Goal: Communication & Community: Answer question/provide support

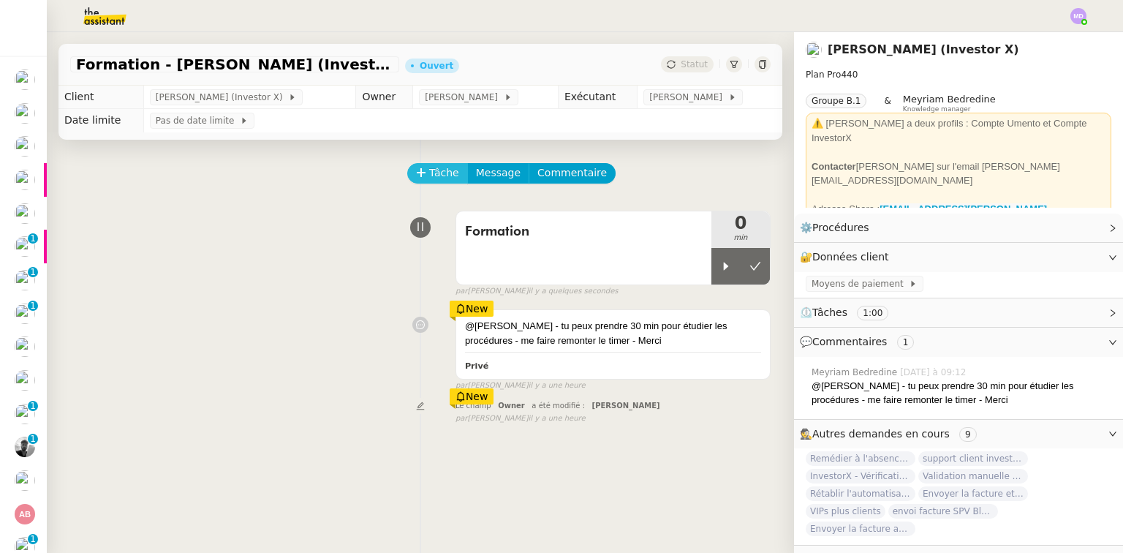
click at [429, 180] on span "Tâche" at bounding box center [444, 173] width 30 height 17
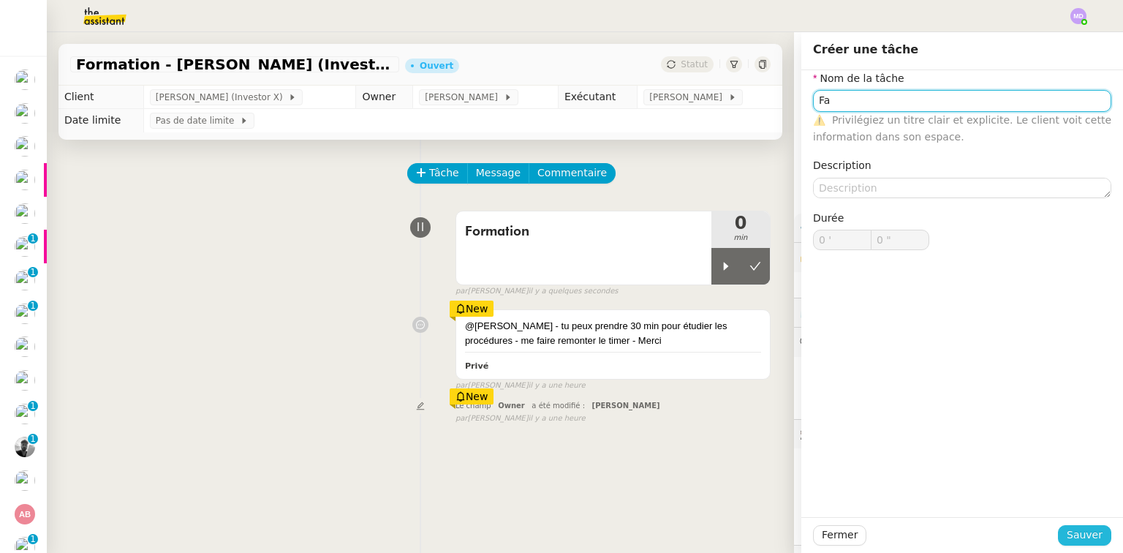
type input "Fa"
click at [1067, 526] on span "Sauver" at bounding box center [1085, 534] width 36 height 17
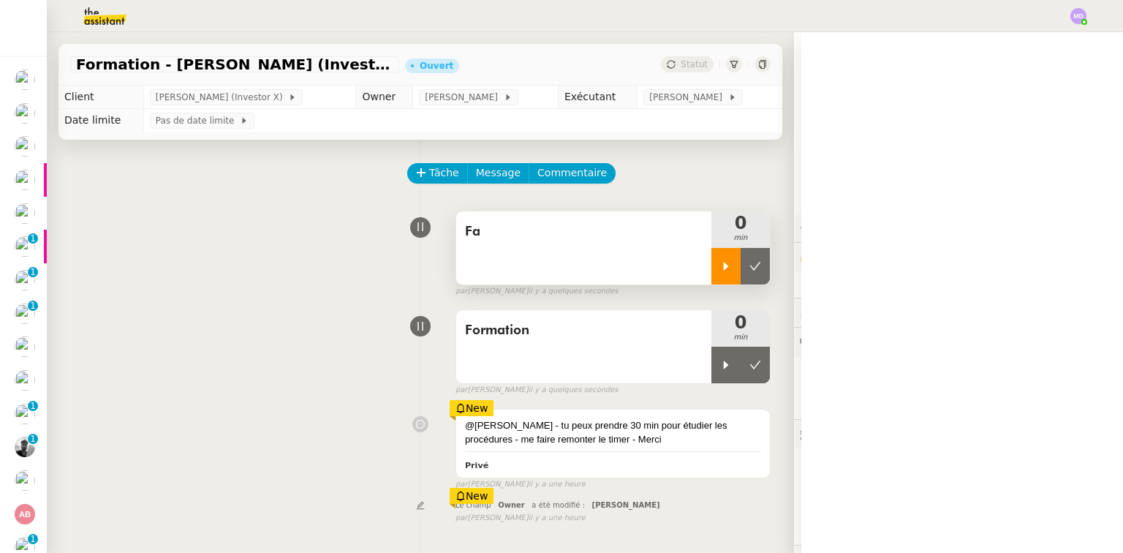
click at [724, 269] on icon at bounding box center [726, 266] width 5 height 8
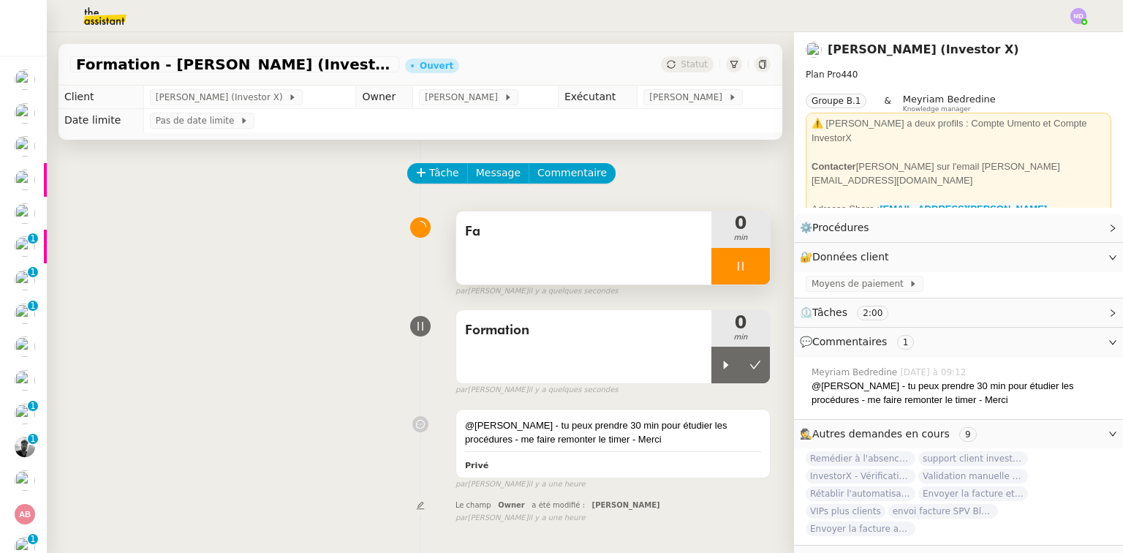
click at [620, 228] on span "Fa" at bounding box center [584, 232] width 238 height 22
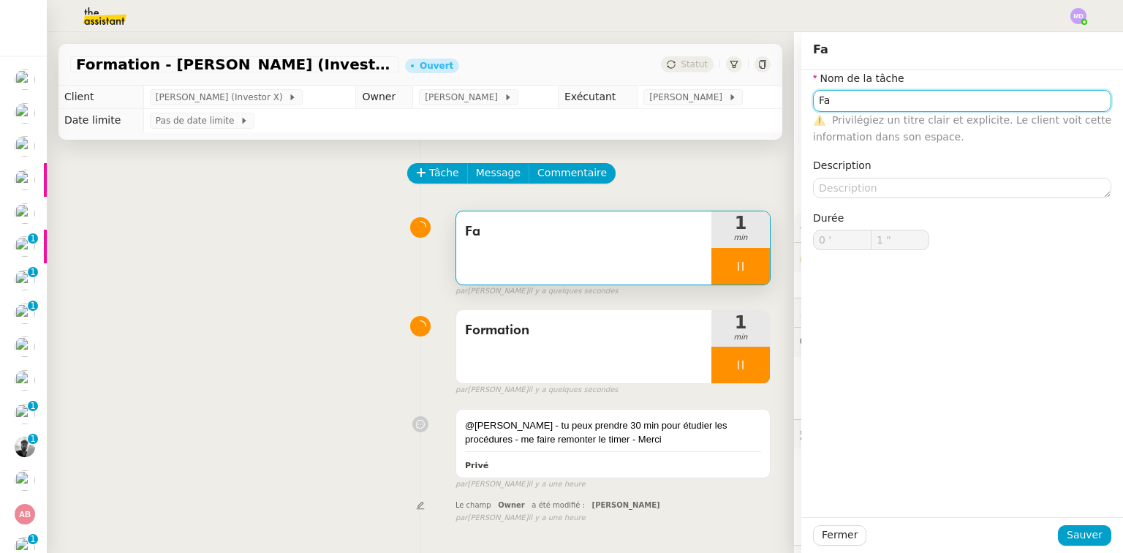
type input "Fa"
type input "0 '"
type input "2 ""
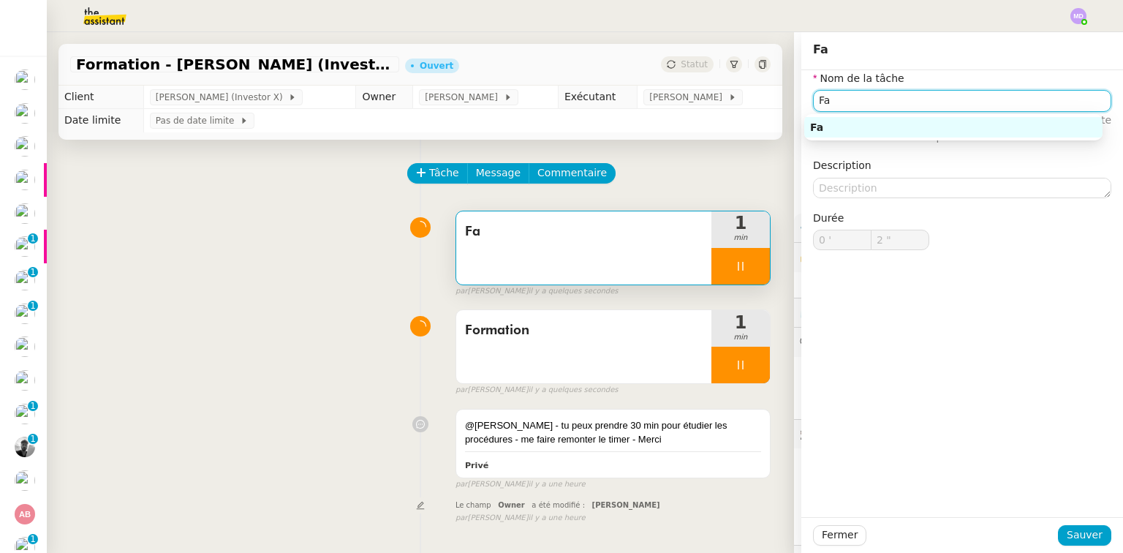
click at [866, 99] on input "Fa" at bounding box center [962, 100] width 298 height 21
type input "Formation"
click at [896, 116] on div "Formation" at bounding box center [953, 127] width 298 height 26
click at [936, 125] on div "Formation" at bounding box center [953, 127] width 287 height 13
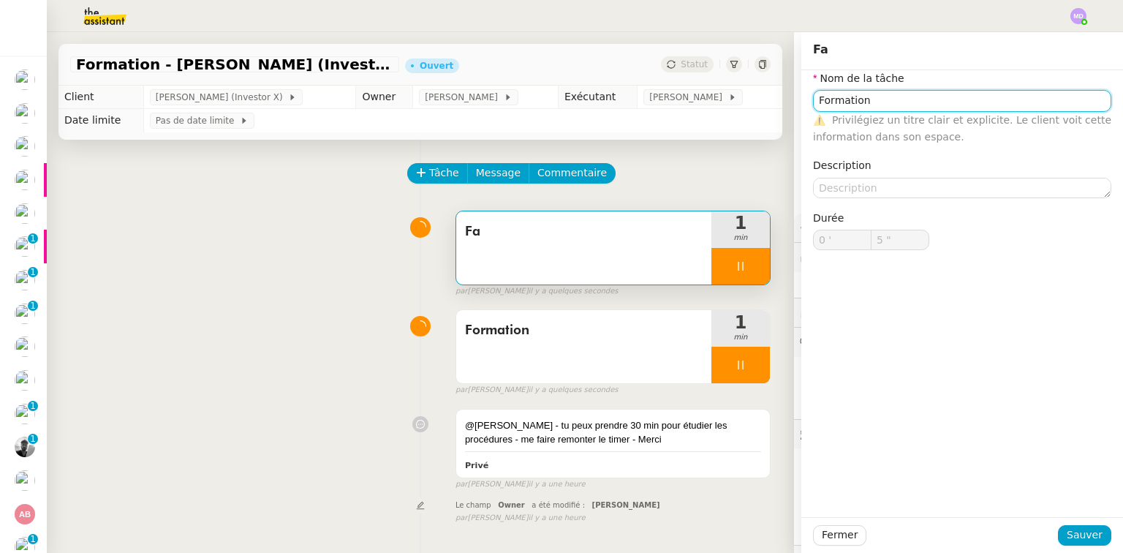
type input "6 ""
type input "Formation"
click at [1069, 534] on span "Sauver" at bounding box center [1085, 534] width 36 height 17
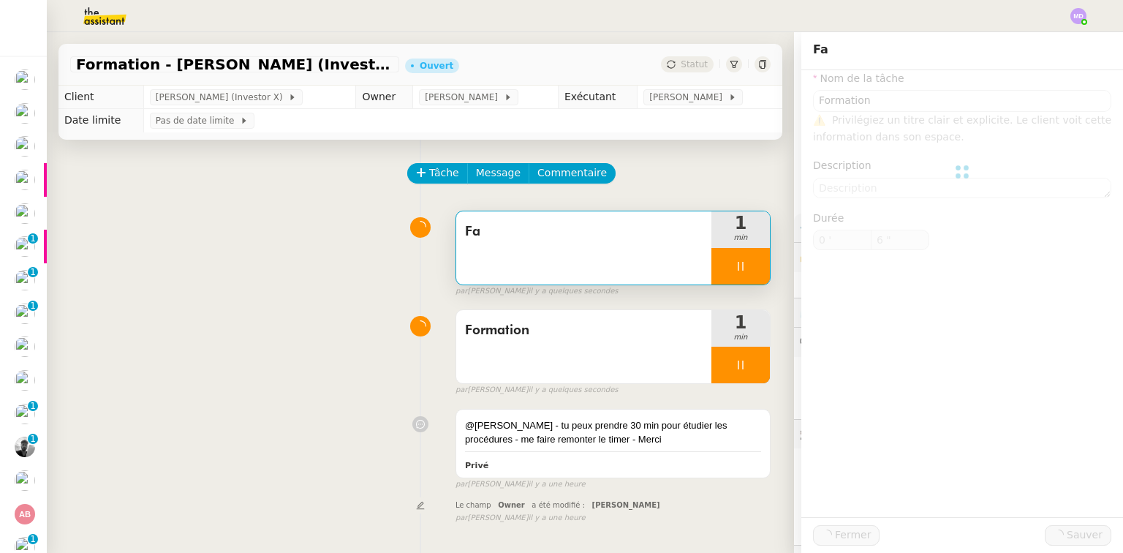
type input "7 ""
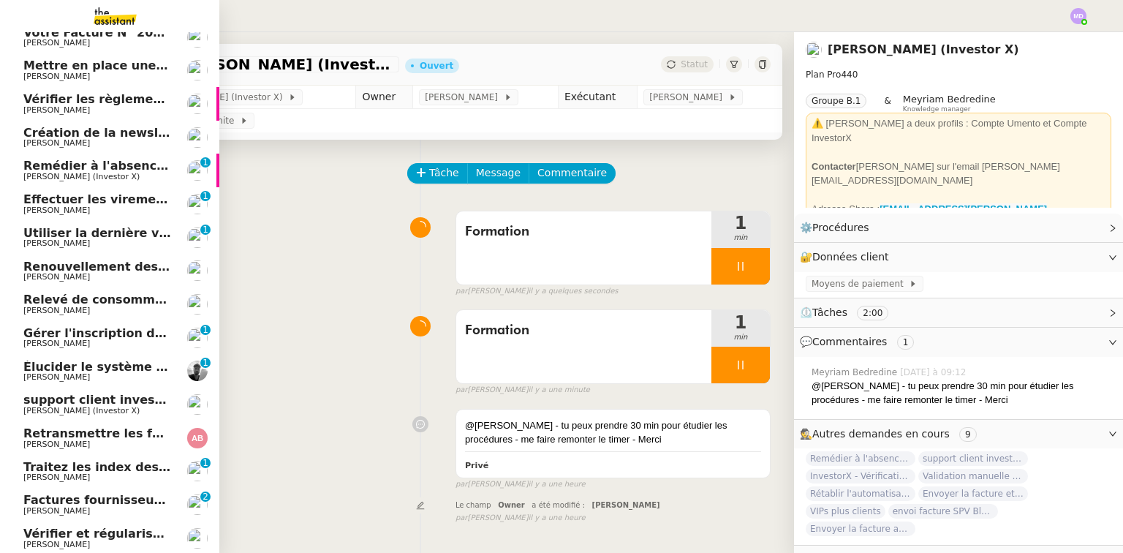
scroll to position [160, 0]
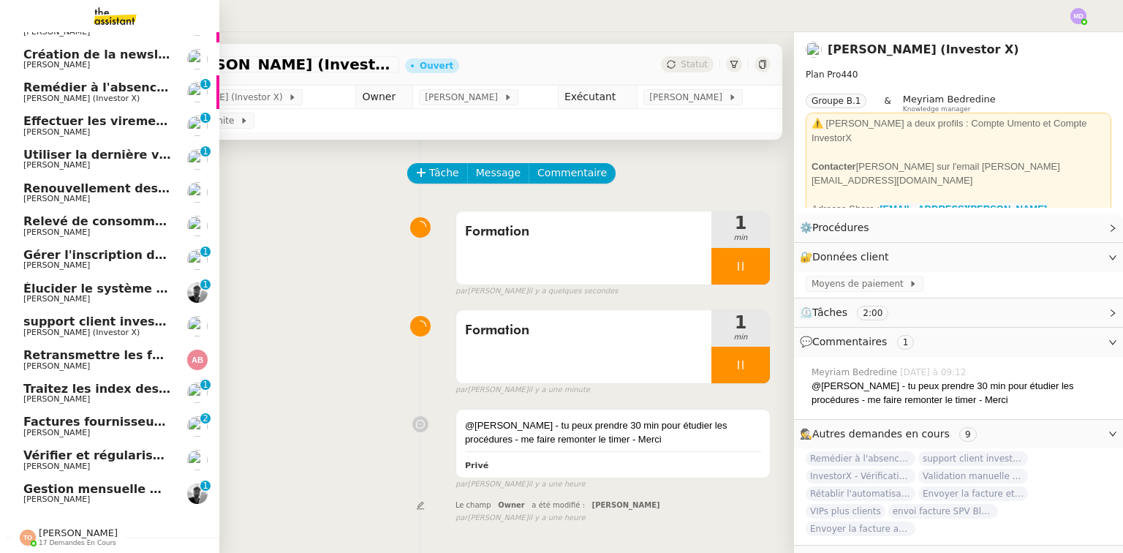
click at [91, 320] on span "support client investorX" at bounding box center [102, 321] width 159 height 14
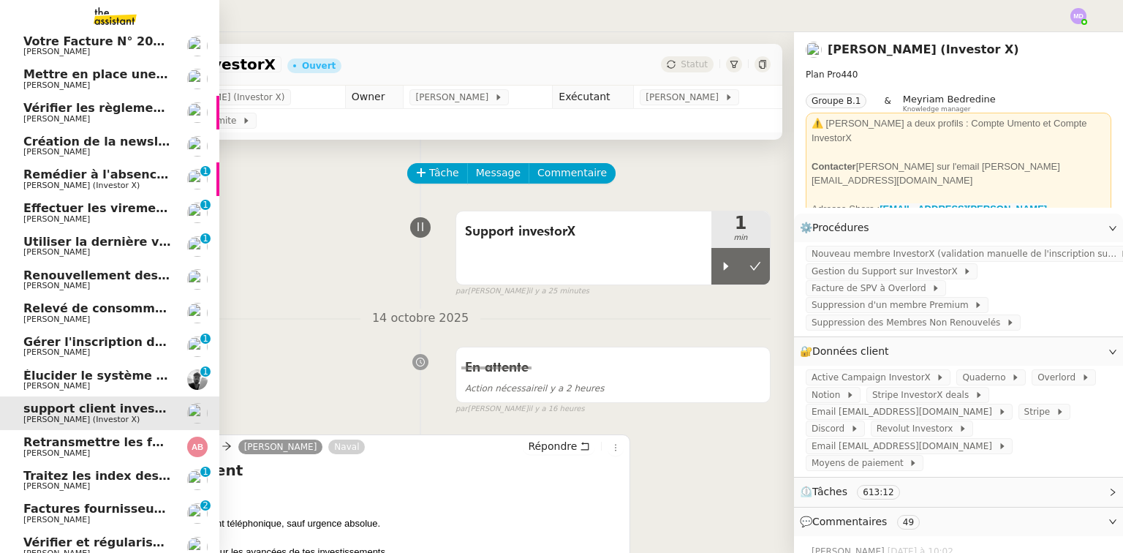
scroll to position [160, 0]
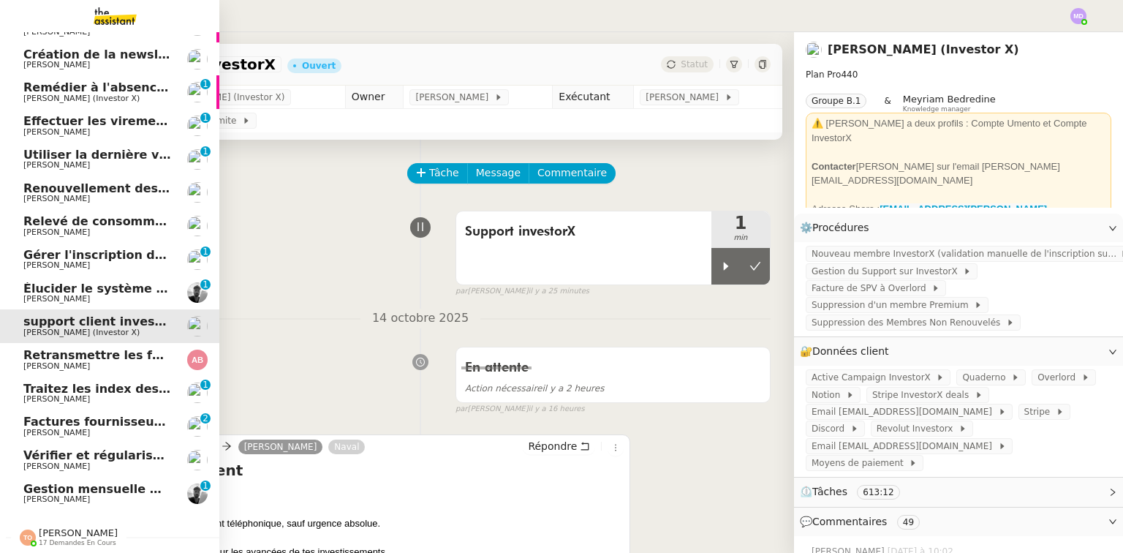
click at [78, 527] on span "[PERSON_NAME]" at bounding box center [78, 532] width 79 height 11
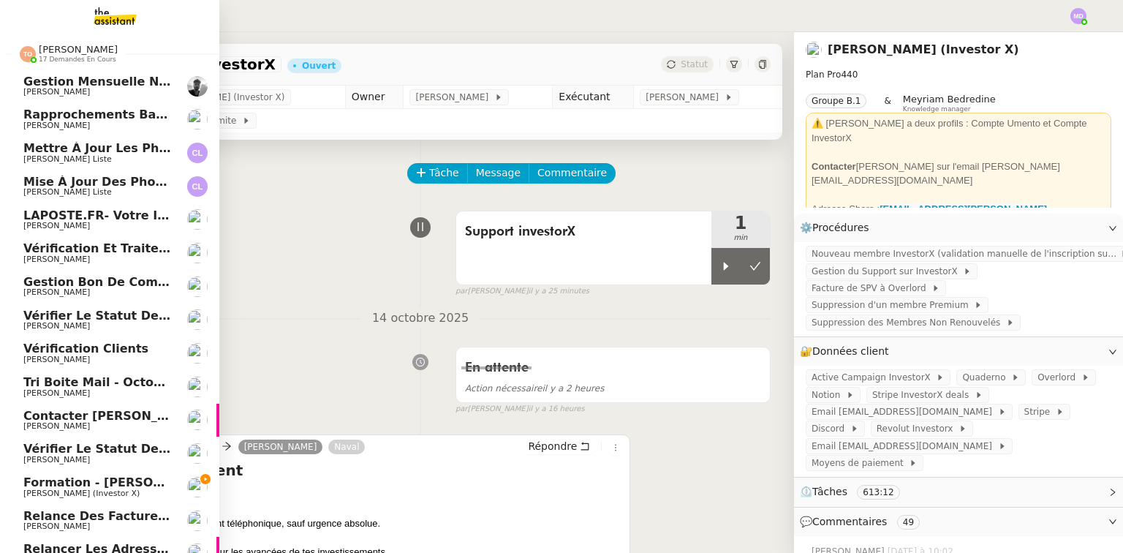
scroll to position [728, 0]
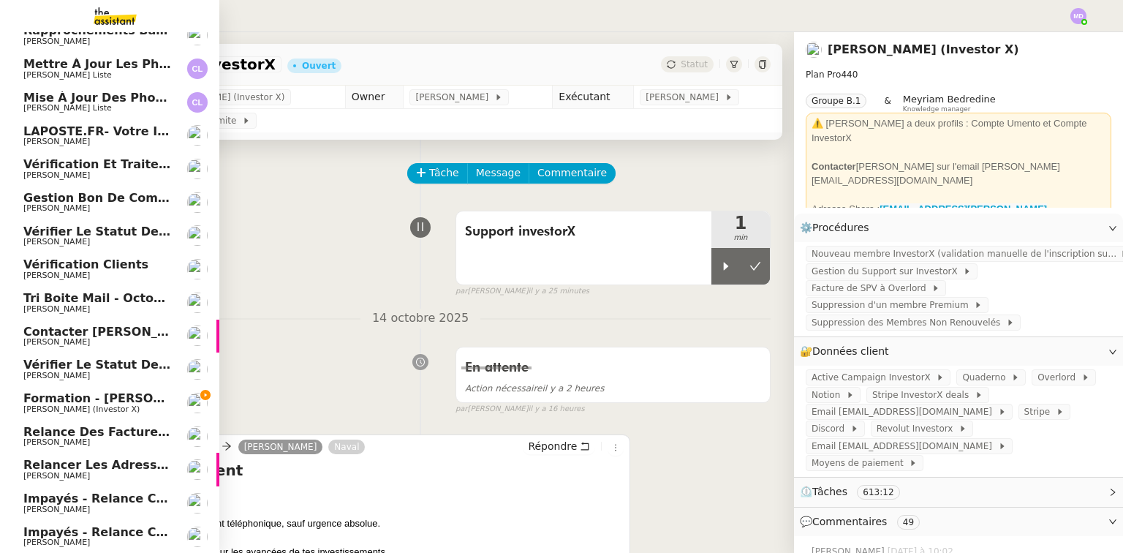
click at [99, 391] on span "Formation - [PERSON_NAME] (Investor X)" at bounding box center [158, 398] width 271 height 14
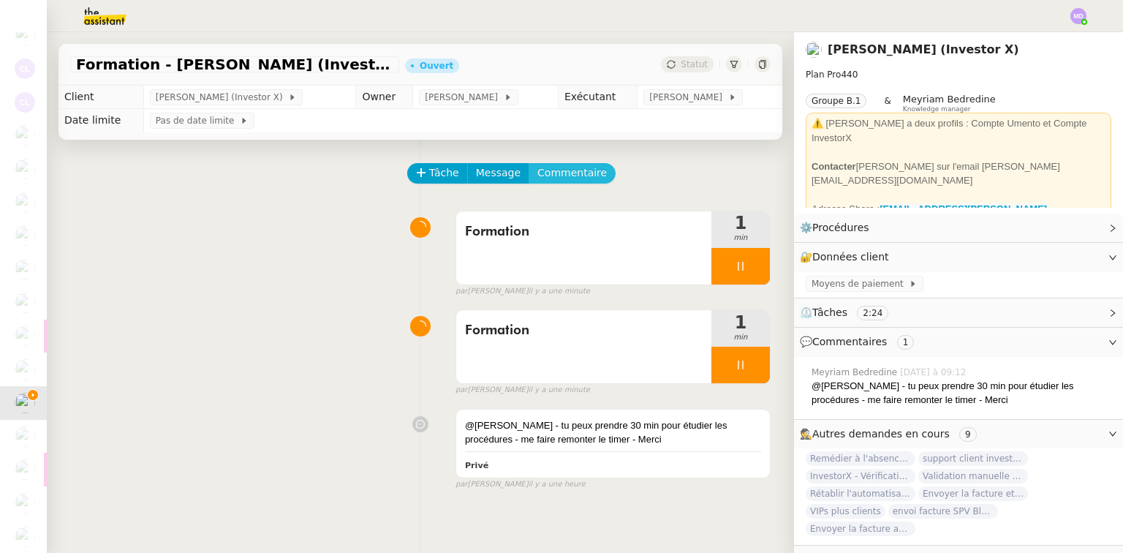
click at [567, 173] on span "Commentaire" at bounding box center [571, 173] width 69 height 17
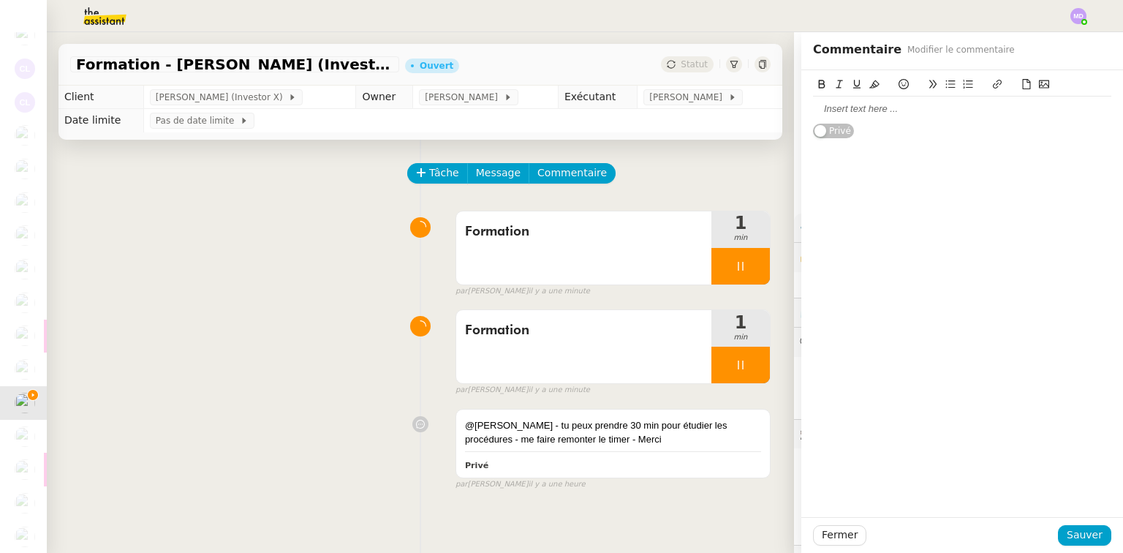
click at [872, 110] on div at bounding box center [962, 108] width 298 height 13
click at [1085, 535] on span "Sauver" at bounding box center [1085, 534] width 36 height 17
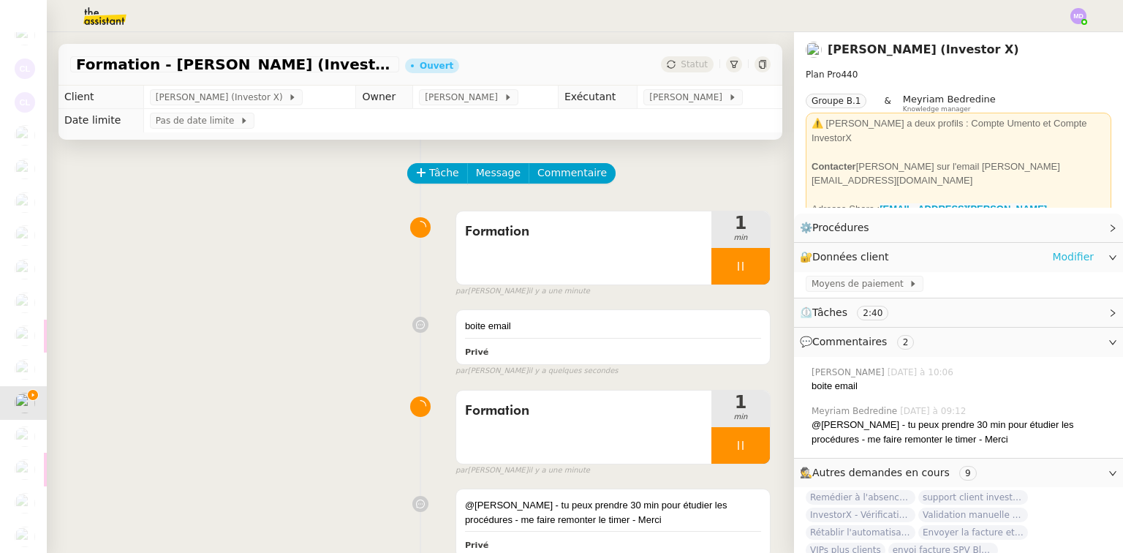
click at [1066, 253] on link "Modifier" at bounding box center [1073, 257] width 42 height 17
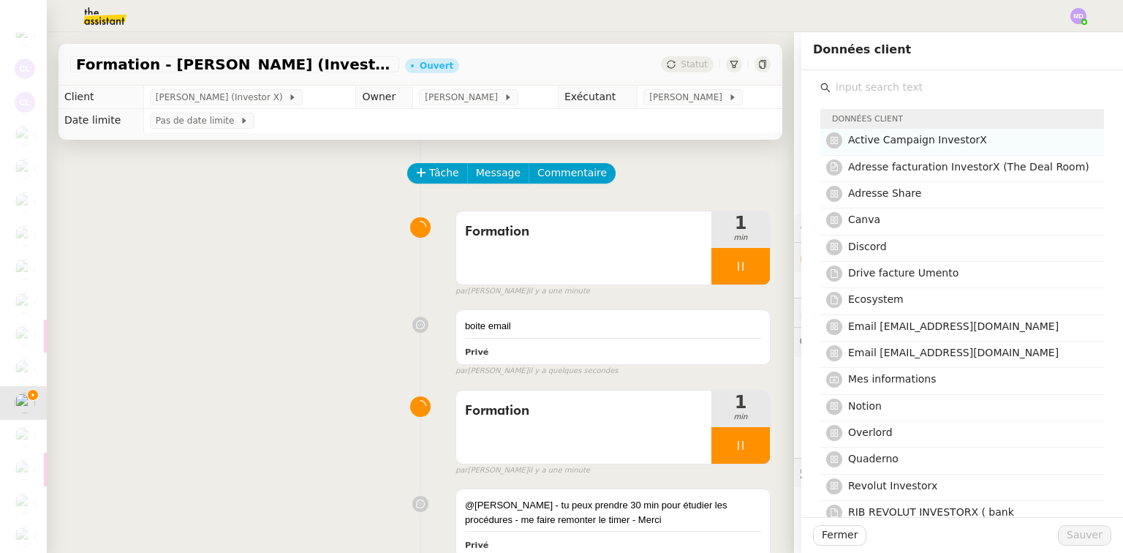
click at [898, 138] on span "Active Campaign InvestorX" at bounding box center [917, 140] width 139 height 12
click at [892, 352] on span "Email [EMAIL_ADDRESS][DOMAIN_NAME]" at bounding box center [953, 353] width 211 height 12
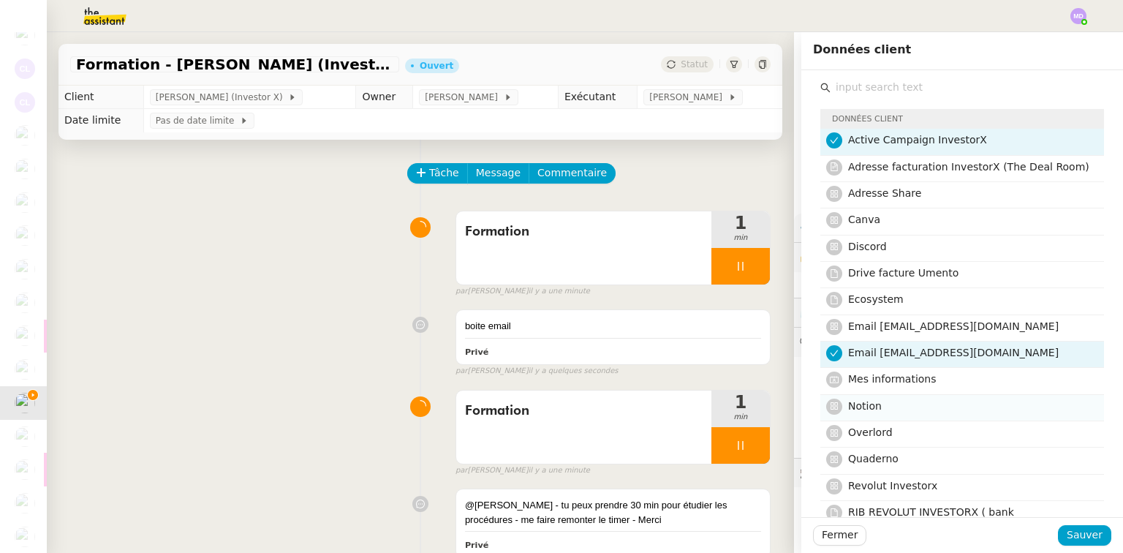
click at [884, 411] on h4 "Notion" at bounding box center [971, 406] width 247 height 17
click at [899, 431] on h4 "Overlord" at bounding box center [971, 432] width 247 height 17
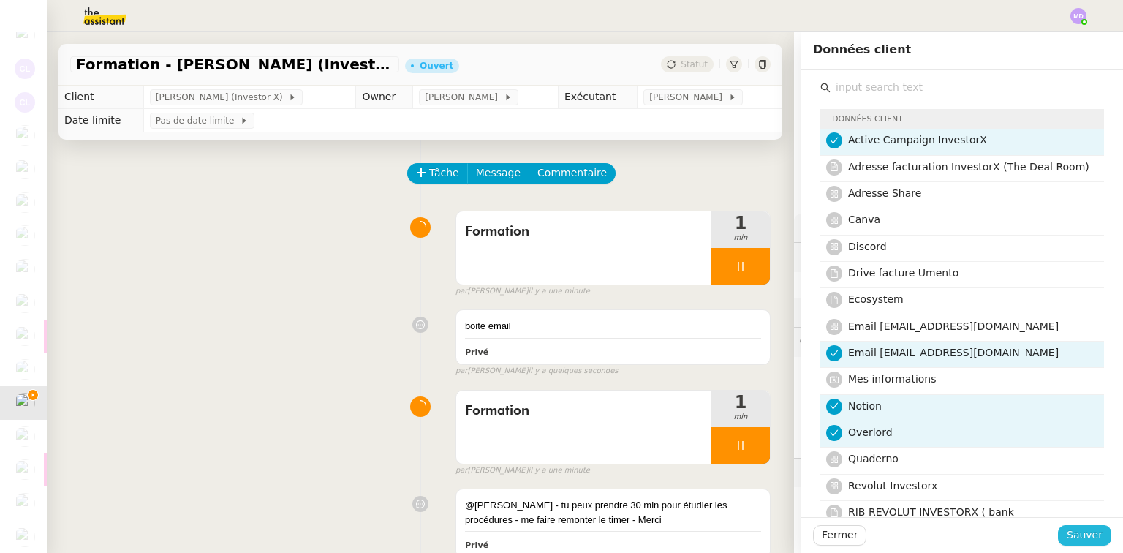
click at [1079, 537] on span "Sauver" at bounding box center [1085, 534] width 36 height 17
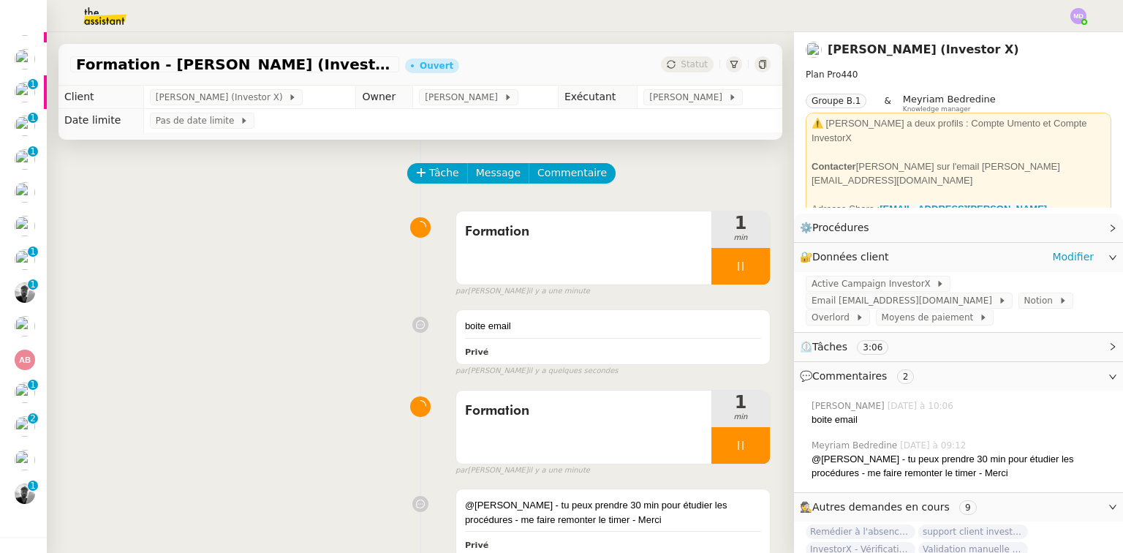
scroll to position [160, 0]
click at [1073, 251] on link "Modifier" at bounding box center [1073, 257] width 42 height 17
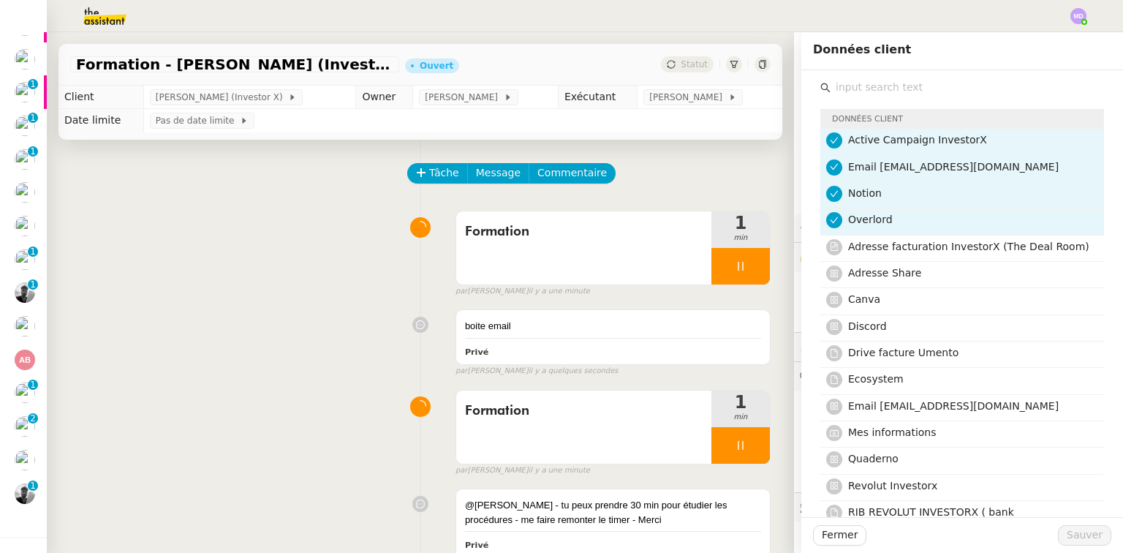
click at [860, 137] on span "Active Campaign InvestorX" at bounding box center [917, 140] width 139 height 12
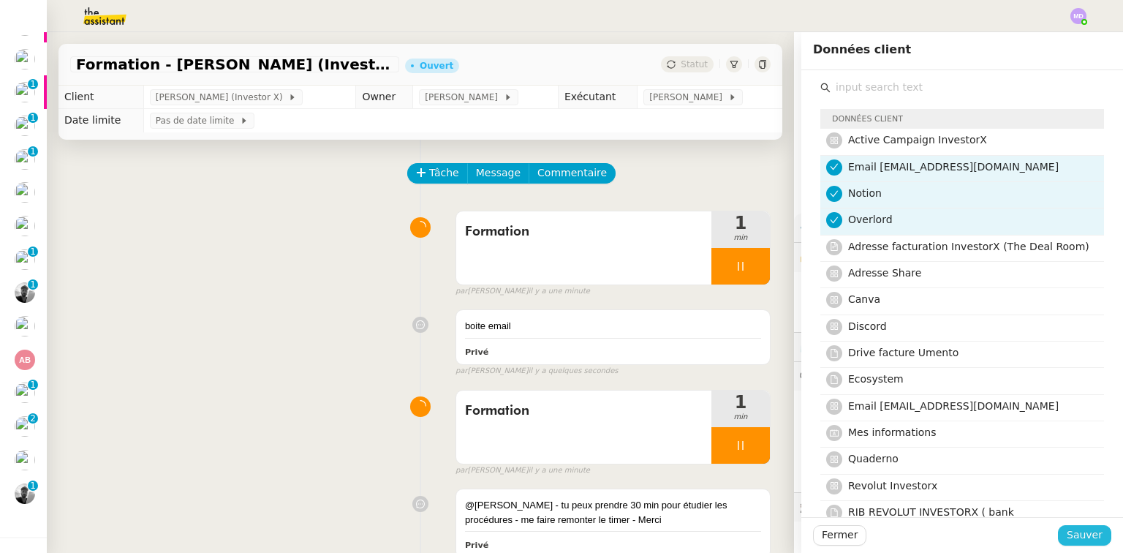
drag, startPoint x: 1091, startPoint y: 544, endPoint x: 980, endPoint y: 538, distance: 111.3
click at [1090, 544] on button "Sauver" at bounding box center [1084, 535] width 53 height 20
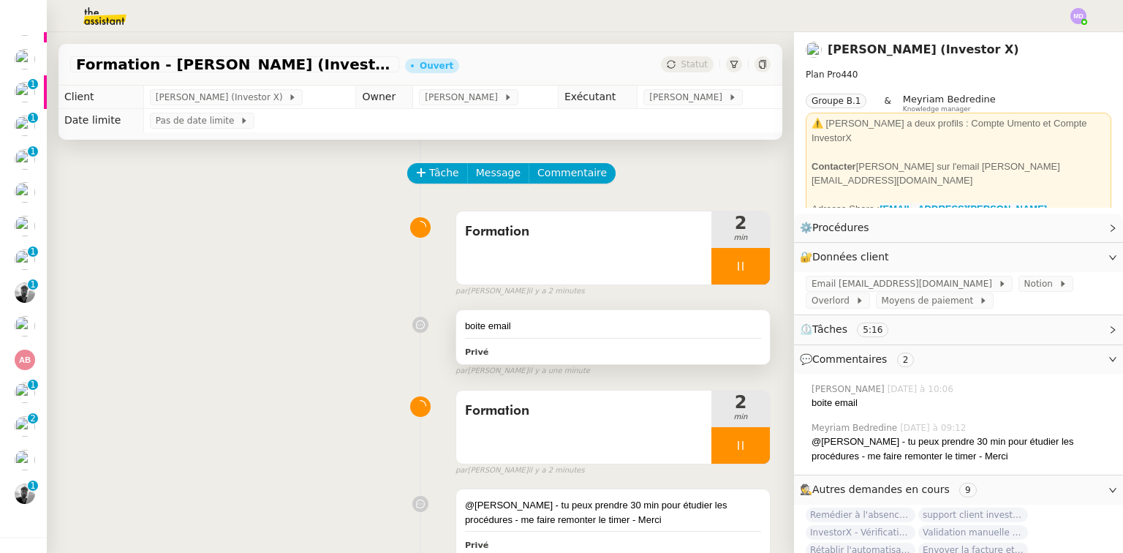
click at [547, 323] on div "boite email" at bounding box center [613, 326] width 296 height 15
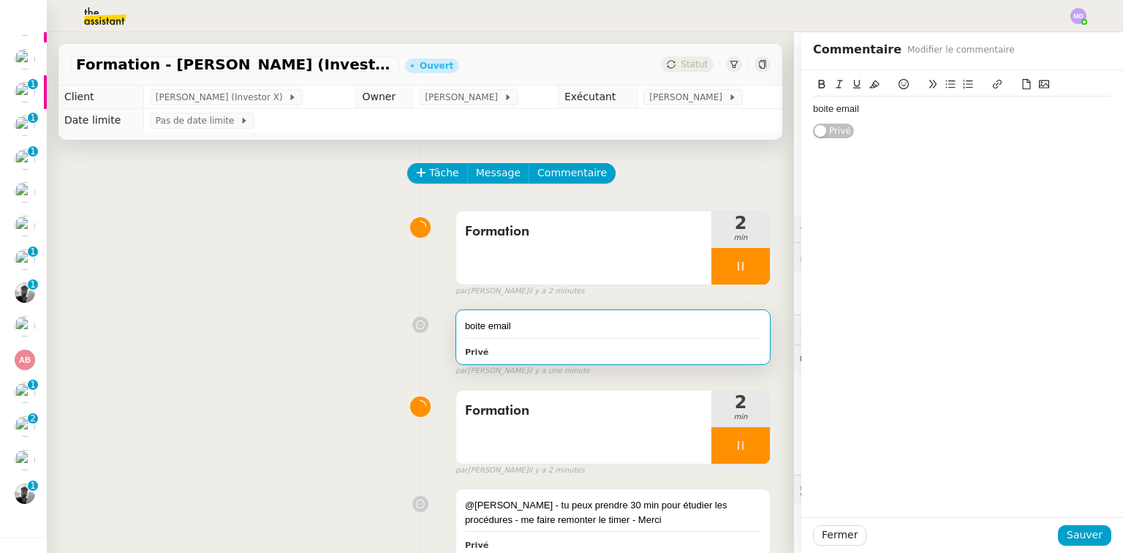
click at [913, 107] on div "boite email" at bounding box center [962, 108] width 298 height 13
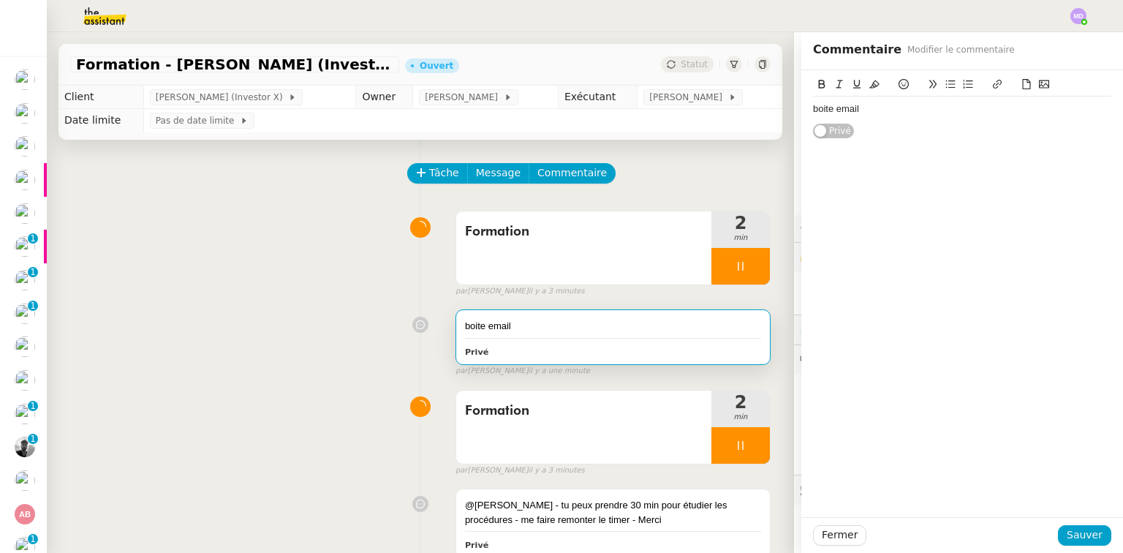
click at [802, 109] on div "boite email Privé" at bounding box center [962, 104] width 322 height 69
click at [804, 109] on div "boite email Privé" at bounding box center [962, 104] width 322 height 69
click at [813, 109] on div "boite email" at bounding box center [962, 108] width 298 height 13
click at [973, 107] on div "Support client sur la boite email" at bounding box center [962, 108] width 298 height 13
click at [1072, 527] on span "Sauver" at bounding box center [1085, 534] width 36 height 17
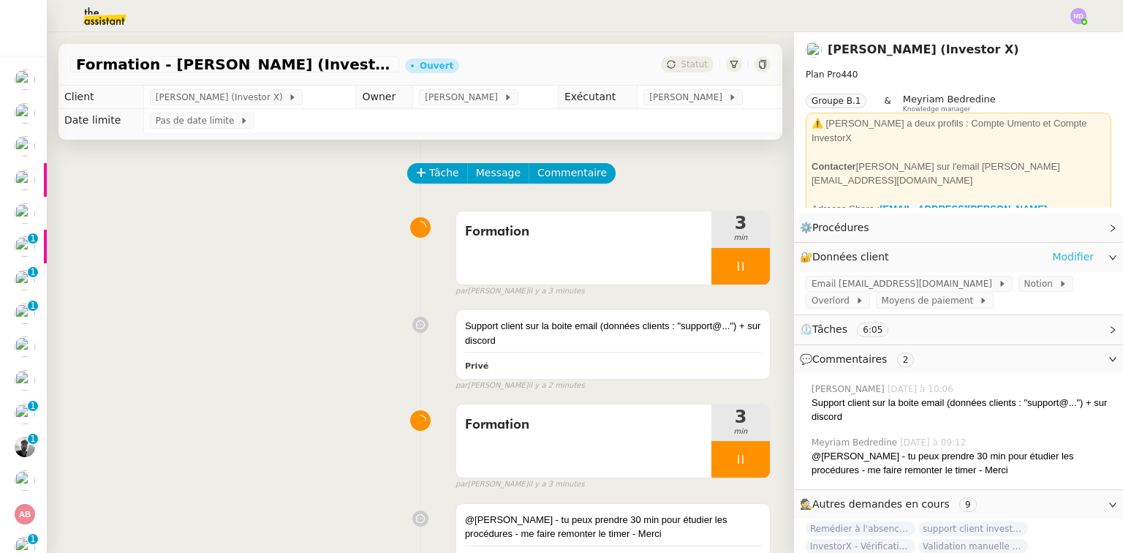
click at [1079, 256] on link "Modifier" at bounding box center [1073, 257] width 42 height 17
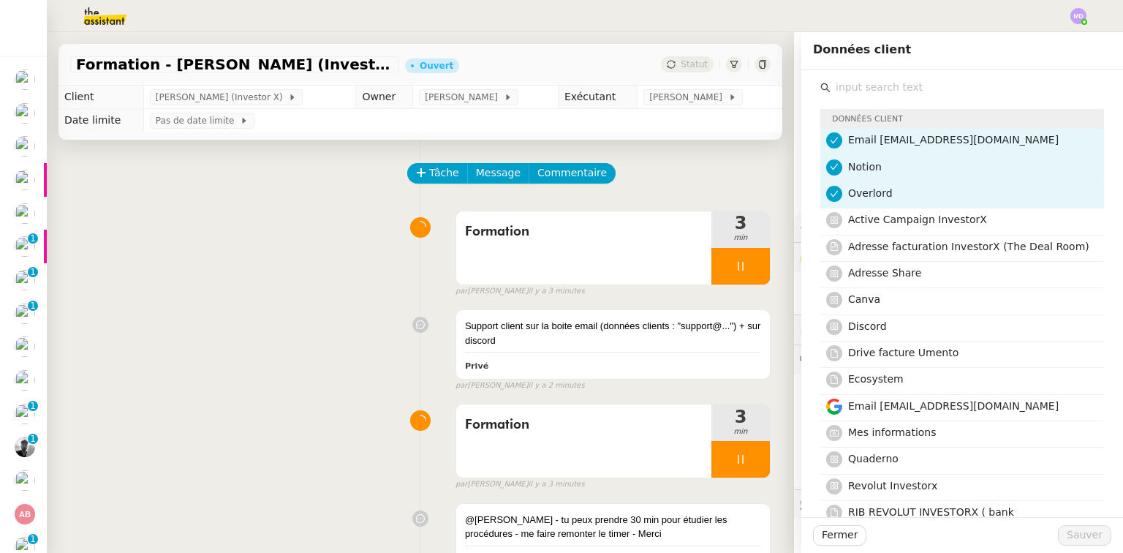
click at [907, 91] on input "text" at bounding box center [967, 88] width 273 height 20
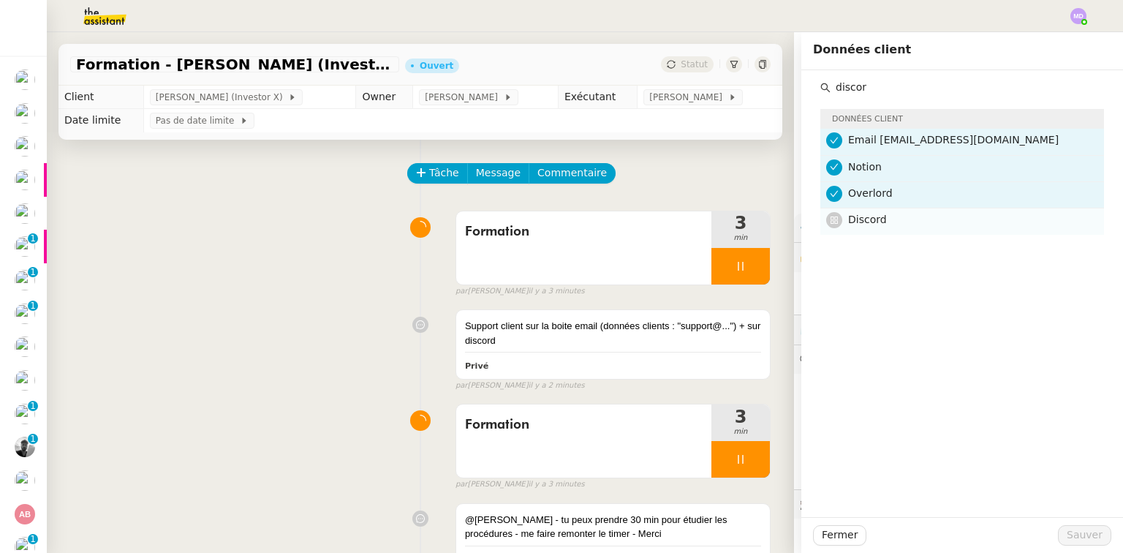
type input "discor"
click at [901, 222] on h4 "Discord" at bounding box center [971, 219] width 247 height 17
click at [1067, 535] on span "Sauver" at bounding box center [1085, 534] width 36 height 17
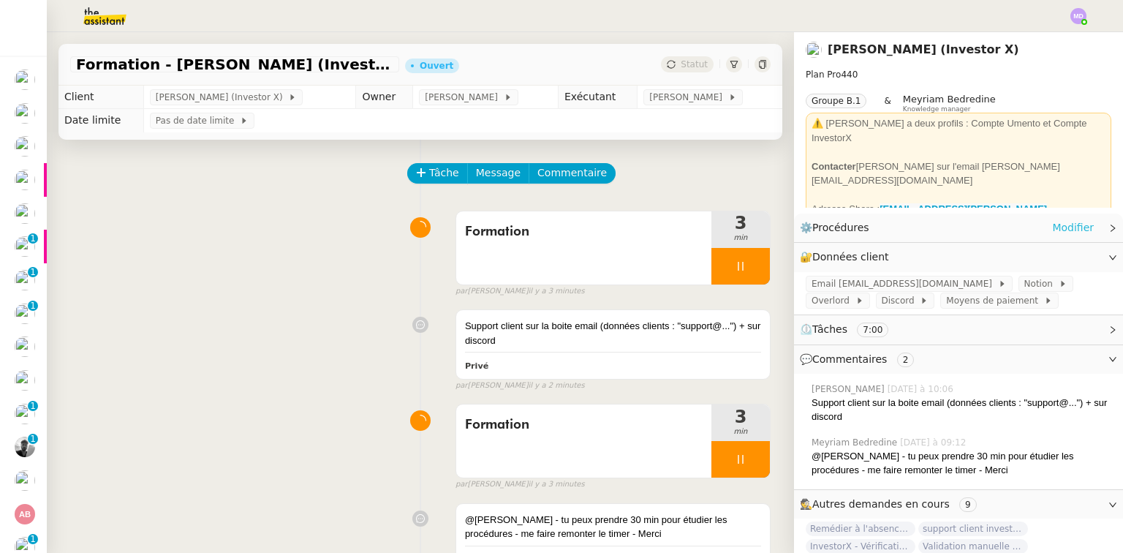
click at [1071, 224] on link "Modifier" at bounding box center [1073, 227] width 42 height 17
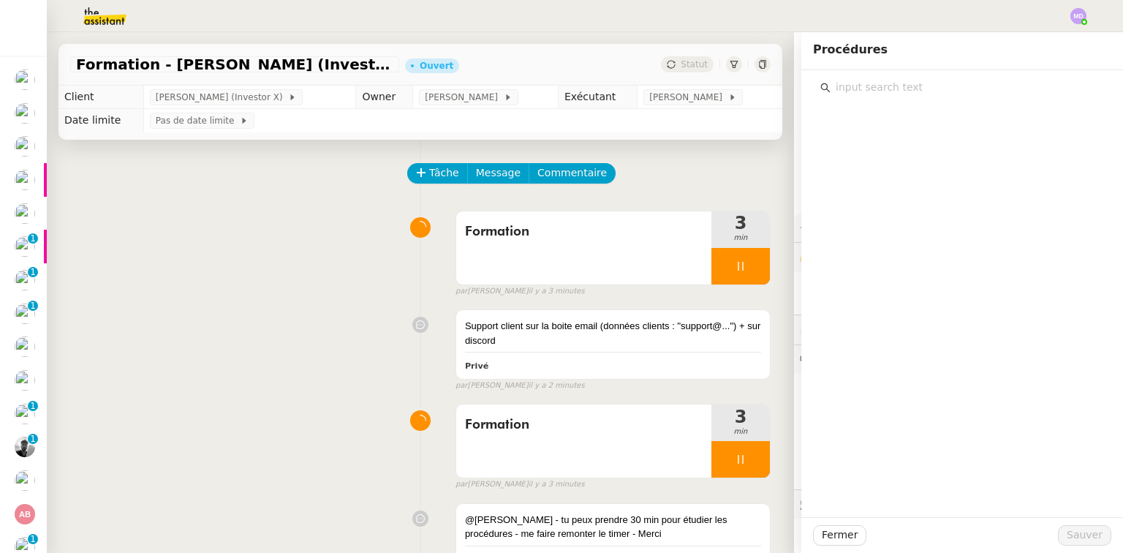
click at [881, 91] on input "text" at bounding box center [967, 88] width 273 height 20
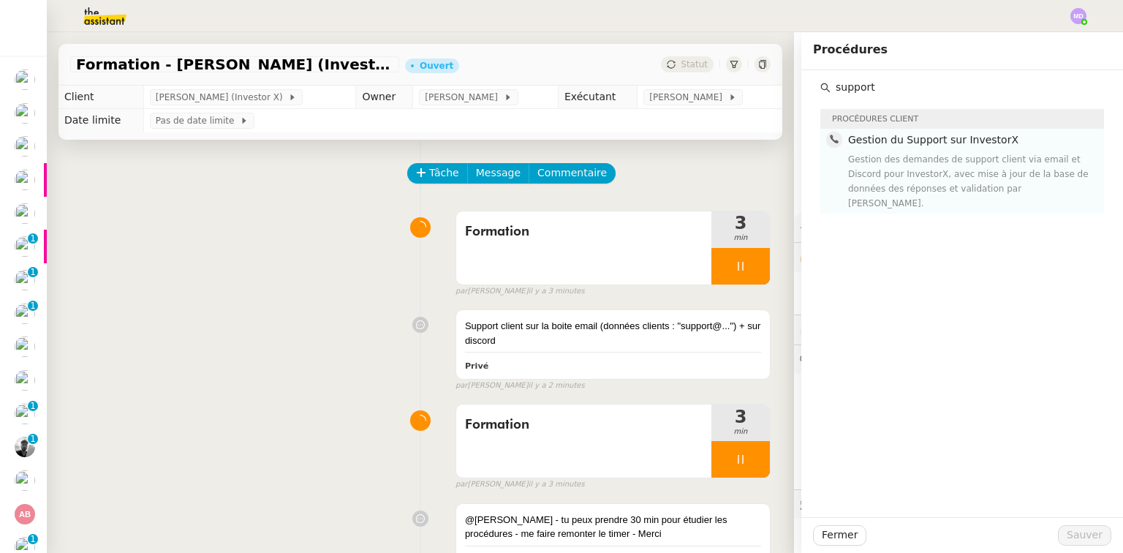
type input "support"
click at [896, 164] on div "Gestion des demandes de support client via email et Discord pour InvestorX, ave…" at bounding box center [971, 181] width 247 height 58
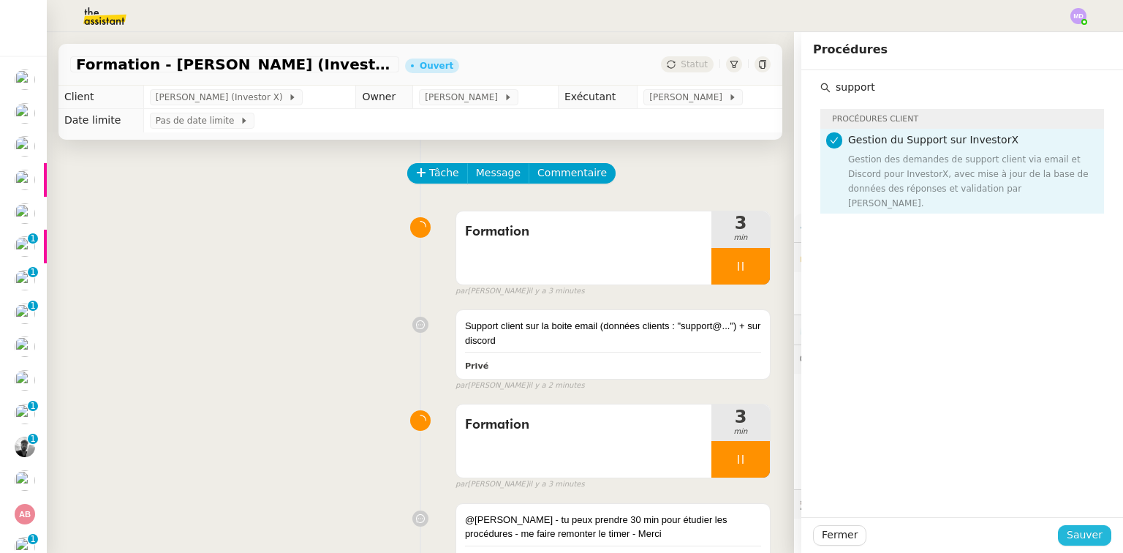
click at [1089, 532] on span "Sauver" at bounding box center [1085, 534] width 36 height 17
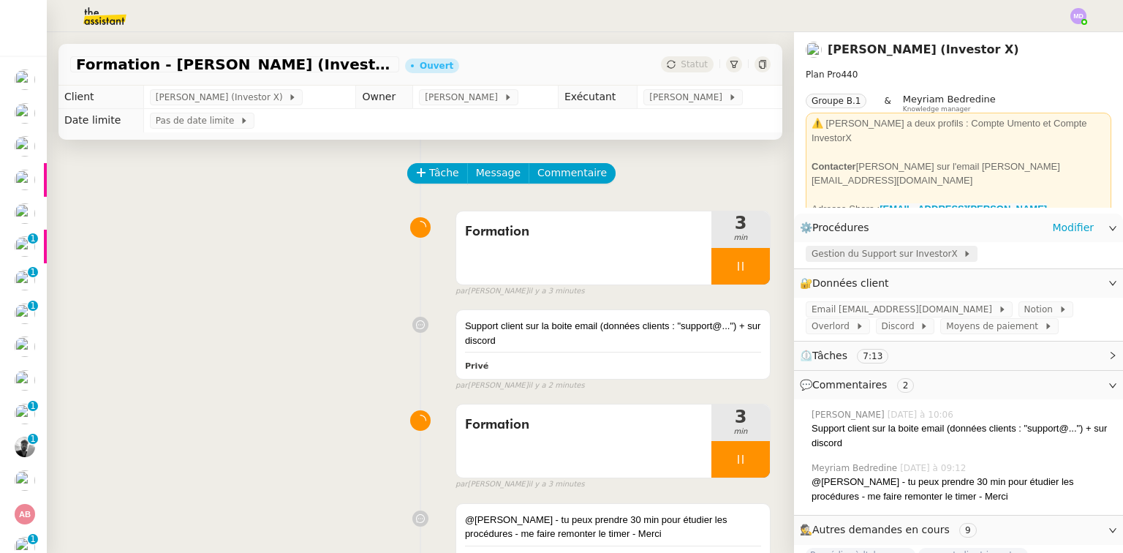
click at [870, 257] on span "Gestion du Support sur InvestorX" at bounding box center [887, 253] width 151 height 15
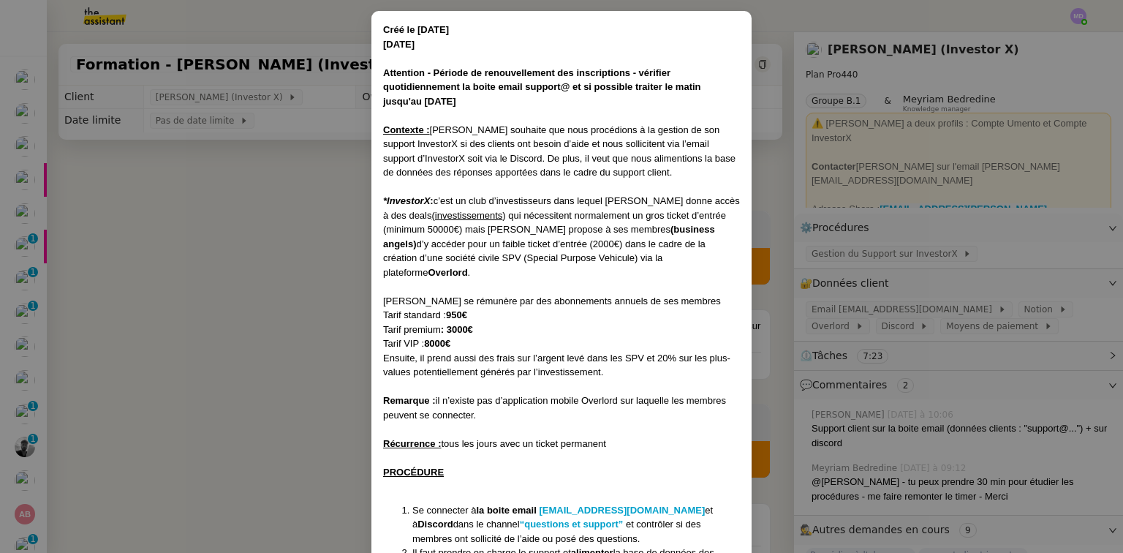
scroll to position [50, 0]
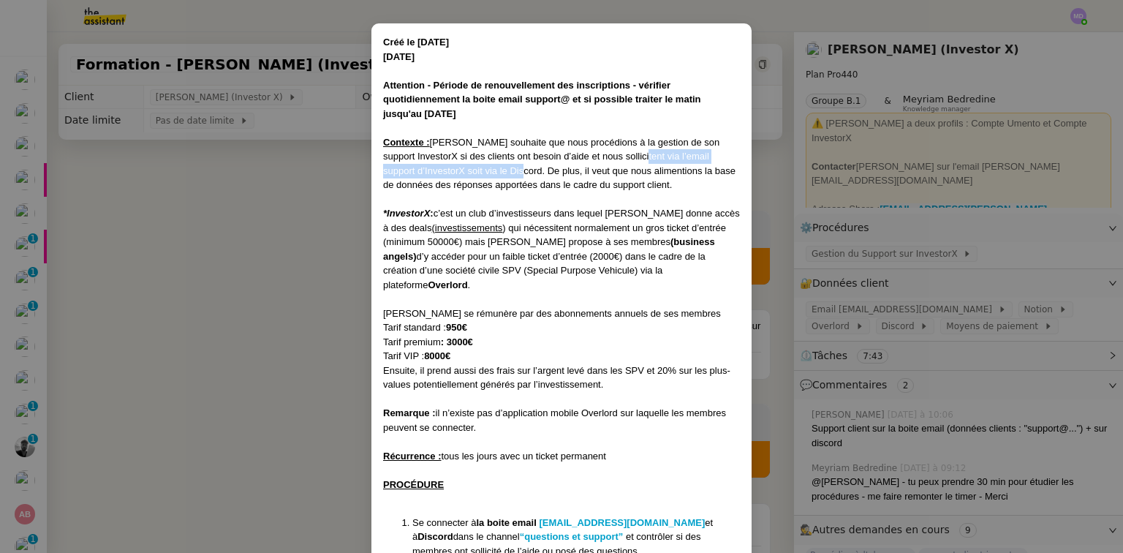
drag, startPoint x: 638, startPoint y: 155, endPoint x: 512, endPoint y: 170, distance: 126.6
click at [512, 170] on span "[PERSON_NAME] souhaite que nous procédions à la gestion de son support Investor…" at bounding box center [559, 164] width 352 height 54
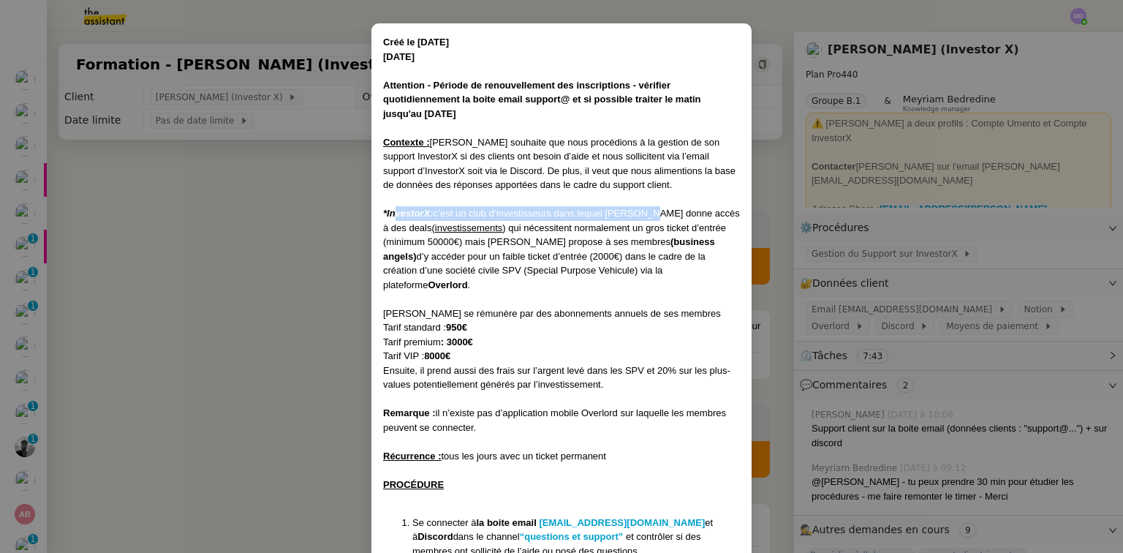
drag, startPoint x: 393, startPoint y: 216, endPoint x: 666, endPoint y: 221, distance: 273.5
click at [663, 220] on div "*InvestorX : c’est un club d’investisseurs dans lequel Cédric donne accès à des…" at bounding box center [561, 249] width 357 height 86
click at [659, 216] on span "c’est un club d’investisseurs dans lequel [PERSON_NAME] donne accès à des deals" at bounding box center [561, 221] width 357 height 26
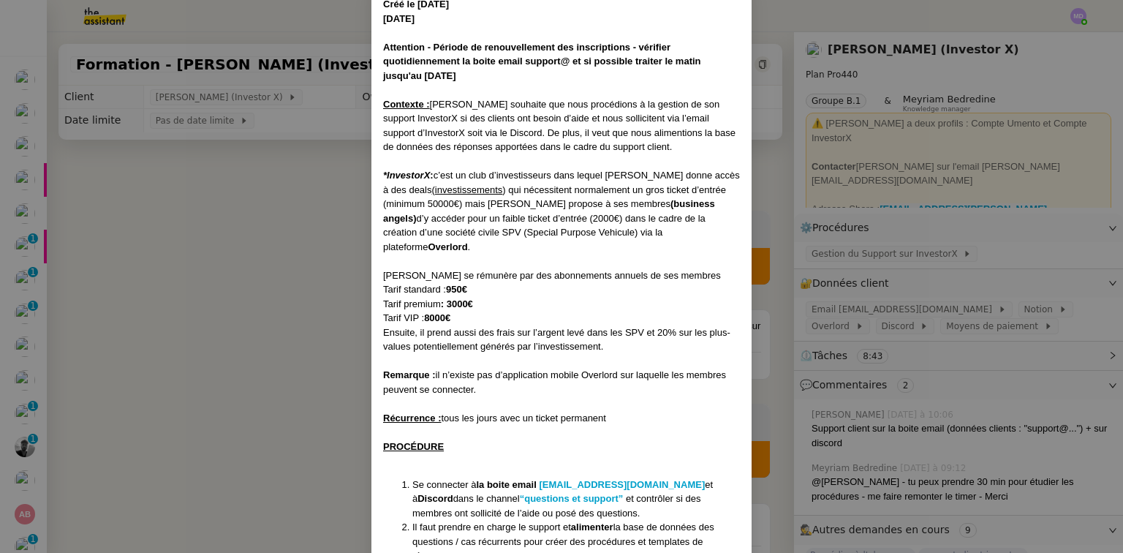
scroll to position [108, 0]
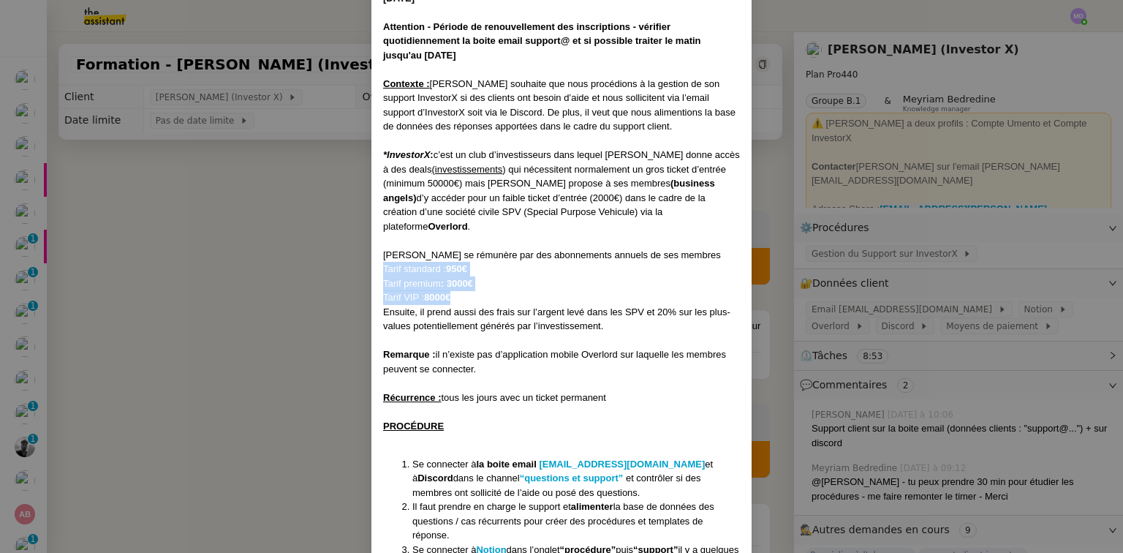
drag, startPoint x: 380, startPoint y: 259, endPoint x: 477, endPoint y: 282, distance: 99.3
click at [480, 284] on div "Créé le [DATE] [DATE] Attention - Période de renouvellement des inscriptions - …" at bounding box center [561, 528] width 357 height 1103
click at [477, 290] on div "Tarif VIP : 8000€" at bounding box center [561, 297] width 357 height 15
click at [385, 263] on span "Tarif standard :" at bounding box center [414, 268] width 63 height 11
drag, startPoint x: 383, startPoint y: 257, endPoint x: 472, endPoint y: 287, distance: 94.1
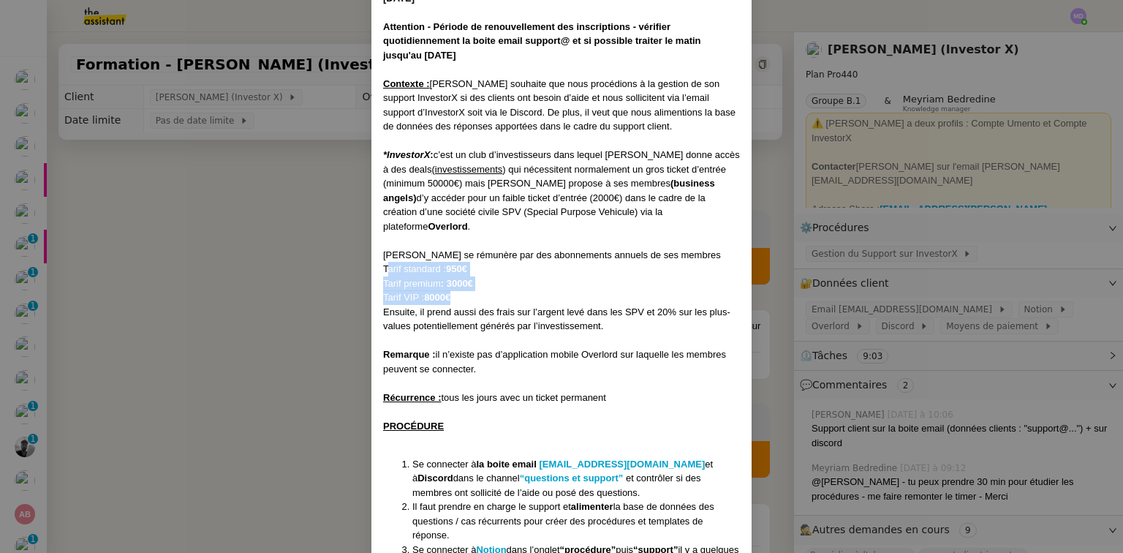
click at [472, 287] on div "Créé le [DATE] [DATE] Attention - Période de renouvellement des inscriptions - …" at bounding box center [561, 528] width 357 height 1103
click at [434, 278] on span "Tarif premium" at bounding box center [412, 283] width 58 height 11
drag, startPoint x: 379, startPoint y: 252, endPoint x: 461, endPoint y: 284, distance: 87.7
click at [460, 283] on div "Créé le [DATE] [DATE] Attention - Période de renouvellement des inscriptions - …" at bounding box center [561, 528] width 380 height 1126
click at [461, 290] on div "Tarif VIP : 8000€" at bounding box center [561, 297] width 357 height 15
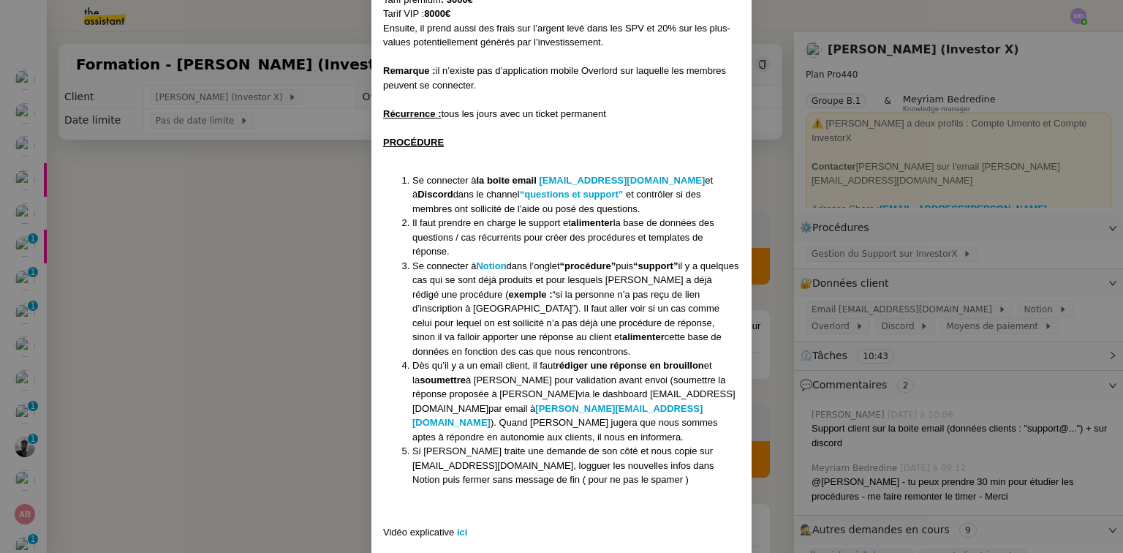
scroll to position [401, 0]
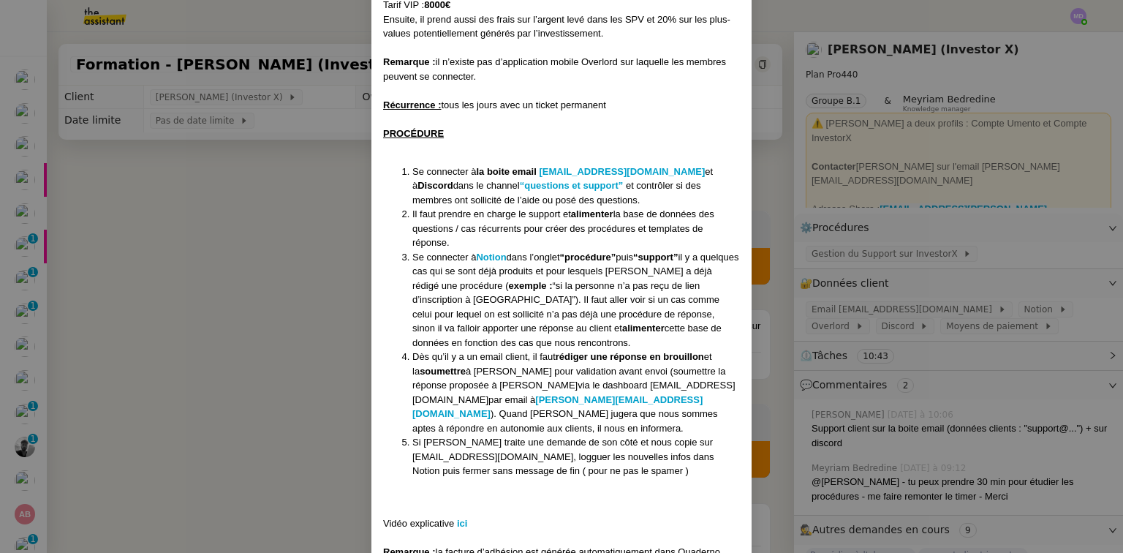
click at [492, 140] on div at bounding box center [561, 147] width 357 height 15
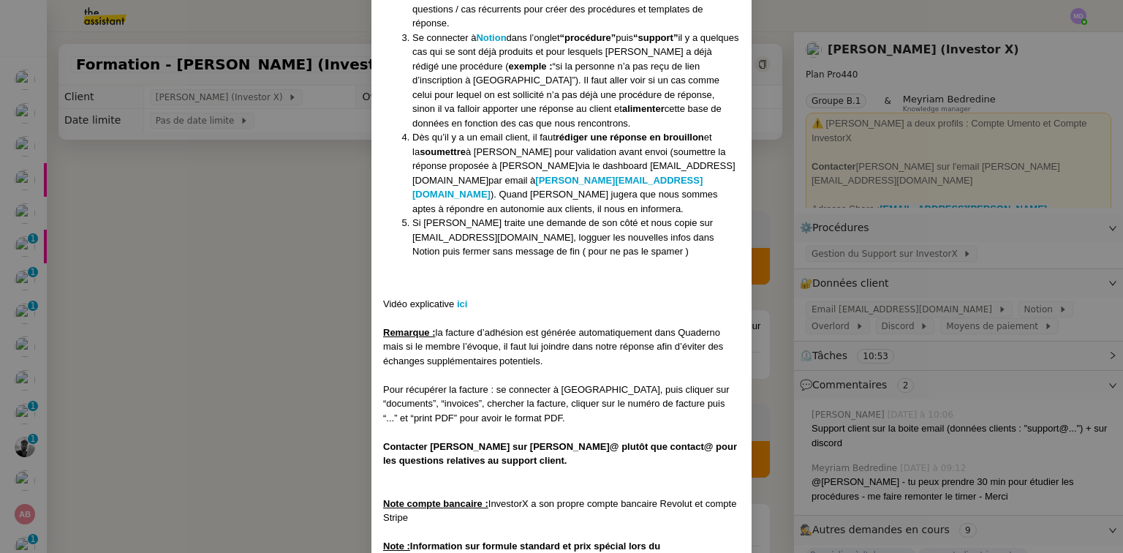
scroll to position [635, 0]
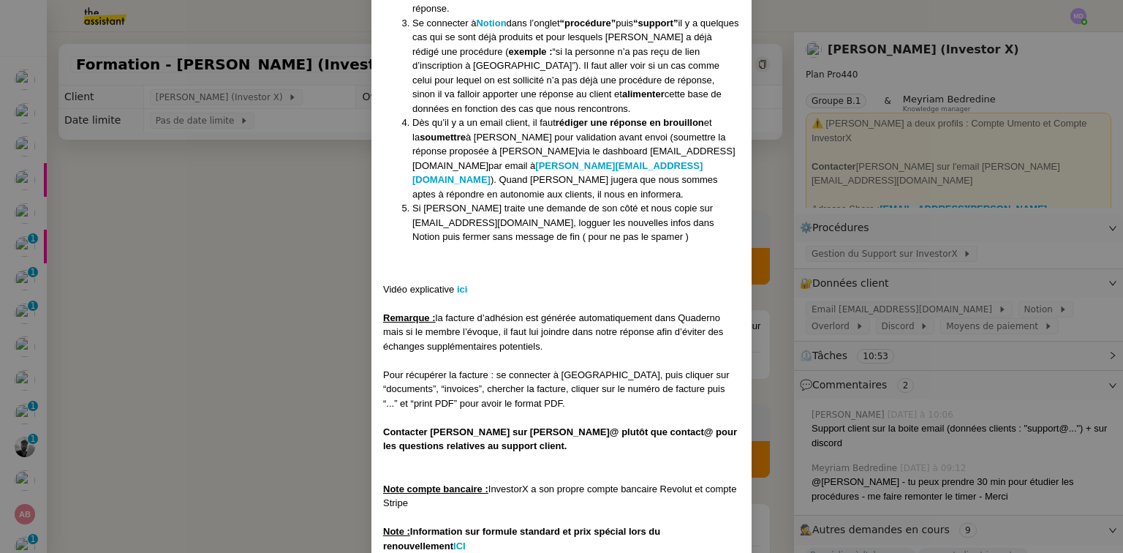
click at [256, 278] on nz-modal-container "Créé le [DATE] [DATE] Attention - Période de renouvellement des inscriptions - …" at bounding box center [561, 276] width 1123 height 553
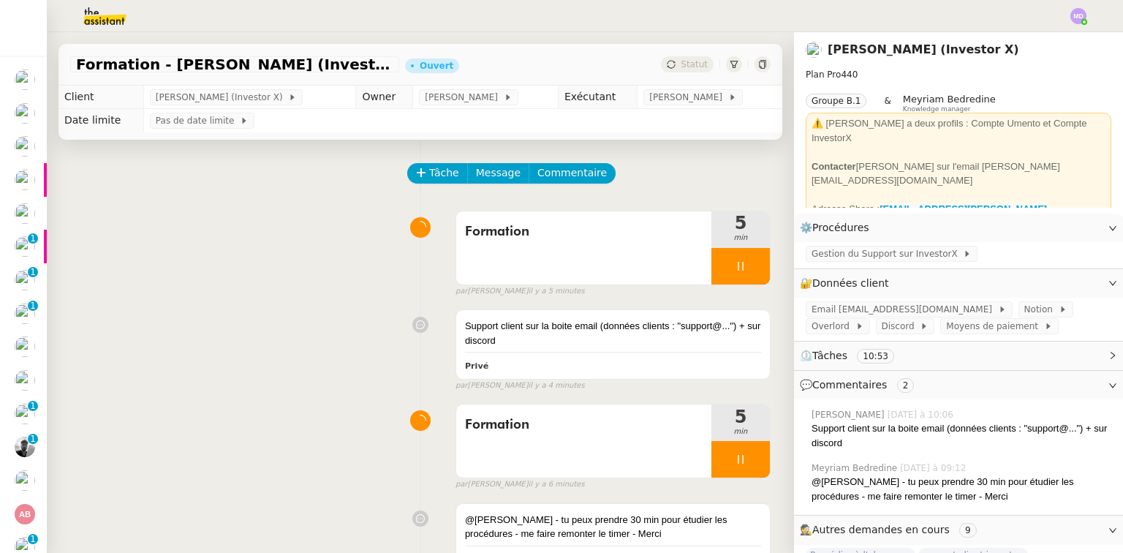
scroll to position [562, 0]
click at [549, 326] on div "Support client sur la boite email (données clients : "support@...") + sur disco…" at bounding box center [613, 333] width 296 height 29
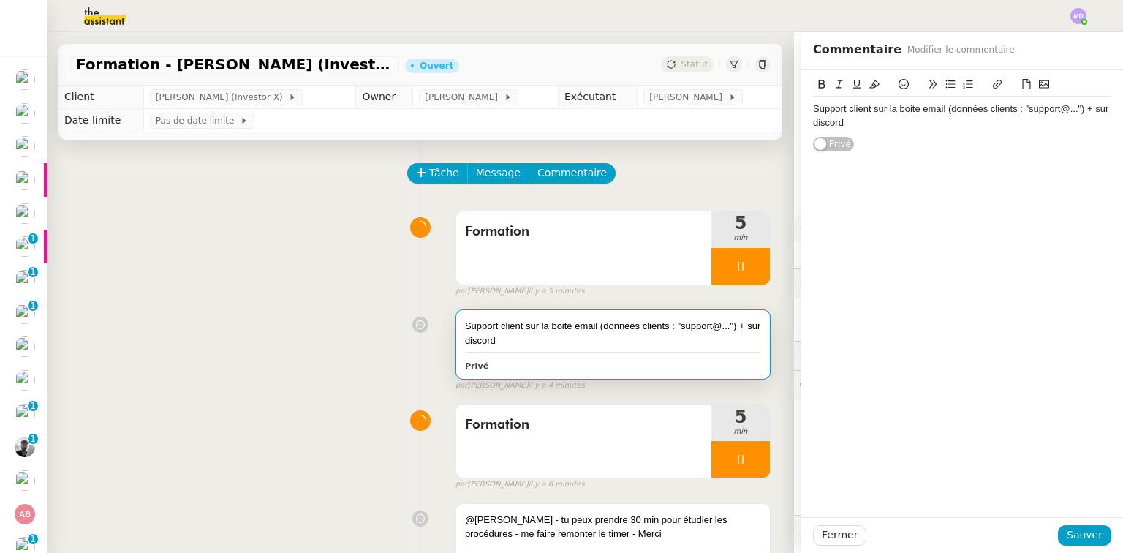
click at [813, 111] on div "Support client sur la boite email (données clients : "support@...") + sur disco…" at bounding box center [962, 115] width 298 height 27
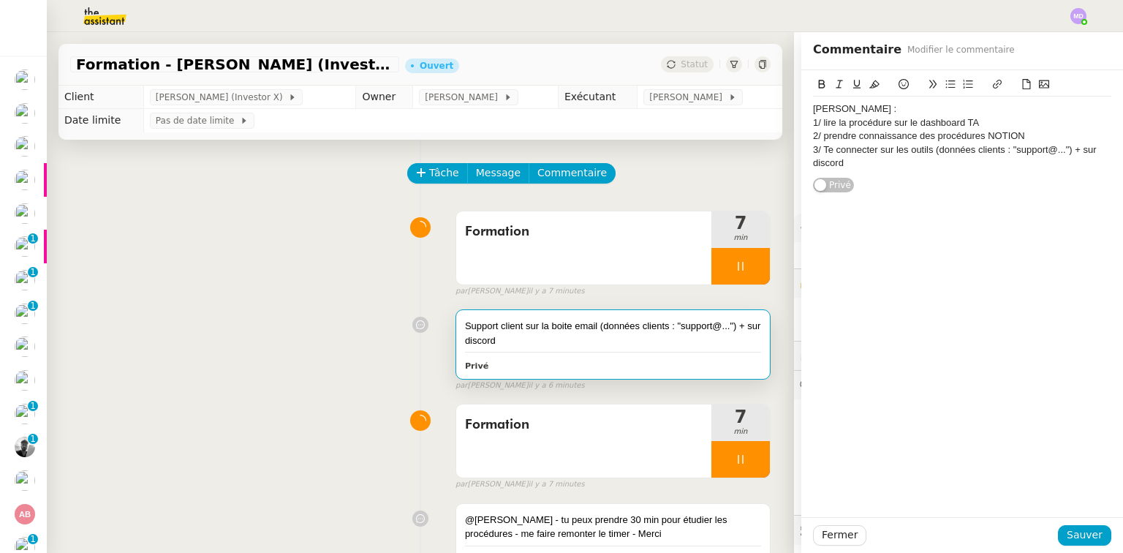
drag, startPoint x: 839, startPoint y: 144, endPoint x: 853, endPoint y: 151, distance: 15.7
click at [842, 146] on div "3/ Te connecter sur les outils (données clients : "support@...") + sur discord" at bounding box center [962, 156] width 298 height 27
click at [859, 152] on div "3/ Te connecter sur les outils (données clients : "support@...") + sur discord" at bounding box center [962, 156] width 298 height 27
drag, startPoint x: 869, startPoint y: 152, endPoint x: 886, endPoint y: 152, distance: 16.1
click at [880, 152] on div "3/ Te connecter sur les outils (données clients : "support@...") + sur discord" at bounding box center [962, 156] width 298 height 27
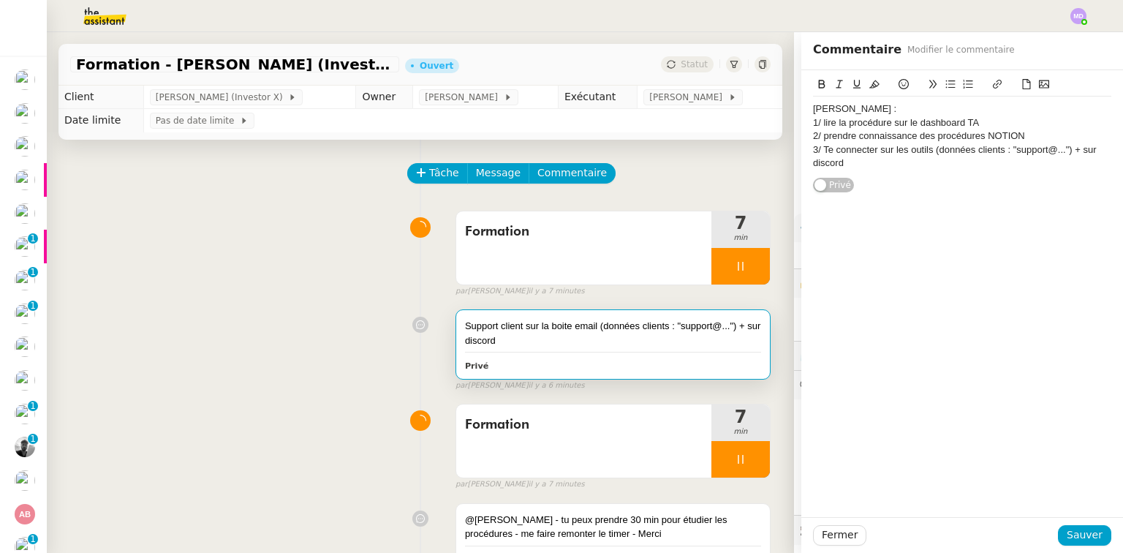
click at [901, 149] on div "3/ Te connecter sur les outils (données clients : "support@...") + sur discord" at bounding box center [962, 156] width 298 height 27
drag, startPoint x: 903, startPoint y: 149, endPoint x: 916, endPoint y: 150, distance: 12.5
click at [906, 149] on div "3/ Te connecter sur les outils (données clients : "support@...") + sur discord" at bounding box center [962, 156] width 298 height 27
click at [918, 151] on div "3/ Te connecter sur les outils (données clients : "support@...") + sur discord" at bounding box center [962, 156] width 298 height 27
click at [921, 151] on div "3/ Te connecter sur les outils (données clients : "support@...") + sur discord" at bounding box center [962, 156] width 298 height 27
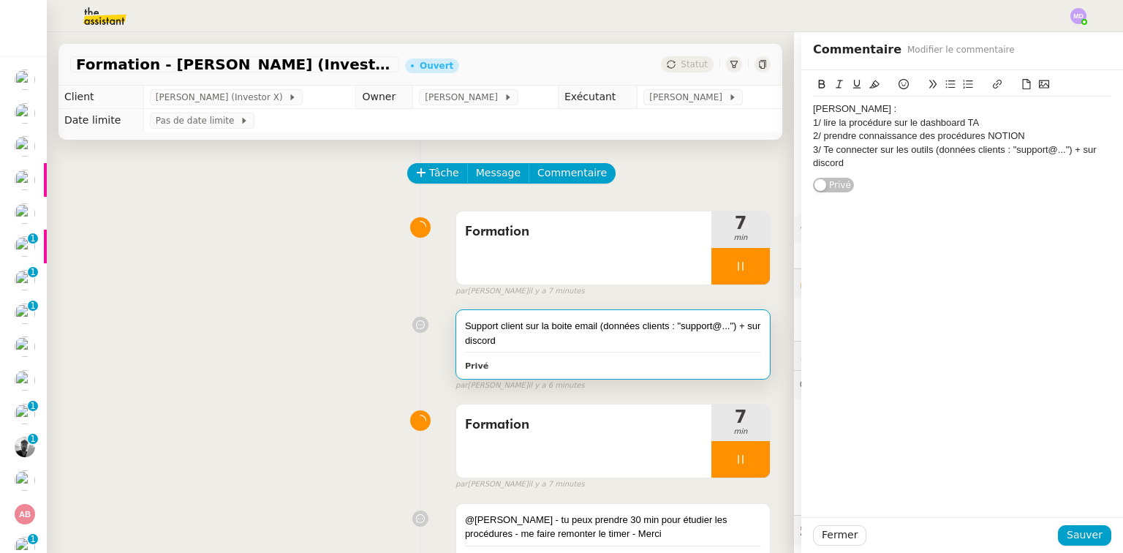
click at [927, 148] on div "3/ Te connecter sur les outils (données clients : "support@...") + sur discord" at bounding box center [962, 156] width 298 height 27
click at [964, 164] on div "3/ Te connecter sur les outils : email dans un premier temps (données clients :…" at bounding box center [962, 156] width 298 height 27
click at [1084, 537] on span "Sauver" at bounding box center [1085, 534] width 36 height 17
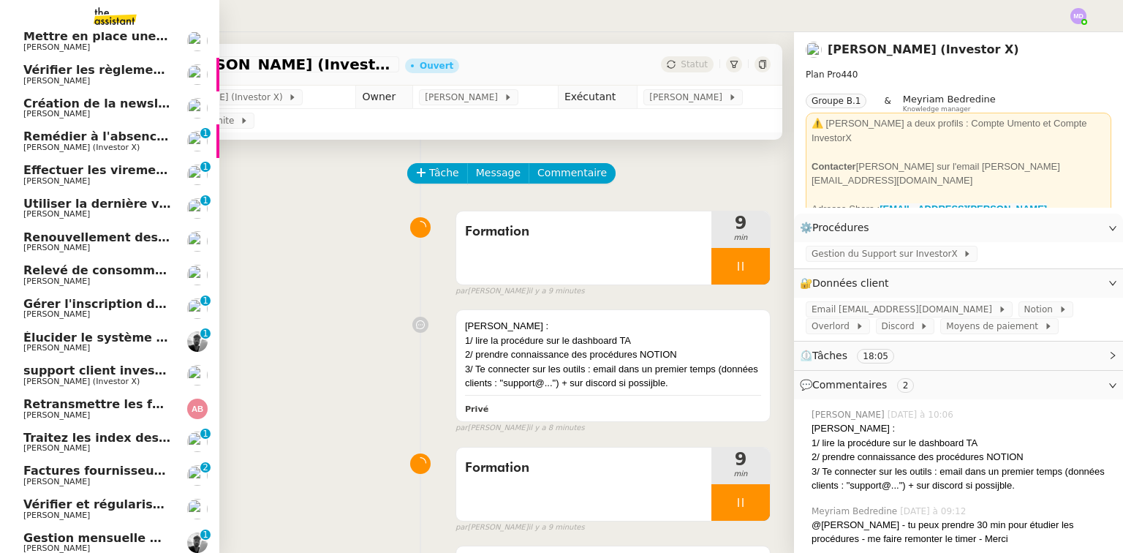
scroll to position [160, 0]
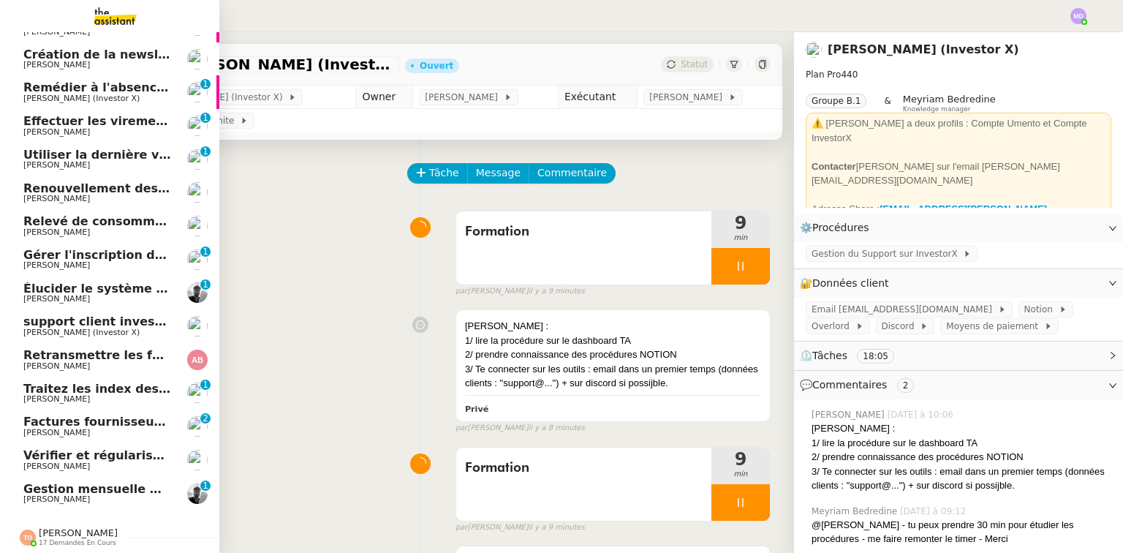
click at [62, 527] on span "[PERSON_NAME]" at bounding box center [78, 532] width 79 height 11
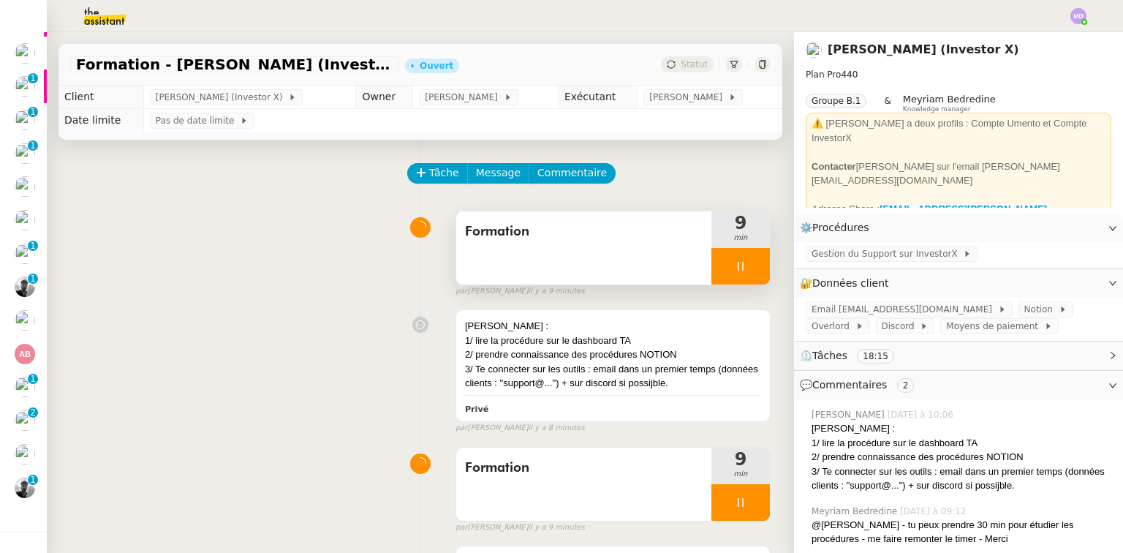
click at [731, 277] on div at bounding box center [740, 266] width 58 height 37
click at [750, 274] on button at bounding box center [755, 266] width 29 height 37
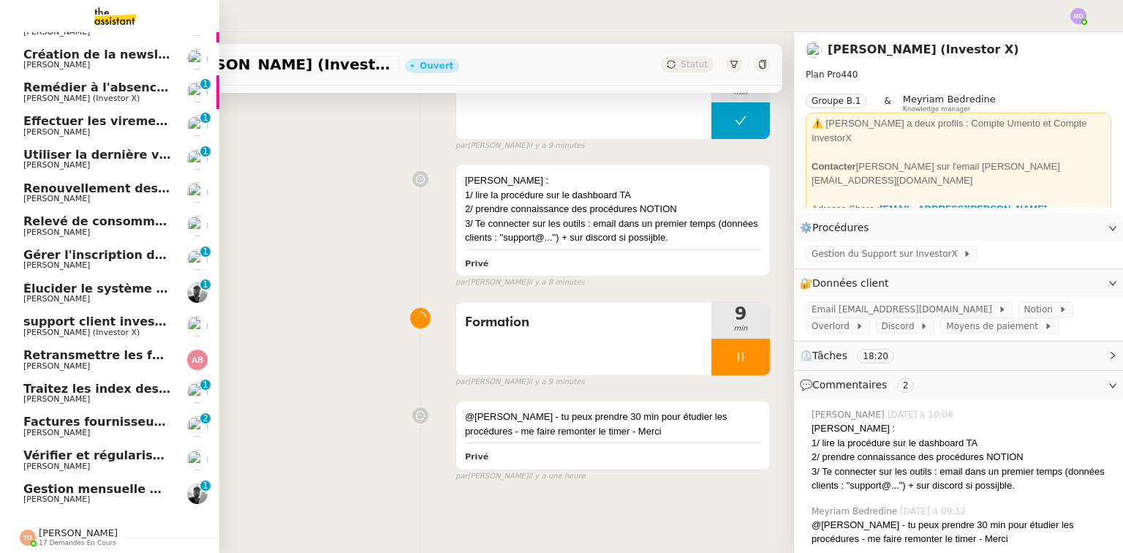
scroll to position [175, 0]
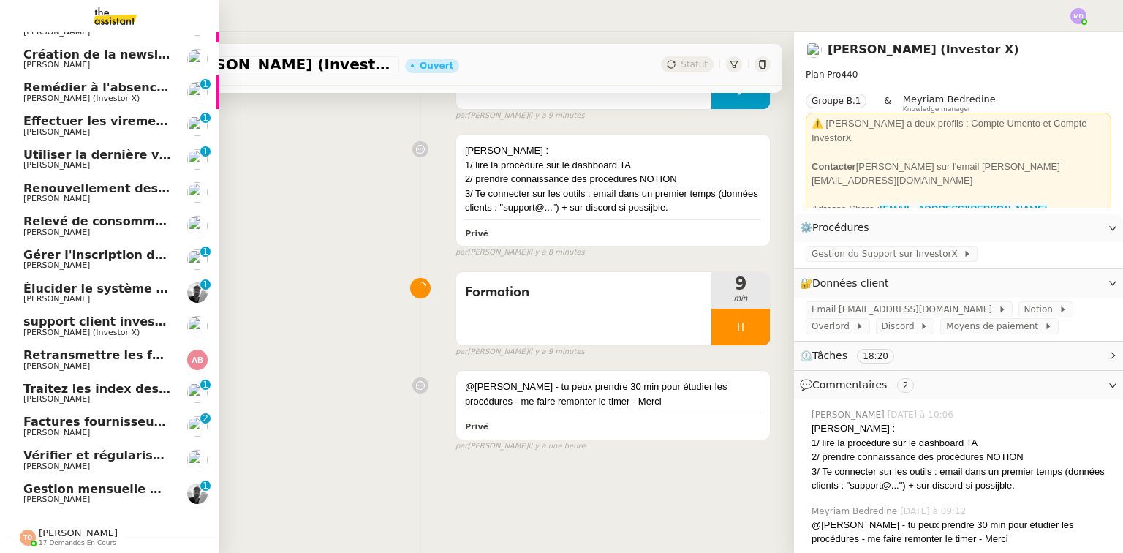
click at [115, 486] on span "Gestion mensuelle NDF et indemnités kilométriques - [DATE]" at bounding box center [223, 489] width 401 height 14
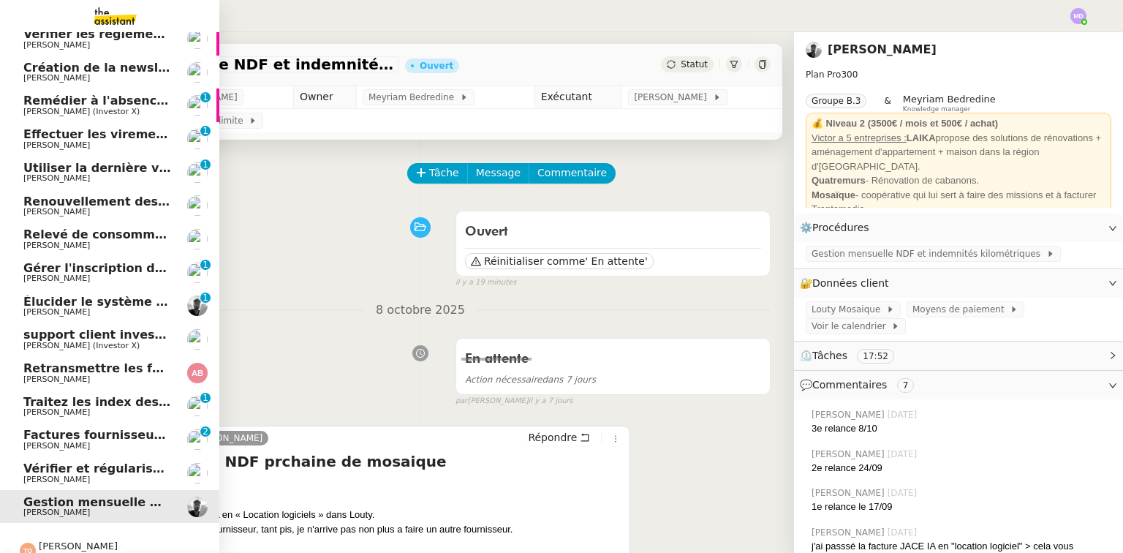
scroll to position [160, 0]
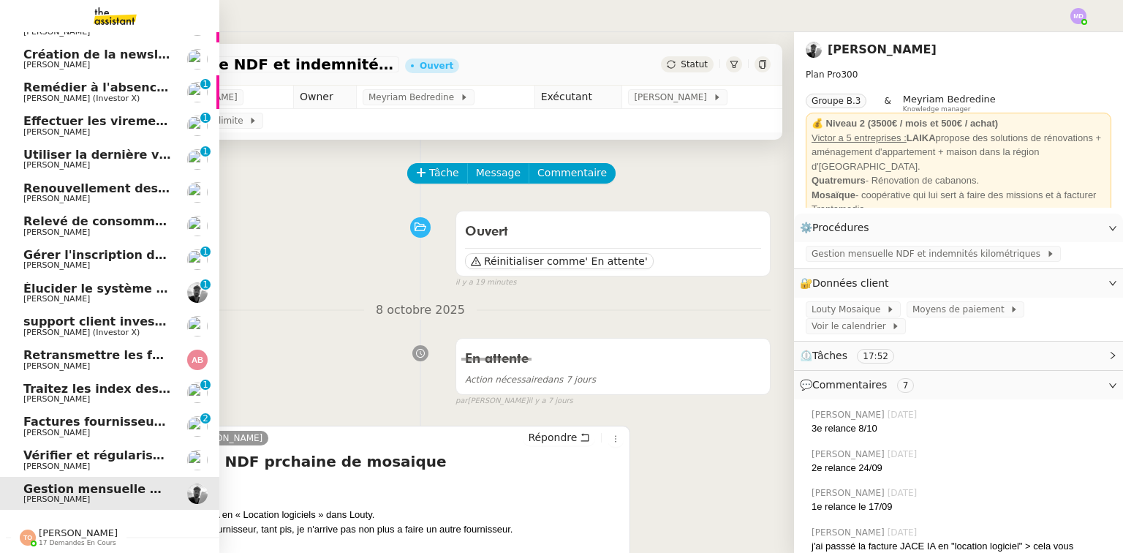
click at [143, 228] on span "[PERSON_NAME]" at bounding box center [97, 232] width 148 height 9
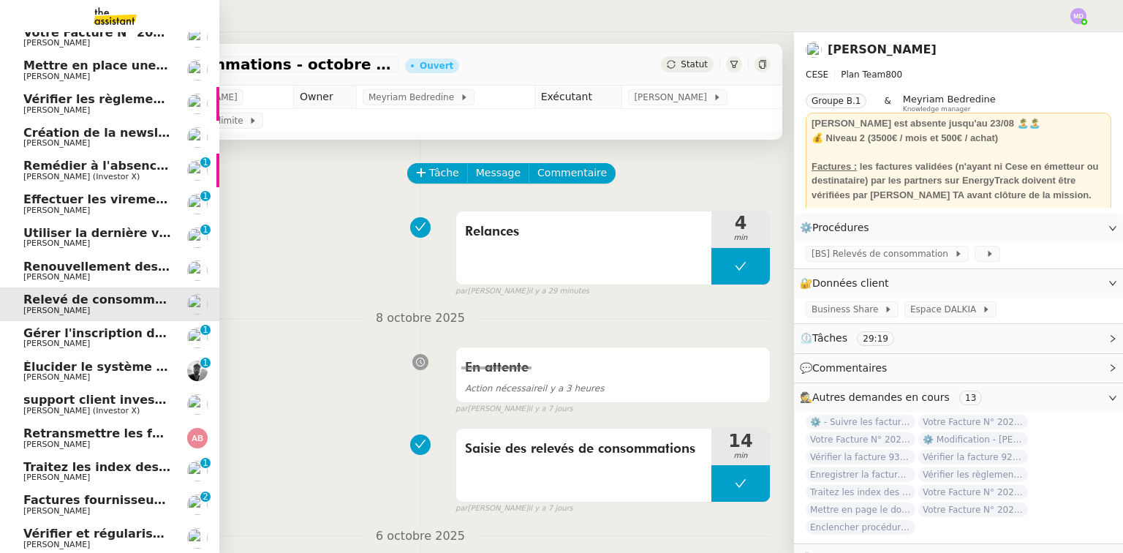
scroll to position [160, 0]
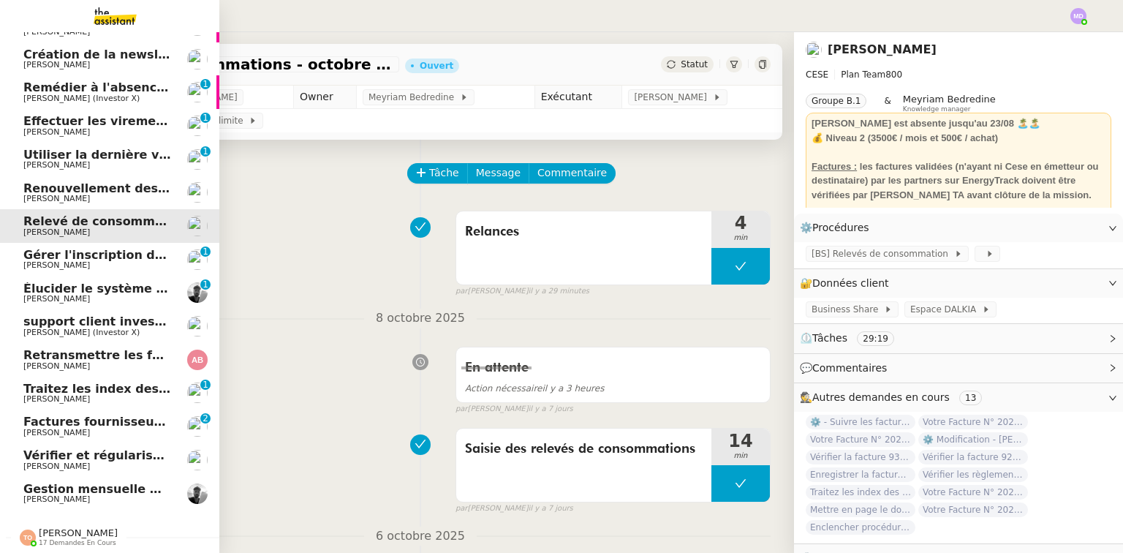
click at [131, 395] on span "[PERSON_NAME]" at bounding box center [97, 399] width 148 height 9
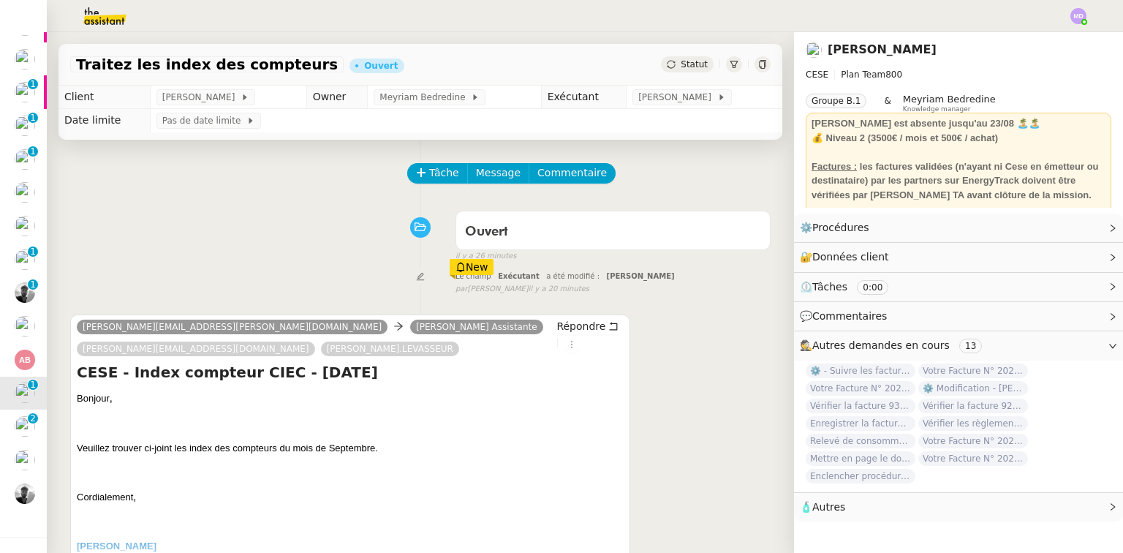
click at [423, 162] on div "Tâche Message Commentaire Veuillez patienter une erreur s'est produite 👌👌👌 mess…" at bounding box center [420, 416] width 747 height 553
drag, startPoint x: 260, startPoint y: 206, endPoint x: 543, endPoint y: 301, distance: 298.5
click at [263, 211] on div "Ouvert false il y a 26 minutes" at bounding box center [420, 233] width 701 height 58
click at [580, 340] on icon at bounding box center [572, 344] width 16 height 9
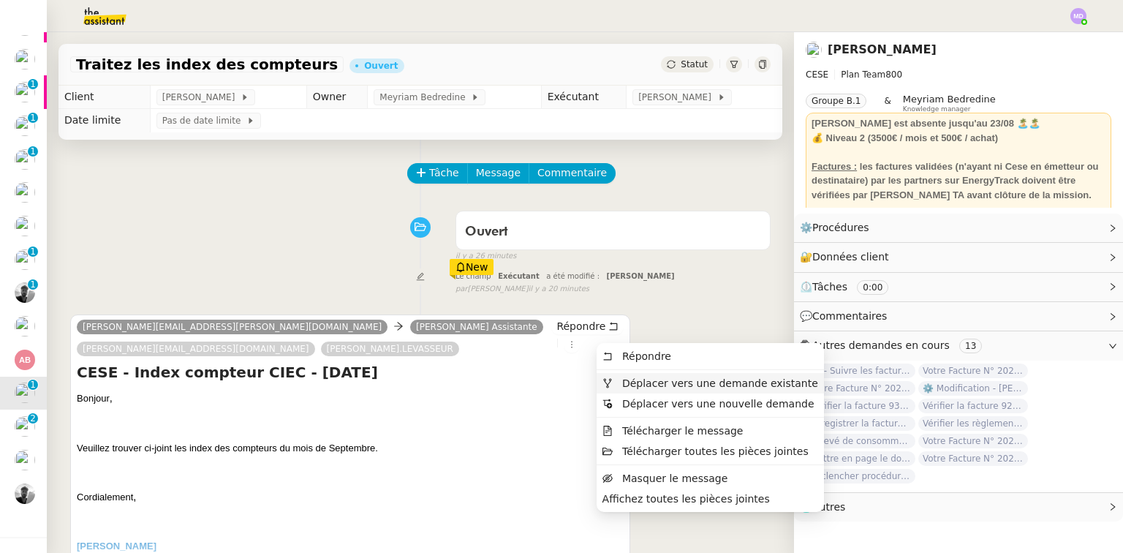
click at [658, 381] on span "Déplacer vers une demande existante" at bounding box center [720, 383] width 196 height 12
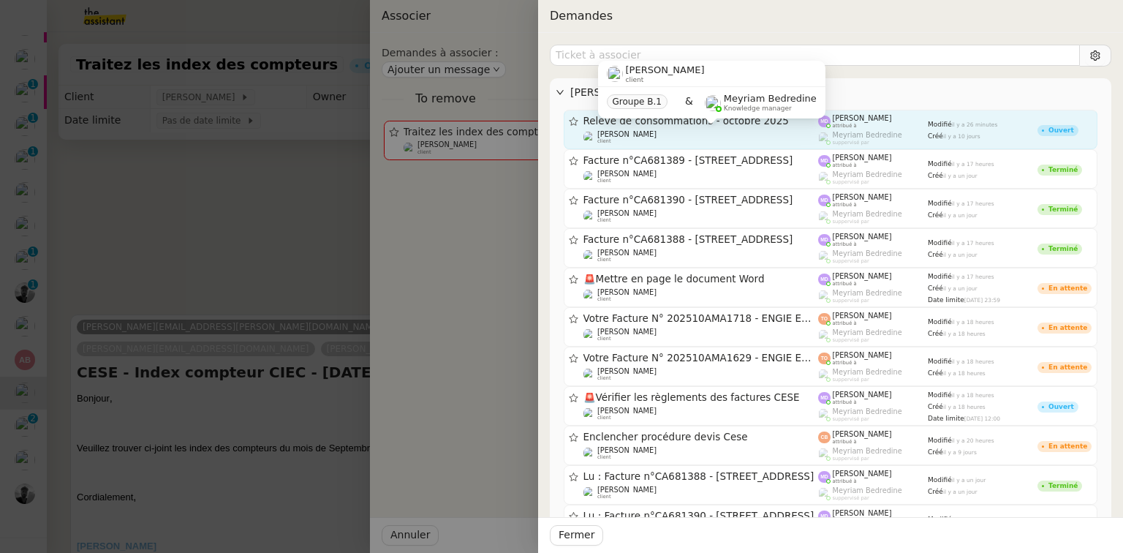
click at [699, 138] on div "Charles Da Conceicao client" at bounding box center [701, 137] width 235 height 15
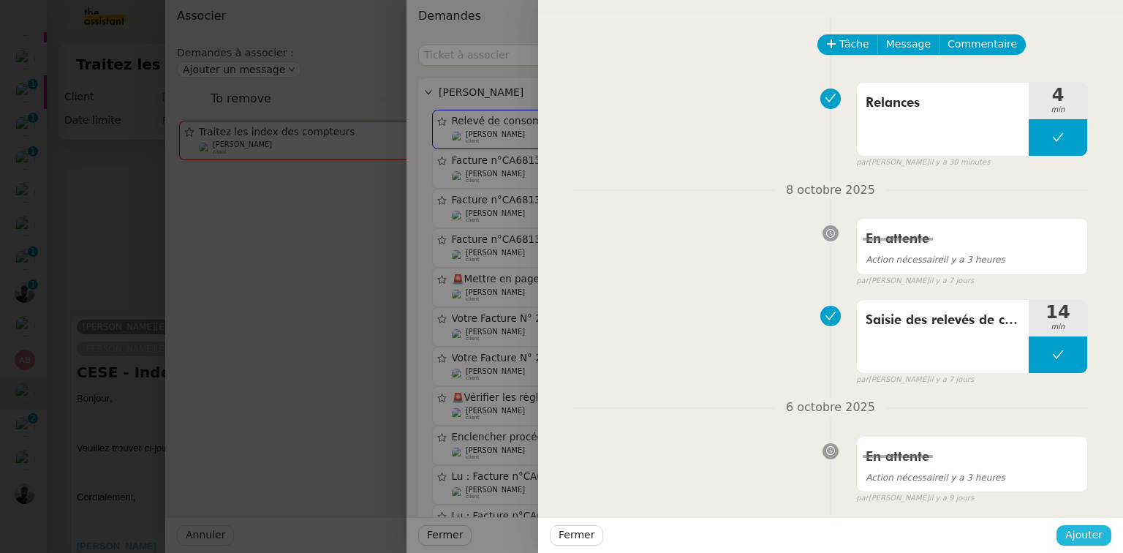
click at [1085, 530] on span "Ajouter" at bounding box center [1083, 534] width 37 height 17
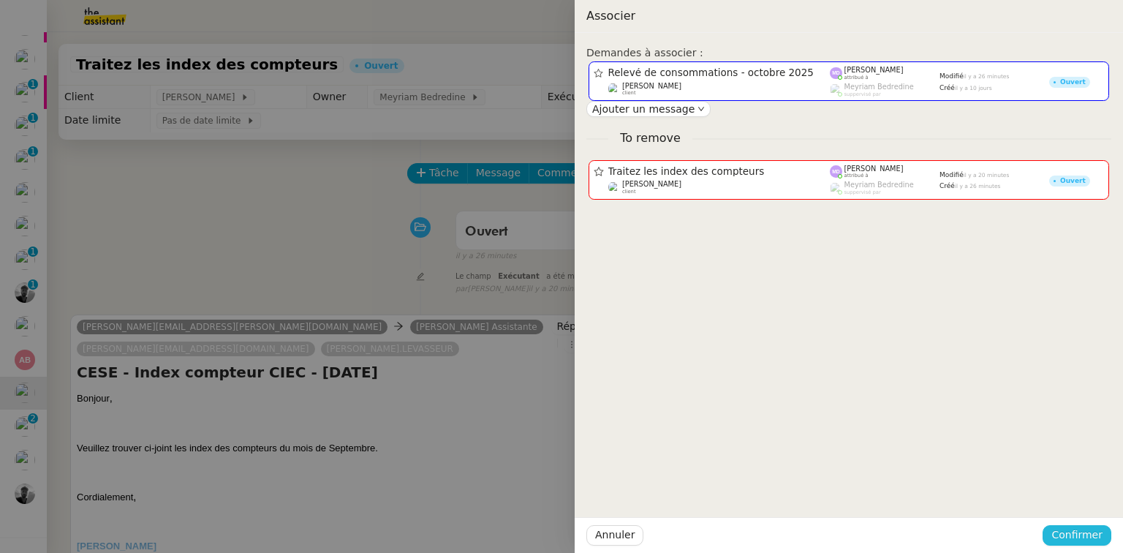
click at [1071, 525] on button "Confirmer" at bounding box center [1077, 535] width 69 height 20
click at [1069, 488] on button "Ajouter" at bounding box center [1078, 496] width 49 height 16
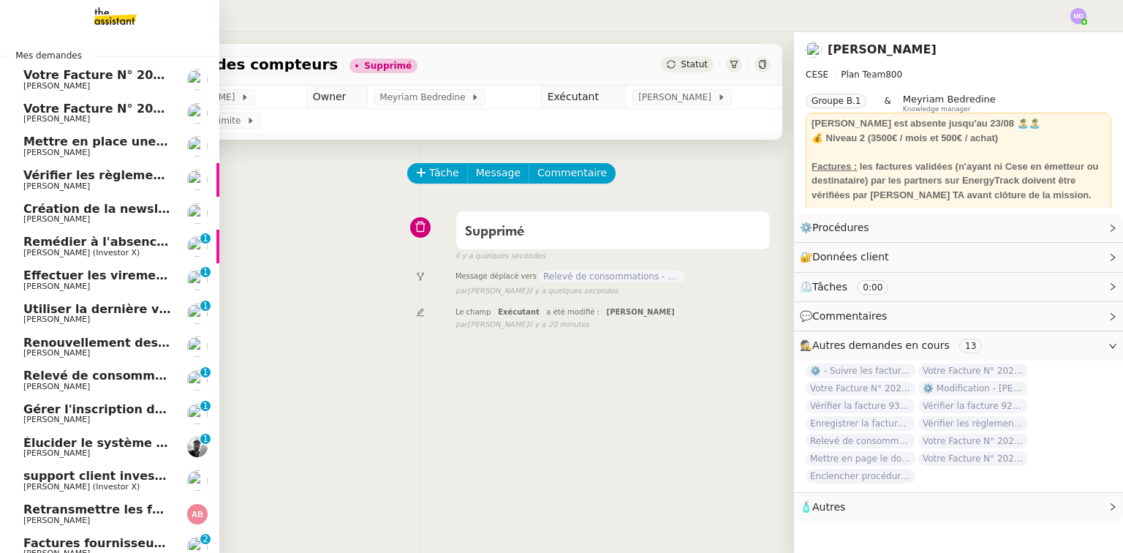
click at [129, 383] on span "[PERSON_NAME]" at bounding box center [97, 386] width 148 height 9
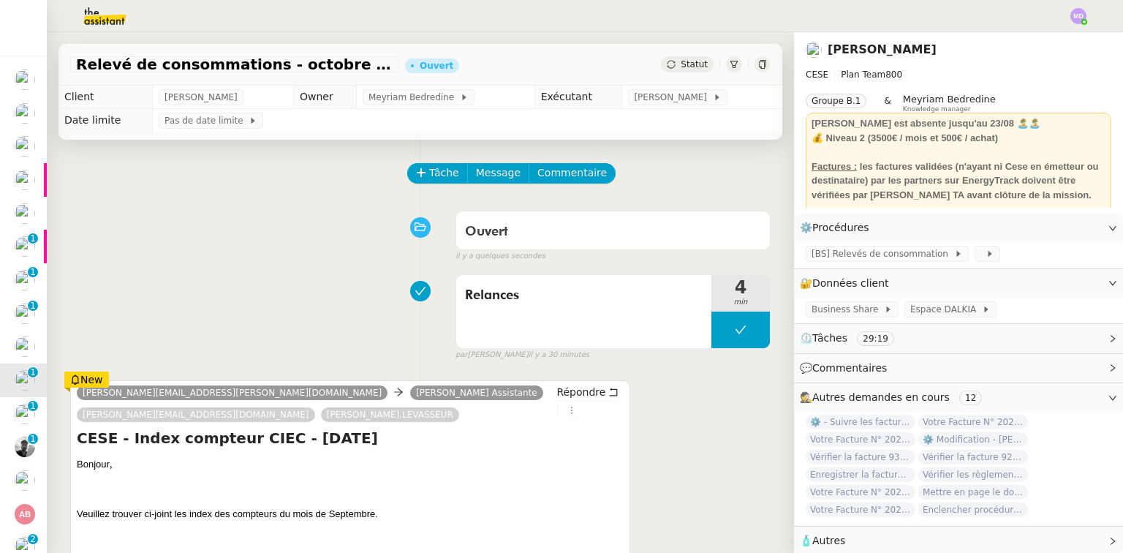
click at [437, 187] on div "Tâche Message Commentaire" at bounding box center [590, 180] width 362 height 35
click at [435, 179] on span "Tâche" at bounding box center [444, 173] width 30 height 17
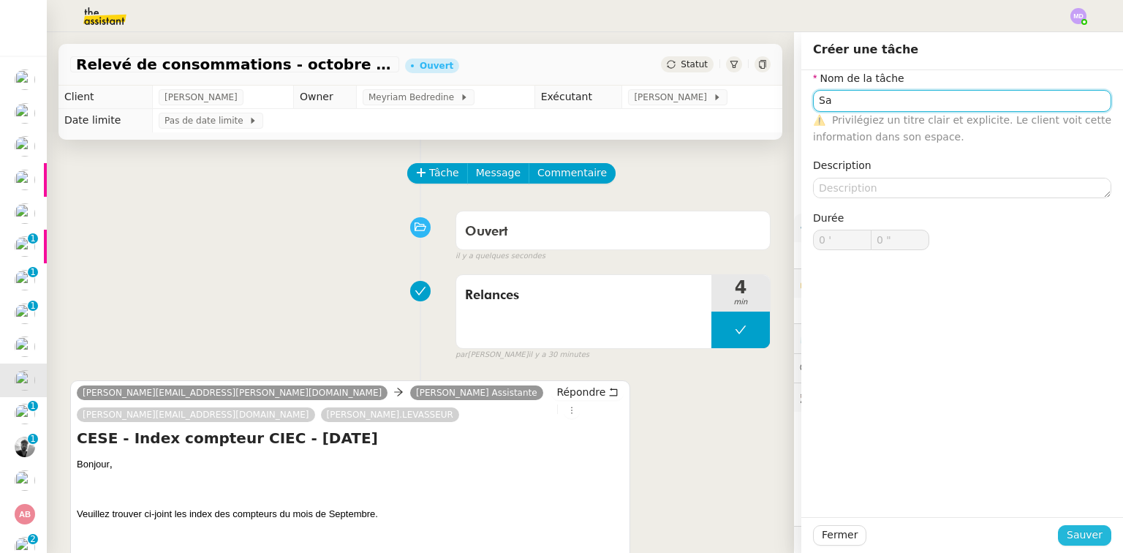
type input "Sa"
click at [1076, 529] on span "Sauver" at bounding box center [1085, 534] width 36 height 17
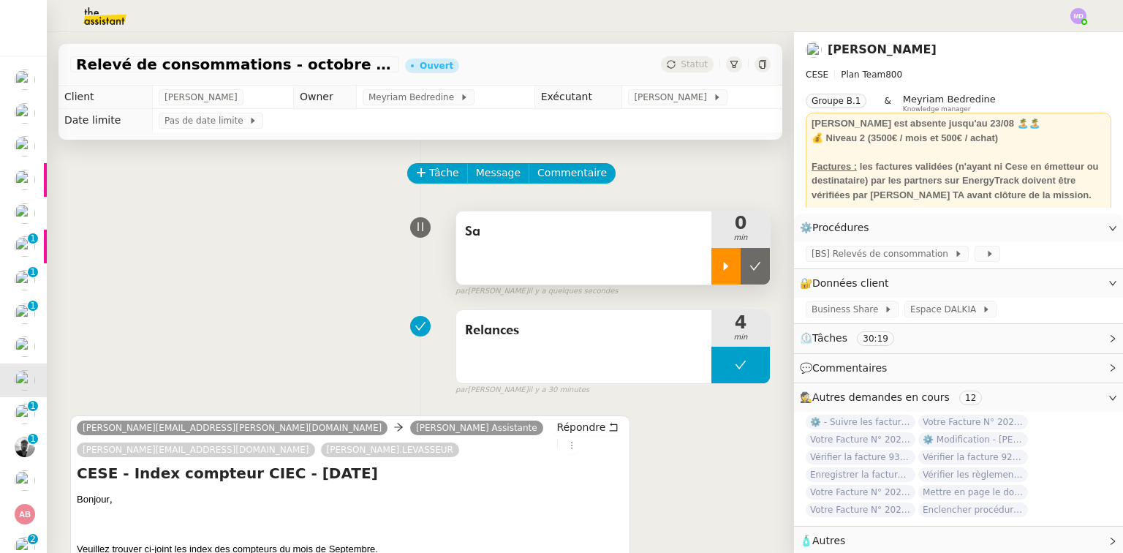
click at [711, 275] on div at bounding box center [725, 266] width 29 height 37
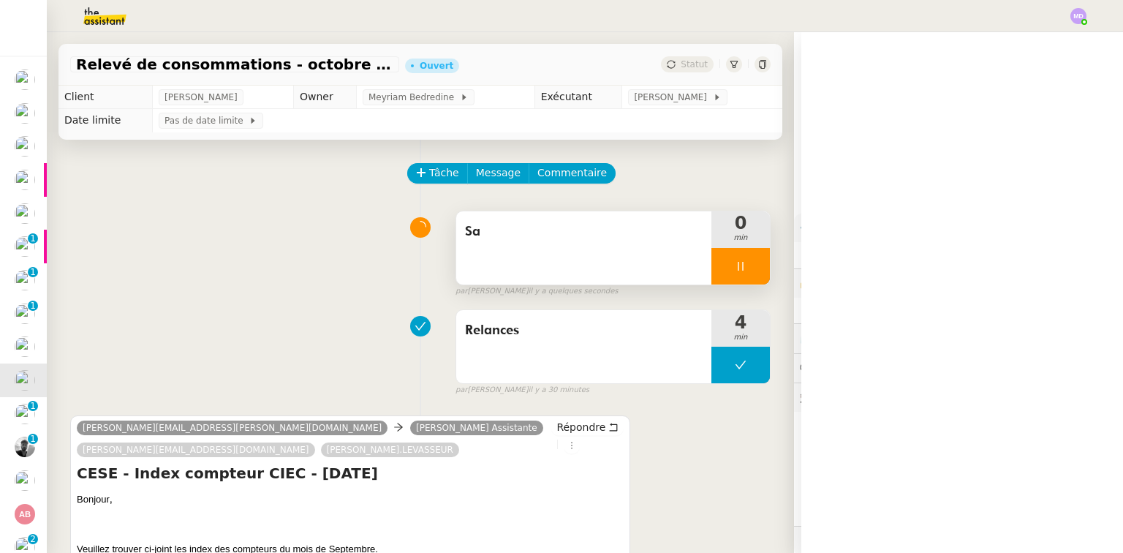
click at [606, 257] on div "Sa" at bounding box center [583, 247] width 255 height 73
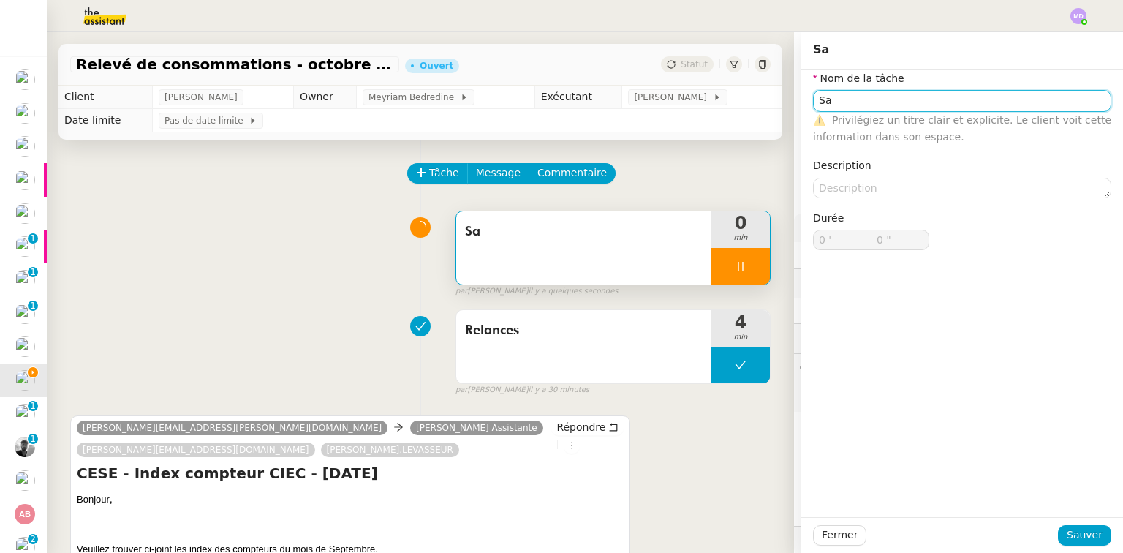
click at [912, 105] on input "Sa" at bounding box center [962, 100] width 298 height 21
type input "Sais"
type input "1 ""
type input "Saisie des"
type input "2 ""
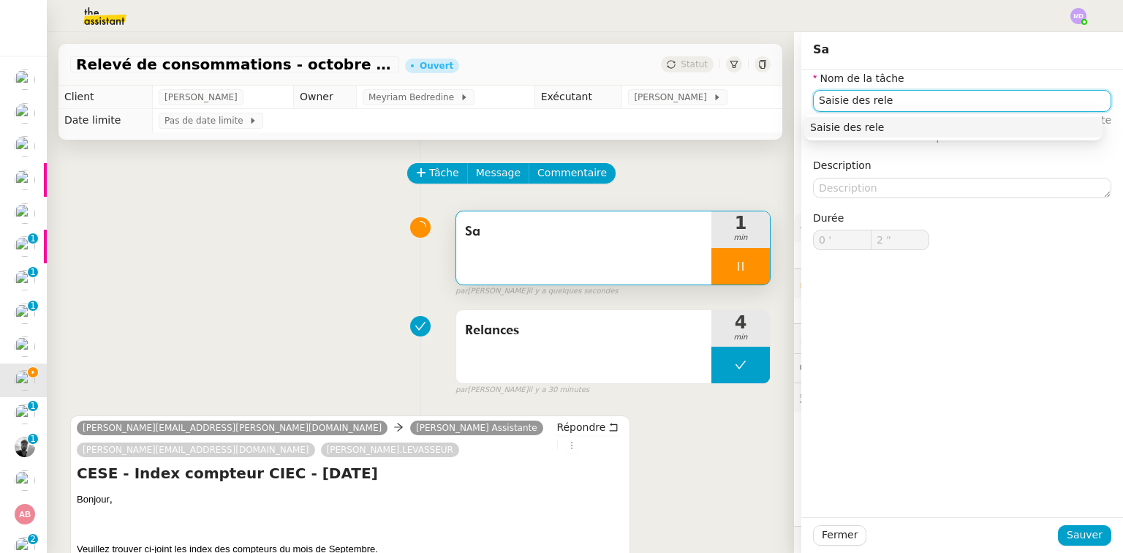
type input "Saisie des relev"
type input "3 ""
type input "Saisie des relevés de"
type input "4 ""
type input "Saisie des relevés de consommatio"
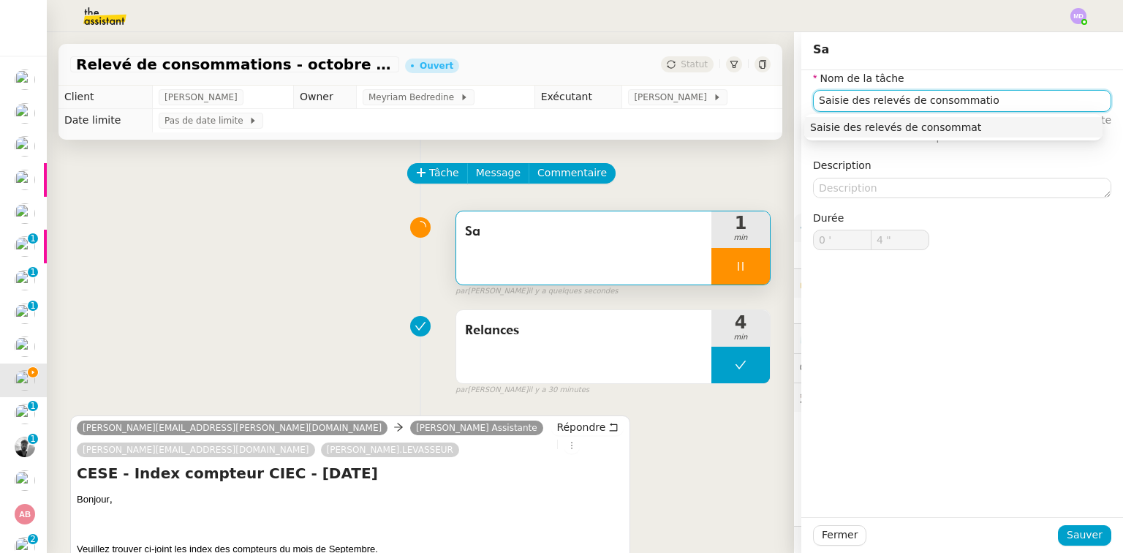
type input "5 ""
type input "Saisie des relevés de consommations"
click at [921, 117] on nz-auto-option "Saisie des relevés de consommations" at bounding box center [953, 127] width 298 height 20
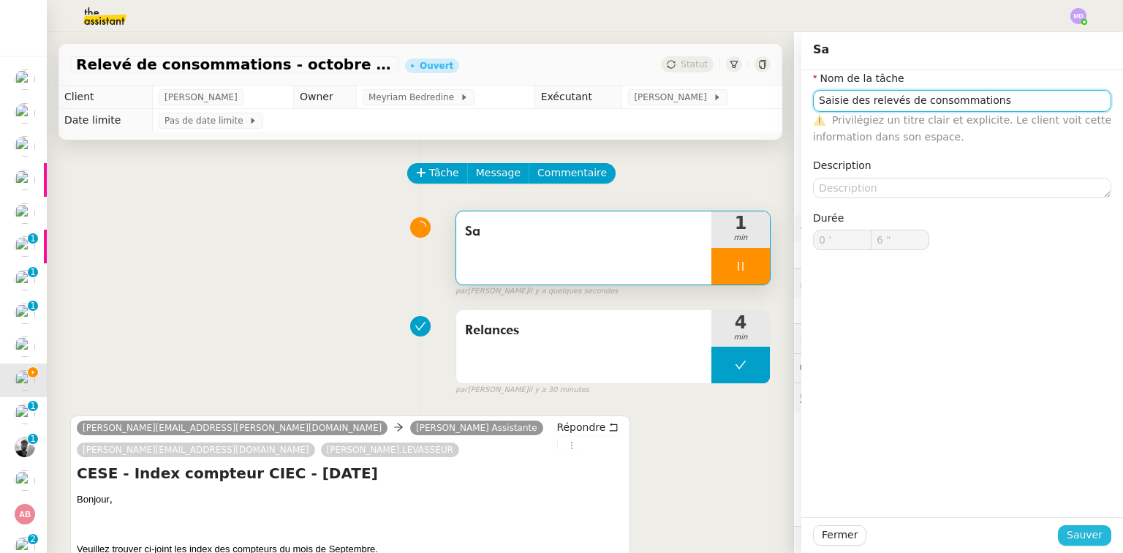
type input "7 ""
type input "Saisie des relevés de consommations"
click at [1080, 535] on span "Sauver" at bounding box center [1085, 534] width 36 height 17
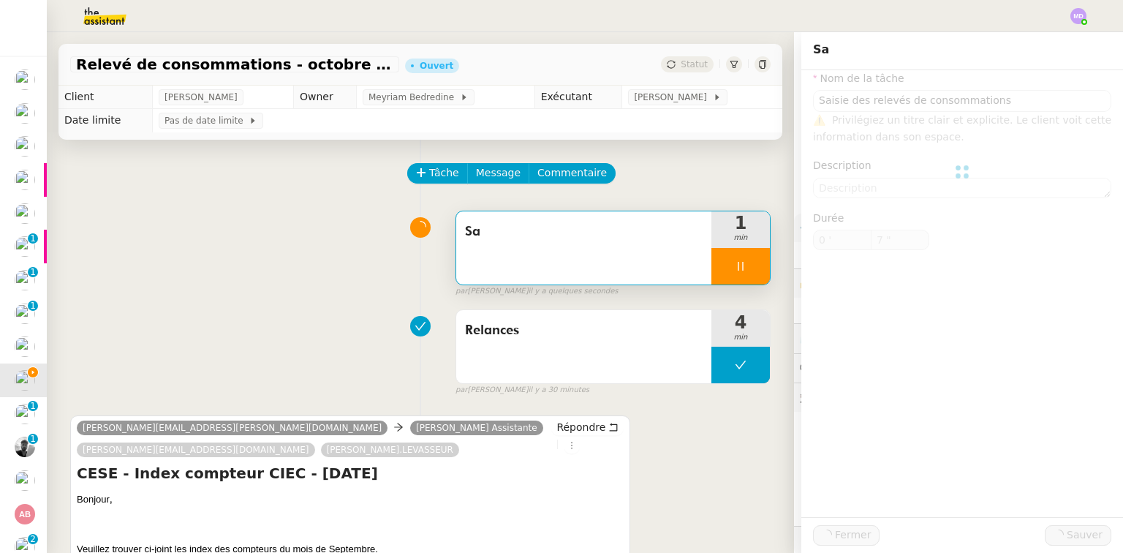
type input "8 ""
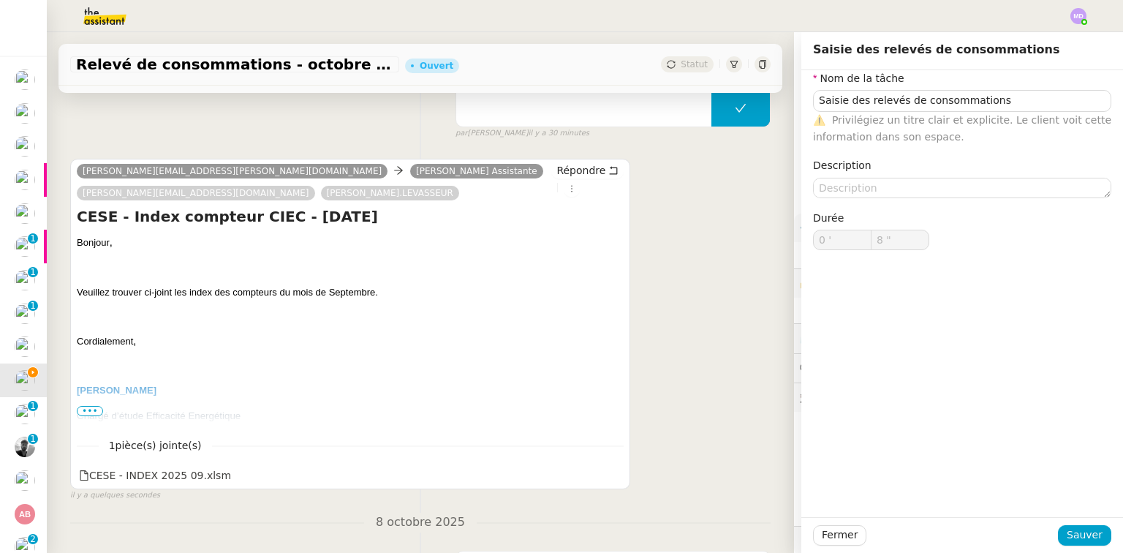
scroll to position [292, 0]
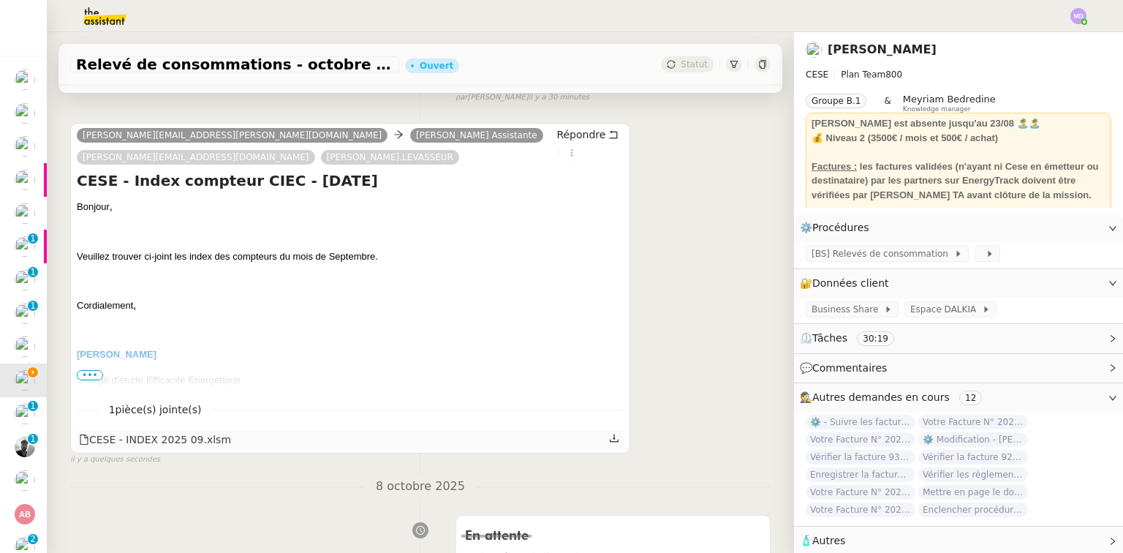
click at [609, 433] on icon at bounding box center [614, 438] width 10 height 10
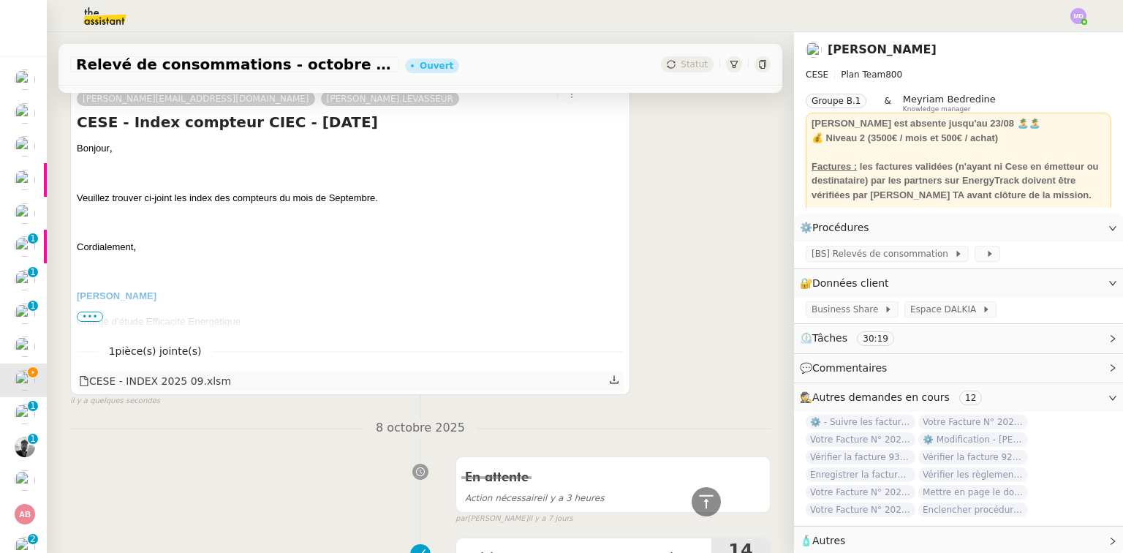
click at [609, 374] on icon at bounding box center [614, 379] width 10 height 10
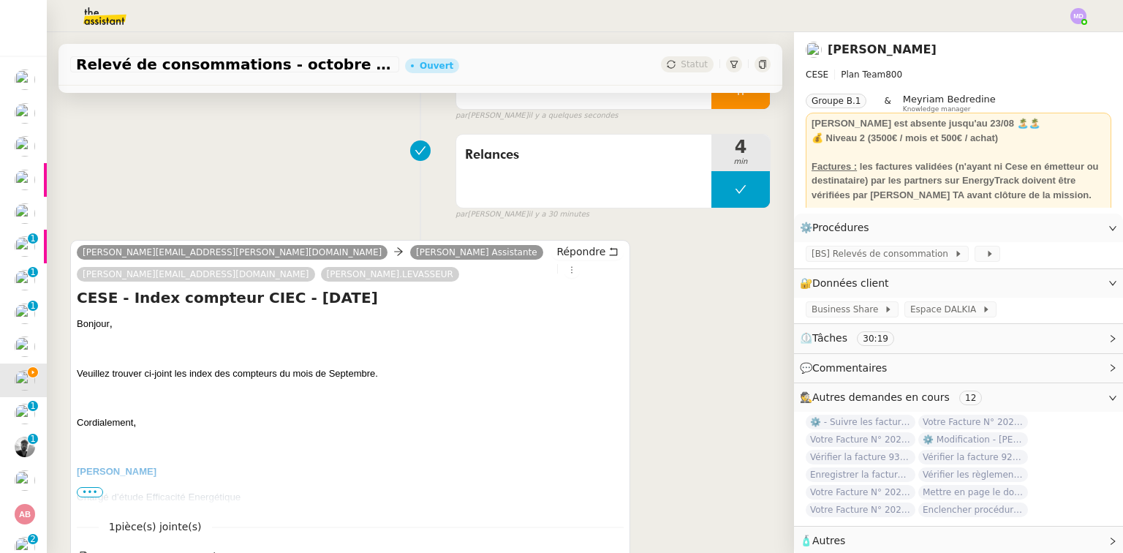
scroll to position [0, 0]
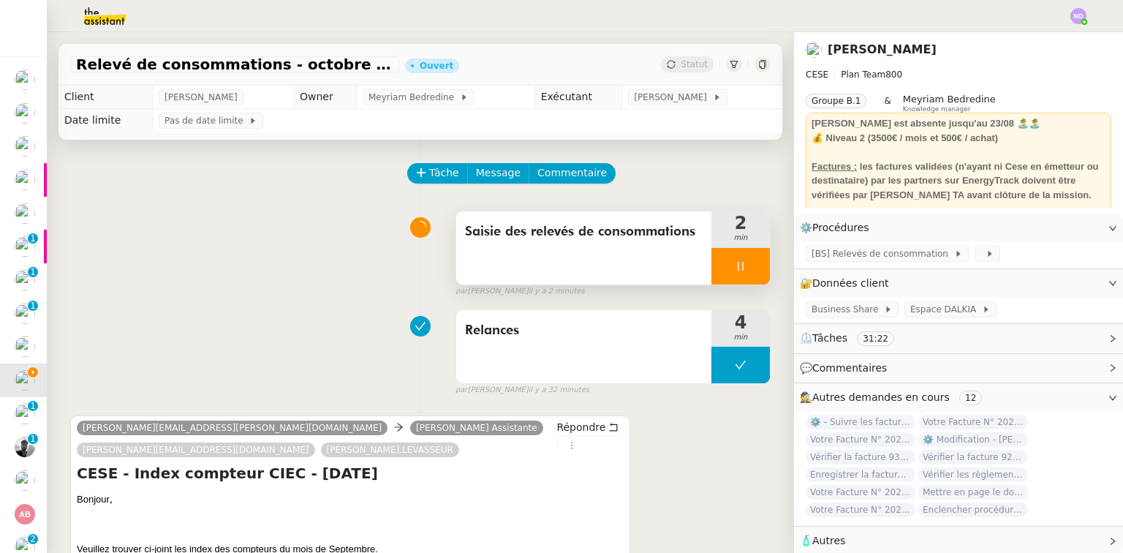
drag, startPoint x: 725, startPoint y: 260, endPoint x: 741, endPoint y: 266, distance: 17.1
click at [731, 261] on div at bounding box center [740, 266] width 58 height 37
click at [754, 267] on button at bounding box center [755, 266] width 29 height 37
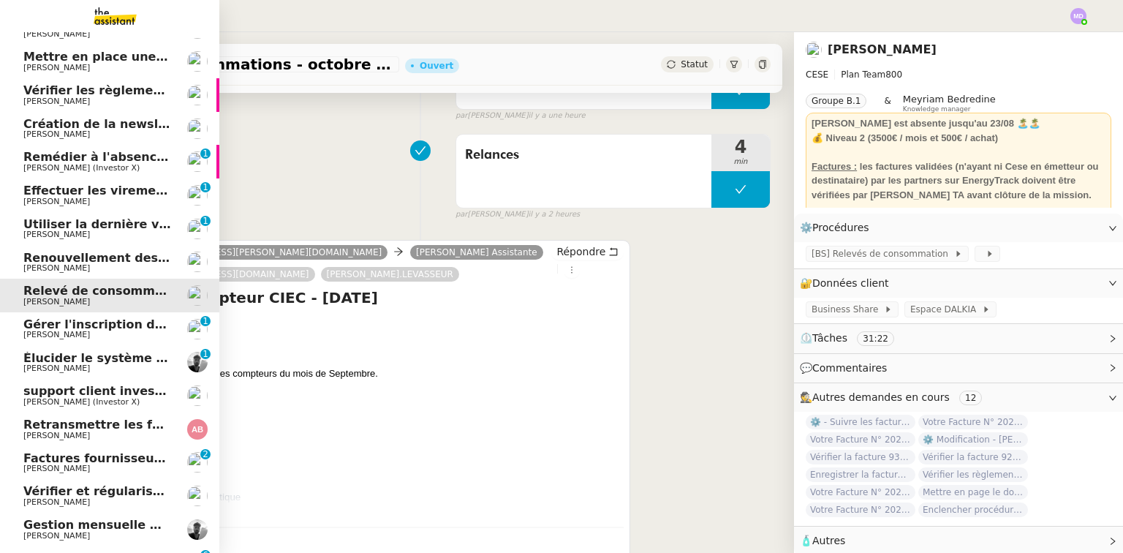
scroll to position [227, 0]
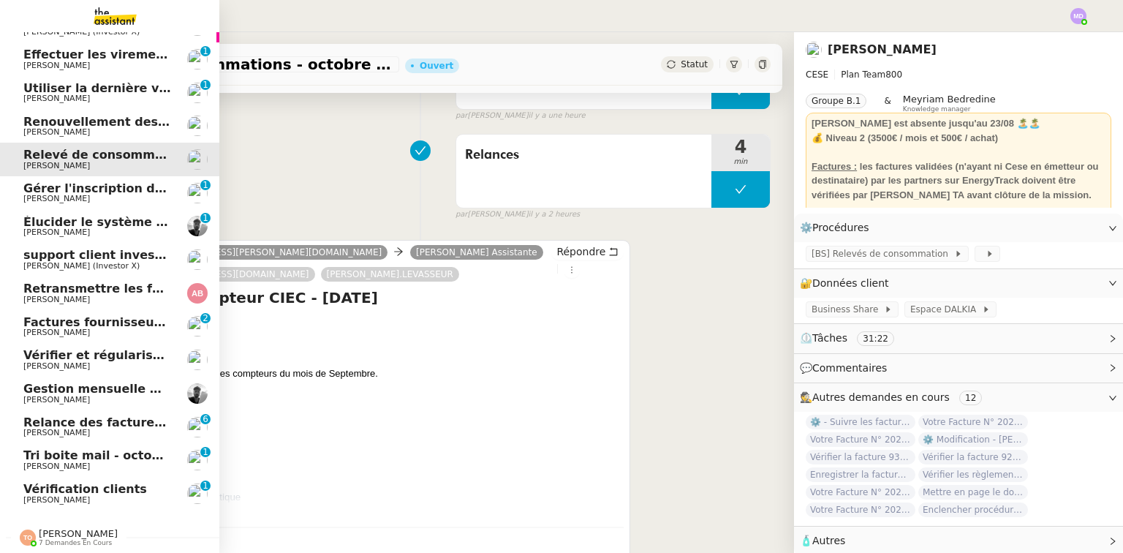
click at [61, 486] on span "Vérification clients" at bounding box center [85, 489] width 124 height 14
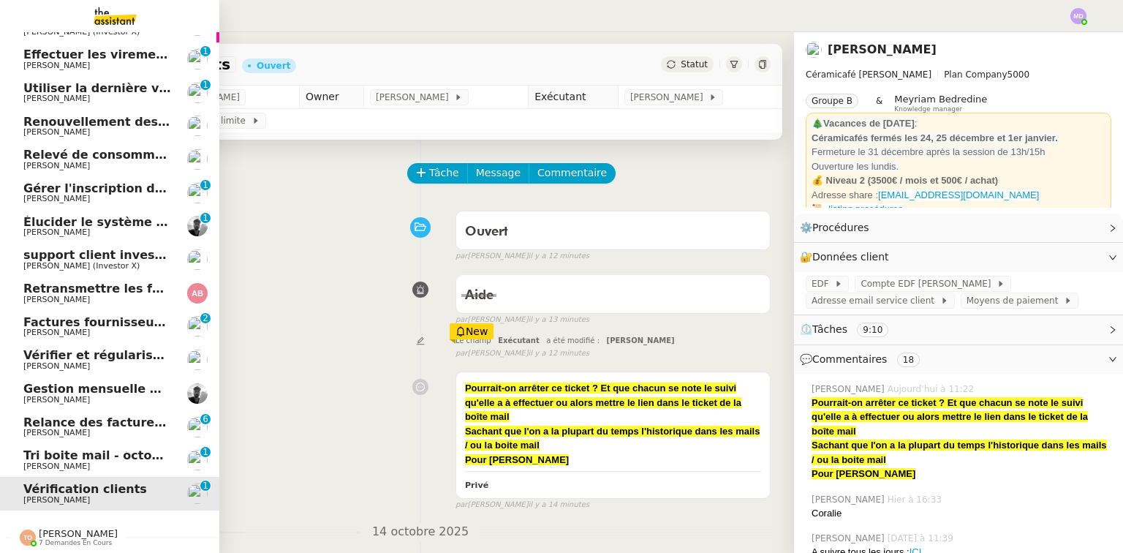
click at [63, 461] on span "[PERSON_NAME]" at bounding box center [56, 466] width 67 height 10
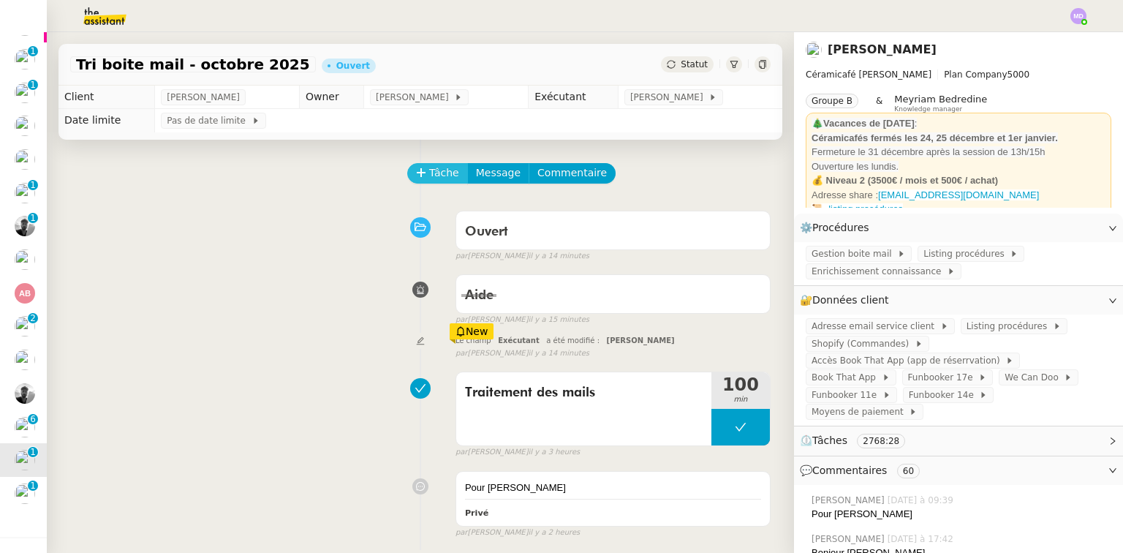
click at [429, 178] on span "Tâche" at bounding box center [444, 173] width 30 height 17
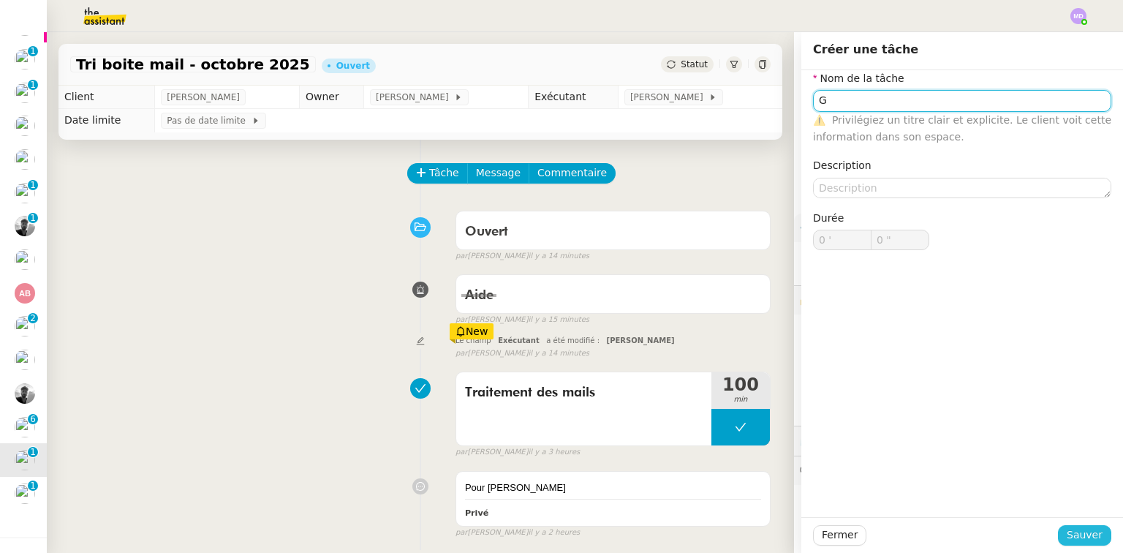
type input "G"
click at [1089, 543] on span "Sauver" at bounding box center [1085, 534] width 36 height 17
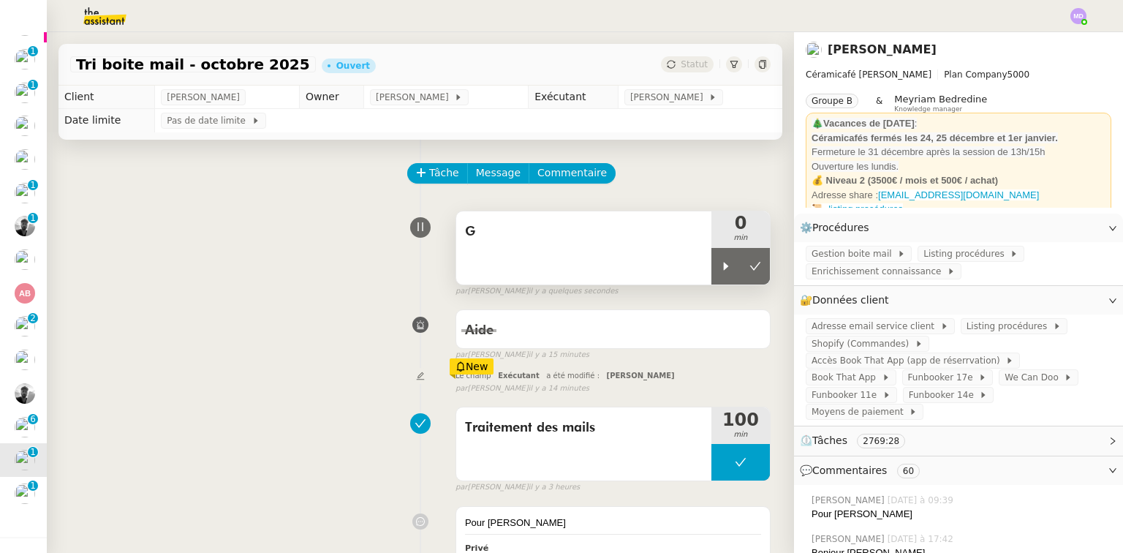
drag, startPoint x: 720, startPoint y: 271, endPoint x: 647, endPoint y: 249, distance: 75.9
click at [714, 269] on div at bounding box center [725, 266] width 29 height 37
click at [647, 249] on div "G" at bounding box center [583, 247] width 255 height 73
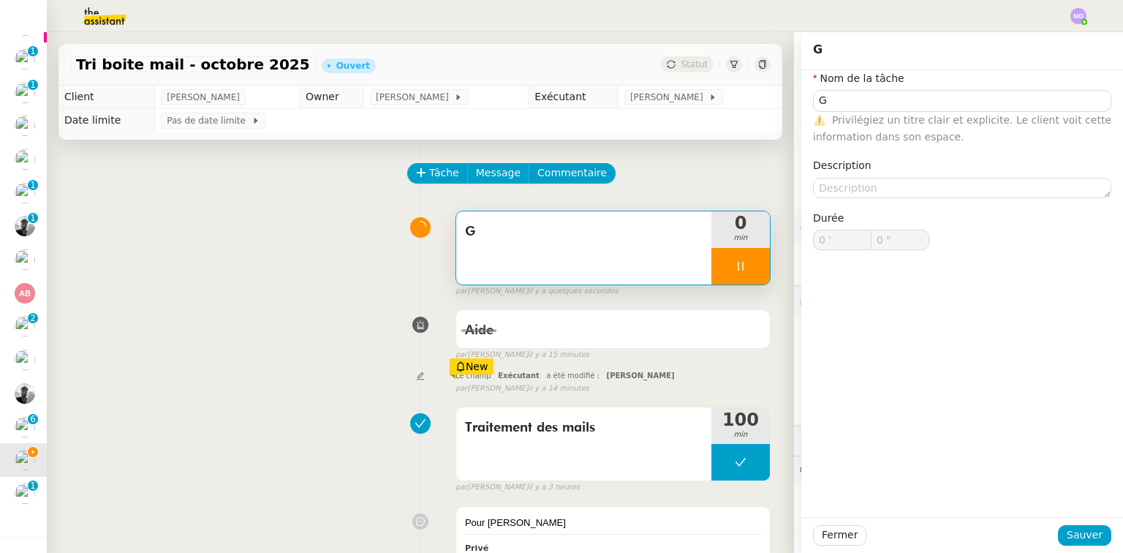
type input "G"
type input "0 '"
type input "1 ""
click at [883, 111] on body "Mes demandes Votre Facture N° 202510AMA1325 - ENGIE ENERGIE SERVICES Charles Da…" at bounding box center [561, 276] width 1123 height 553
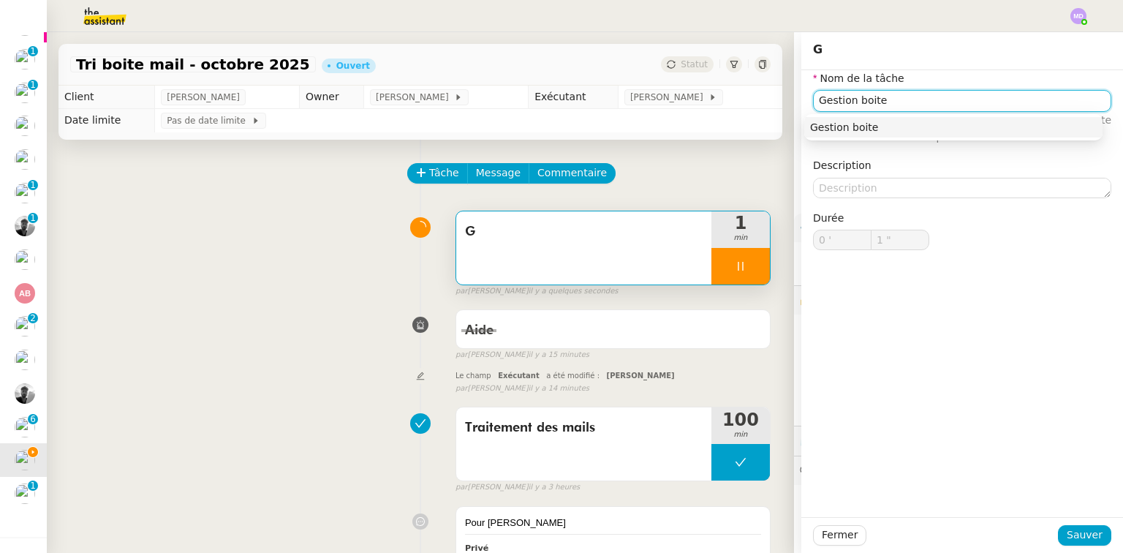
type input "Gestion boite e"
type input "2 ""
type input "Gestion boite email"
type input "3 ""
type input "Gestion boite email"
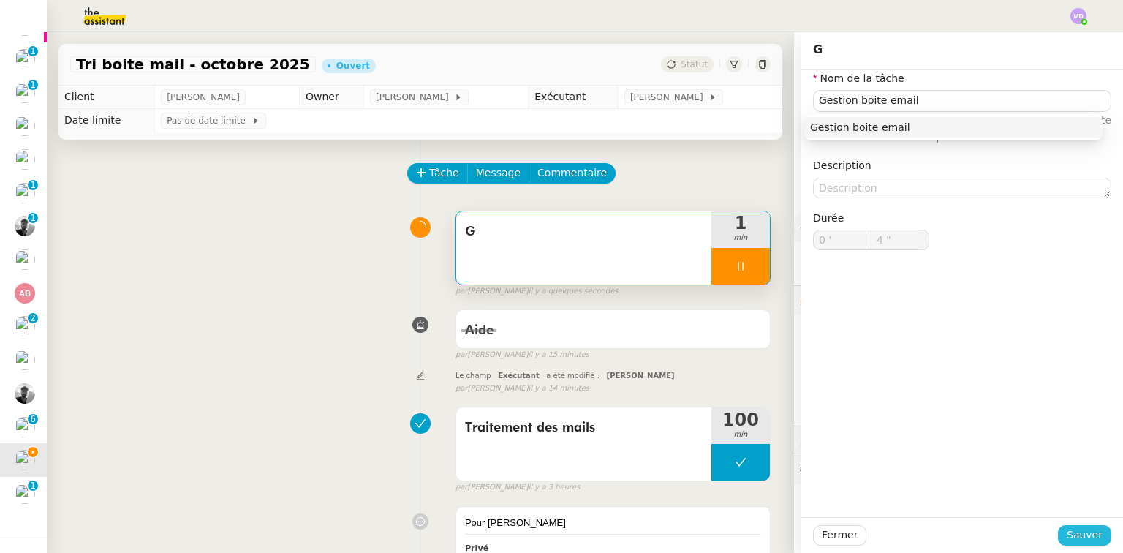
click at [1084, 537] on span "Sauver" at bounding box center [1085, 534] width 36 height 17
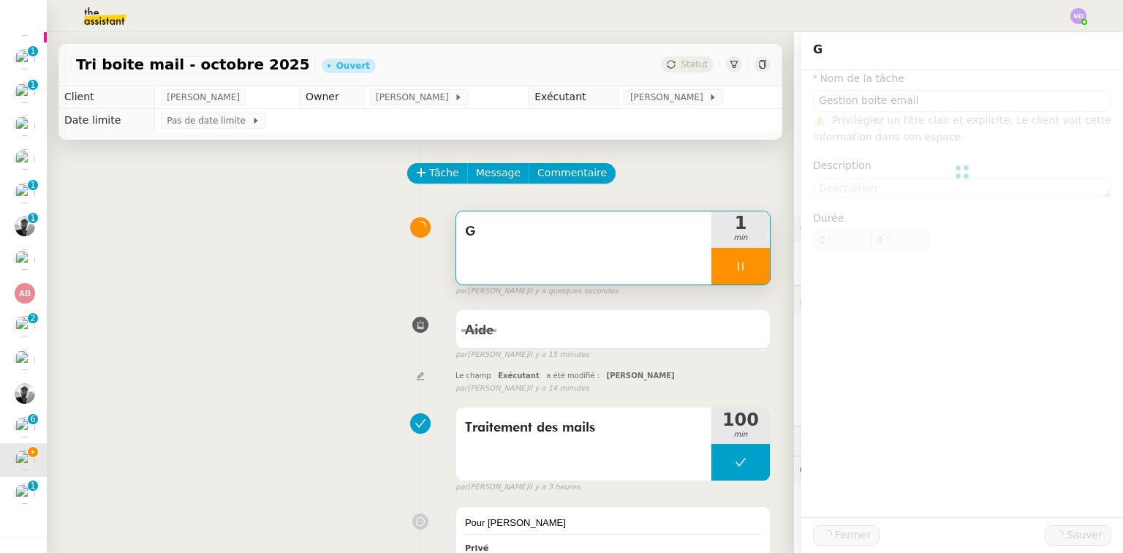
type input "5 ""
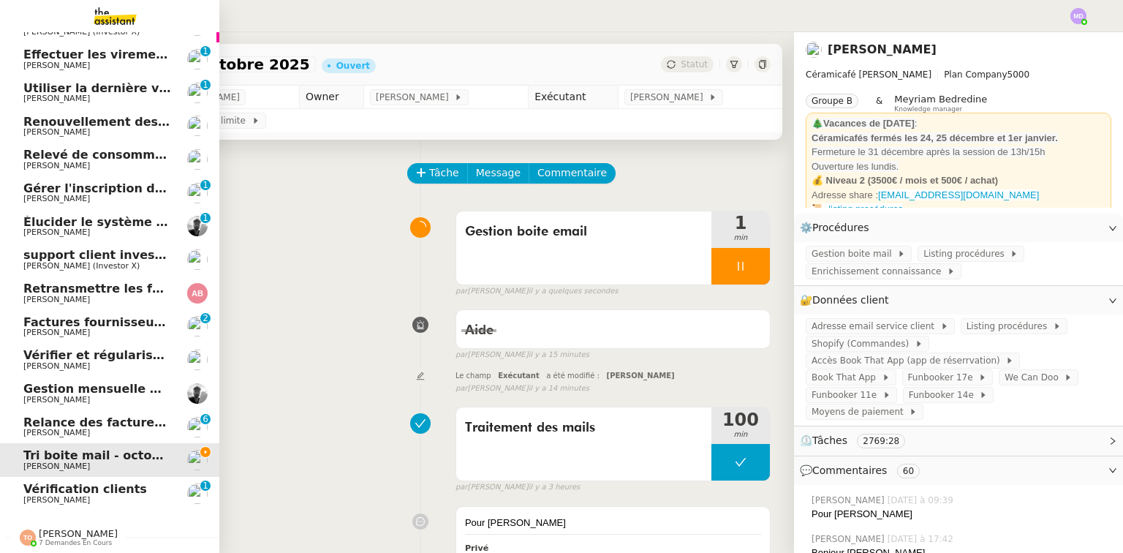
click at [39, 488] on span "Vérification clients" at bounding box center [85, 489] width 124 height 14
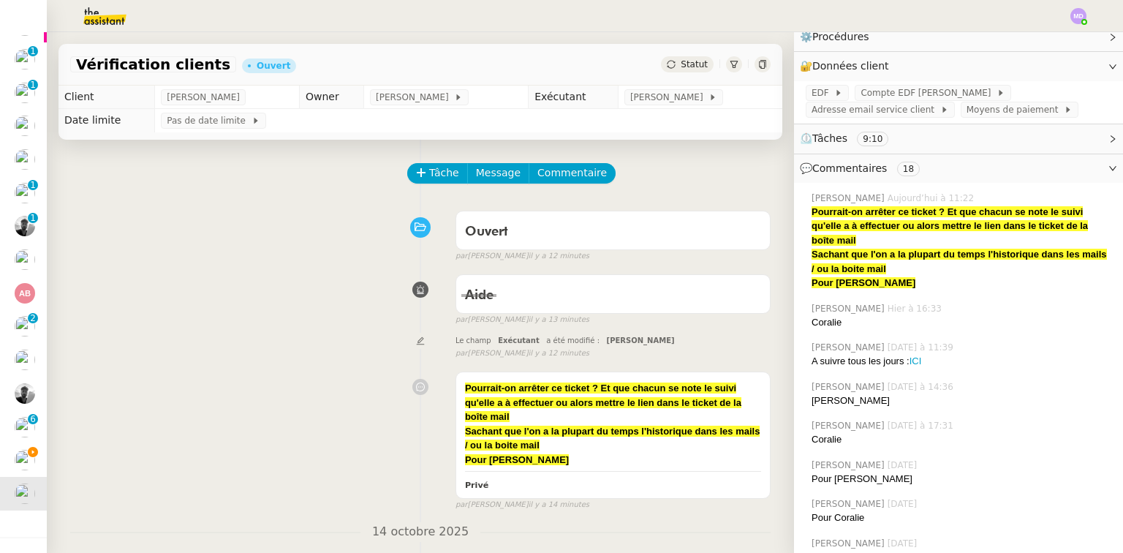
scroll to position [234, 0]
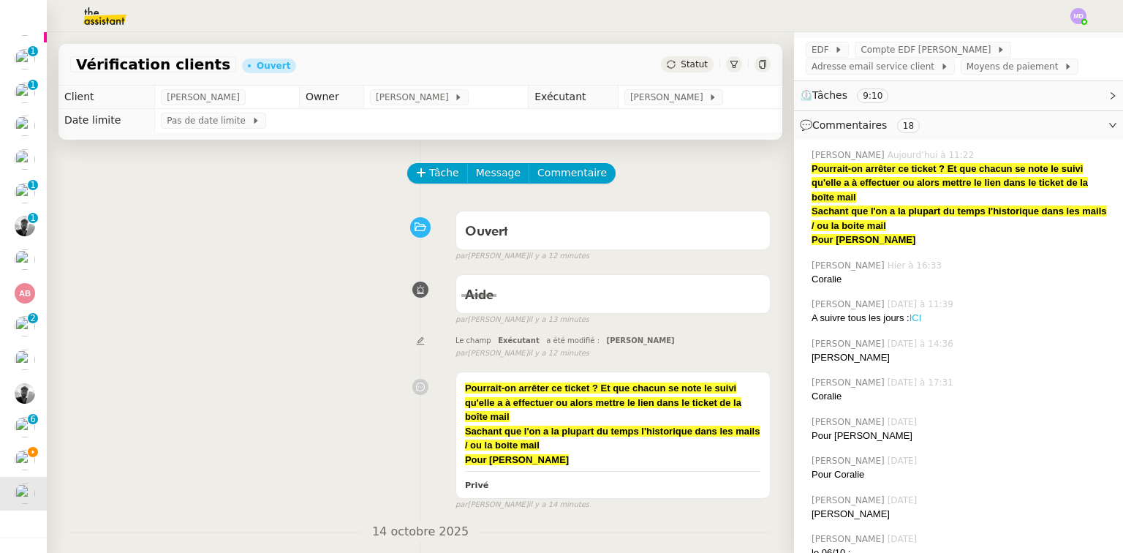
click at [910, 322] on link "ICI" at bounding box center [916, 317] width 12 height 11
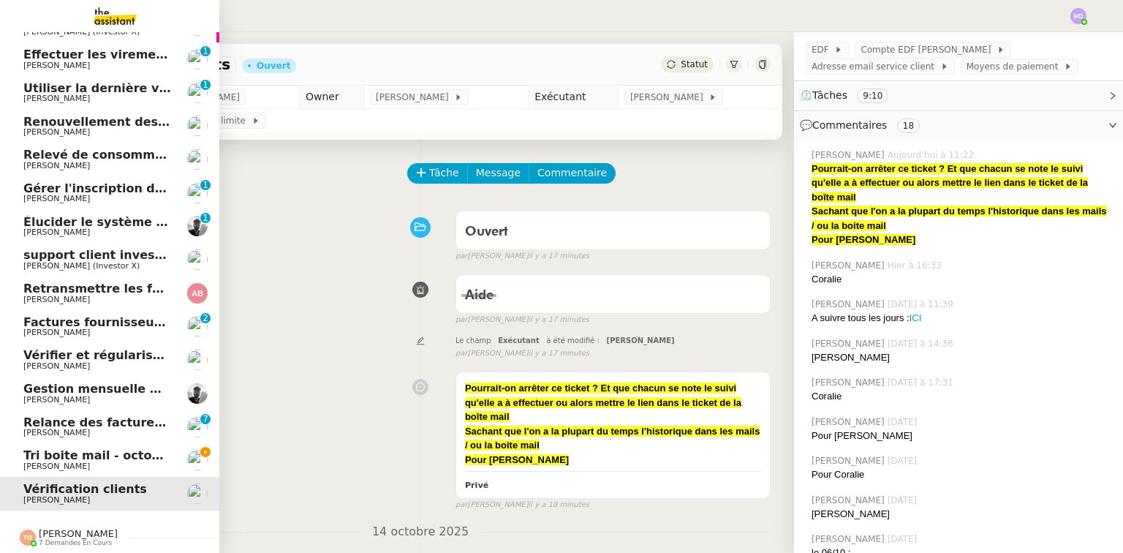
click at [70, 455] on span "Tri boite mail - octobre 2025" at bounding box center [116, 455] width 187 height 14
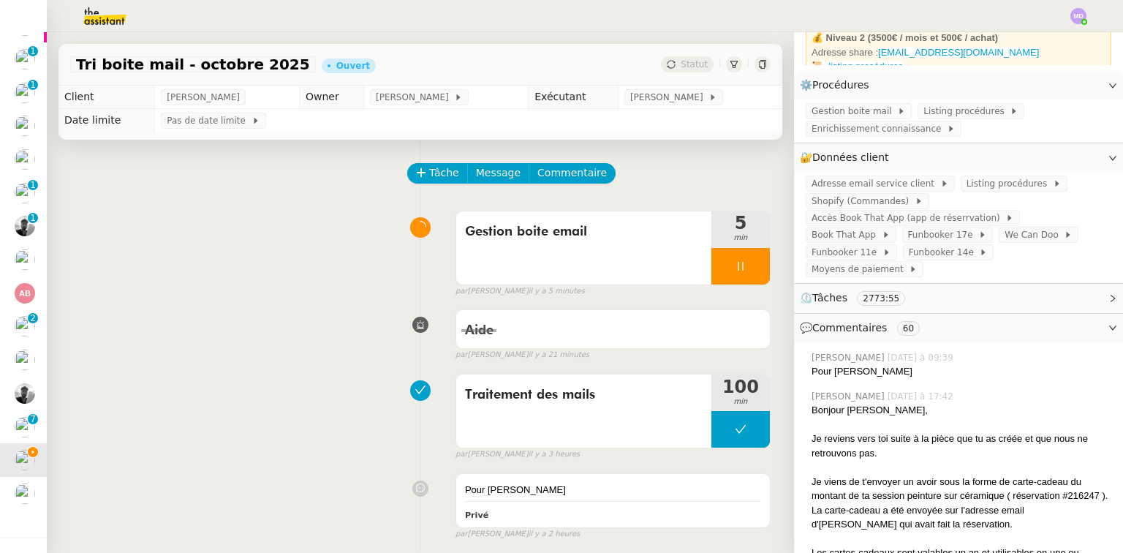
scroll to position [45, 0]
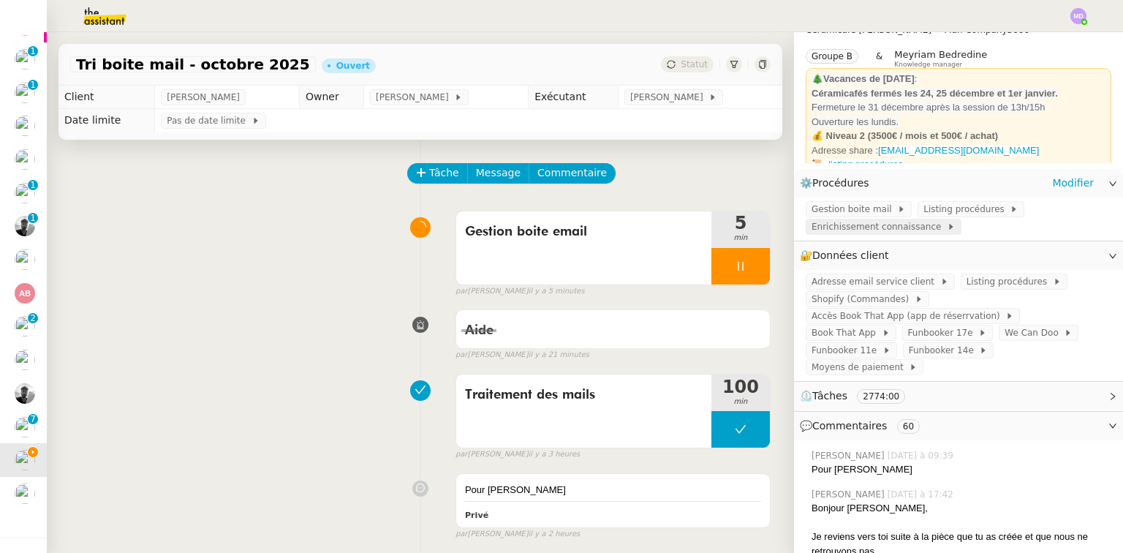
click at [895, 230] on span "Enrichissement connaissance" at bounding box center [879, 226] width 135 height 15
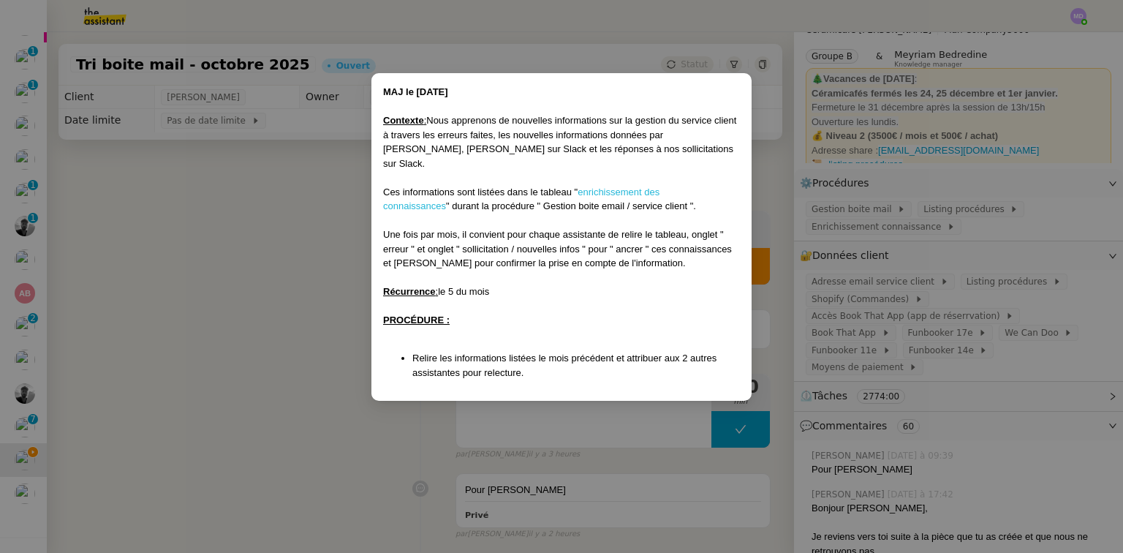
click at [622, 186] on link "enrichissement des connaissances" at bounding box center [521, 199] width 276 height 26
click at [204, 291] on nz-modal-container "MAJ le 26/06/2025 Contexte : Nous apprenons de nouvelles informations sur la ge…" at bounding box center [561, 276] width 1123 height 553
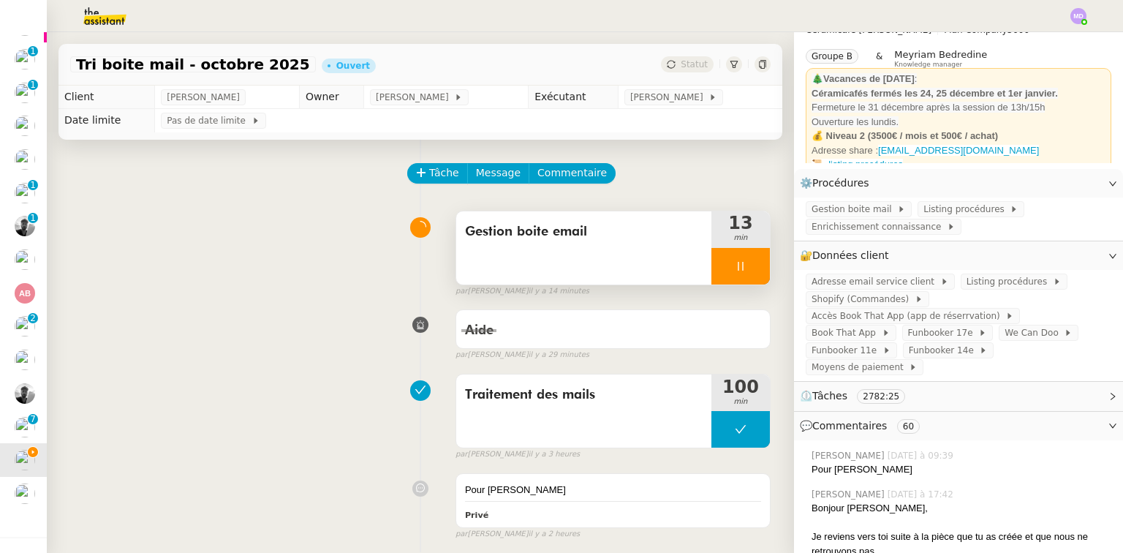
click at [744, 281] on div at bounding box center [740, 266] width 58 height 37
click at [747, 275] on button at bounding box center [755, 266] width 29 height 37
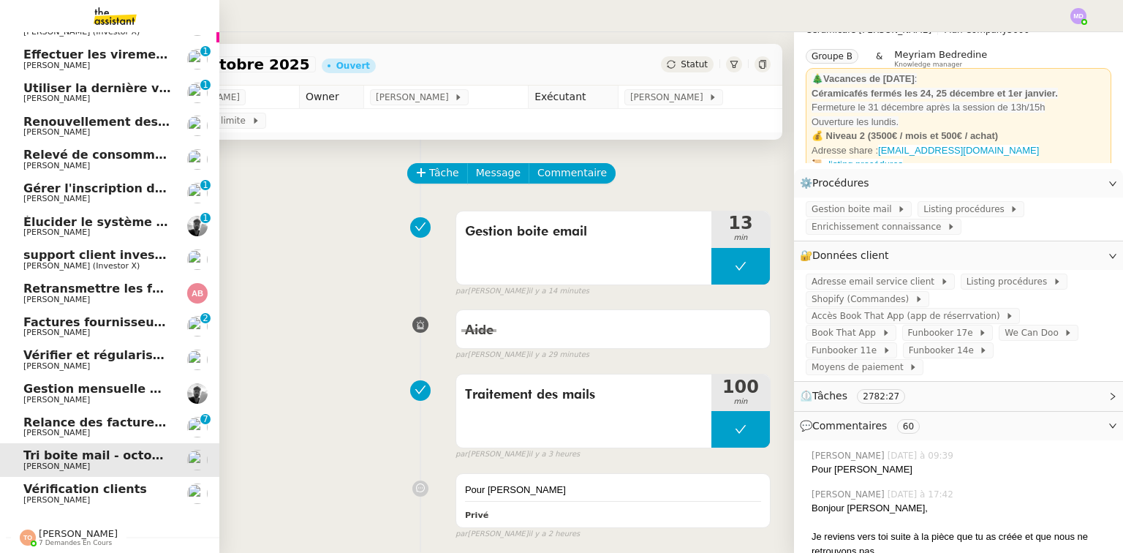
click at [55, 418] on span "Relance des factures- octobre 2025" at bounding box center [140, 422] width 234 height 14
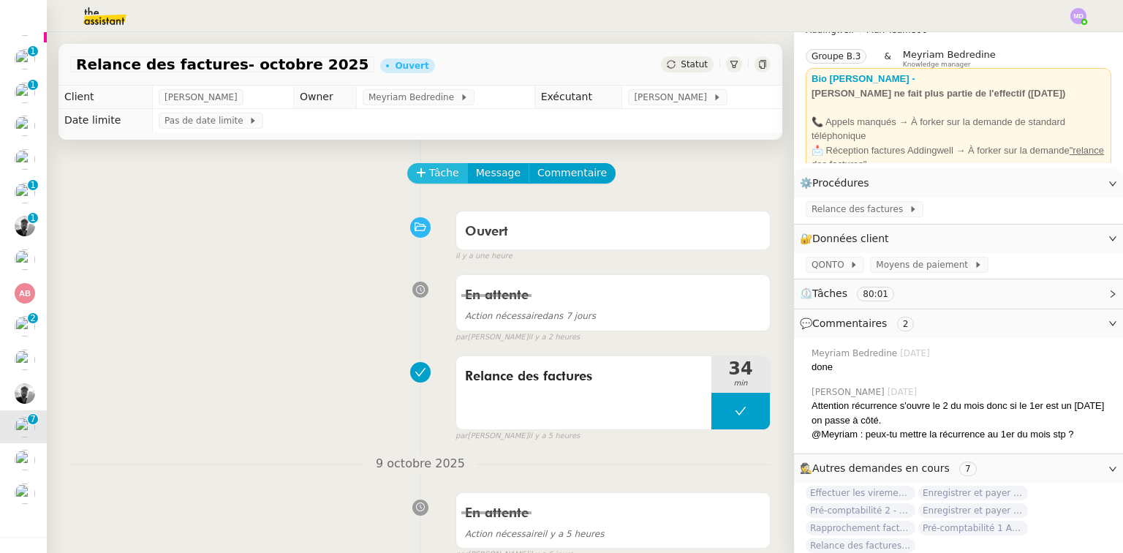
click at [429, 178] on span "Tâche" at bounding box center [444, 173] width 30 height 17
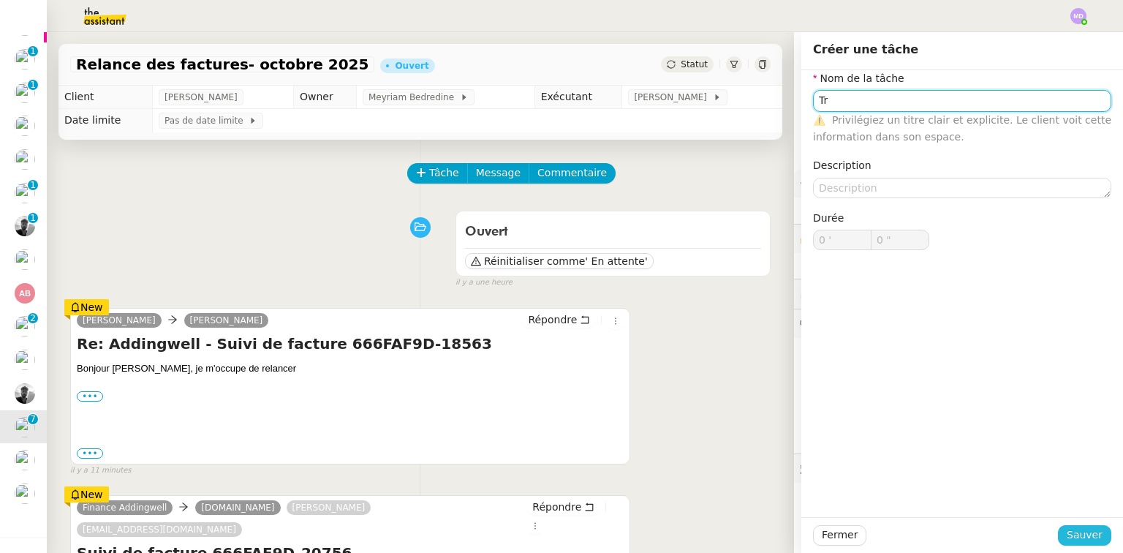
type input "Tr"
click at [1072, 532] on span "Sauver" at bounding box center [1085, 534] width 36 height 17
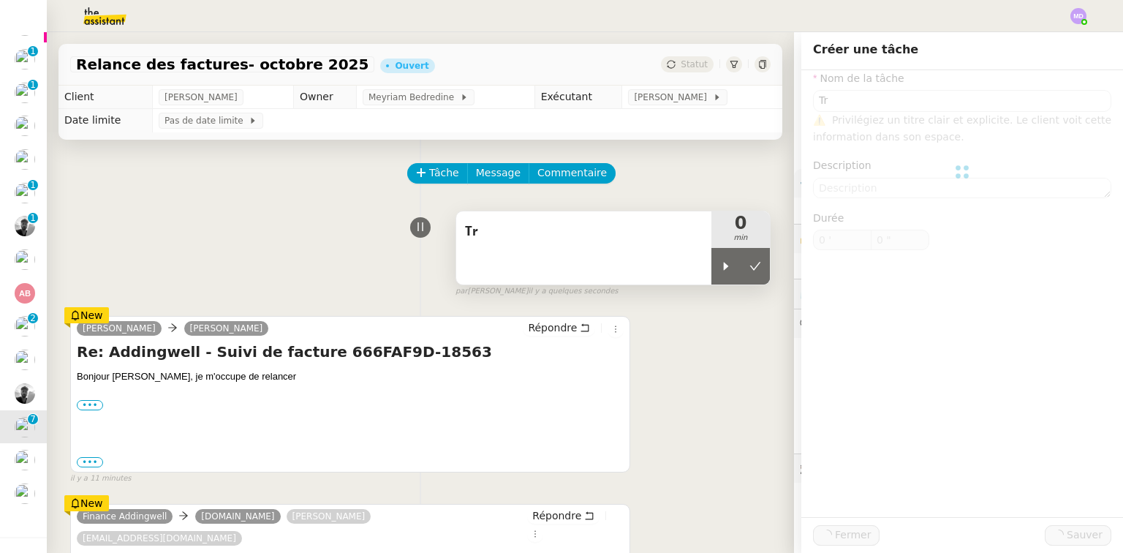
drag, startPoint x: 705, startPoint y: 265, endPoint x: 694, endPoint y: 259, distance: 12.4
click at [711, 263] on div at bounding box center [725, 266] width 29 height 37
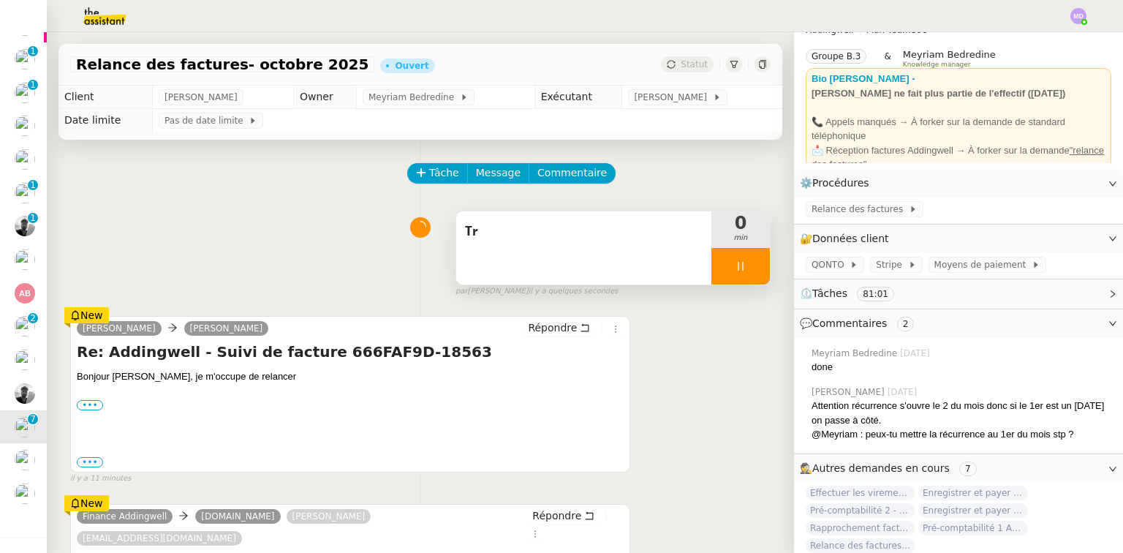
click at [634, 246] on div "Tr" at bounding box center [583, 247] width 255 height 73
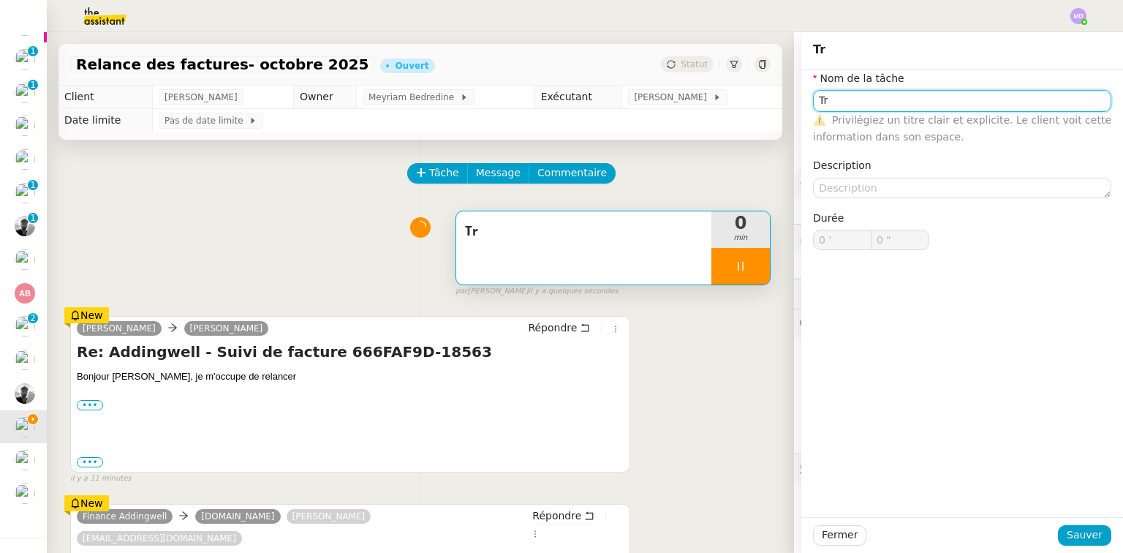
click at [896, 108] on input "Tr" at bounding box center [962, 100] width 298 height 21
type input "Trait"
type input "1 ""
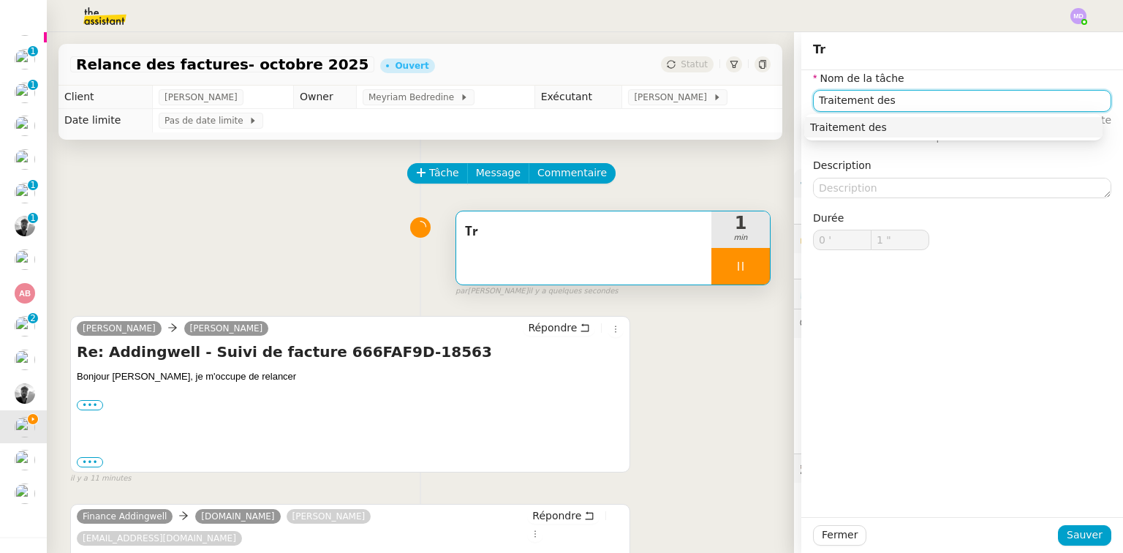
type input "Traitement des i"
type input "2 ""
type input "Traitement des in"
type input "3 ""
type input "Traitement des informati"
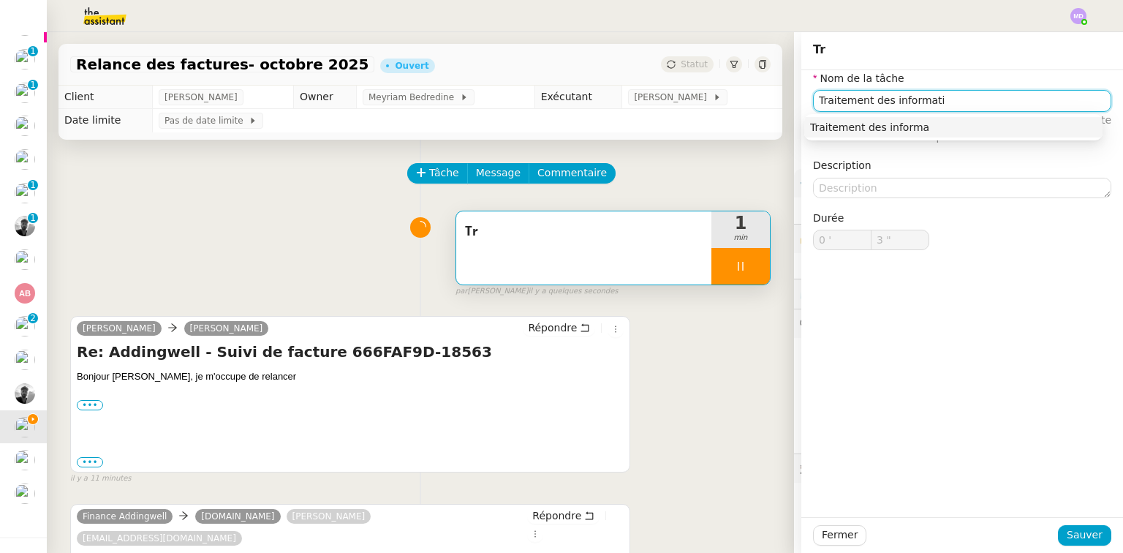
type input "4 ""
type input "Traitement des informations"
click at [892, 122] on div "Traitement des informations" at bounding box center [953, 127] width 287 height 13
type input "6 ""
type input "Traitement des informations"
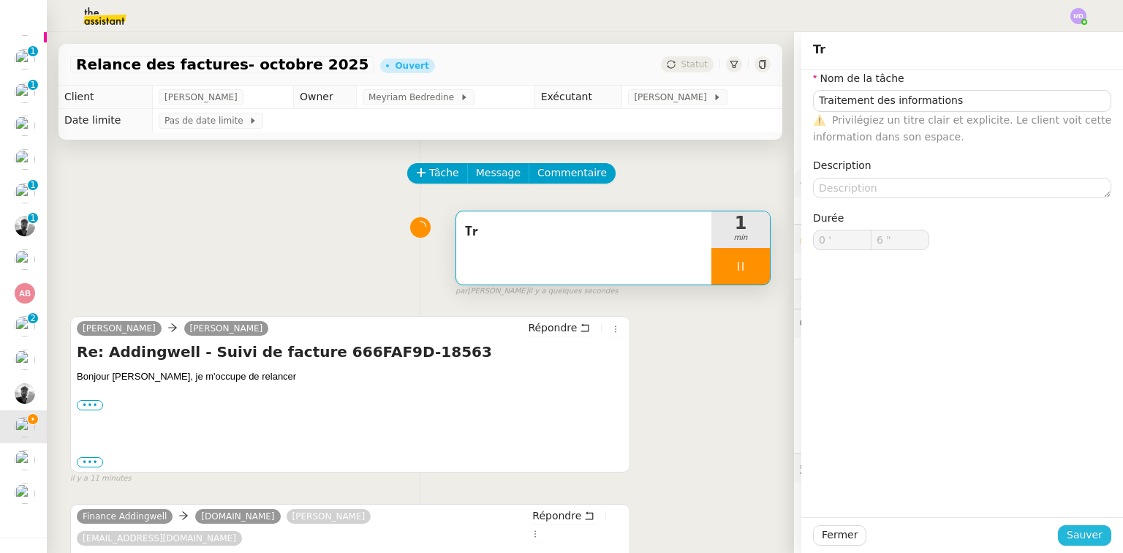
click at [1075, 537] on span "Sauver" at bounding box center [1085, 534] width 36 height 17
type input "7 ""
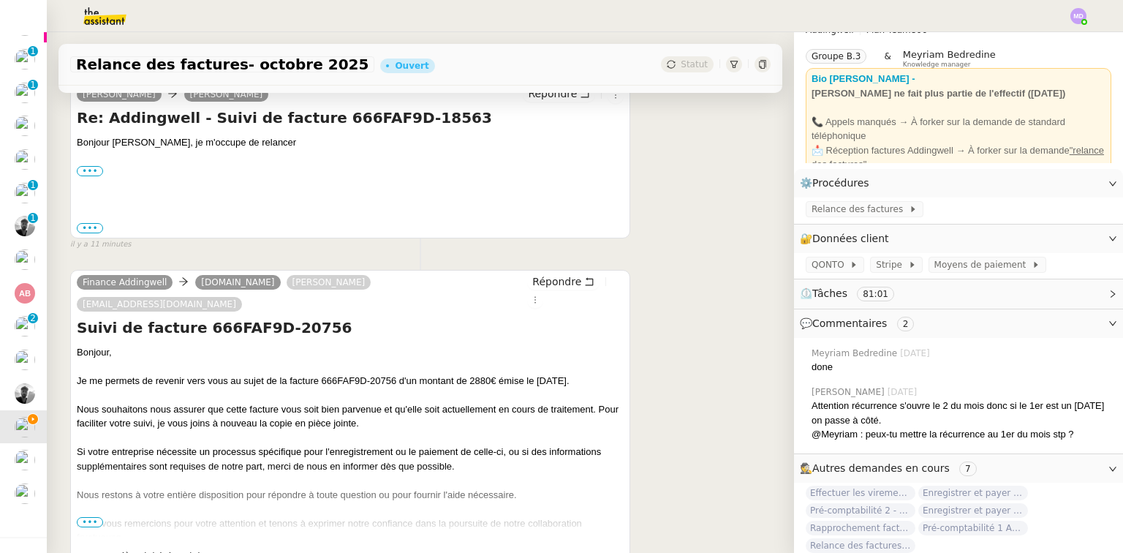
scroll to position [117, 0]
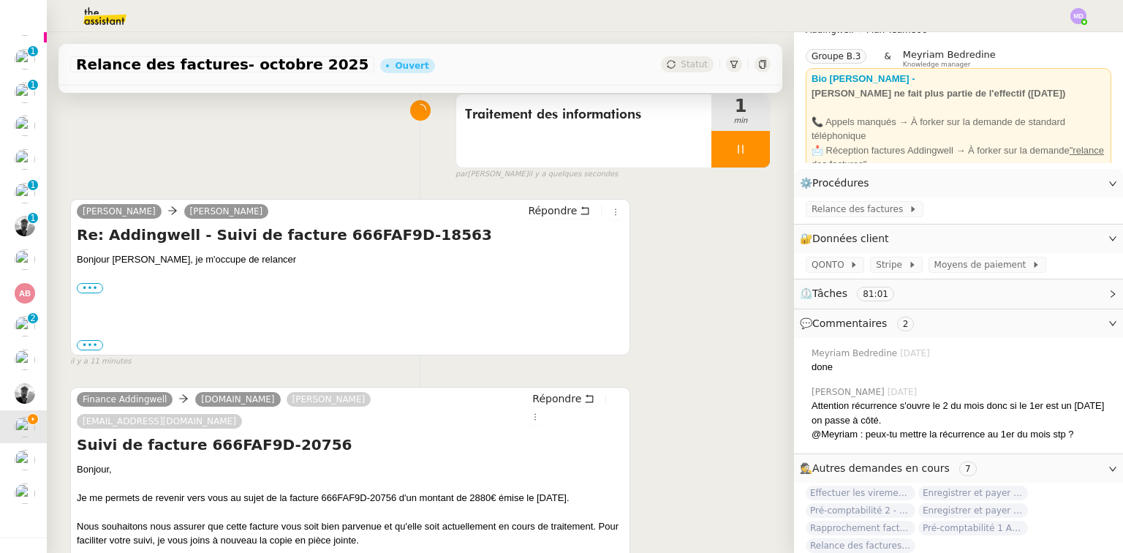
click at [393, 235] on h4 "Re: Addingwell - Suivi de facture 666FAF9D-18563" at bounding box center [350, 234] width 547 height 20
copy h4 "18563"
click at [854, 206] on span "Relance des factures" at bounding box center [860, 209] width 97 height 15
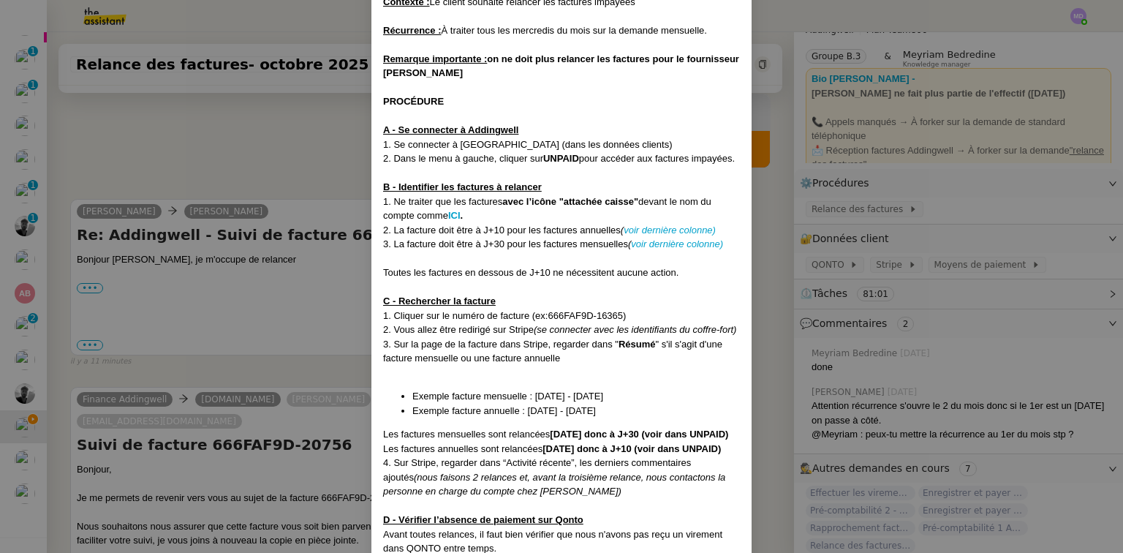
scroll to position [234, 0]
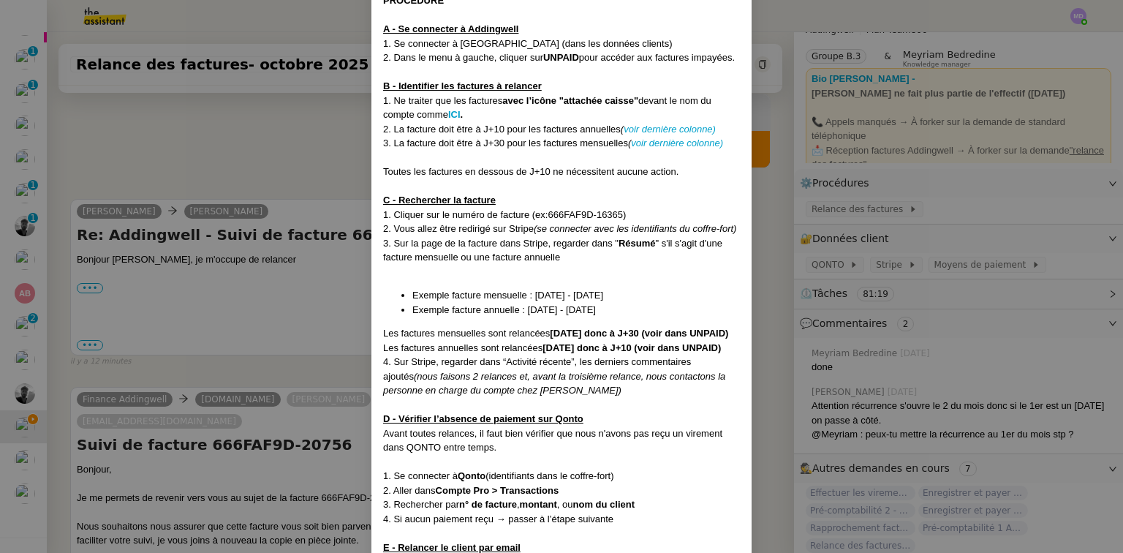
click at [257, 120] on nz-modal-container "MAJ le 11/07/25 Contexte : Le client souhaite relancer les factures impayées Ré…" at bounding box center [561, 276] width 1123 height 553
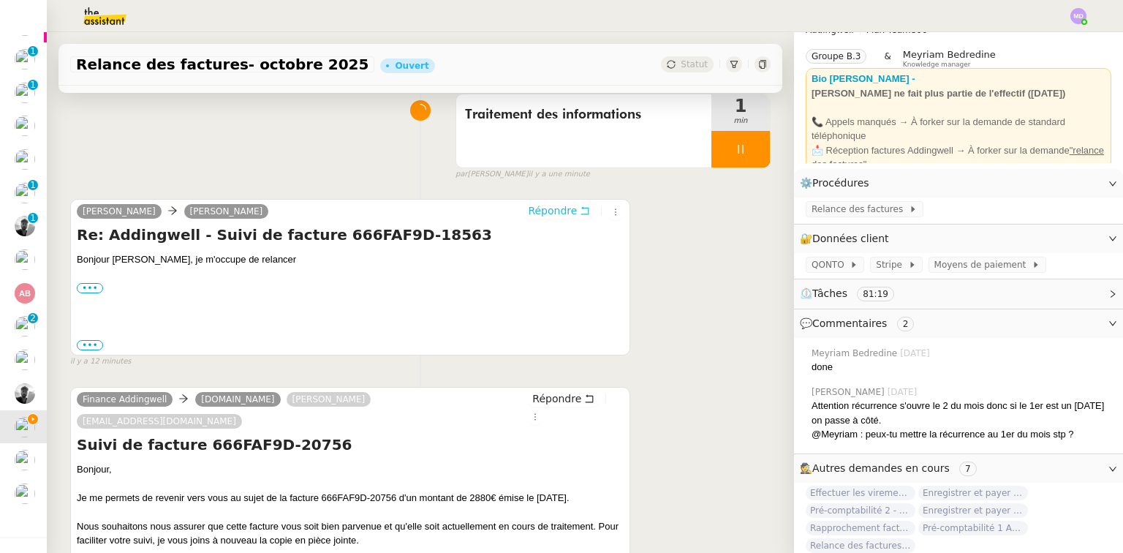
click at [532, 212] on span "Répondre" at bounding box center [552, 210] width 49 height 15
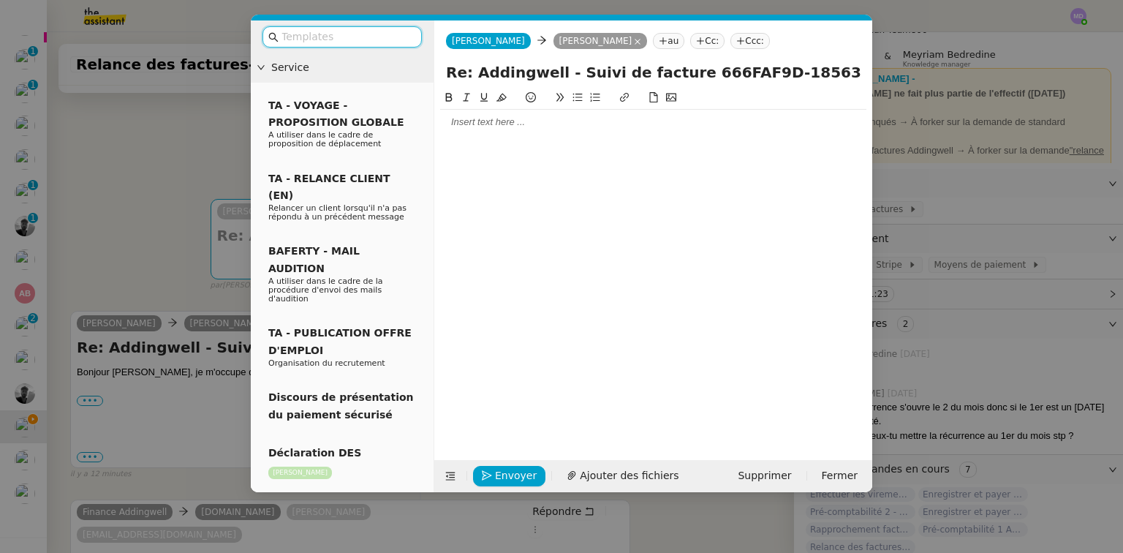
click at [483, 125] on div at bounding box center [653, 122] width 426 height 13
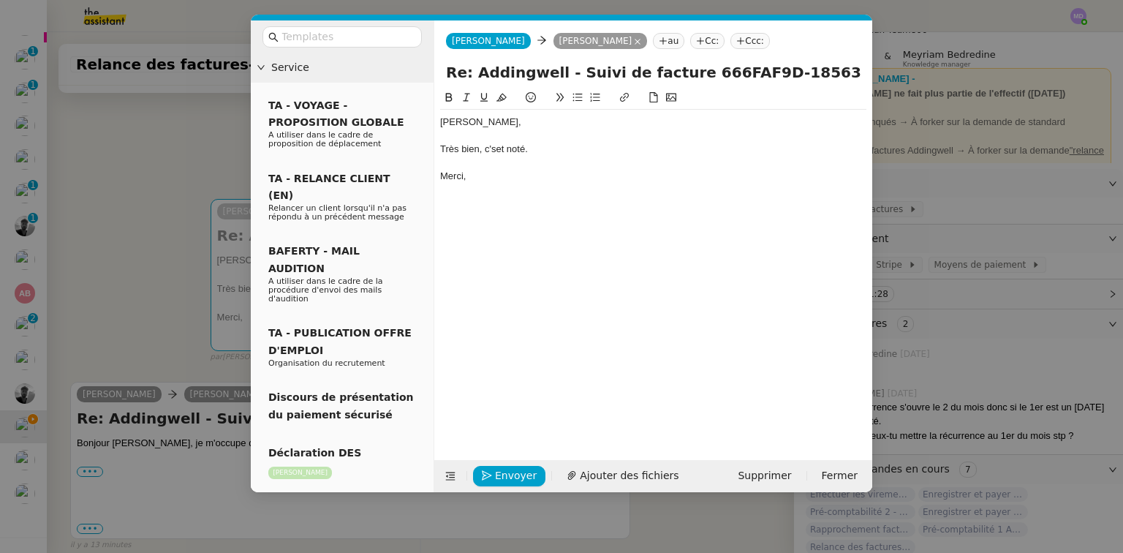
click at [497, 146] on div "Très bien, c'set noté." at bounding box center [653, 149] width 426 height 13
click at [506, 472] on span "Envoyer" at bounding box center [516, 475] width 42 height 17
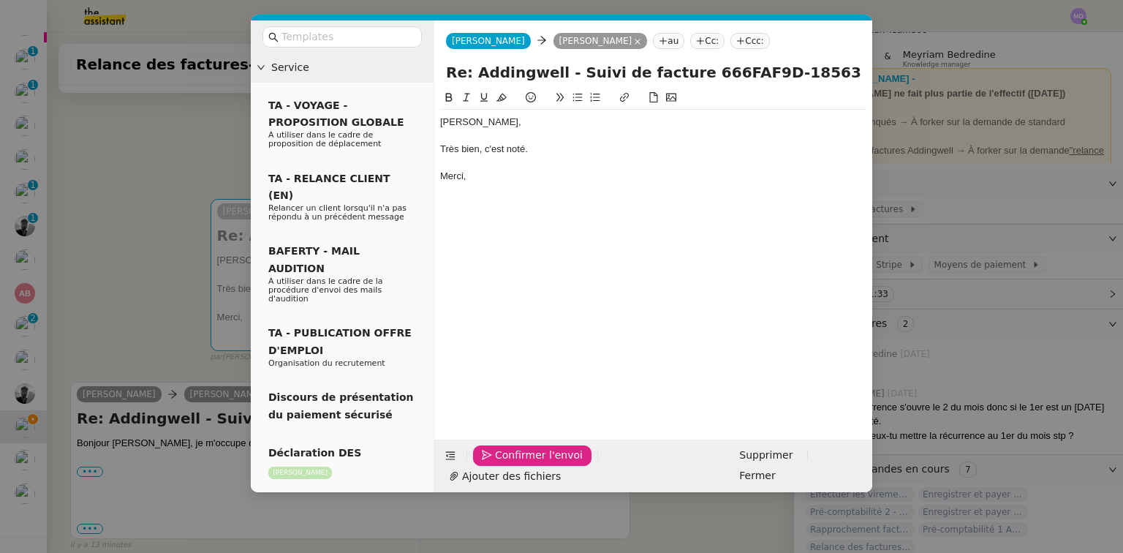
click at [529, 464] on span "Confirmer l'envoi" at bounding box center [539, 455] width 88 height 17
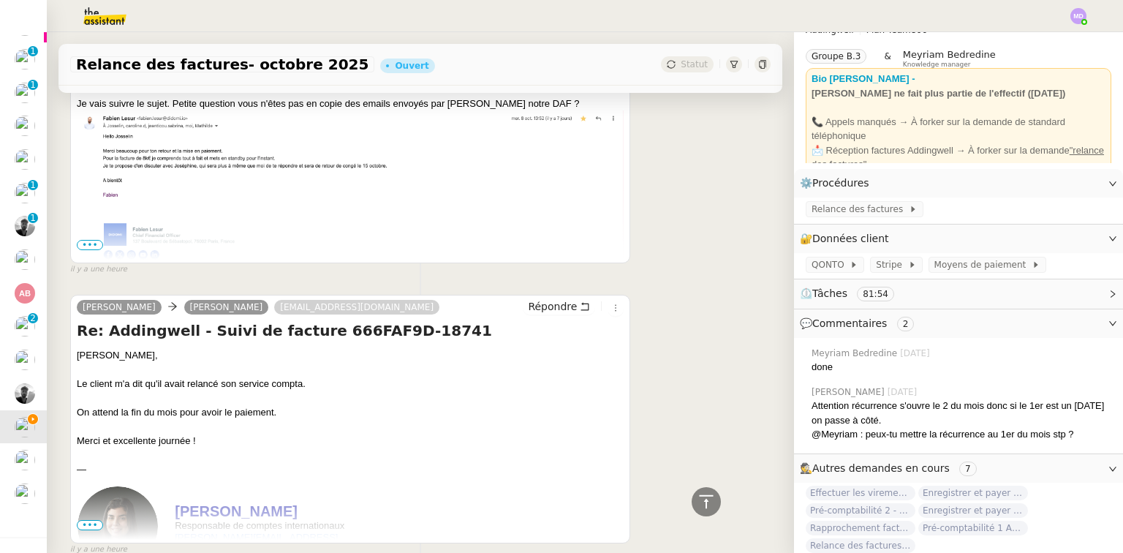
scroll to position [1521, 0]
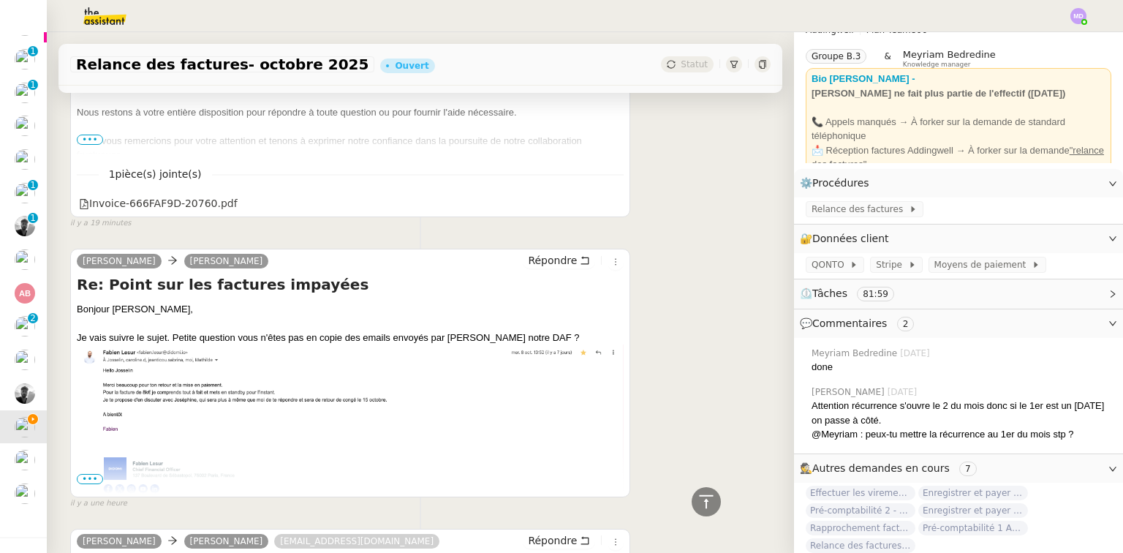
click at [86, 474] on span "•••" at bounding box center [90, 479] width 26 height 10
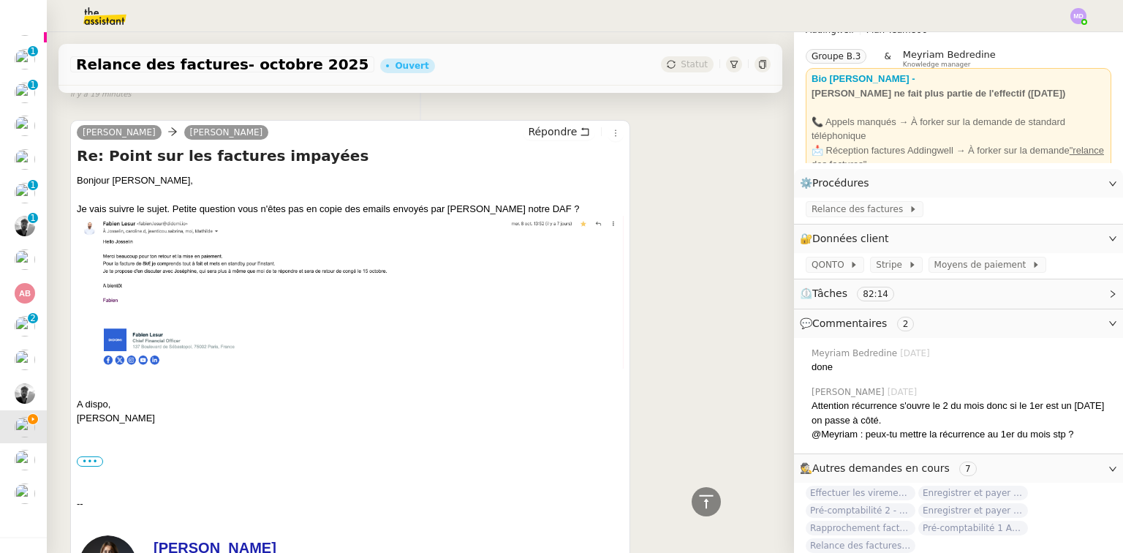
scroll to position [1872, 0]
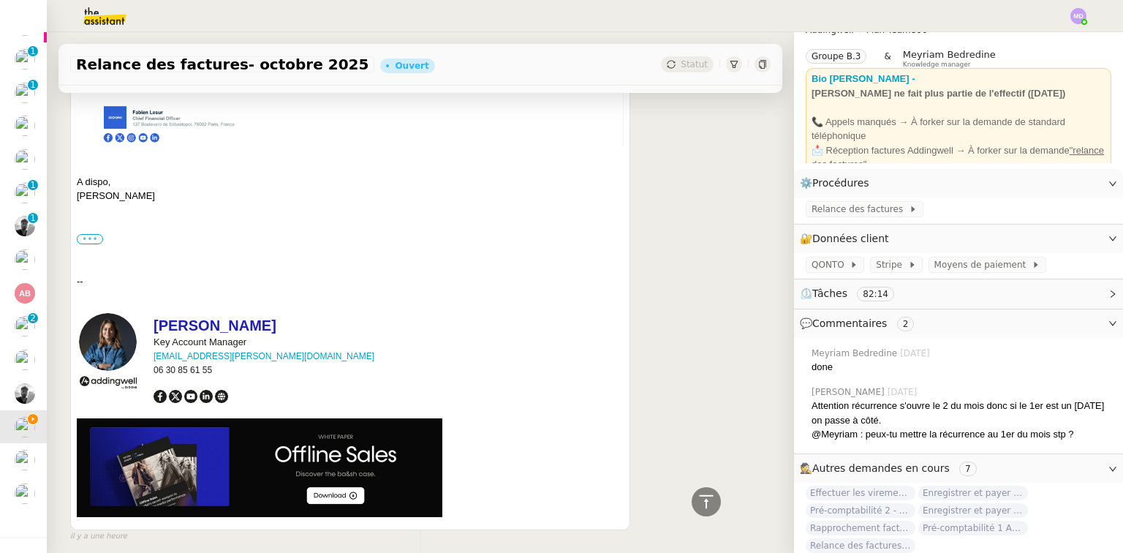
click at [88, 234] on label "•••" at bounding box center [90, 239] width 26 height 10
click at [0, 0] on input "•••" at bounding box center [0, 0] width 0 height 0
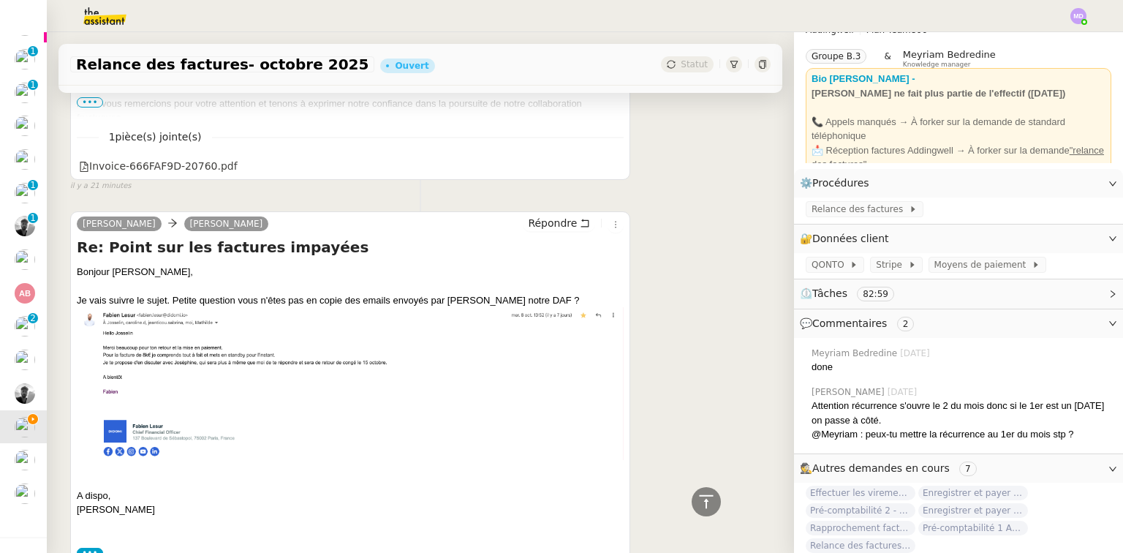
scroll to position [1521, 0]
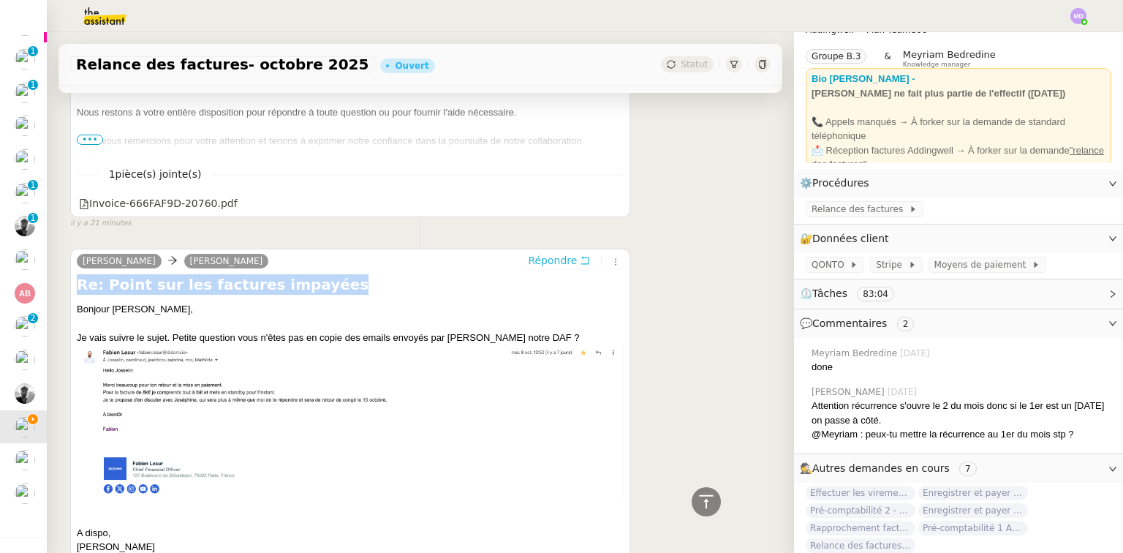
click at [562, 253] on span "Répondre" at bounding box center [552, 260] width 49 height 15
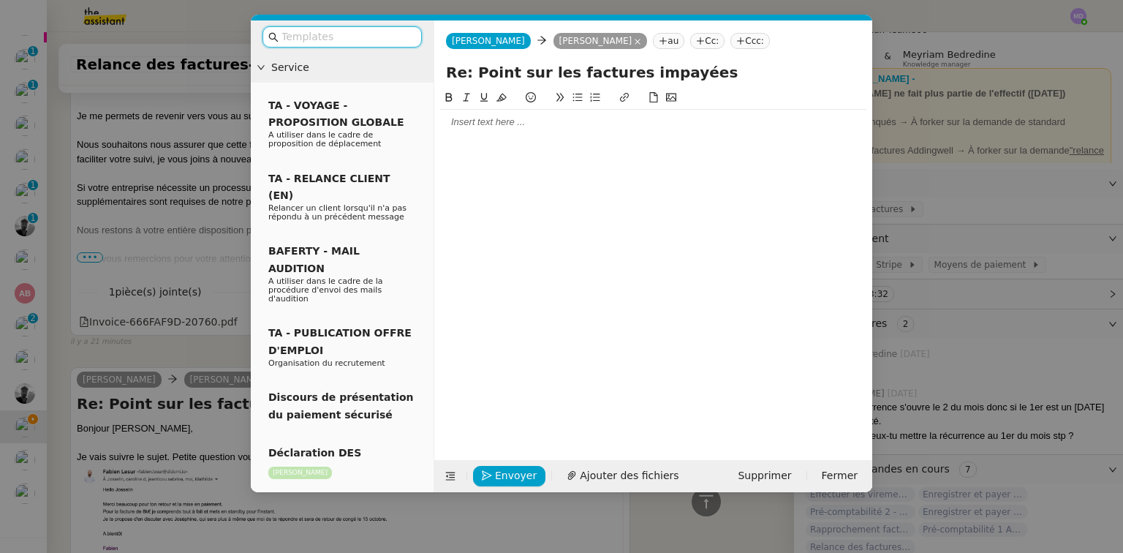
scroll to position [1639, 0]
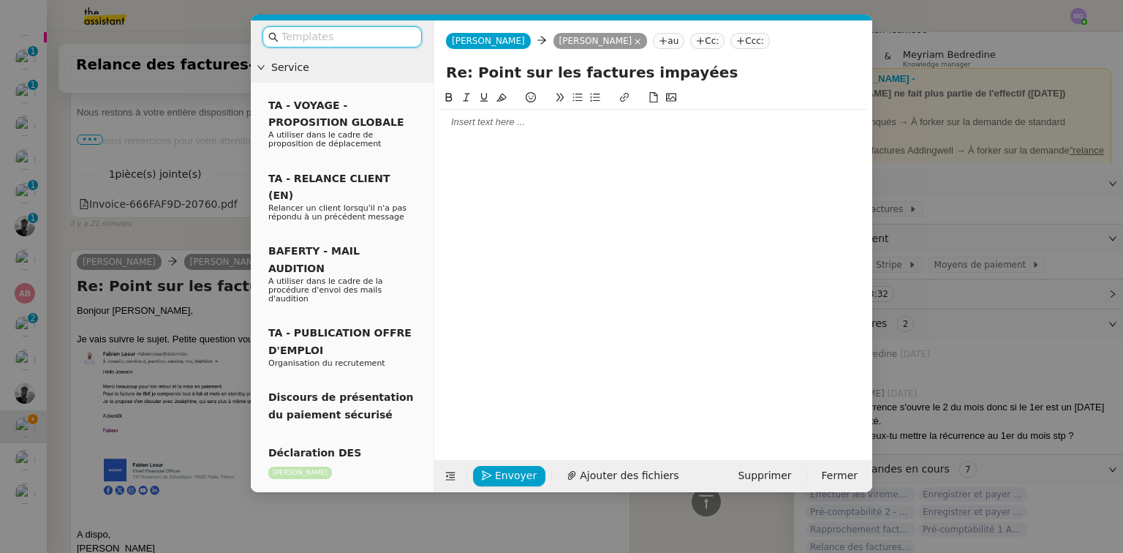
click at [473, 132] on div at bounding box center [653, 122] width 426 height 25
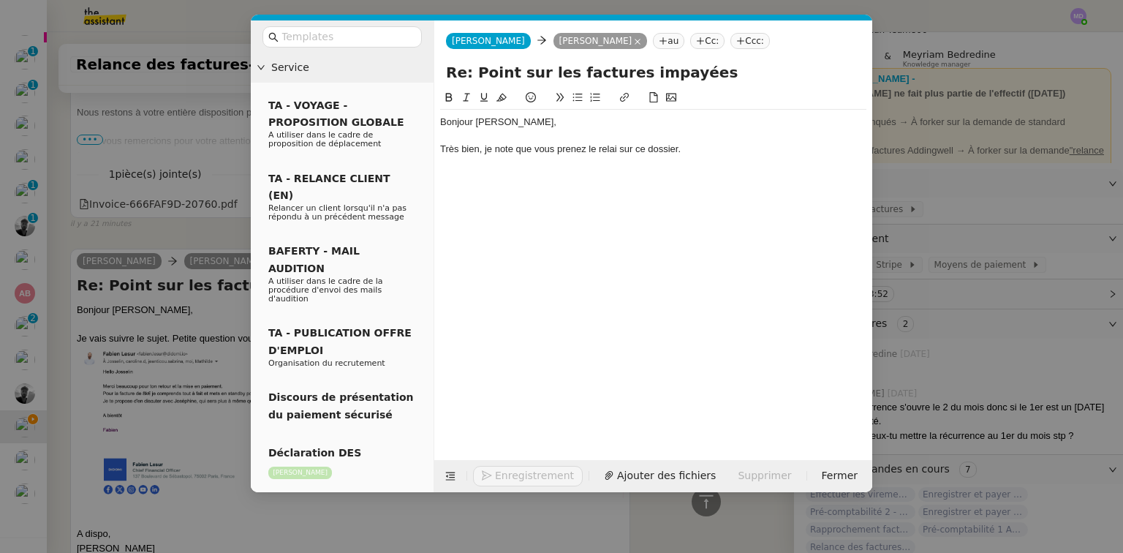
scroll to position [2041, 0]
click at [146, 287] on nz-modal-container "Service TA - VOYAGE - PROPOSITION GLOBALE A utiliser dans le cadre de propositi…" at bounding box center [561, 276] width 1123 height 553
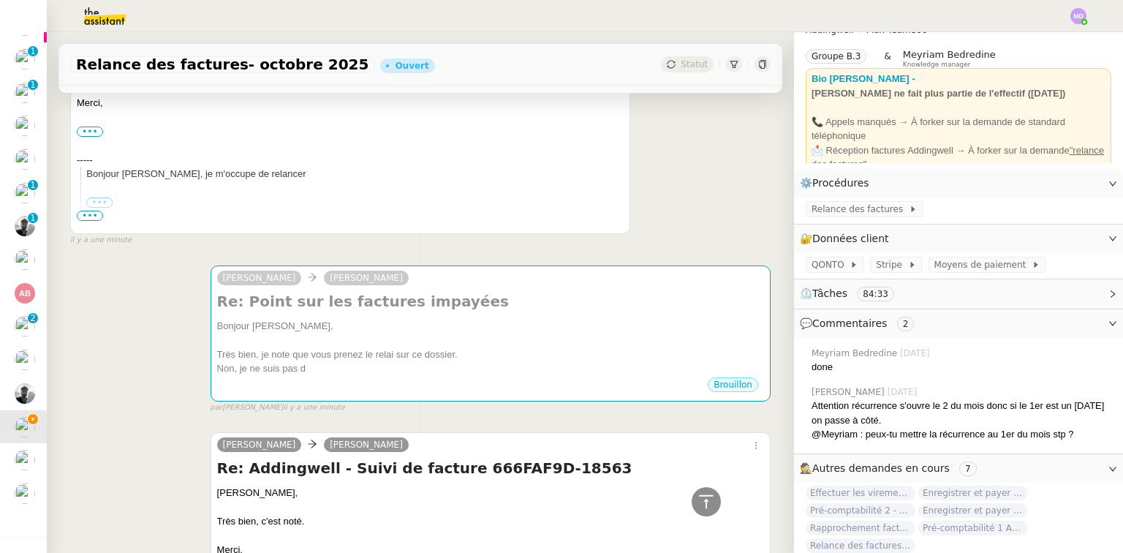
scroll to position [161, 0]
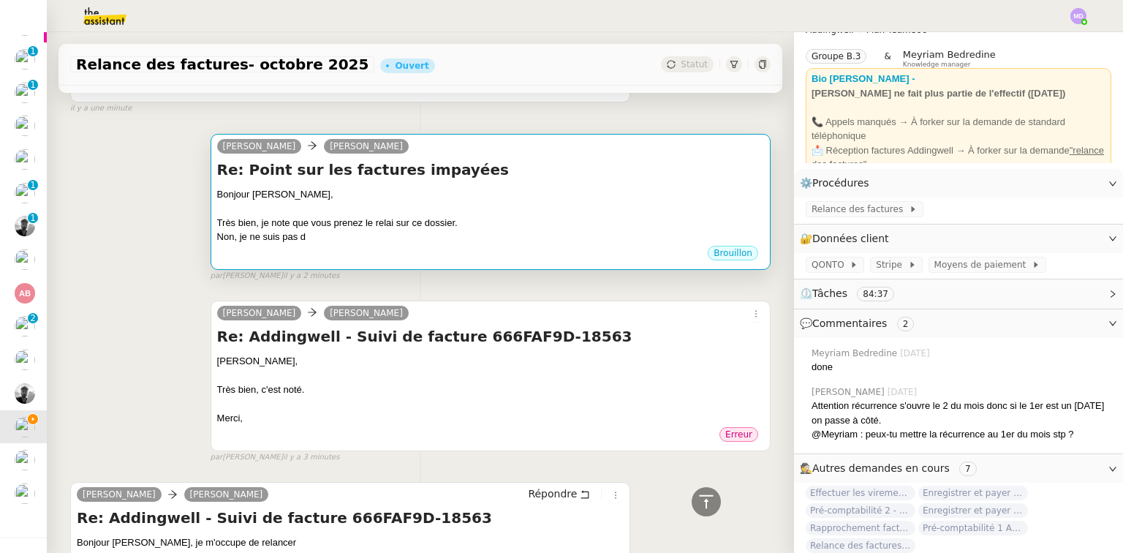
click at [598, 156] on div "Camille Moreno Joséphine Bonpain" at bounding box center [490, 148] width 547 height 22
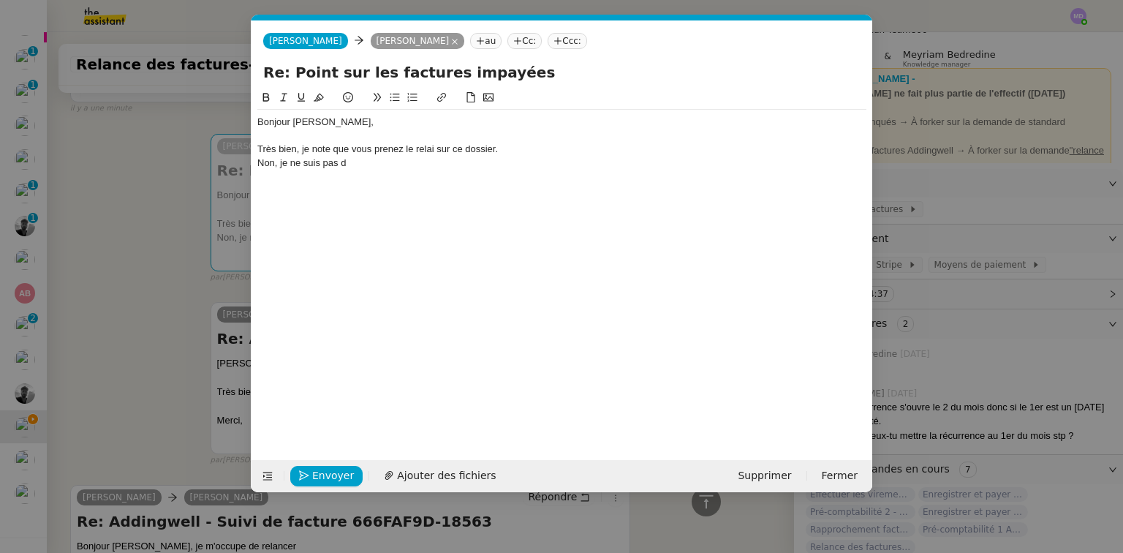
scroll to position [0, 31]
click at [450, 161] on div "Non, je ne suis pas d" at bounding box center [561, 162] width 609 height 13
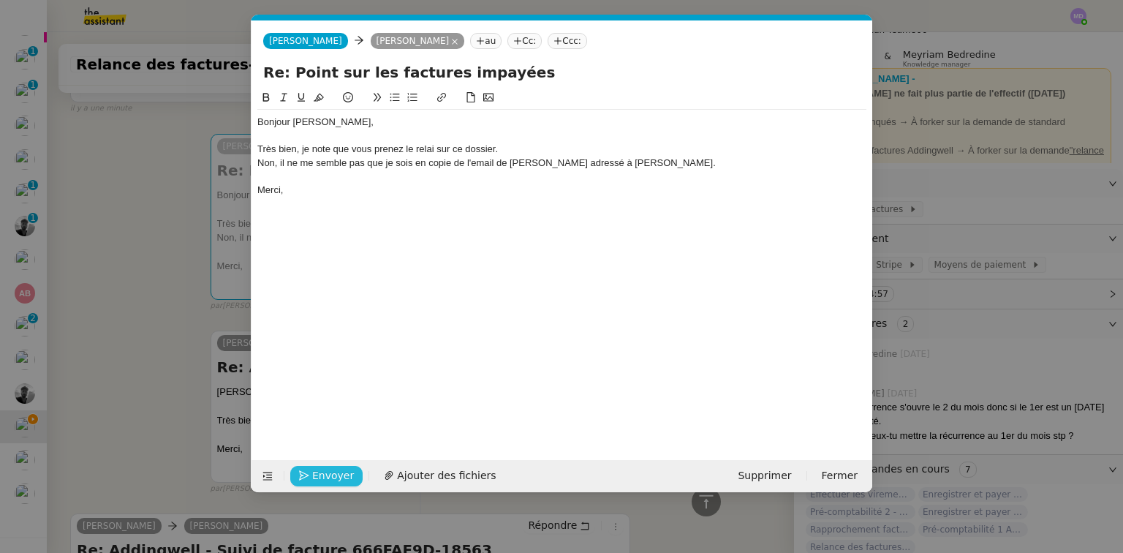
click at [325, 477] on span "Envoyer" at bounding box center [333, 475] width 42 height 17
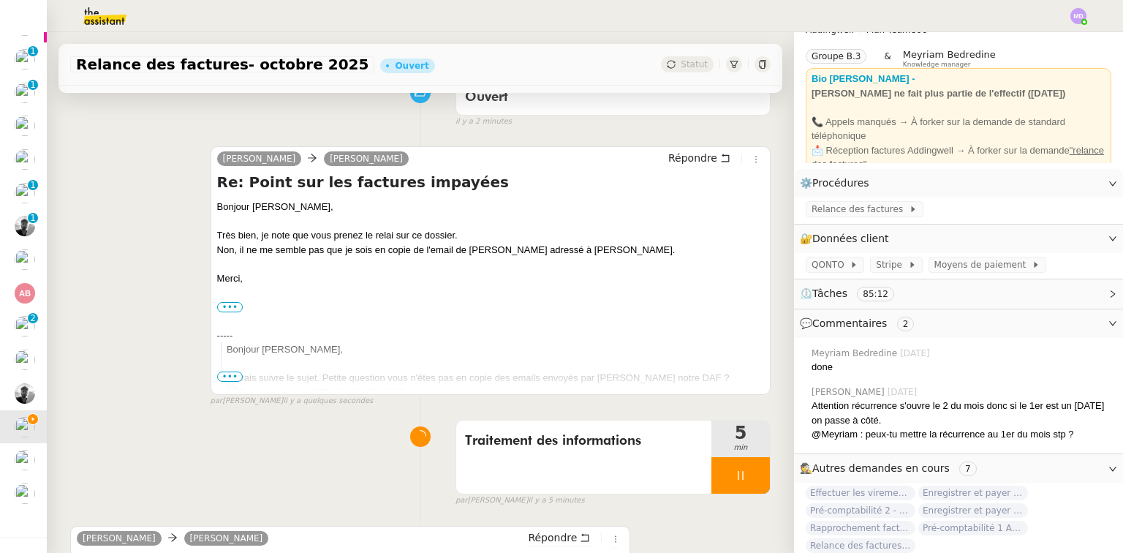
scroll to position [234, 0]
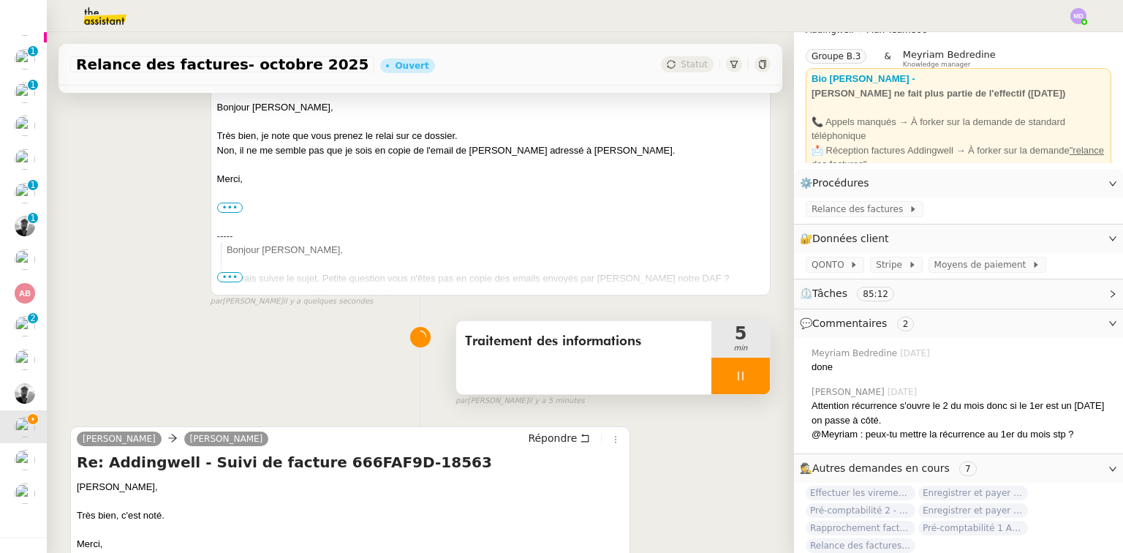
click at [740, 383] on div at bounding box center [740, 376] width 58 height 37
click at [741, 383] on button at bounding box center [755, 376] width 29 height 37
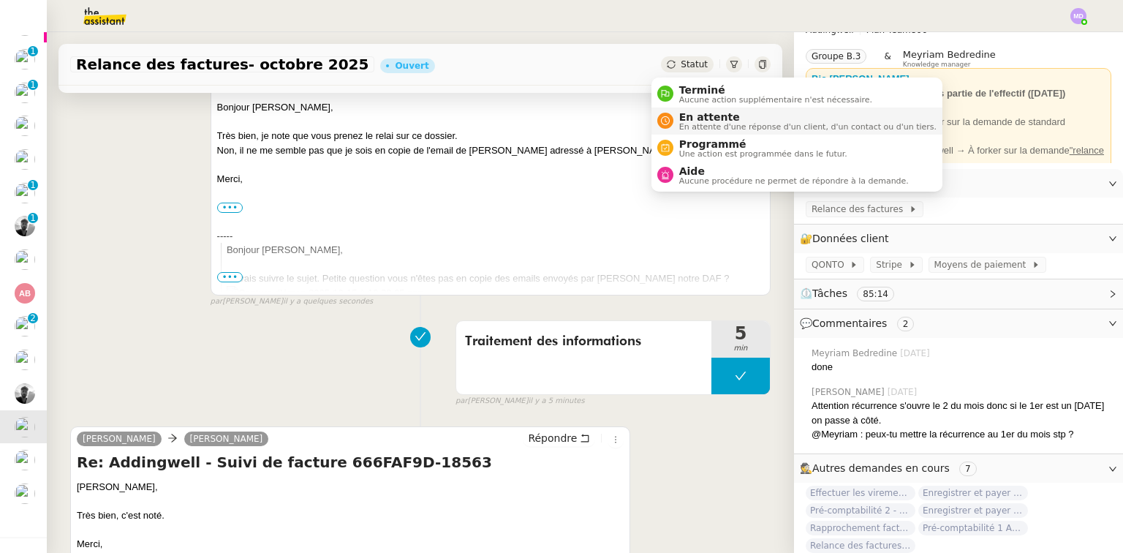
click at [688, 117] on span "En attente" at bounding box center [807, 117] width 257 height 12
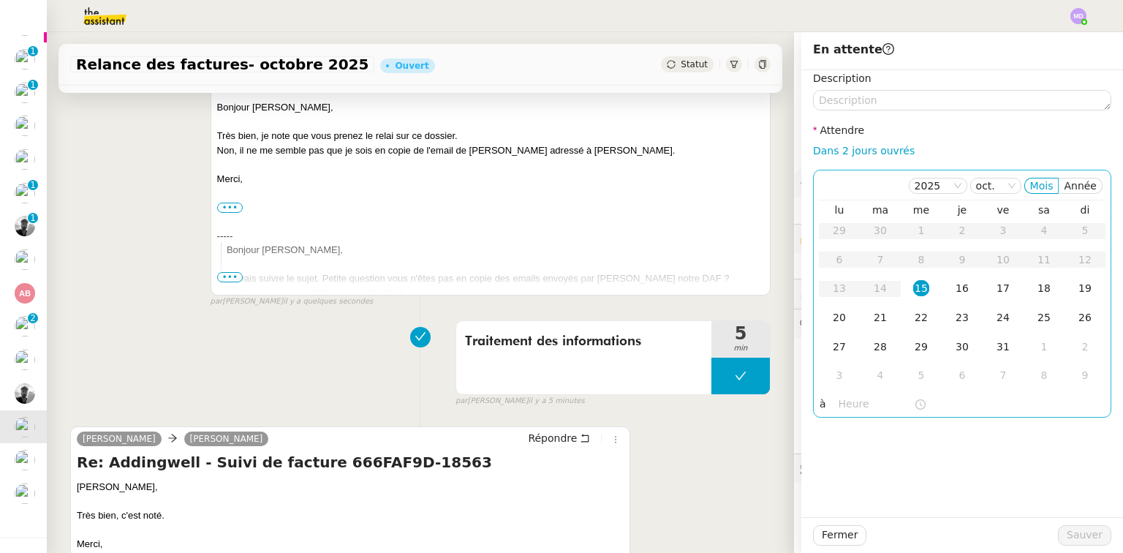
drag, startPoint x: 834, startPoint y: 151, endPoint x: 837, endPoint y: 175, distance: 23.6
click at [834, 151] on link "Dans 2 jours ouvrés" at bounding box center [864, 151] width 102 height 12
type input "07:00"
drag, startPoint x: 913, startPoint y: 320, endPoint x: 948, endPoint y: 388, distance: 77.2
click at [913, 320] on div "22" at bounding box center [921, 317] width 16 height 16
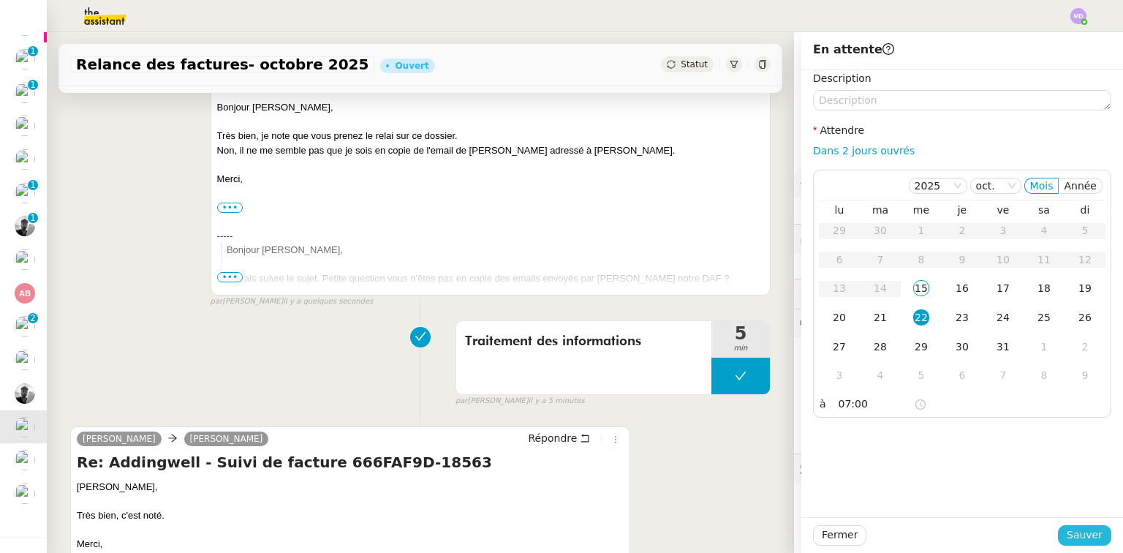
click at [1073, 535] on span "Sauver" at bounding box center [1085, 534] width 36 height 17
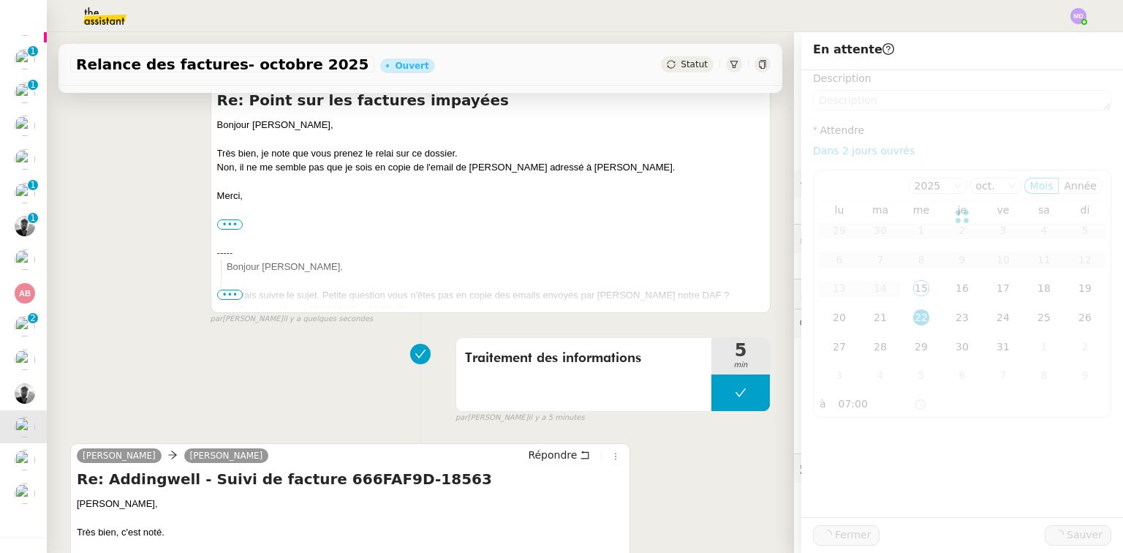
scroll to position [251, 0]
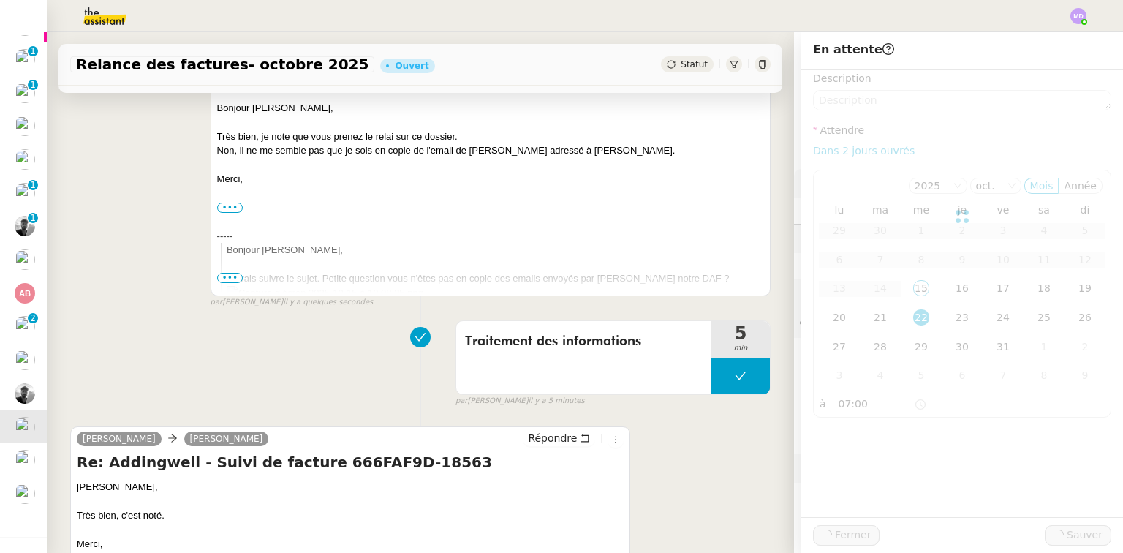
scroll to position [193, 0]
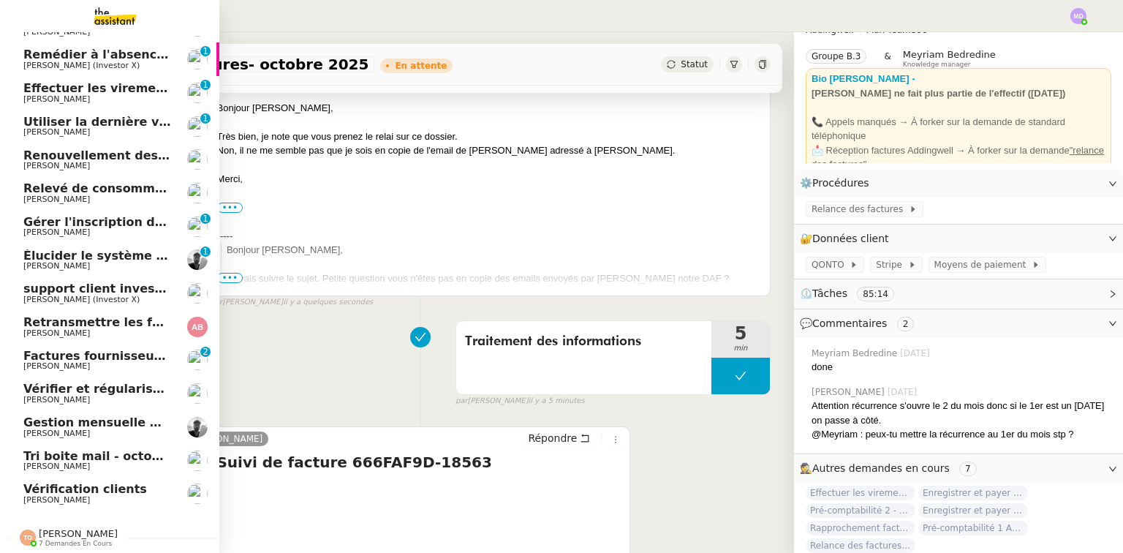
click at [116, 415] on span "Gestion mensuelle NDF et indemnités kilométriques - [DATE]" at bounding box center [223, 422] width 401 height 14
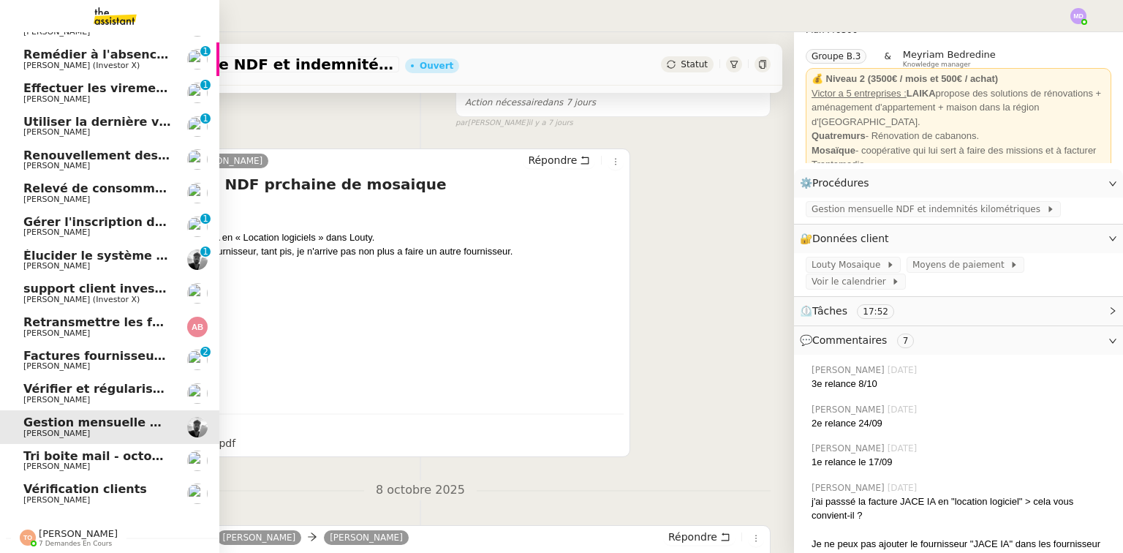
click at [110, 388] on span "Vérifier et régulariser les factures" at bounding box center [135, 389] width 224 height 14
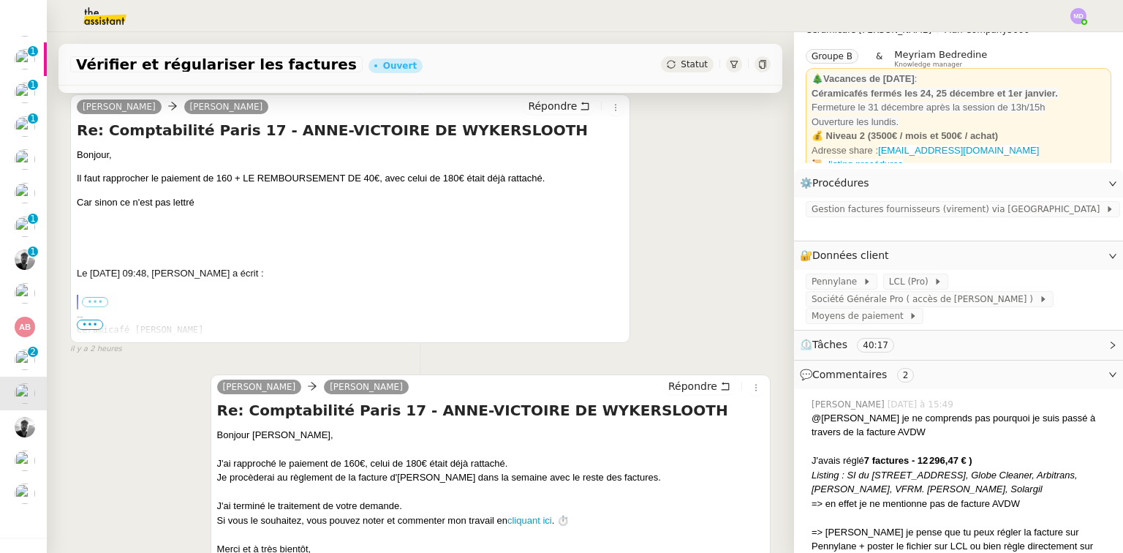
scroll to position [17, 0]
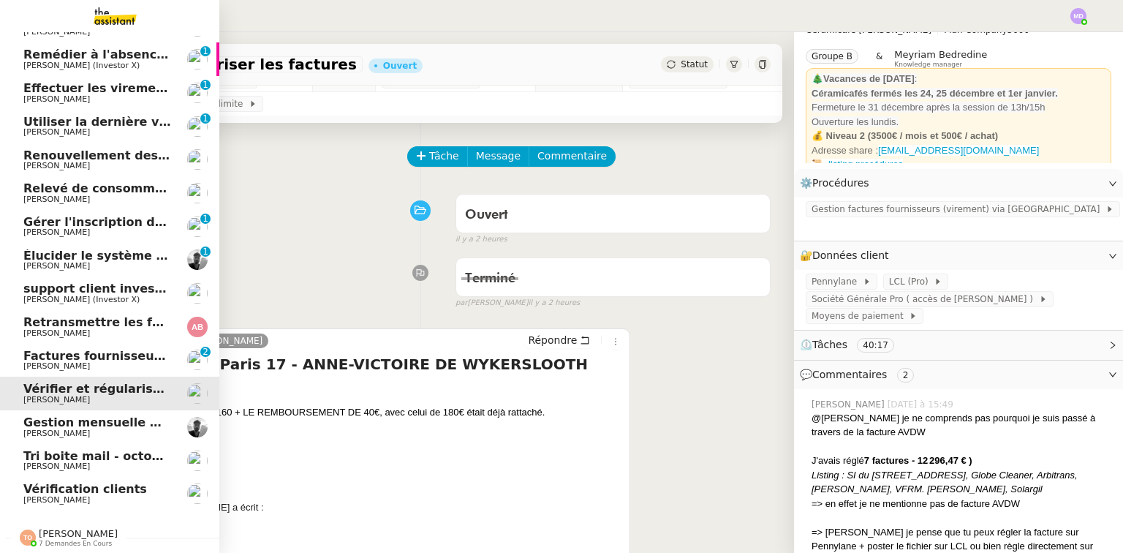
click at [80, 361] on span "[PERSON_NAME]" at bounding box center [56, 366] width 67 height 10
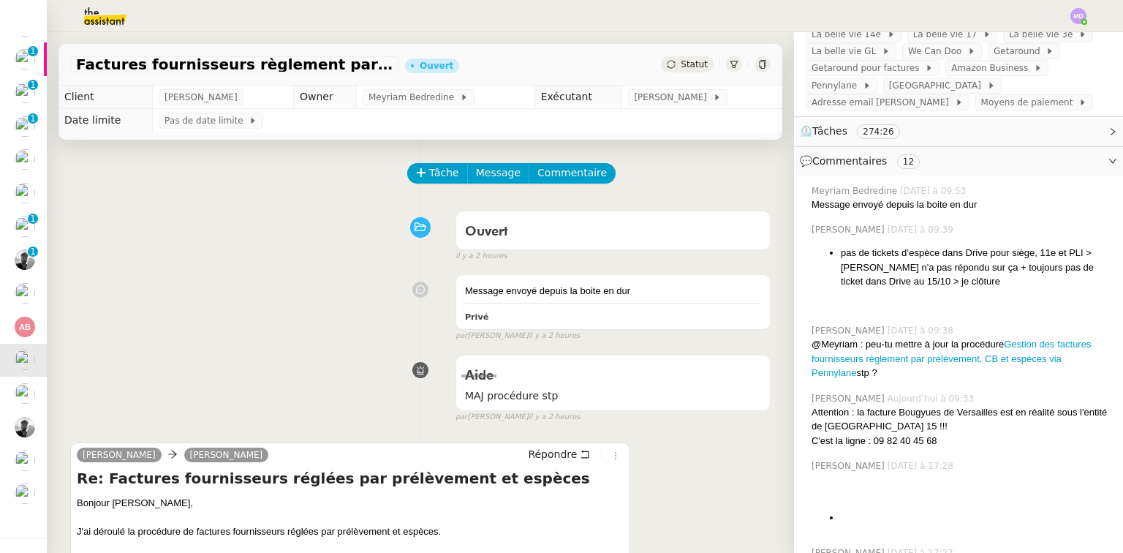
scroll to position [337, 0]
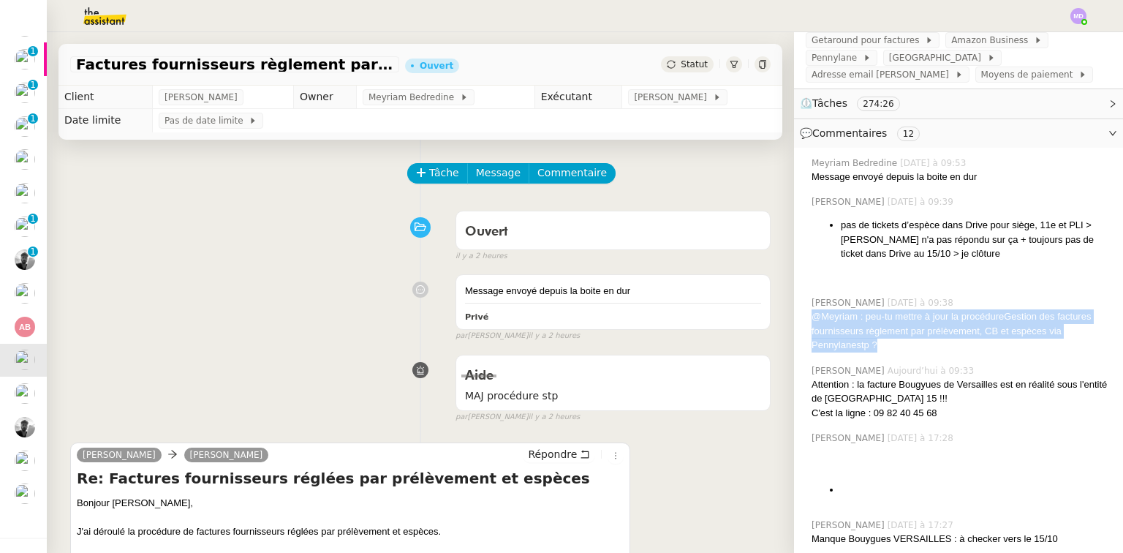
drag, startPoint x: 873, startPoint y: 329, endPoint x: 802, endPoint y: 308, distance: 74.0
click at [812, 309] on div "@Meyriam : peu-tu mettre à jour la procédure Gestion des factures fournisseurs …" at bounding box center [962, 330] width 300 height 43
copy div "@Meyriam : peu-tu mettre à jour la procédure Gestion des factures fournisseurs …"
click at [564, 175] on span "Commentaire" at bounding box center [571, 173] width 69 height 17
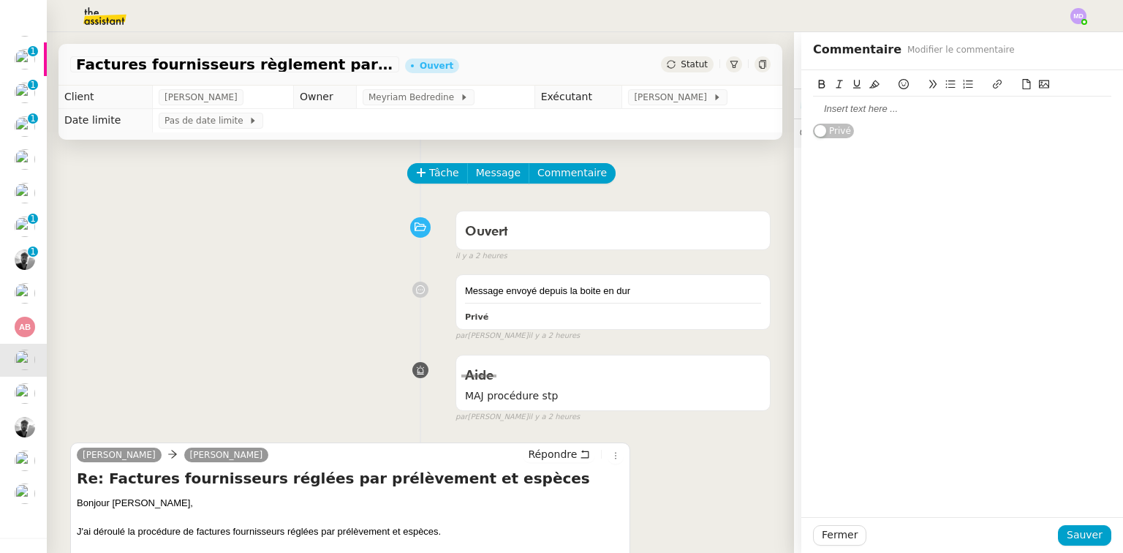
click at [844, 110] on div at bounding box center [962, 108] width 298 height 13
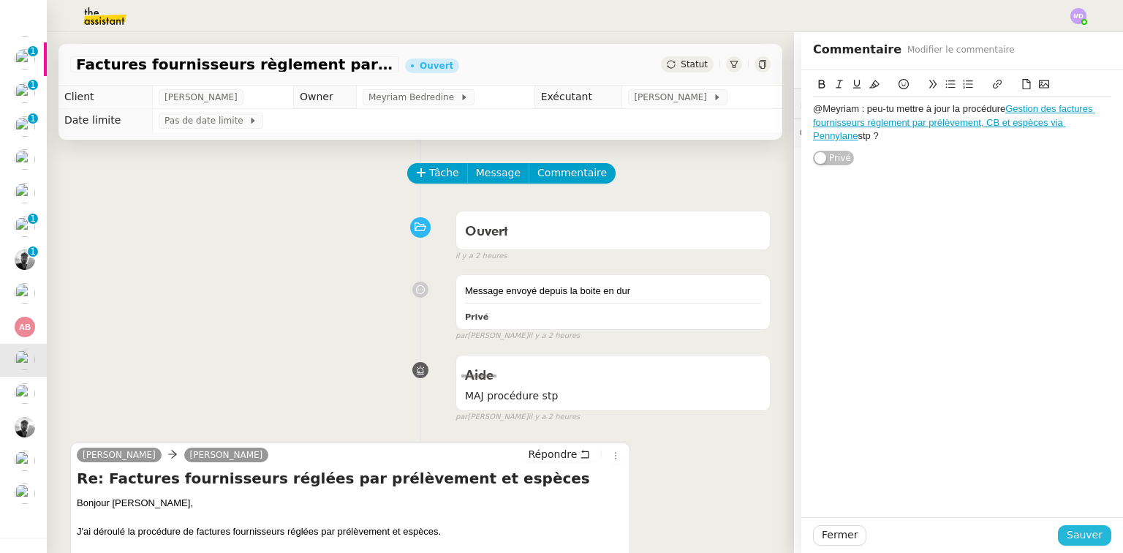
drag, startPoint x: 1101, startPoint y: 541, endPoint x: 1043, endPoint y: 499, distance: 71.8
click at [1100, 538] on button "Sauver" at bounding box center [1084, 535] width 53 height 20
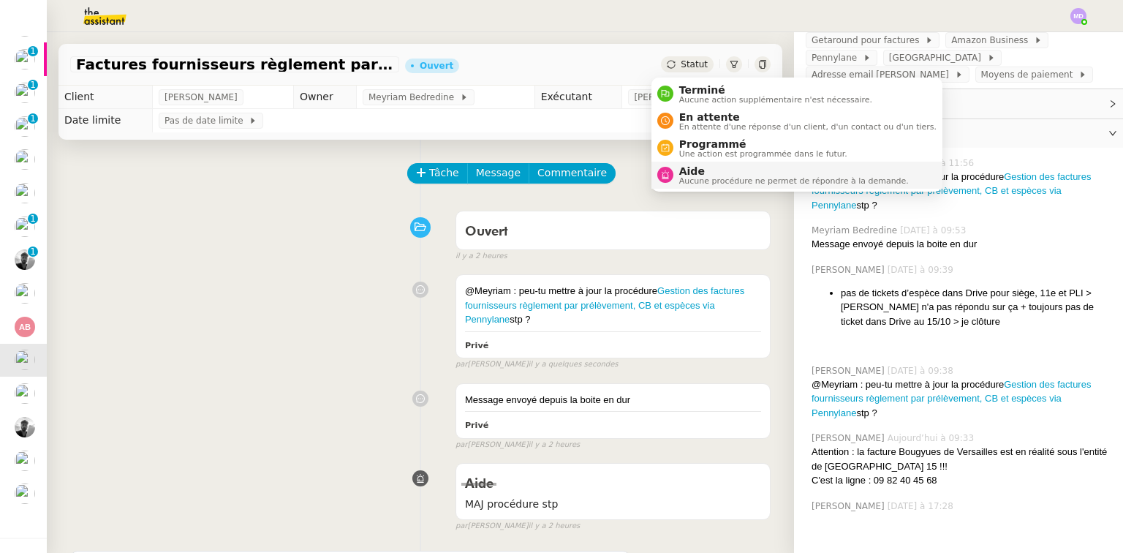
click at [702, 167] on span "Aide" at bounding box center [794, 171] width 230 height 12
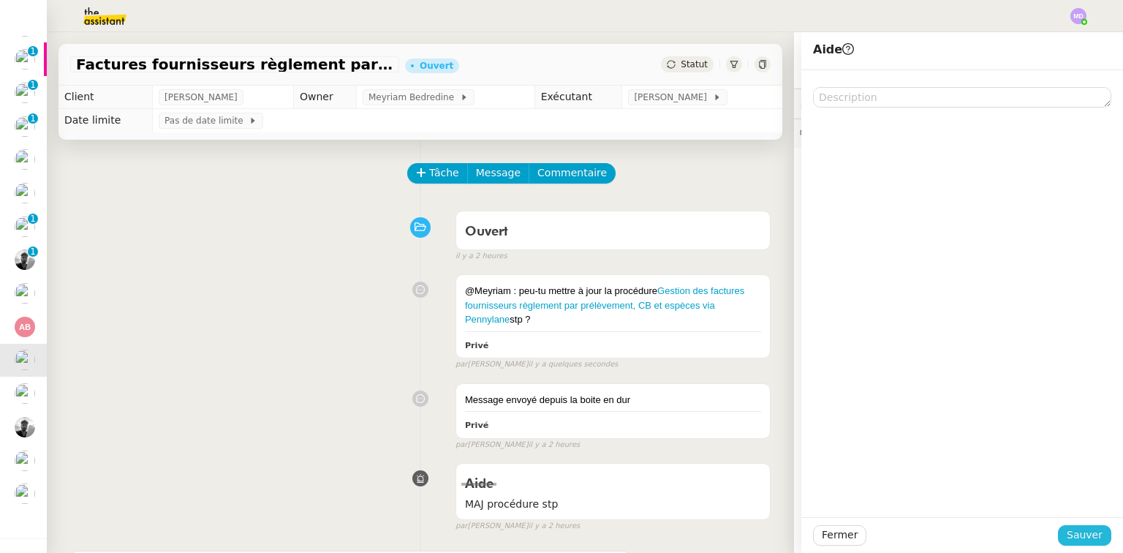
drag, startPoint x: 1085, startPoint y: 534, endPoint x: 963, endPoint y: 527, distance: 122.3
click at [1084, 535] on span "Sauver" at bounding box center [1085, 534] width 36 height 17
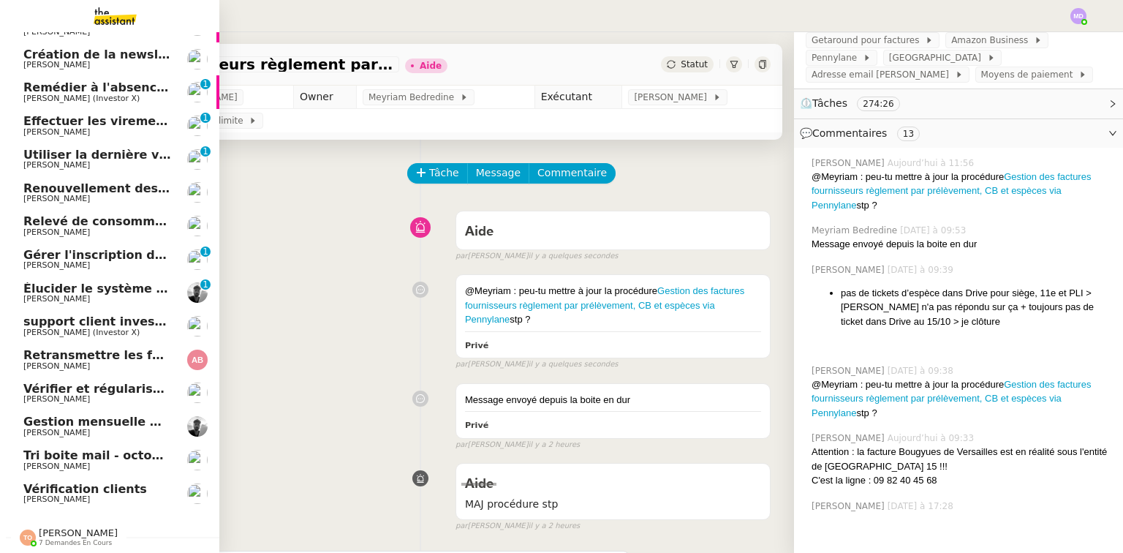
click at [43, 361] on span "[PERSON_NAME]" at bounding box center [56, 366] width 67 height 10
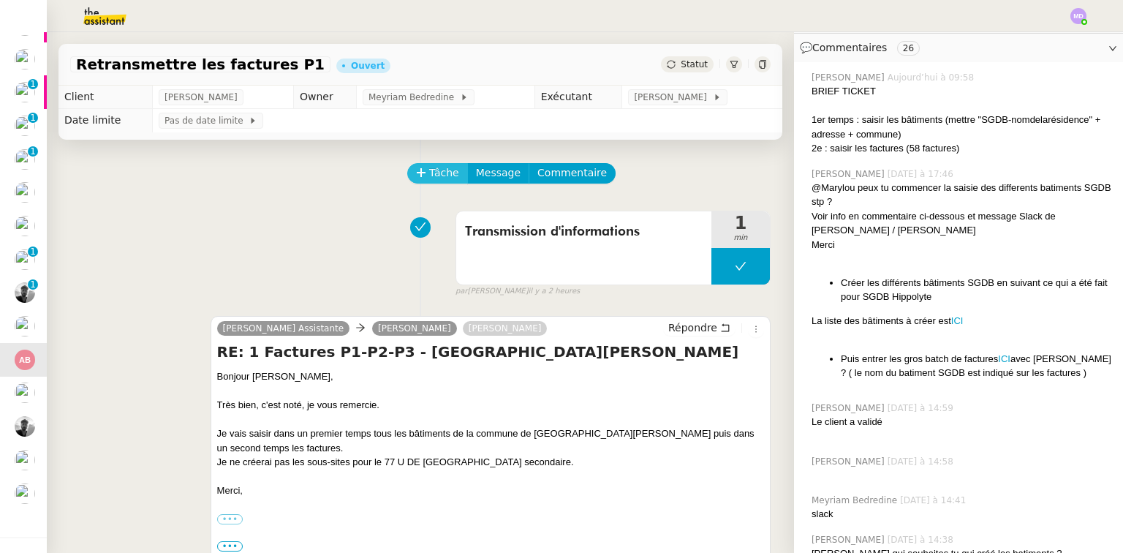
click at [429, 174] on span "Tâche" at bounding box center [444, 173] width 30 height 17
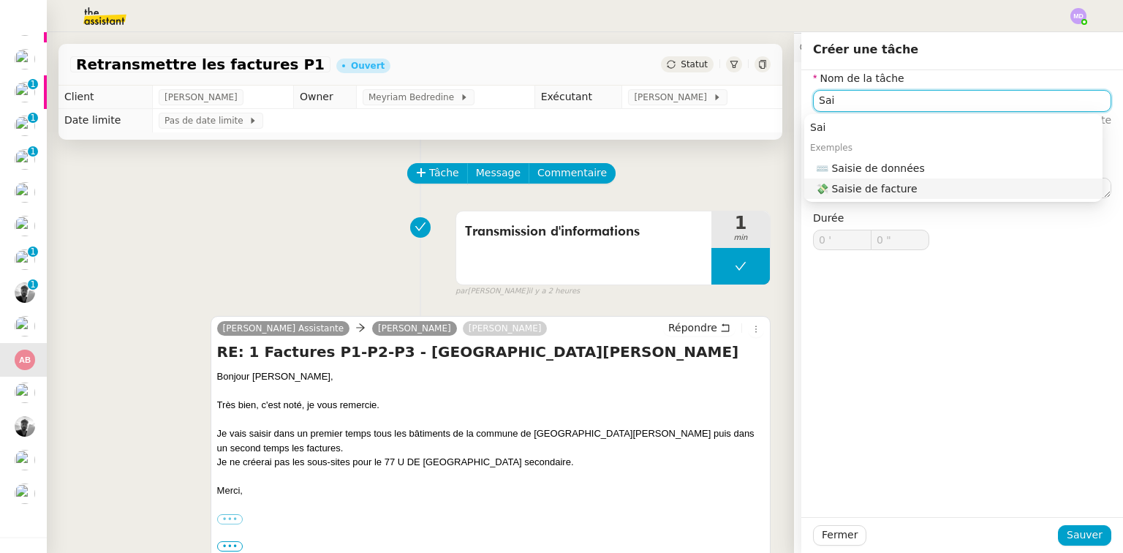
click at [876, 197] on nz-auto-option "💸 Saisie de facture" at bounding box center [953, 188] width 298 height 20
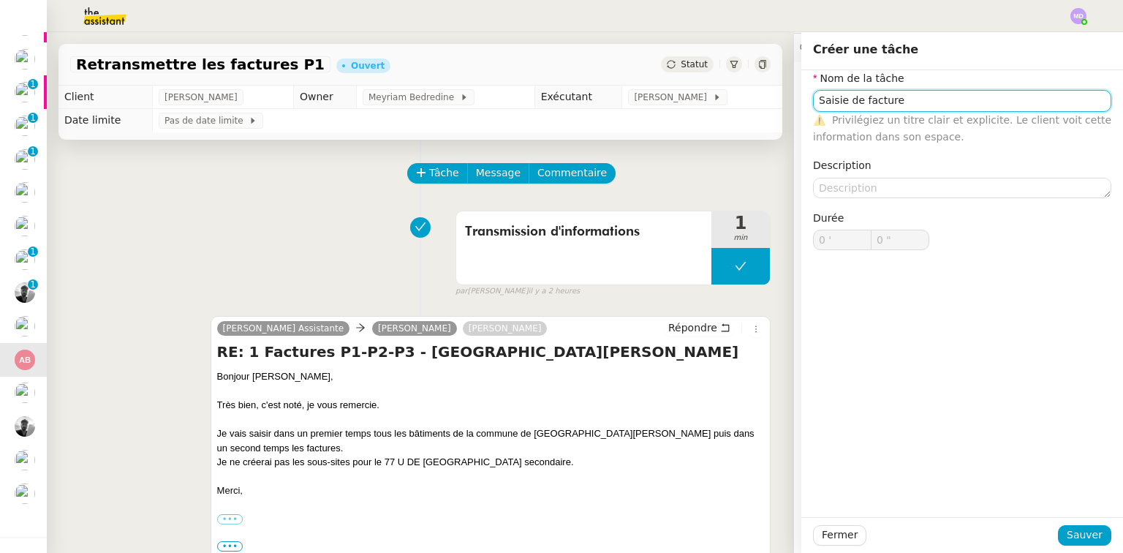
click at [849, 106] on input "Saisie de facture" at bounding box center [962, 100] width 298 height 21
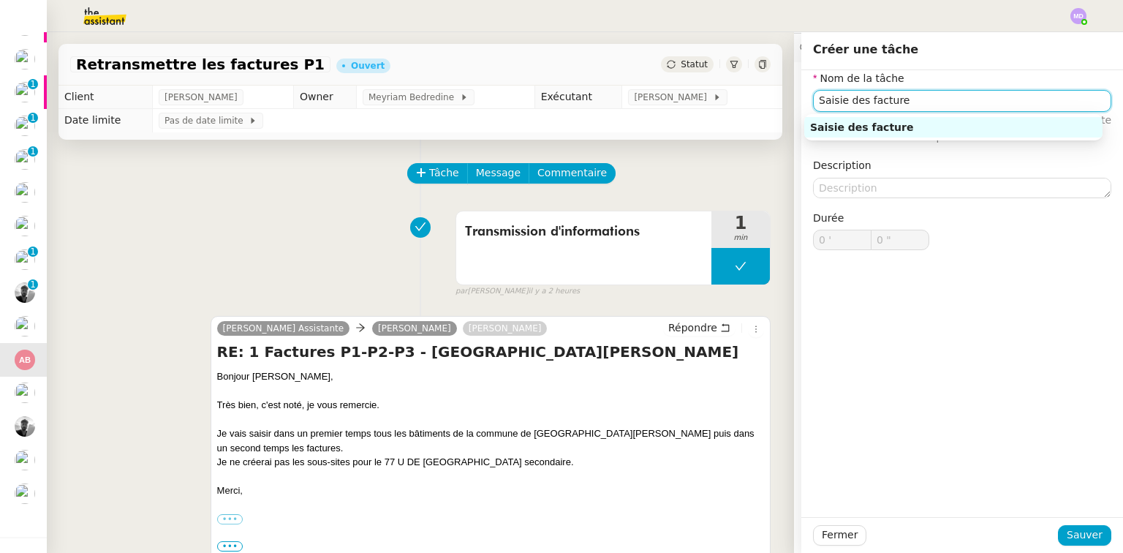
click at [862, 104] on input "Saisie des facture" at bounding box center [962, 100] width 298 height 21
click at [867, 111] on body "Aide 0 1 2 3 4 5 6 7 8 9 Mes demandes Votre Facture N° 202510AMA1325 - ENGIE EN…" at bounding box center [561, 276] width 1123 height 553
type input "Saisie des bâtiments"
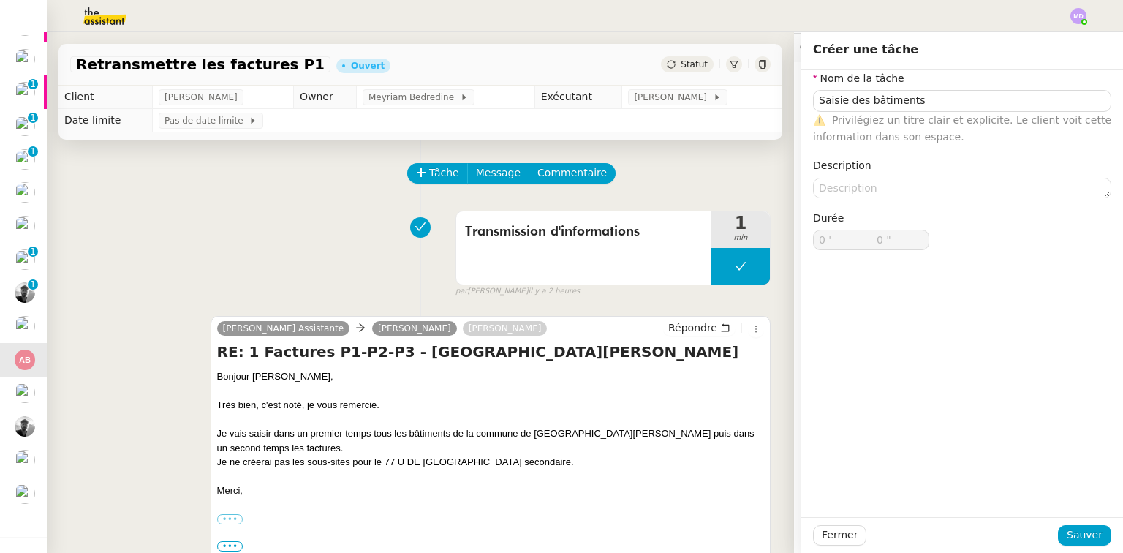
drag, startPoint x: 861, startPoint y: 118, endPoint x: 870, endPoint y: 143, distance: 27.3
click at [861, 118] on span "Privilégiez un titre clair et explicite. Le client voit cette information dans …" at bounding box center [962, 128] width 298 height 29
click at [1074, 526] on div "Fermer Sauver" at bounding box center [962, 535] width 322 height 36
click at [1075, 528] on span "Sauver" at bounding box center [1085, 534] width 36 height 17
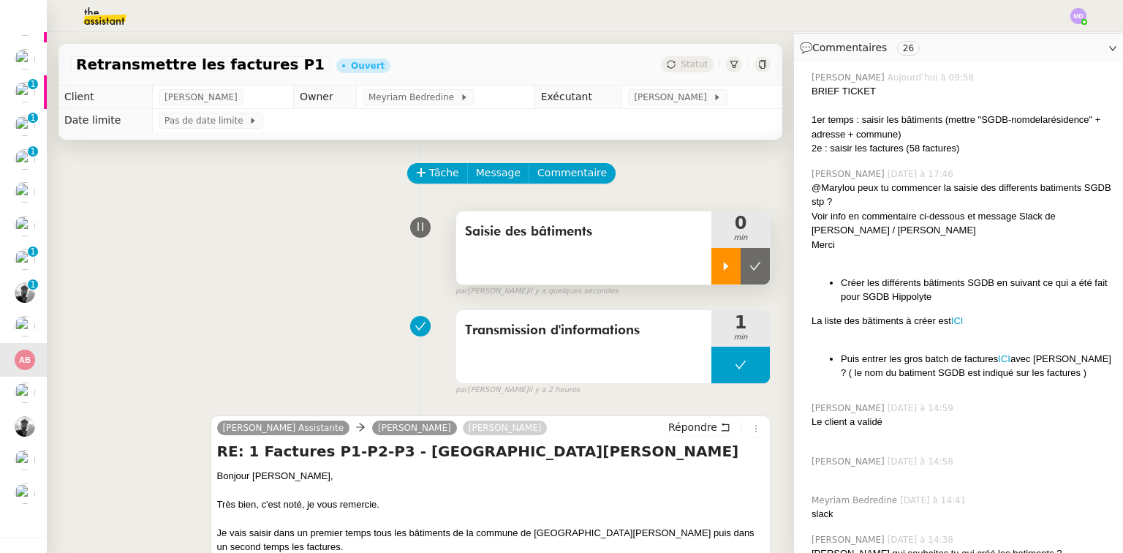
click at [720, 264] on icon at bounding box center [726, 266] width 12 height 12
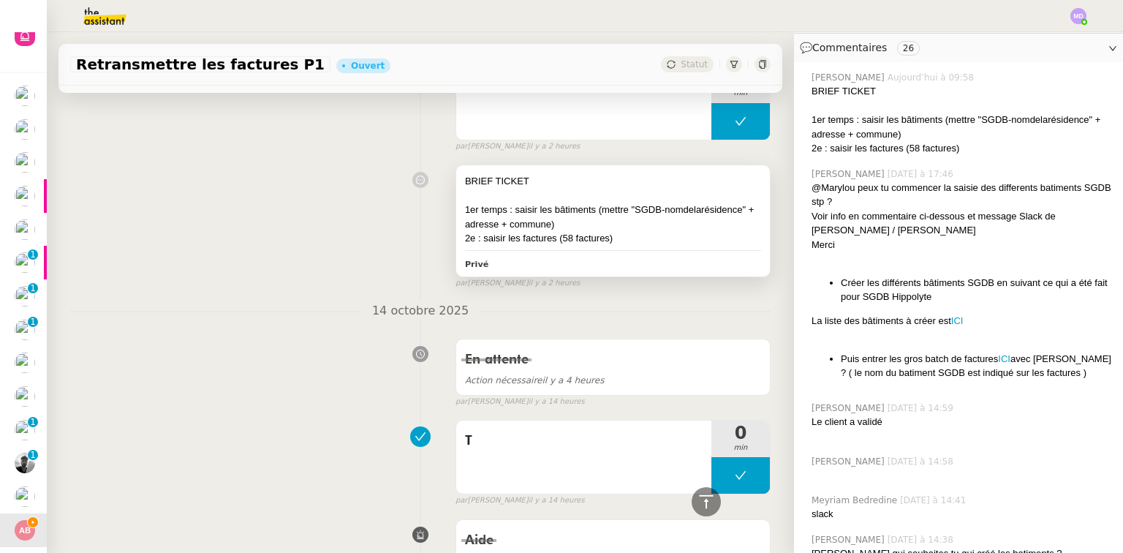
scroll to position [643, 0]
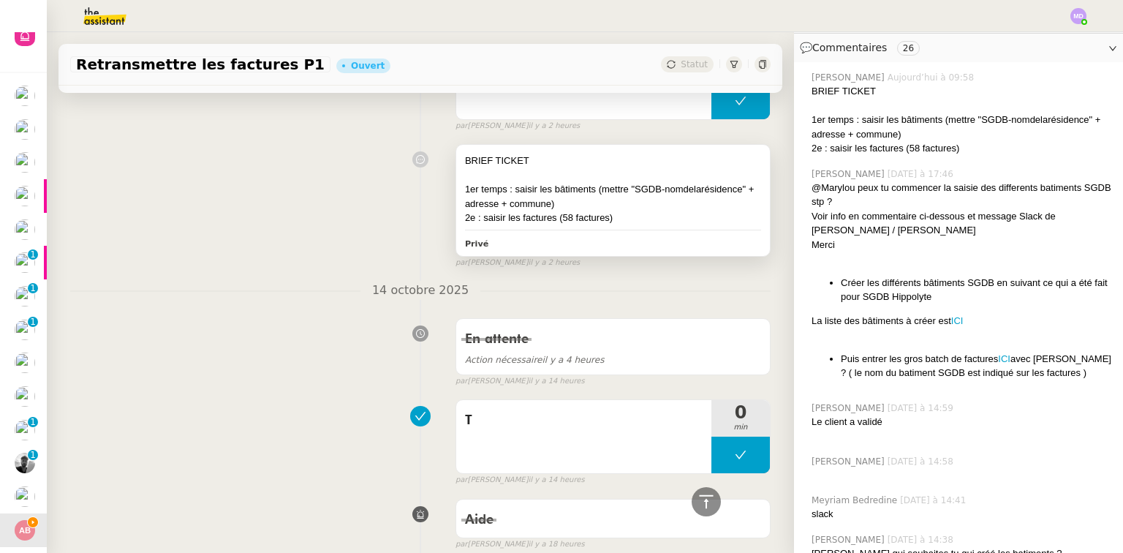
click at [571, 220] on div "2e : saisir les factures (58 factures)" at bounding box center [613, 218] width 296 height 15
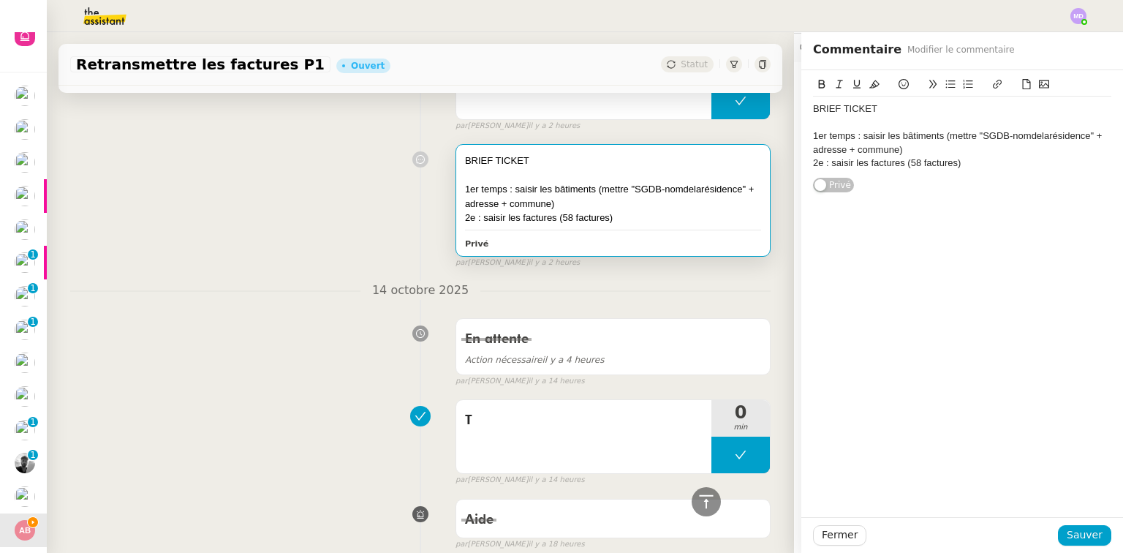
drag, startPoint x: 922, startPoint y: 140, endPoint x: 921, endPoint y: 149, distance: 8.8
click at [922, 146] on div "1er temps : saisir les bâtiments (mettre "SGDB-nomdelarésidence" + adresse + co…" at bounding box center [962, 142] width 298 height 27
click at [921, 149] on div "1er temps : saisir les bâtiments (mettre "SGDB-nomdelarésidence" + adresse + co…" at bounding box center [962, 142] width 298 height 27
drag, startPoint x: 942, startPoint y: 132, endPoint x: 891, endPoint y: 152, distance: 55.1
click at [891, 152] on div "1er temps : saisir les bâtiments (mettre "SGDB-nomdelarésidence" + adresse + co…" at bounding box center [962, 142] width 298 height 27
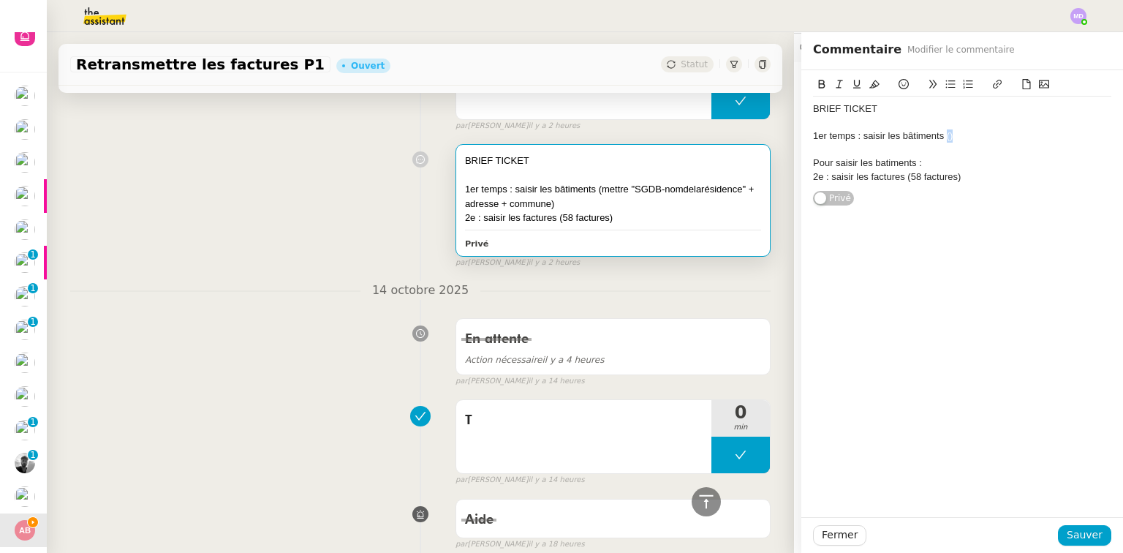
drag, startPoint x: 938, startPoint y: 137, endPoint x: 954, endPoint y: 137, distance: 16.1
click at [954, 137] on div "1er temps : saisir les bâtiments ()" at bounding box center [962, 135] width 298 height 13
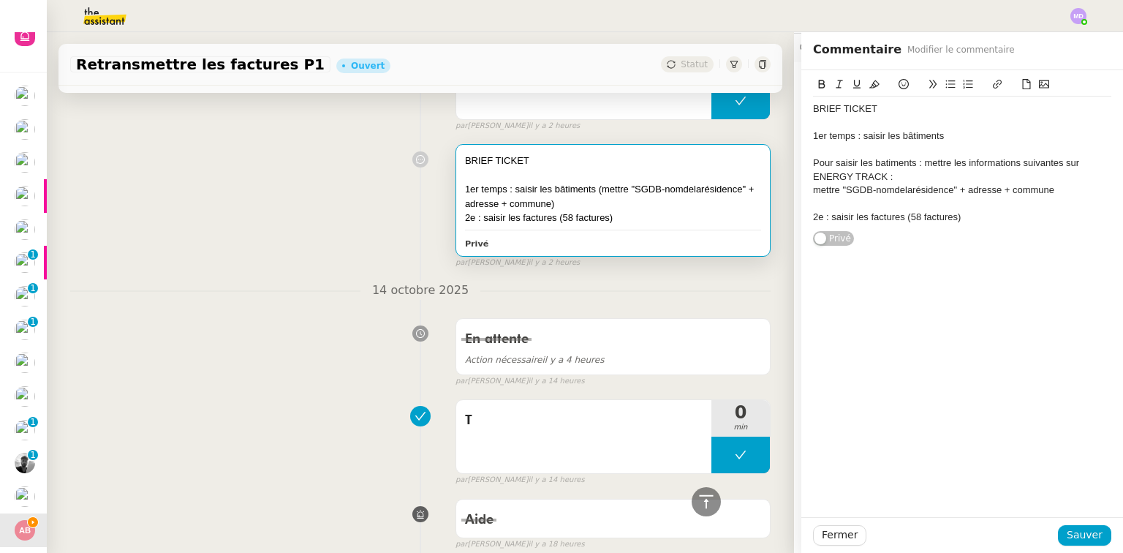
click at [915, 182] on div "Pour saisir les batiments : mettre les informations suivantes sur ENERGY TRACK :" at bounding box center [962, 169] width 298 height 27
click at [892, 167] on div "Pour saisir les batiments : mettre les informations suivantes sur ENERGY TRACK :" at bounding box center [962, 169] width 298 height 27
drag, startPoint x: 891, startPoint y: 165, endPoint x: 898, endPoint y: 157, distance: 10.3
click at [899, 157] on div "Pour saisir les batiments : mettre les informations suivantes sur ENERGY TRACK :" at bounding box center [962, 169] width 298 height 27
click at [0, 0] on lt-span "b â timents" at bounding box center [0, 0] width 0 height 0
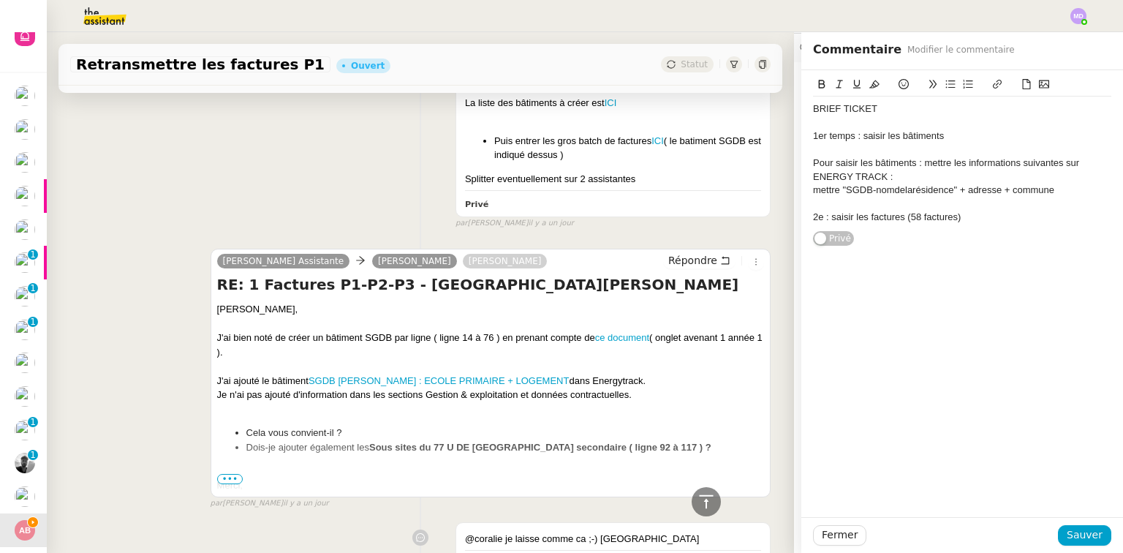
scroll to position [2515, 0]
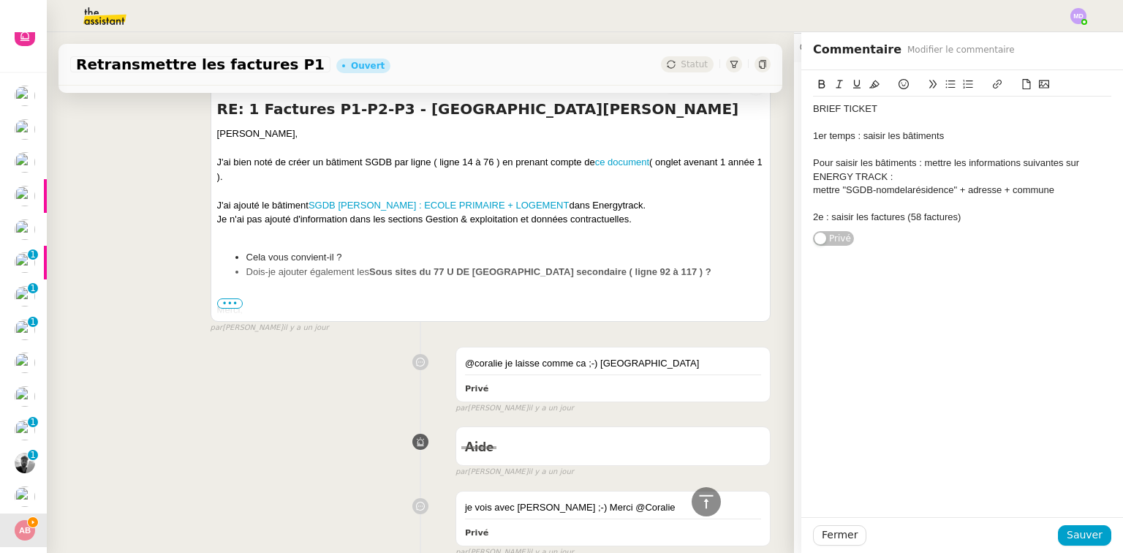
drag, startPoint x: 323, startPoint y: 146, endPoint x: 727, endPoint y: 154, distance: 403.7
click at [727, 155] on div "J'ai bien noté de créer un bâtiment SGDB par ligne ( ligne 14 à 76 ) en prenant…" at bounding box center [490, 169] width 547 height 29
copy div "bâtiment SGDB par ligne ( ligne 14 à 76 ) en prenant compte de ce document ( on…"
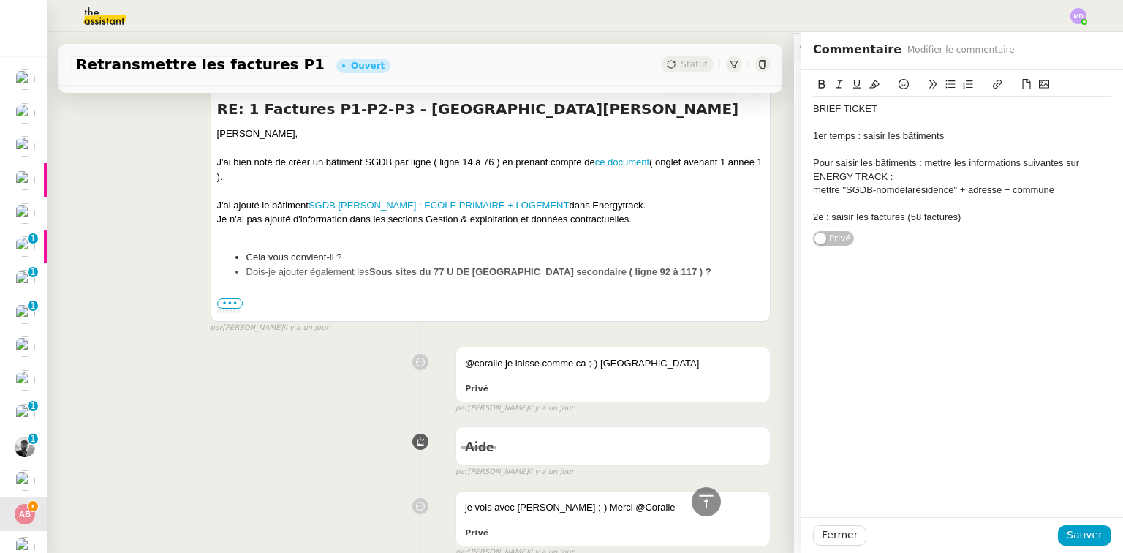
click at [924, 135] on div "1er temps : saisir les bâtiments" at bounding box center [962, 135] width 298 height 13
click at [951, 137] on div "1er temps : saisir les bâtiments" at bounding box center [962, 135] width 298 height 13
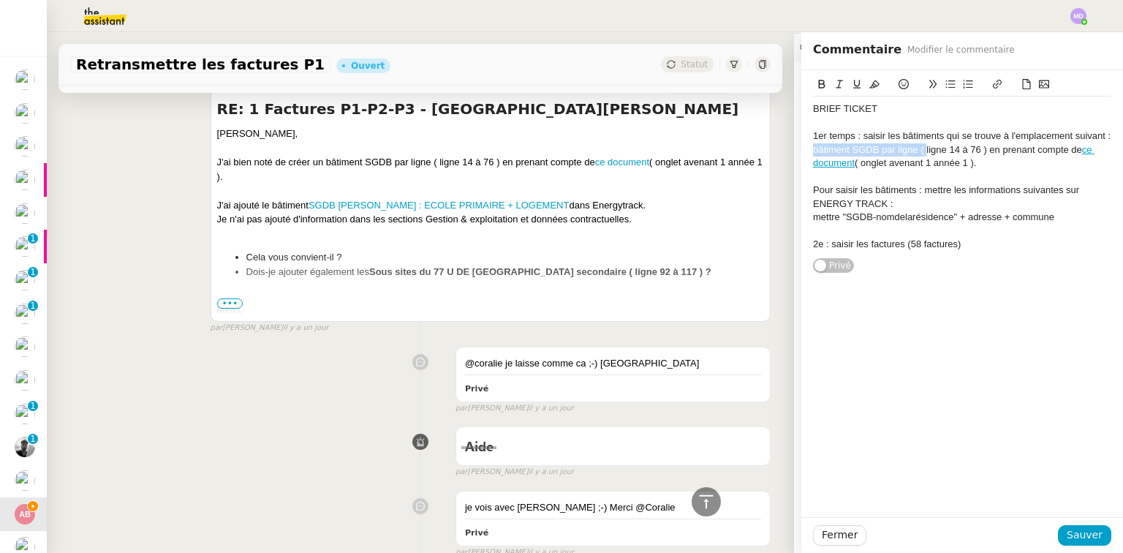
drag, startPoint x: 916, startPoint y: 151, endPoint x: 803, endPoint y: 153, distance: 113.4
click at [803, 153] on div "BRIEF TICKET 1er temps : saisir les bâtiments qui se trouve à l'emplacement sui…" at bounding box center [962, 172] width 322 height 204
click at [866, 149] on div "1er temps : saisir les bâtiments qui se trouve à l'emplacement suivant : ligne …" at bounding box center [962, 149] width 298 height 40
click at [886, 165] on div "1er temps : saisir les bâtiments qui se trouve à l'emplacement suivant : ligne …" at bounding box center [962, 149] width 298 height 40
click at [986, 152] on link "ce document" at bounding box center [990, 149] width 54 height 11
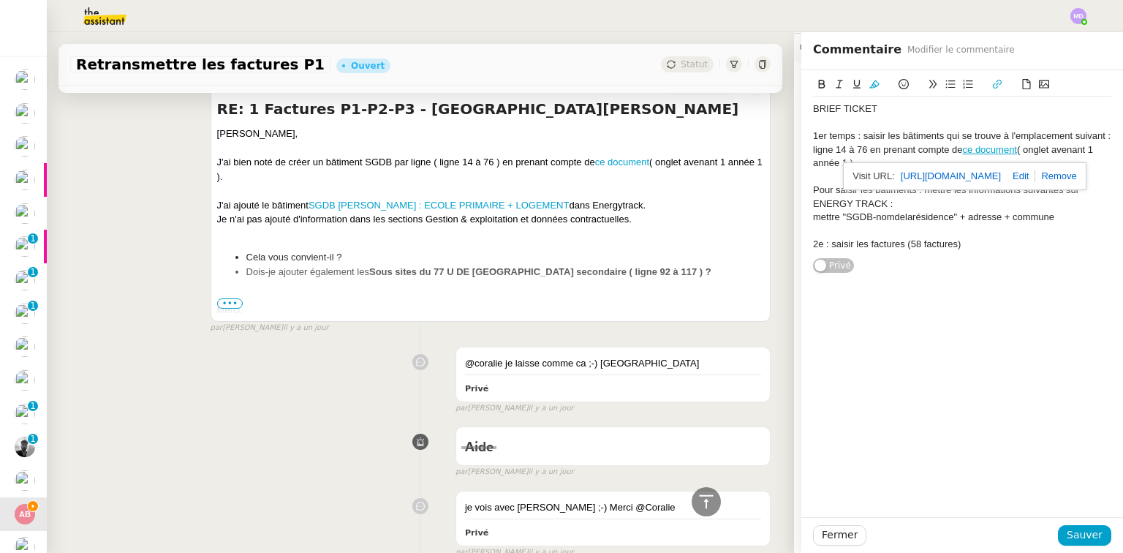
click at [980, 173] on link "https://docs.google.com/spreadsheets/d/1_J8Bnge1oUqpVV4ITee2XjQiG7IIDrwQ/edit?u…" at bounding box center [951, 176] width 100 height 19
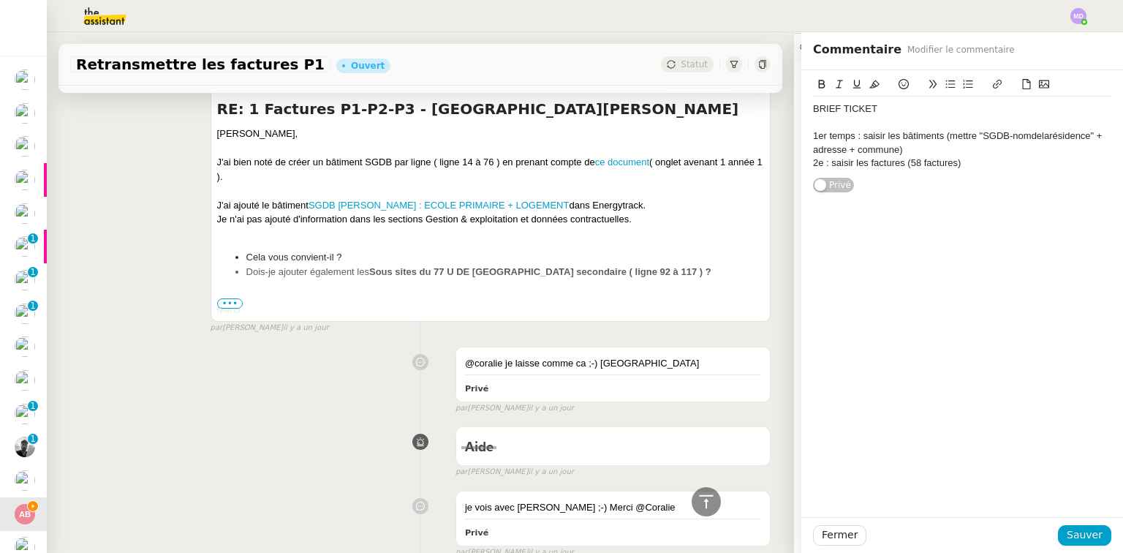
click at [975, 153] on div "1er temps : saisir les bâtiments (mettre "SGDB-nomdelarésidence" + adresse + co…" at bounding box center [962, 142] width 298 height 27
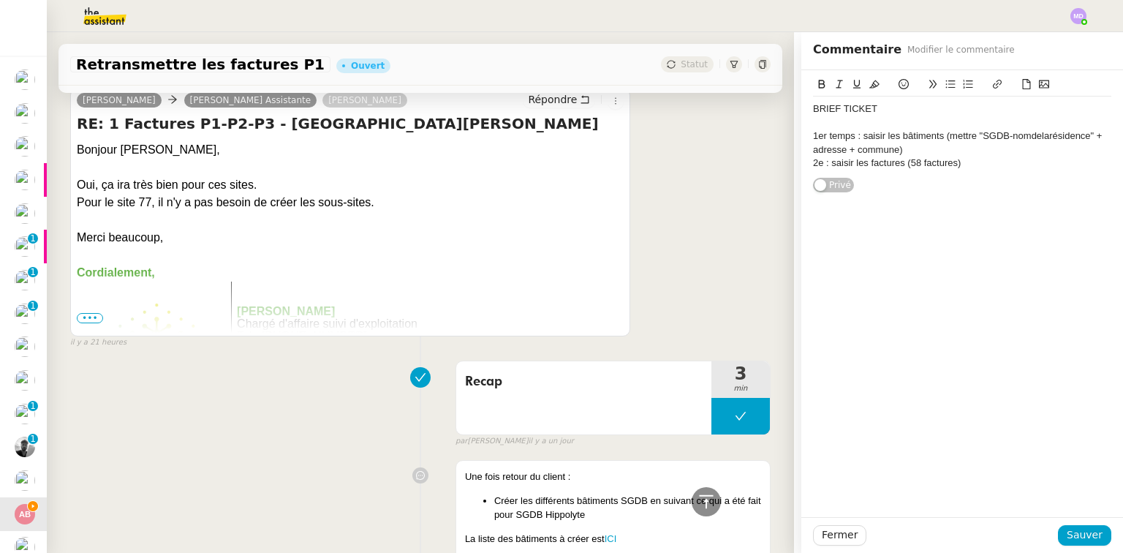
scroll to position [1933, 0]
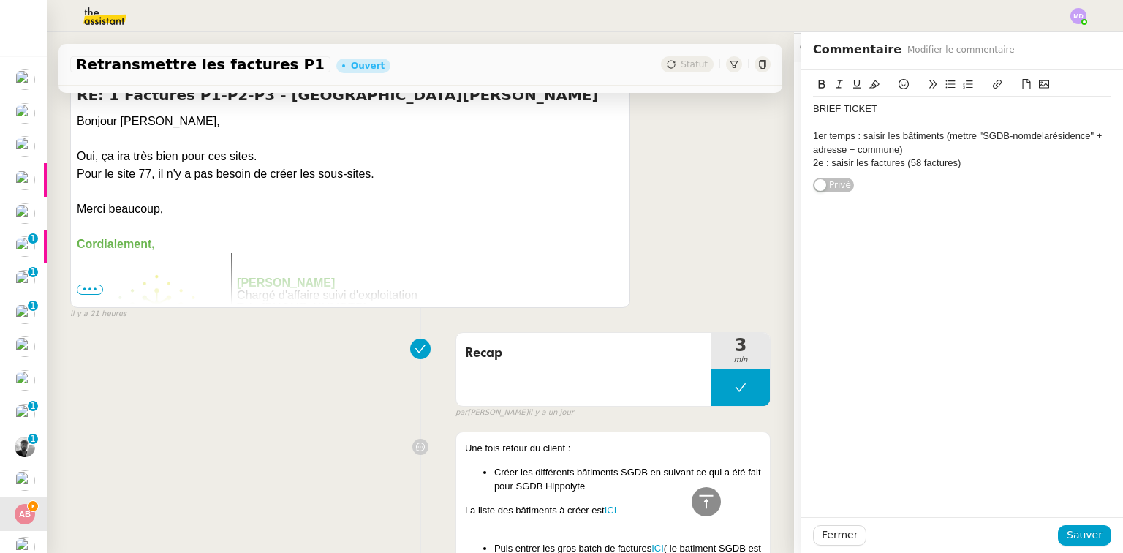
click at [916, 149] on div "1er temps : saisir les bâtiments (mettre "SGDB-nomdelarésidence" + adresse + co…" at bounding box center [962, 142] width 298 height 27
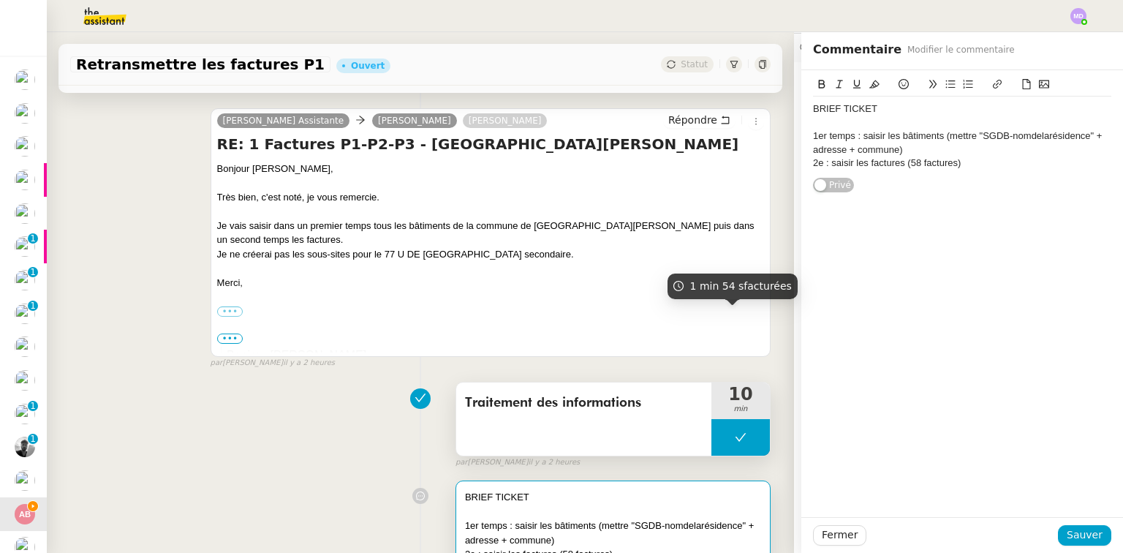
scroll to position [470, 0]
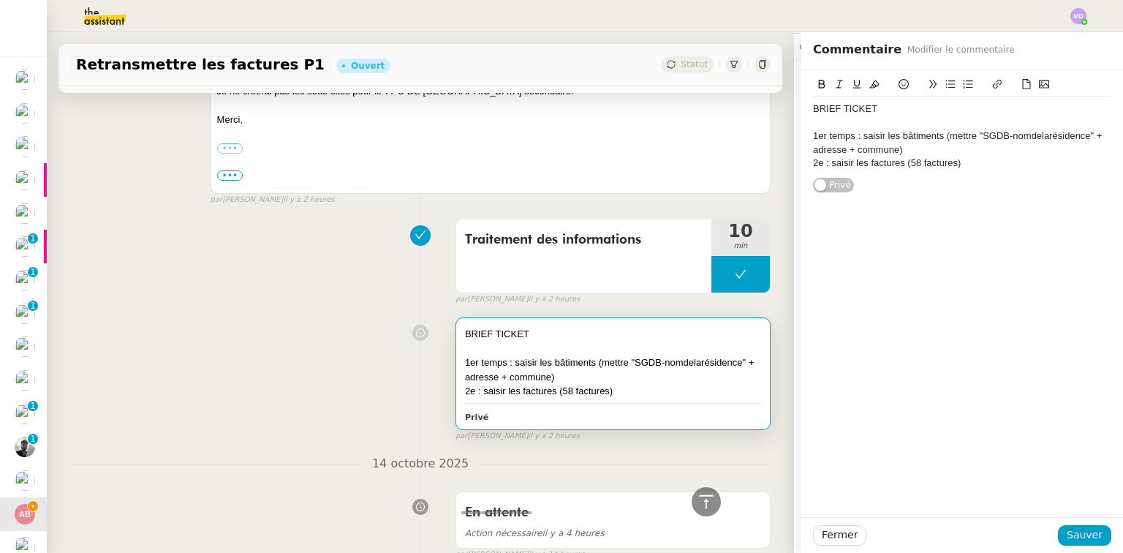
click at [937, 140] on div "1er temps : saisir les bâtiments (mettre "SGDB-nomdelarésidence" + adresse + co…" at bounding box center [962, 142] width 298 height 27
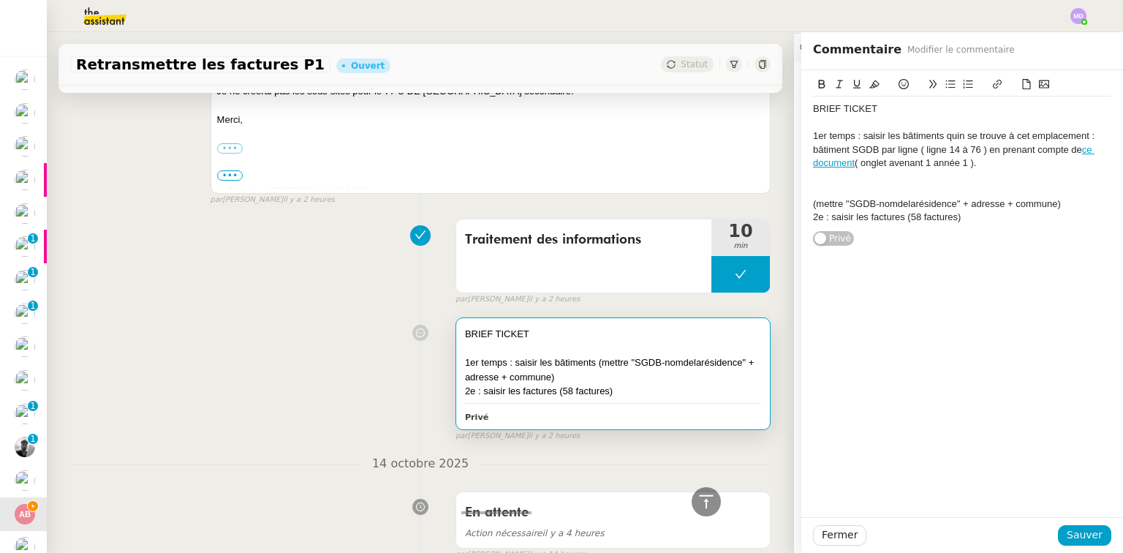
scroll to position [0, 0]
drag, startPoint x: 918, startPoint y: 151, endPoint x: 803, endPoint y: 151, distance: 115.5
click at [803, 151] on div "BRIEF TICKET 1er temps : saisir les bâtiments quin se trouve à cet emplacement …" at bounding box center [962, 158] width 322 height 177
click at [867, 149] on div "1er temps : saisir les bâtiments quin se trouve à cet emplacement : ligne 14 à …" at bounding box center [962, 149] width 298 height 40
drag, startPoint x: 862, startPoint y: 151, endPoint x: 939, endPoint y: 149, distance: 76.8
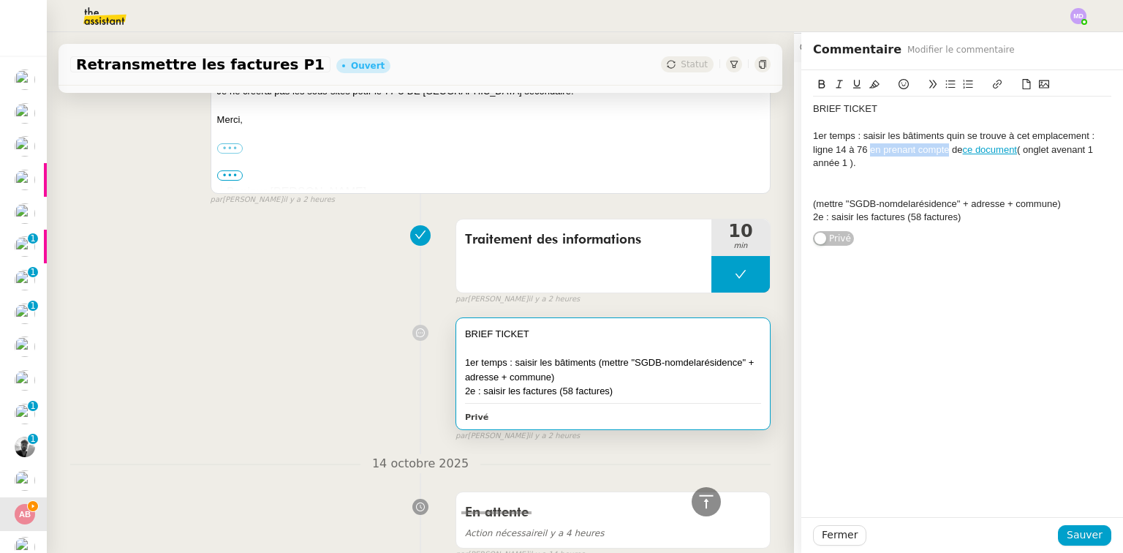
click at [939, 149] on div "1er temps : saisir les bâtiments quin se trouve à cet emplacement : ligne 14 à …" at bounding box center [962, 149] width 298 height 40
drag, startPoint x: 939, startPoint y: 149, endPoint x: 859, endPoint y: 152, distance: 79.8
click at [859, 152] on div "1er temps : saisir les bâtiments quin se trouve à cet emplacement : ligne 14 à …" at bounding box center [962, 149] width 298 height 40
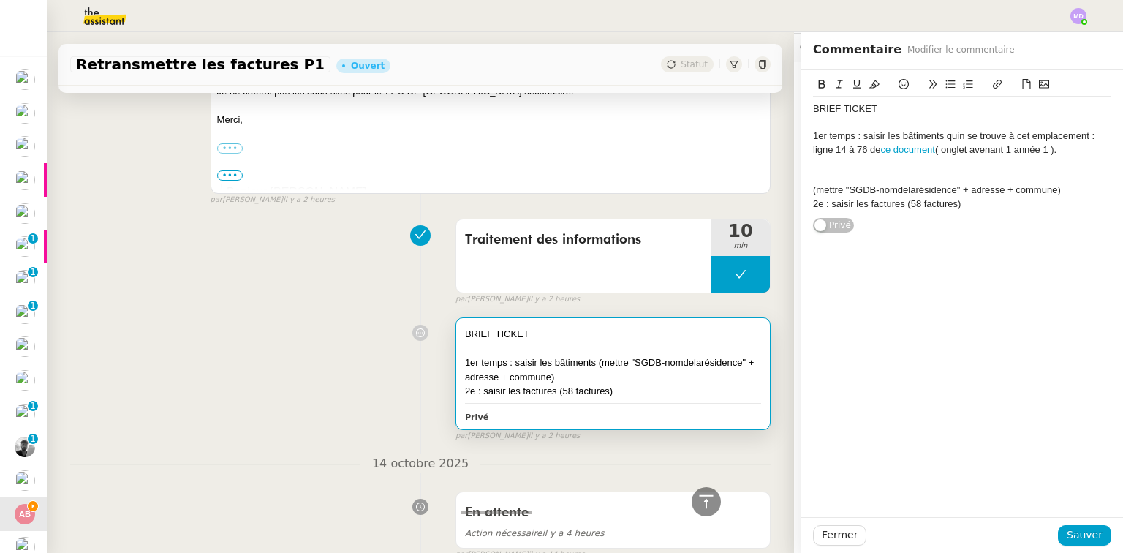
click at [876, 165] on div at bounding box center [962, 162] width 298 height 13
click at [940, 135] on div "1er temps : saisir les bâtiments quin se trouve à cet emplacement : ligne 14 à …" at bounding box center [962, 142] width 298 height 27
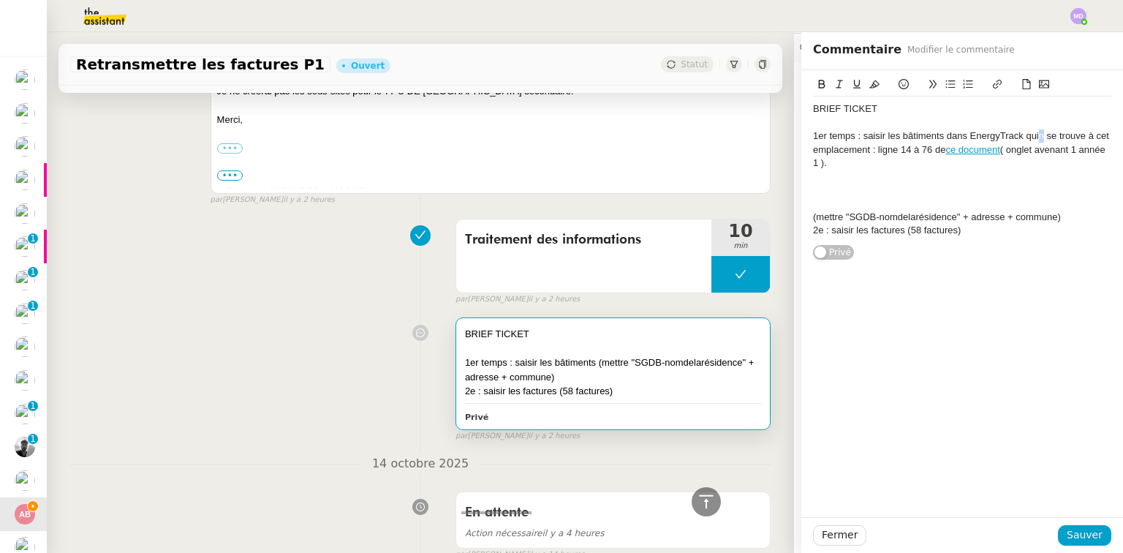
click at [1033, 135] on div "1er temps : saisir les bâtiments dans EnergyTrack quin se trouve à cet emplacem…" at bounding box center [962, 149] width 298 height 40
click at [1072, 137] on div "1er temps : saisir les bâtiments dans EnergyTrack qui se trouve à cet emplaceme…" at bounding box center [962, 149] width 298 height 40
click at [895, 156] on div "1er temps : saisir les bâtiments dans EnergyTrack qui se trouvent à cet emplace…" at bounding box center [962, 149] width 298 height 40
click at [883, 159] on div "1er temps : saisir les bâtiments dans EnergyTrack qui se trouvent à cet emplace…" at bounding box center [962, 149] width 298 height 40
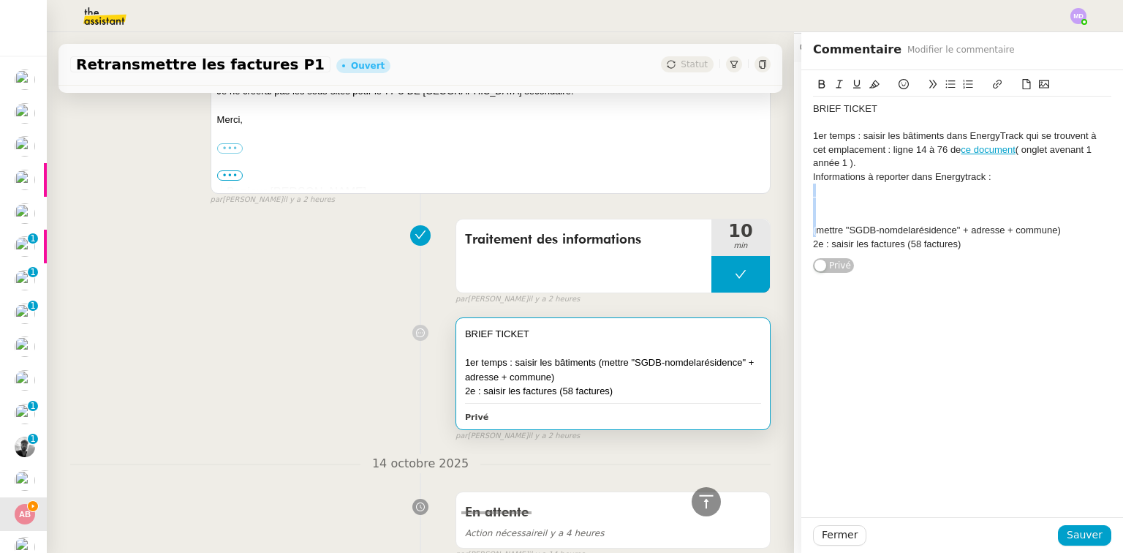
drag, startPoint x: 806, startPoint y: 232, endPoint x: 804, endPoint y: 190, distance: 41.7
click at [813, 190] on div "BRIEF TICKET 1er temps : saisir les bâtiments dans EnergyTrack qui se trouvent …" at bounding box center [962, 177] width 298 height 160
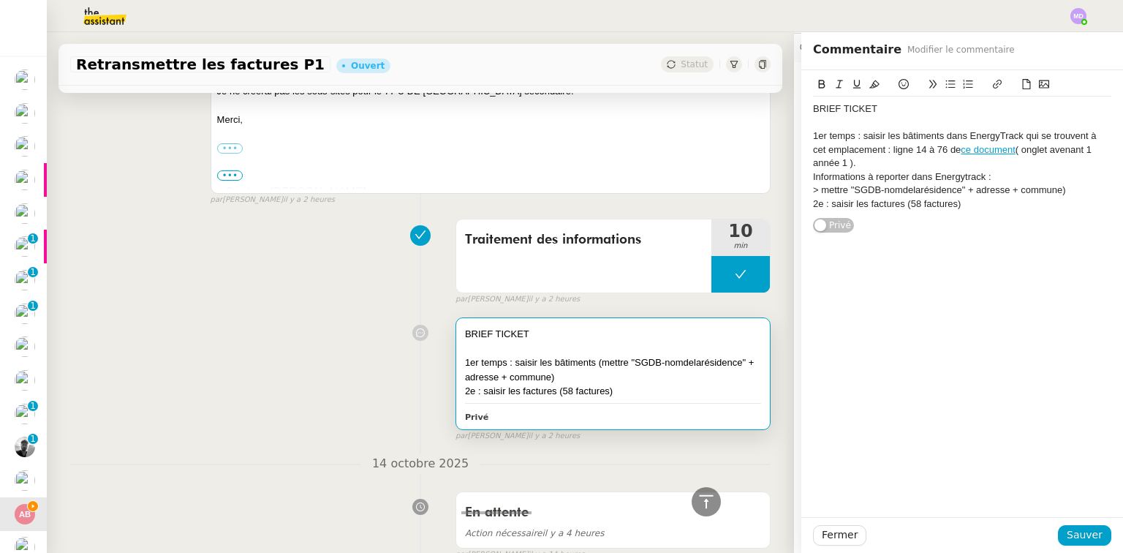
click at [819, 191] on div "> mettre "SGDB-nomdelarésidence" + adresse + commune)" at bounding box center [962, 190] width 298 height 13
drag, startPoint x: 903, startPoint y: 190, endPoint x: 954, endPoint y: 194, distance: 51.3
click at [954, 194] on div "> inscrire "SGDB-nomdelarésidence" + adresse + commune)" at bounding box center [962, 190] width 298 height 13
click at [922, 192] on div "> inscrire "SGDB-nomdu ba^tiement" + adresse + commune)" at bounding box center [962, 190] width 298 height 13
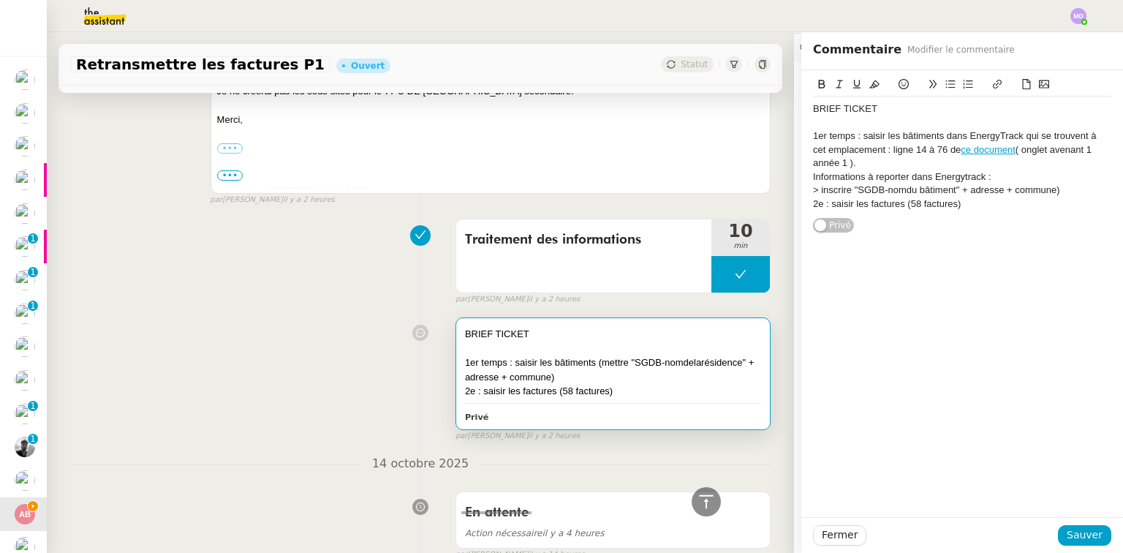
click at [1053, 188] on div "> inscrire "SGDB-nomdu bâtiment" + adresse + commune)" at bounding box center [962, 190] width 298 height 13
click at [816, 205] on div at bounding box center [962, 203] width 298 height 13
drag, startPoint x: 1071, startPoint y: 530, endPoint x: 1062, endPoint y: 530, distance: 8.0
click at [1068, 530] on span "Sauver" at bounding box center [1085, 534] width 36 height 17
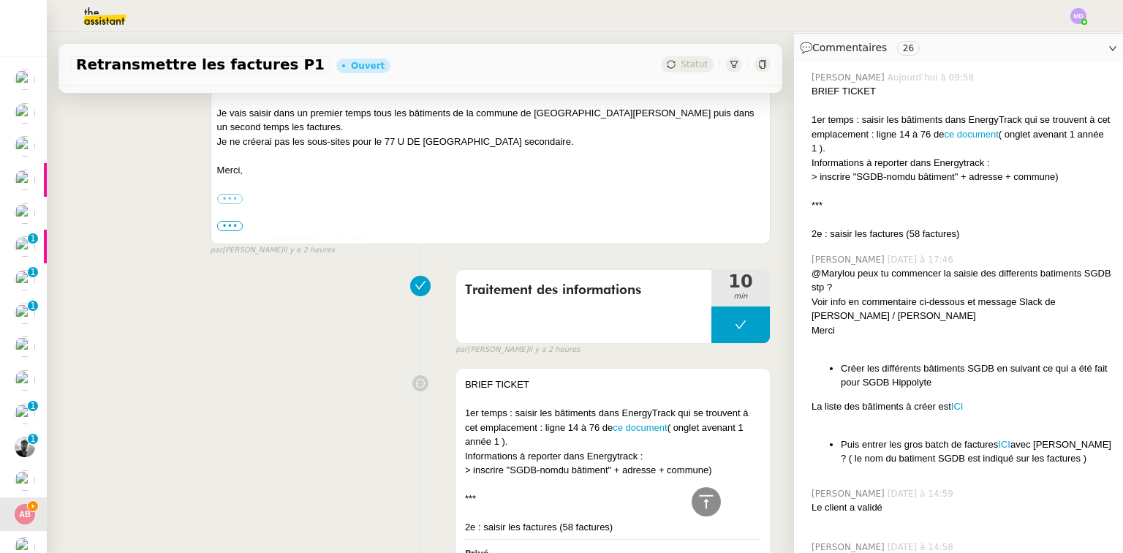
scroll to position [292, 0]
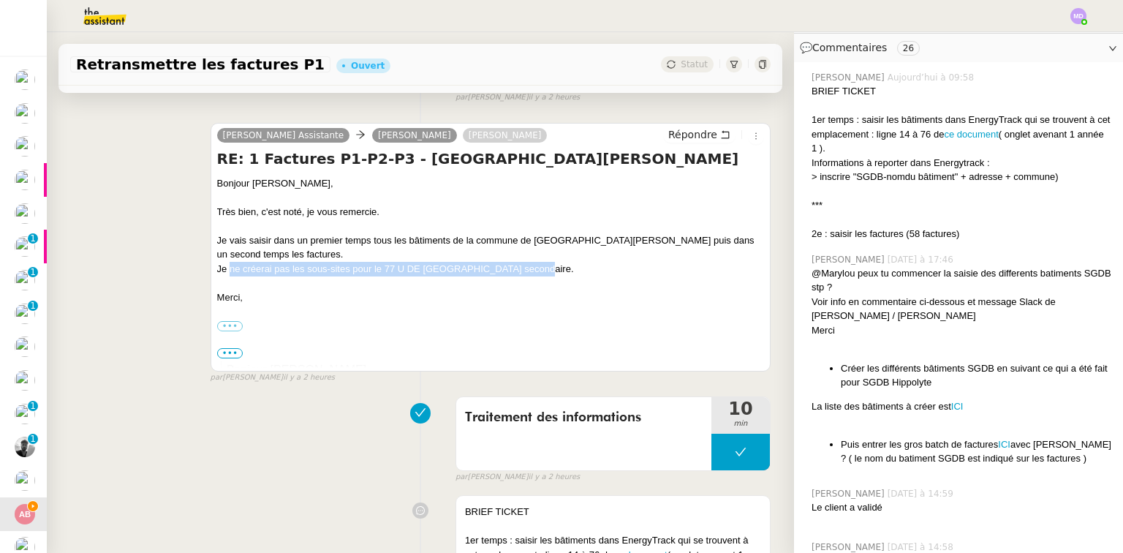
drag, startPoint x: 543, startPoint y: 270, endPoint x: 227, endPoint y: 271, distance: 316.6
click at [227, 271] on div "Je ne créerai pas les sous-sites pour le 77 U DE [GEOGRAPHIC_DATA] secondaire." at bounding box center [490, 269] width 547 height 15
copy div "ne créerai pas les sous-sites pour le 77 U DE SAINT HUBERT secondaire."
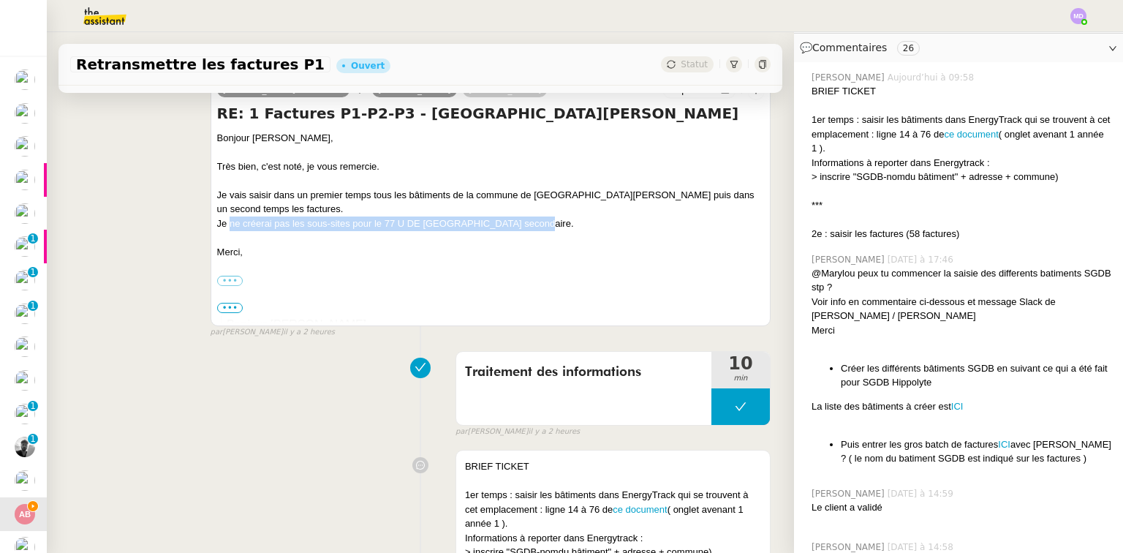
scroll to position [468, 0]
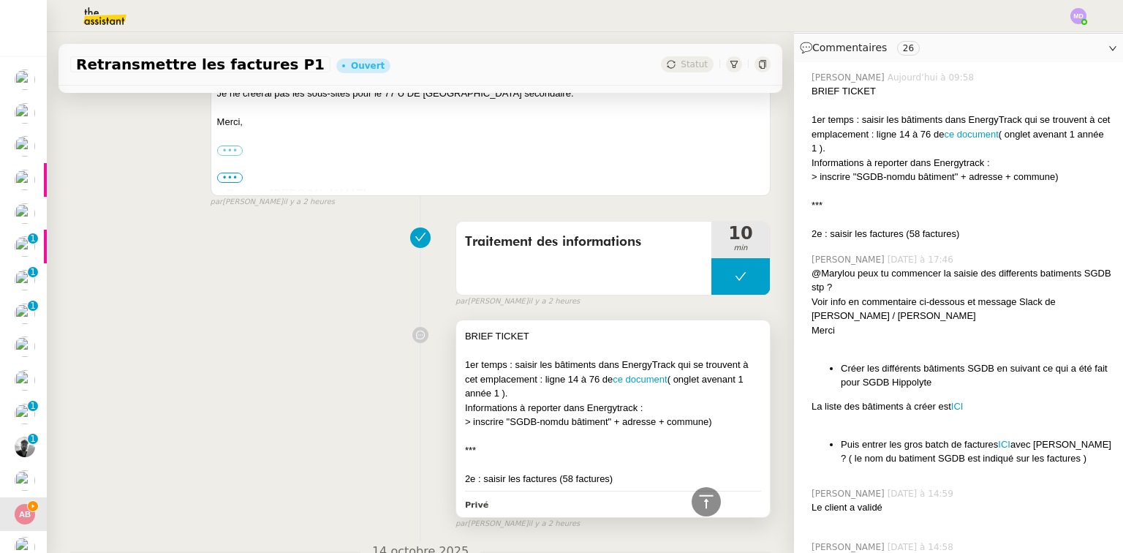
click at [615, 423] on div "> inscrire "SGDB-nomdu bâtiment" + adresse + commune)" at bounding box center [613, 422] width 296 height 15
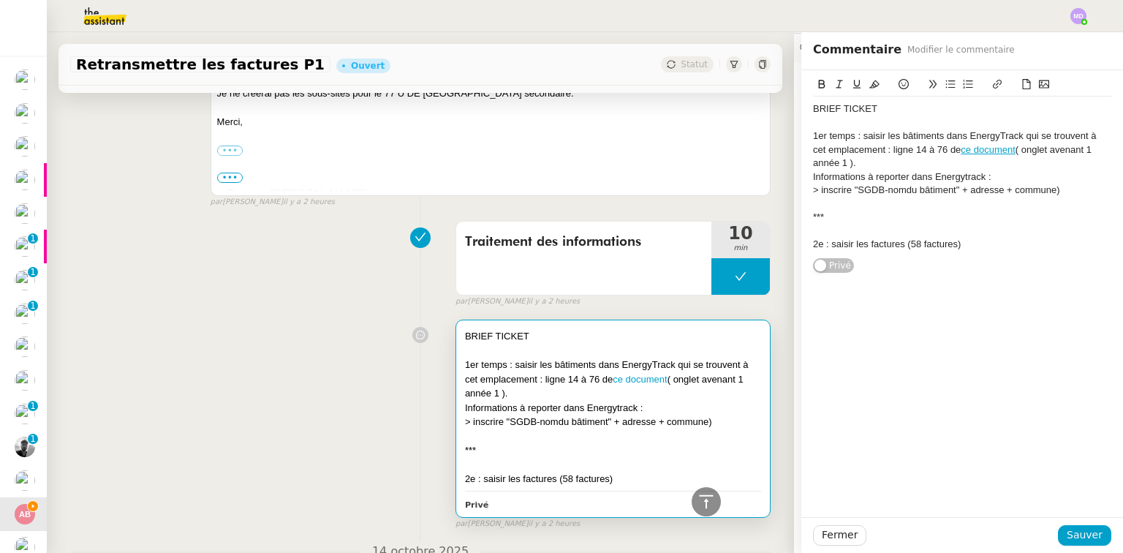
click at [818, 202] on div at bounding box center [962, 203] width 298 height 13
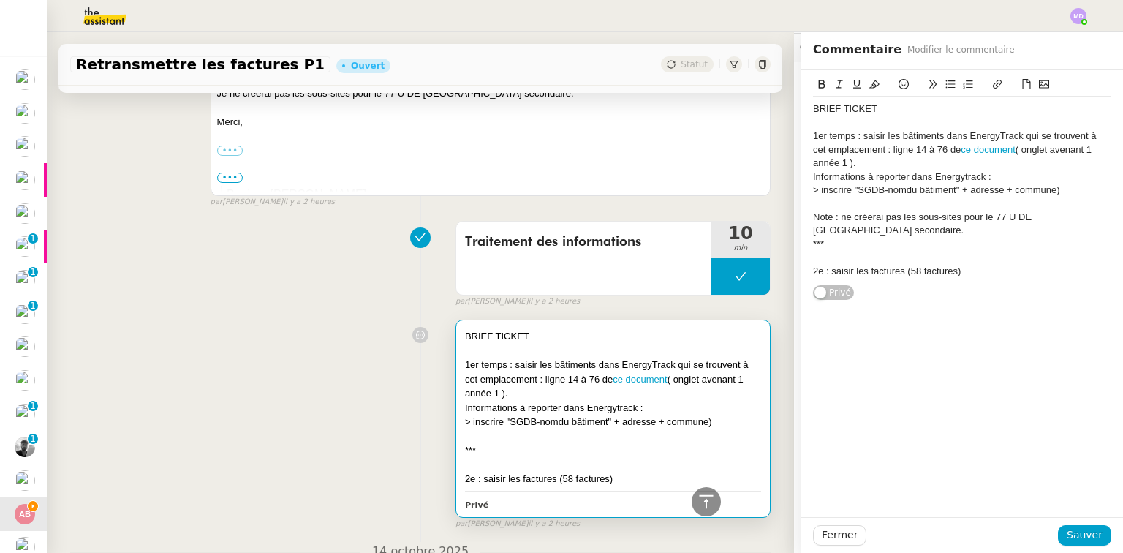
click at [848, 216] on div "Note : ne créerai pas les sous-sites pour le 77 U DE SAINT HUBERT secondaire." at bounding box center [962, 224] width 298 height 27
click at [863, 219] on div "Note : ne pas les sous-sites pour le 77 U DE SAINT HUBERT secondaire." at bounding box center [962, 224] width 298 height 27
click at [1069, 533] on span "Sauver" at bounding box center [1085, 534] width 36 height 17
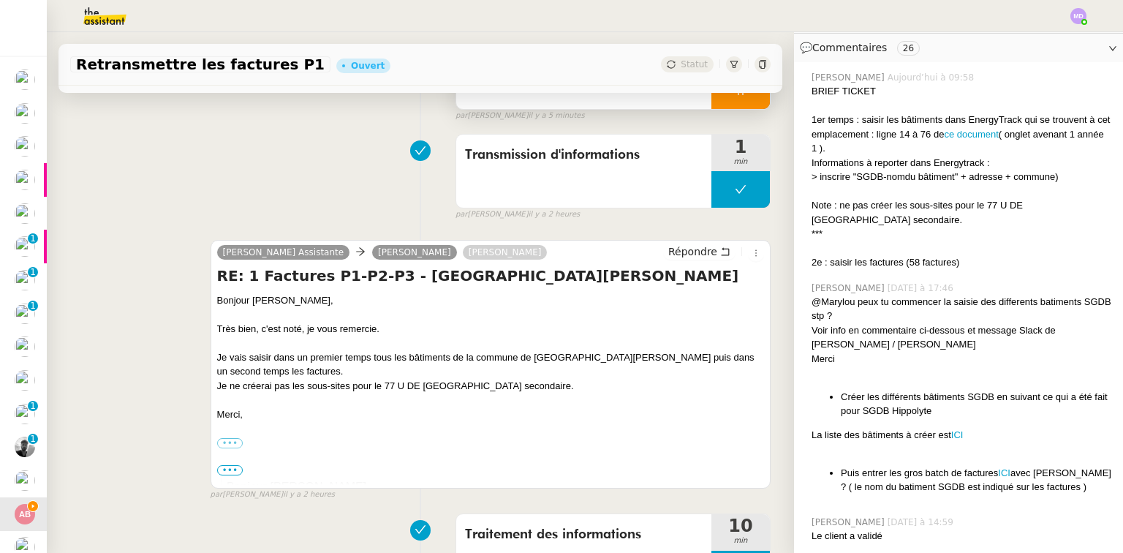
scroll to position [409, 0]
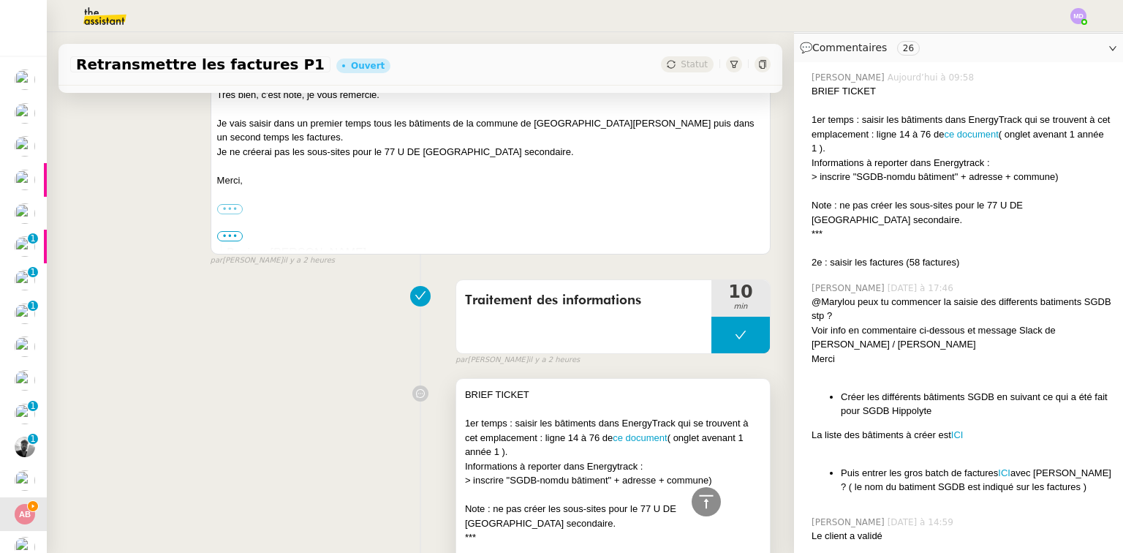
click at [597, 480] on div "> inscrire "SGDB-nomdu bâtiment" + adresse + commune)" at bounding box center [613, 480] width 296 height 15
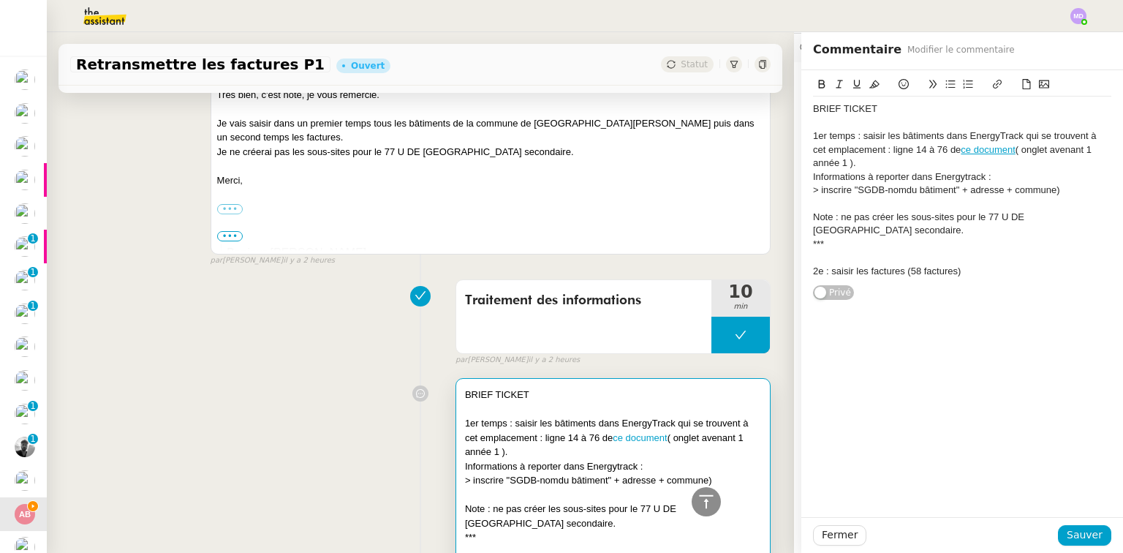
click at [1062, 197] on div at bounding box center [962, 203] width 298 height 13
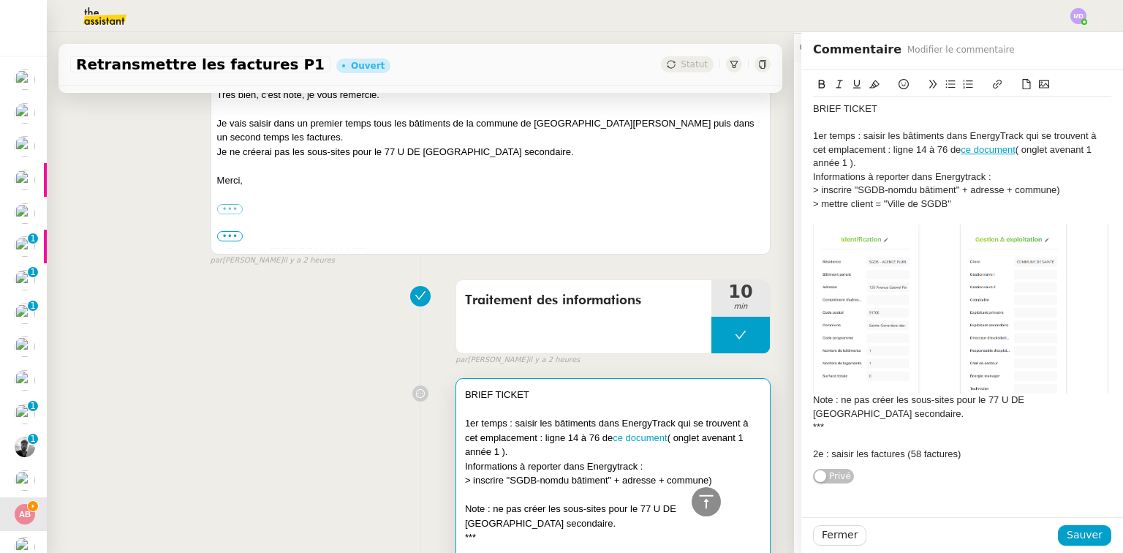
click at [883, 206] on div "> mettre client = "Ville de SGDB"" at bounding box center [962, 203] width 298 height 13
drag, startPoint x: 942, startPoint y: 205, endPoint x: 977, endPoint y: 204, distance: 35.1
click at [977, 204] on div "> mettre client = "Commune de de SGDB"" at bounding box center [962, 203] width 298 height 13
drag, startPoint x: 1083, startPoint y: 535, endPoint x: 918, endPoint y: 388, distance: 220.6
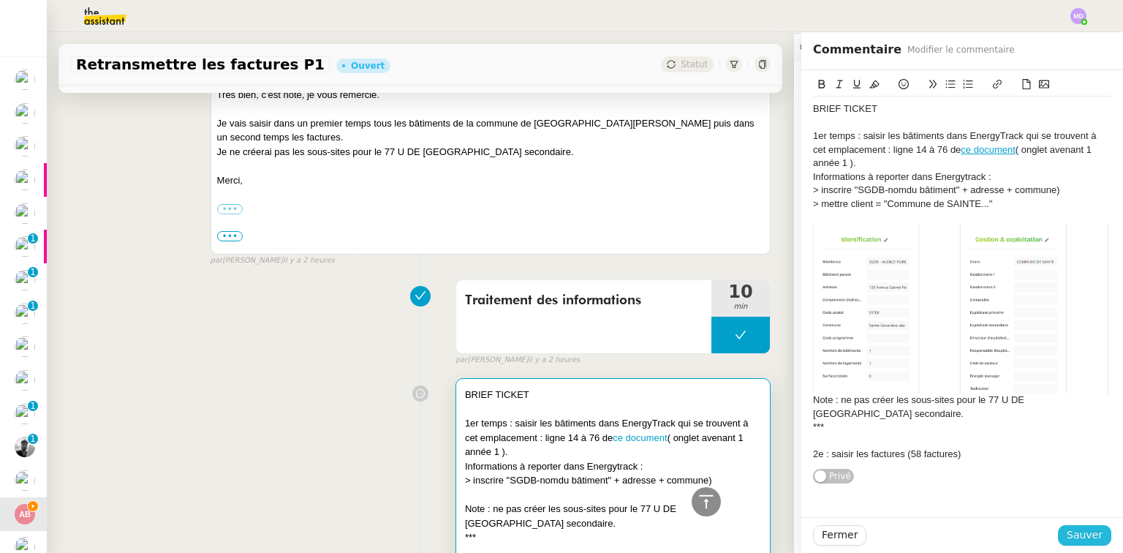
click at [1082, 535] on span "Sauver" at bounding box center [1085, 534] width 36 height 17
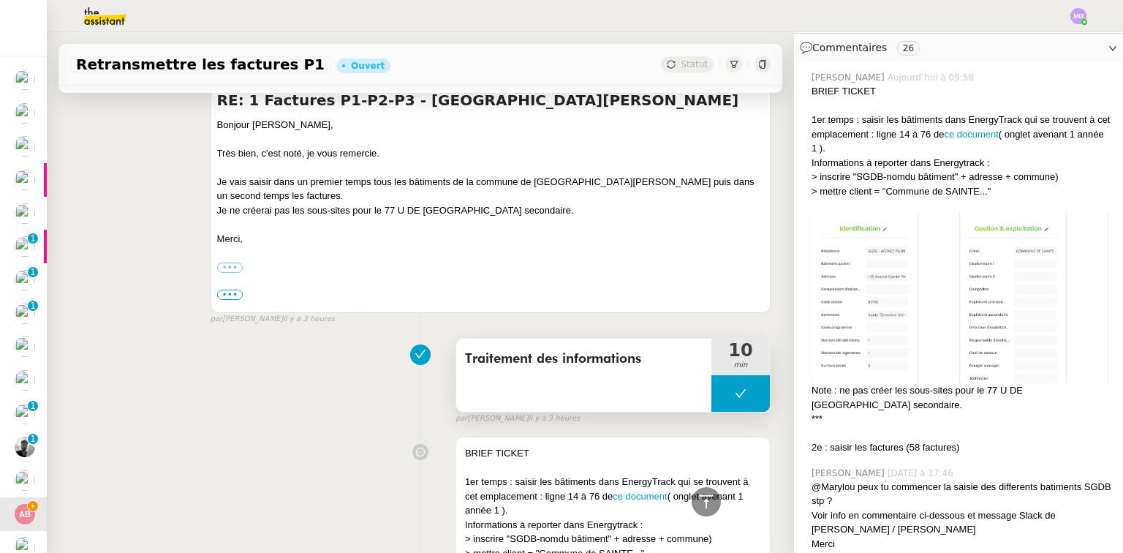
scroll to position [643, 0]
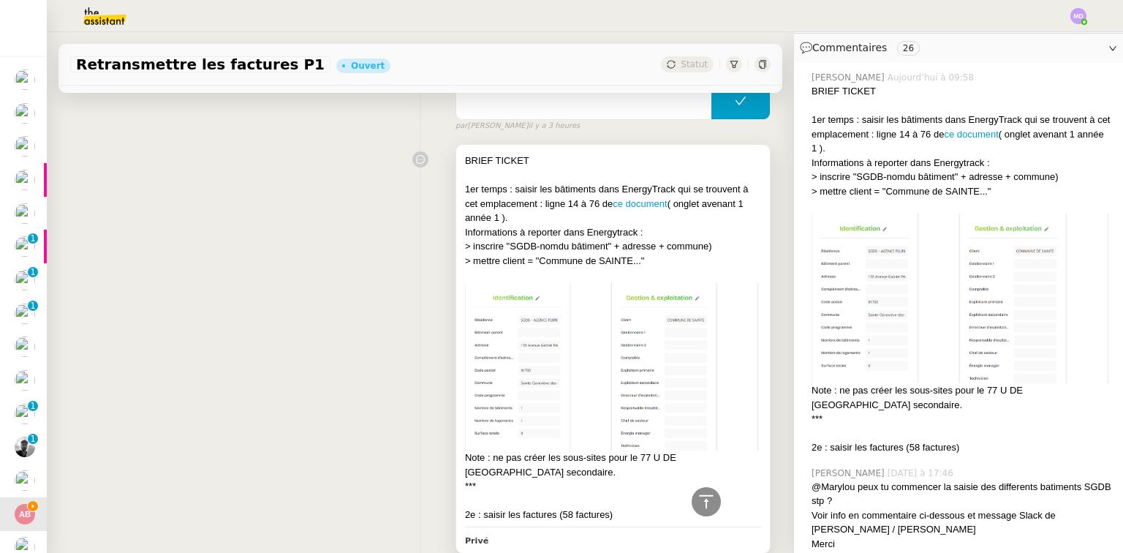
click at [543, 182] on div at bounding box center [613, 175] width 296 height 15
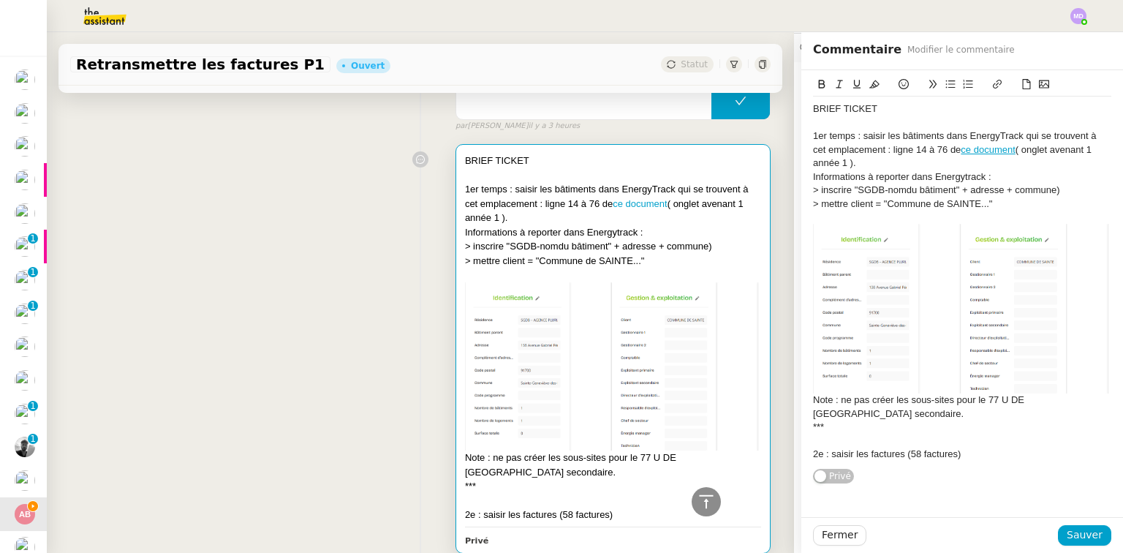
click at [614, 228] on div "Informations à reporter dans Energytrack :" at bounding box center [613, 232] width 296 height 15
click at [839, 157] on div "1er temps : saisir les bâtiments dans EnergyTrack qui se trouvent à cet emplace…" at bounding box center [962, 149] width 298 height 40
click at [913, 414] on div "Note : ne pas créer les sous-sites pour le 77 U DE [GEOGRAPHIC_DATA] secondaire." at bounding box center [962, 406] width 298 height 27
drag, startPoint x: 992, startPoint y: 402, endPoint x: 850, endPoint y: 417, distance: 143.3
click at [850, 417] on div "Note : ne pas créer les sous-sites pour le 77 U DE SAINT HUBERT secondaire mais…" at bounding box center [962, 406] width 298 height 27
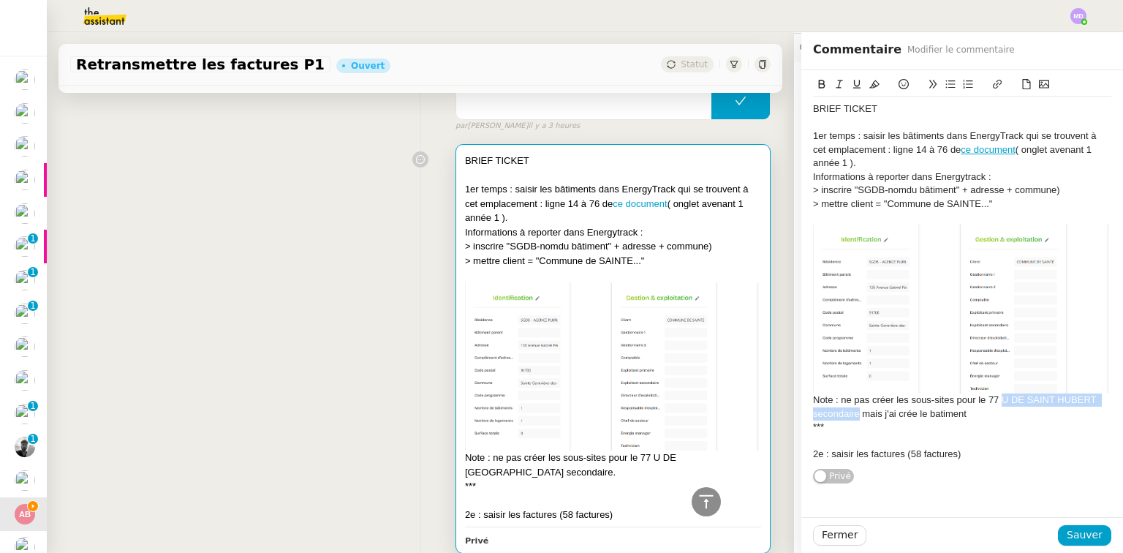
copy div "U DE SAINT HUBERT secondaire"
click at [993, 413] on div "Note : ne pas créer les sous-sites pour le 77 U DE SAINT HUBERT secondaire mais…" at bounding box center [962, 406] width 298 height 27
paste div
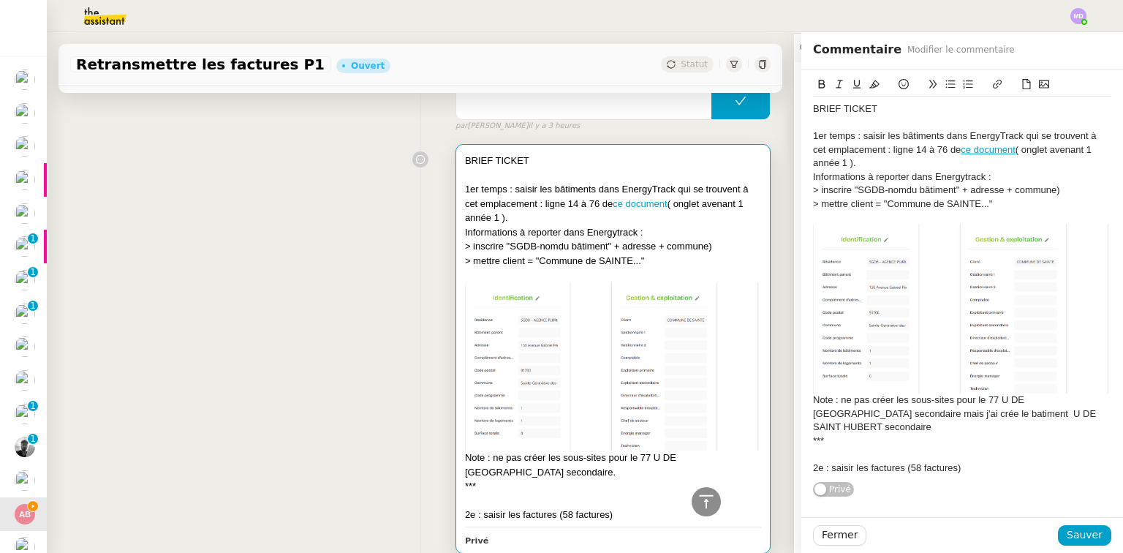
click at [899, 82] on icon at bounding box center [904, 84] width 10 height 10
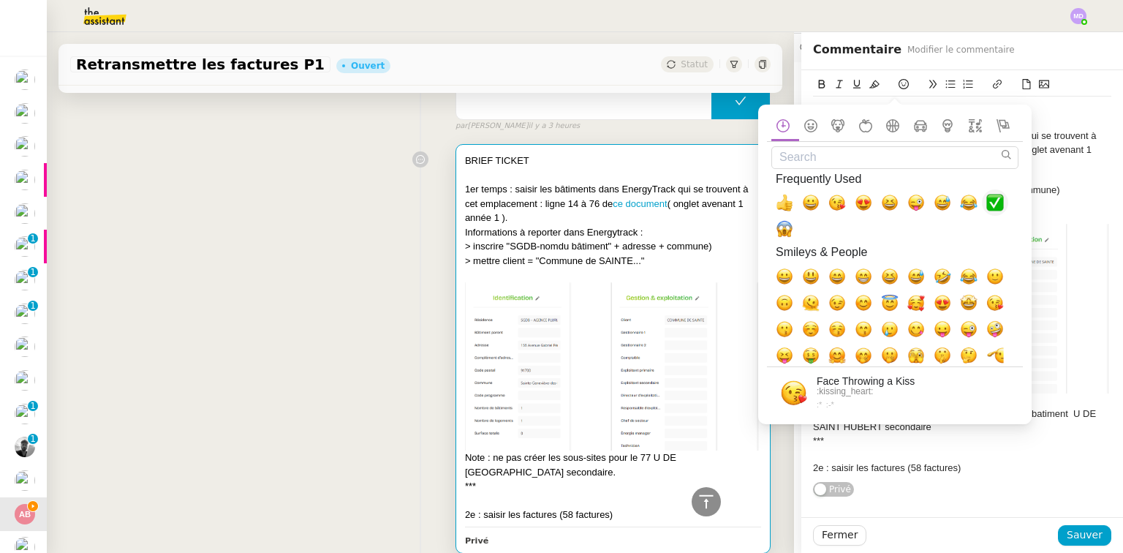
click at [998, 199] on span "✅, white_check_mark" at bounding box center [995, 203] width 18 height 18
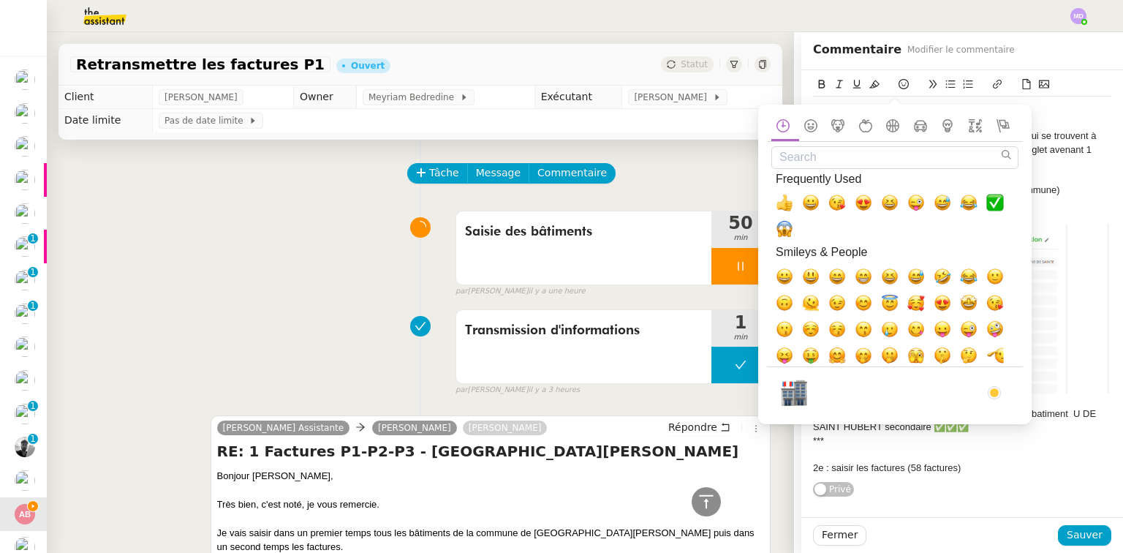
click at [1060, 426] on div "Note : ne pas créer les sous-sites pour le 77 U DE [GEOGRAPHIC_DATA] secondaire…" at bounding box center [962, 413] width 298 height 40
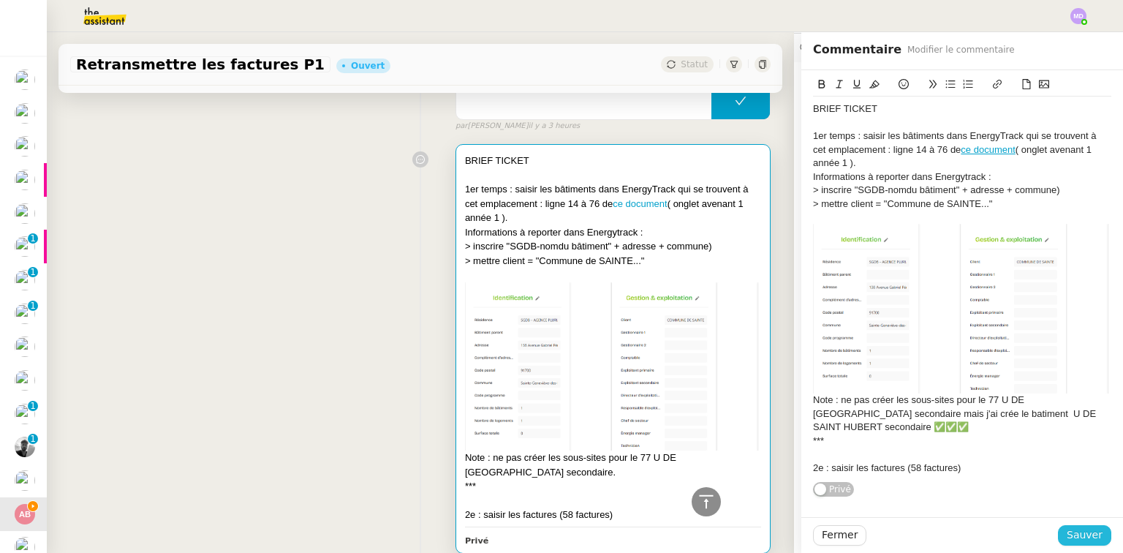
click at [1079, 534] on span "Sauver" at bounding box center [1085, 534] width 36 height 17
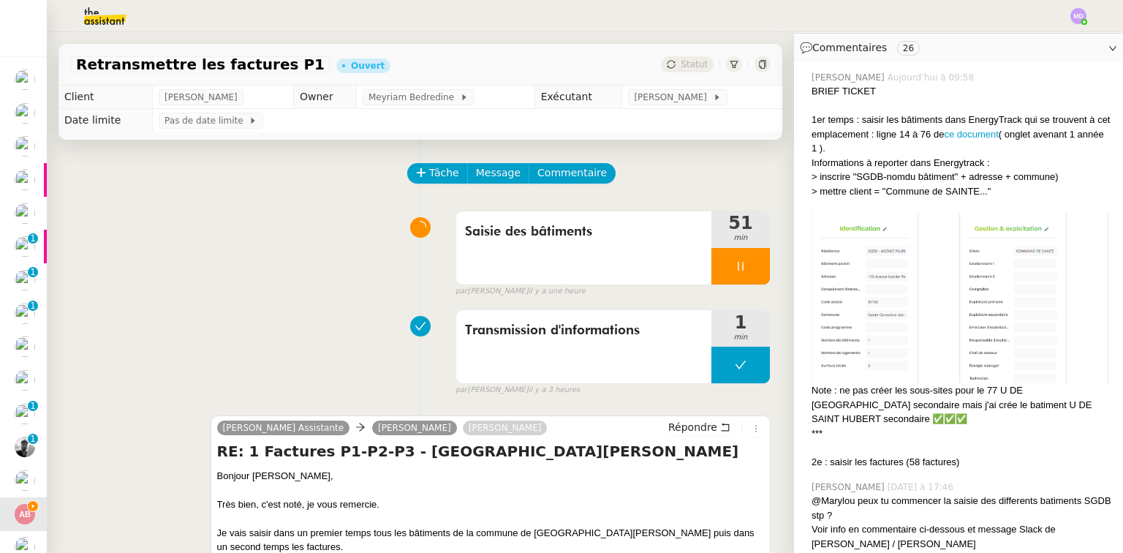
click at [301, 252] on div "Saisie des bâtiments 51 min false par [PERSON_NAME] il y a une heure" at bounding box center [420, 251] width 701 height 94
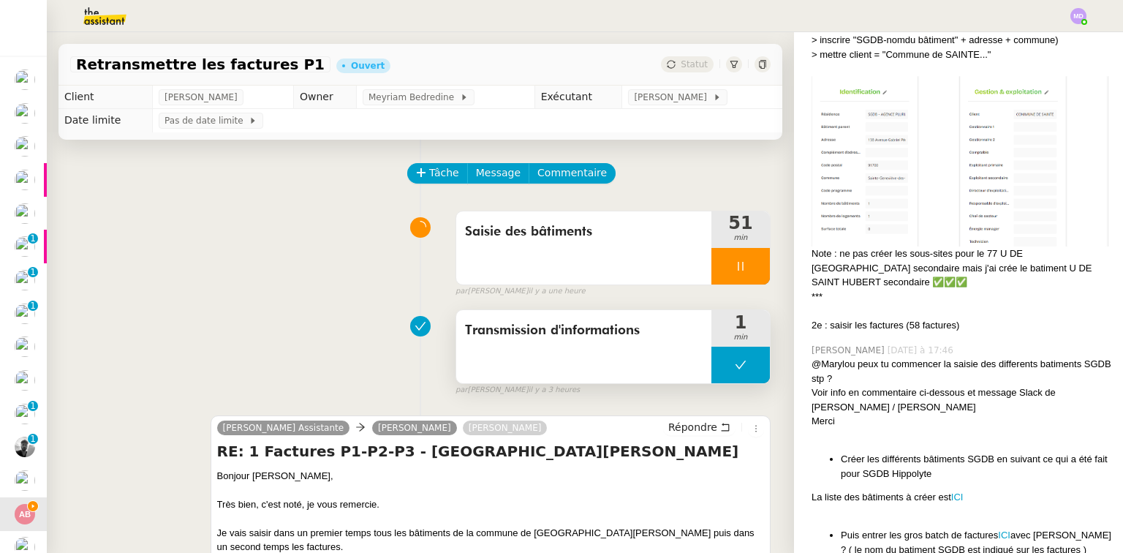
scroll to position [268, 0]
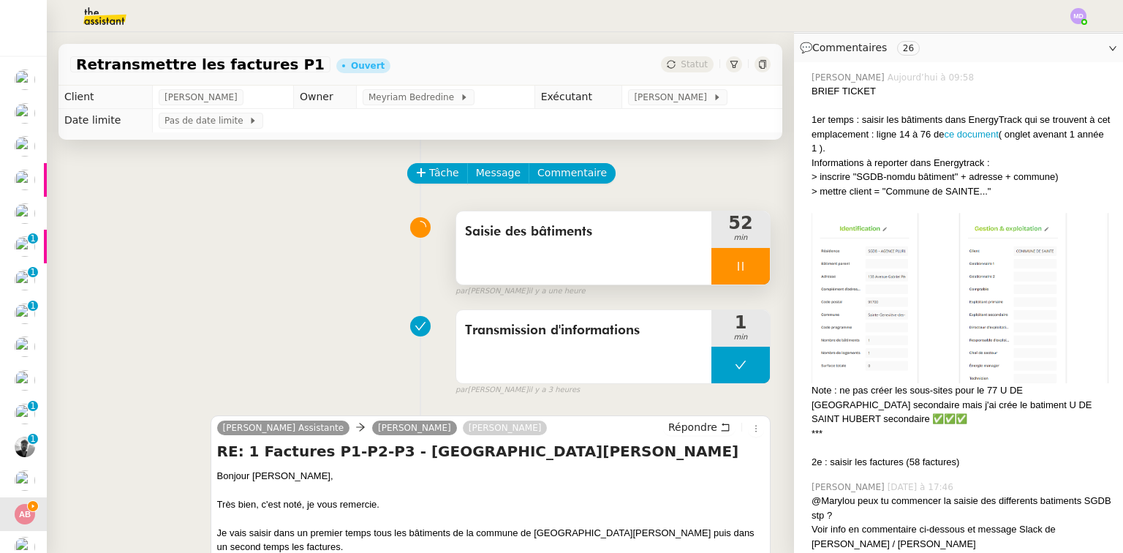
click at [735, 278] on div at bounding box center [740, 266] width 58 height 37
click at [741, 270] on button at bounding box center [755, 266] width 29 height 37
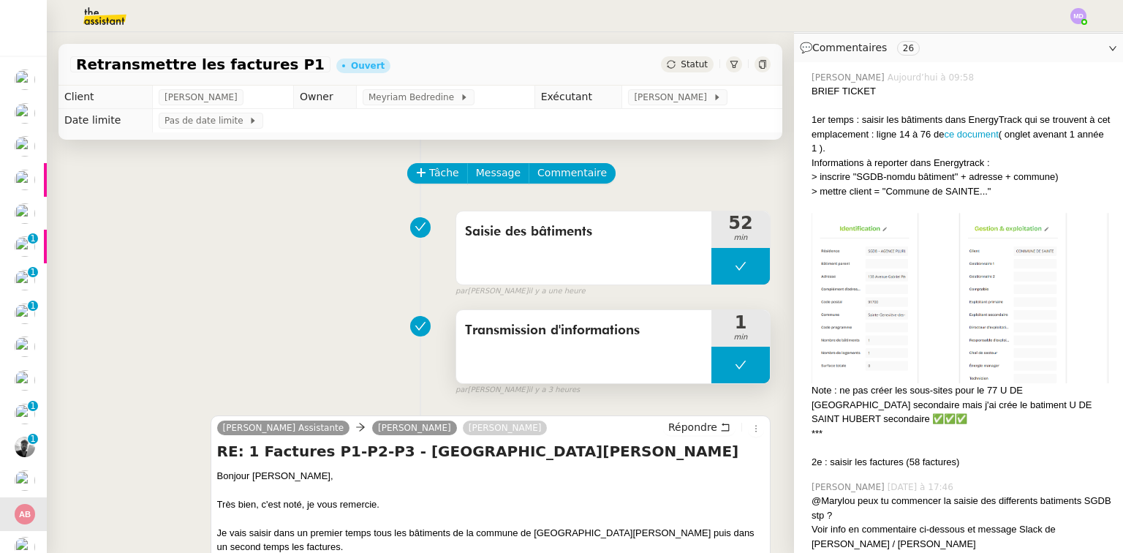
click at [725, 362] on button at bounding box center [740, 365] width 58 height 37
click at [711, 374] on div at bounding box center [725, 365] width 29 height 37
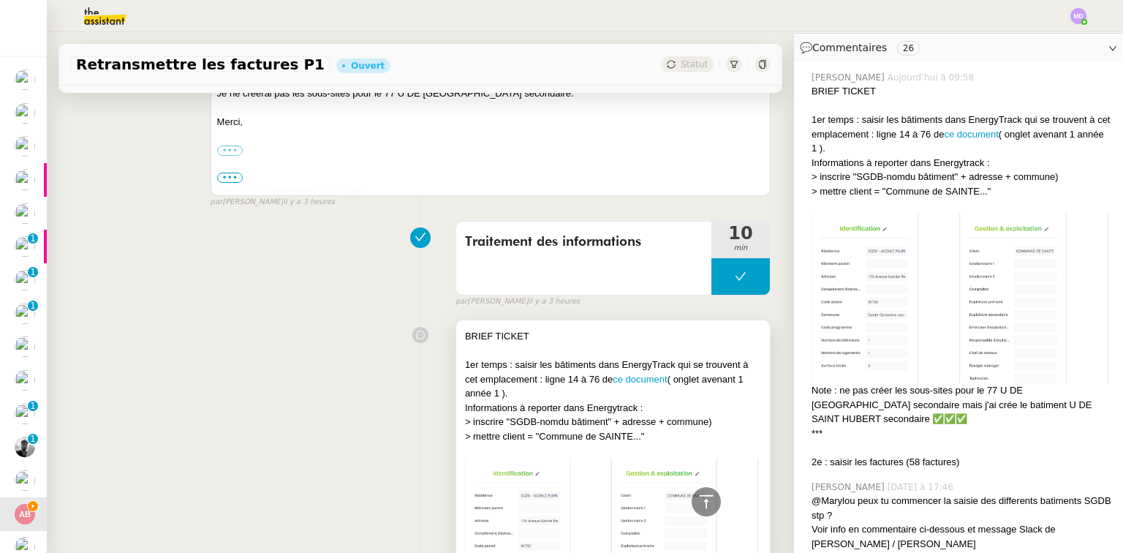
scroll to position [643, 0]
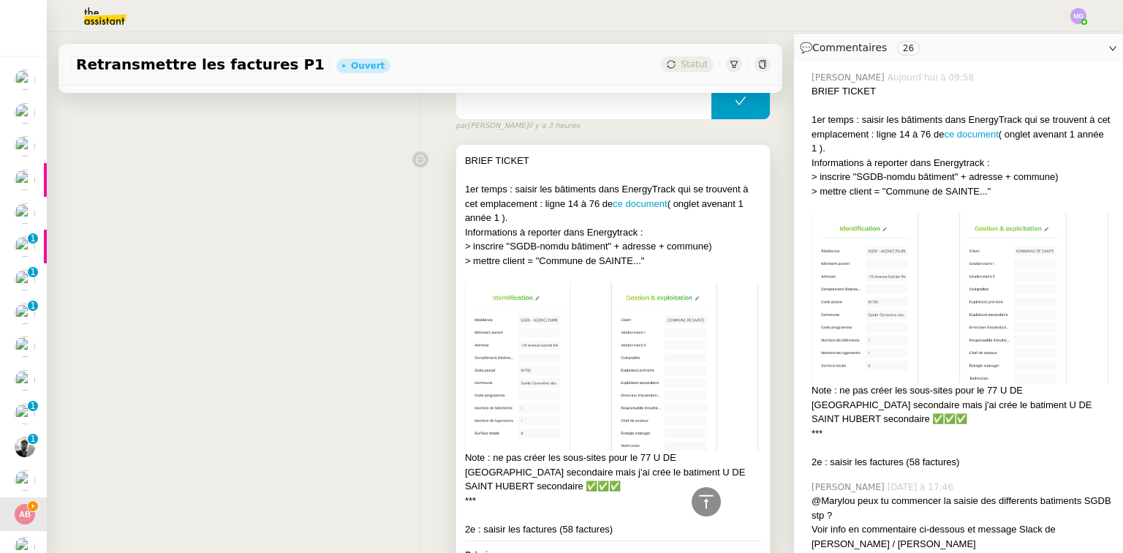
click at [677, 243] on div "> inscrire "SGDB-nomdu bâtiment" + adresse + commune)" at bounding box center [613, 246] width 296 height 15
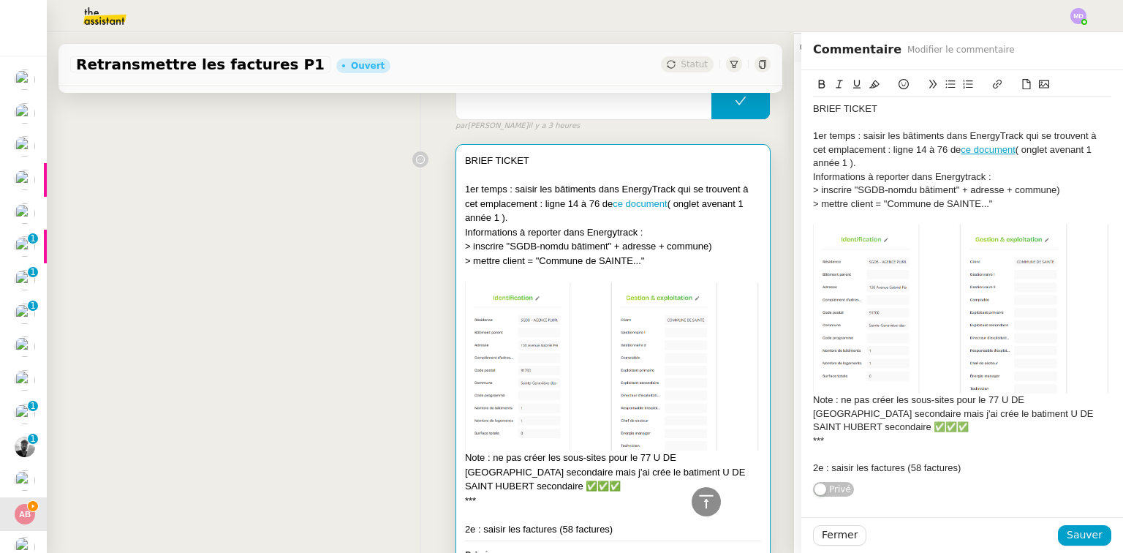
click at [857, 449] on div at bounding box center [962, 454] width 298 height 13
drag, startPoint x: 812, startPoint y: 476, endPoint x: 787, endPoint y: 470, distance: 26.3
click at [787, 470] on app-ticket "Retransmettre les factures P1 Ouvert Statut Client [PERSON_NAME] Owner Meyriam …" at bounding box center [585, 292] width 1076 height 521
click at [869, 88] on icon at bounding box center [874, 84] width 10 height 8
click at [852, 88] on icon at bounding box center [857, 84] width 10 height 10
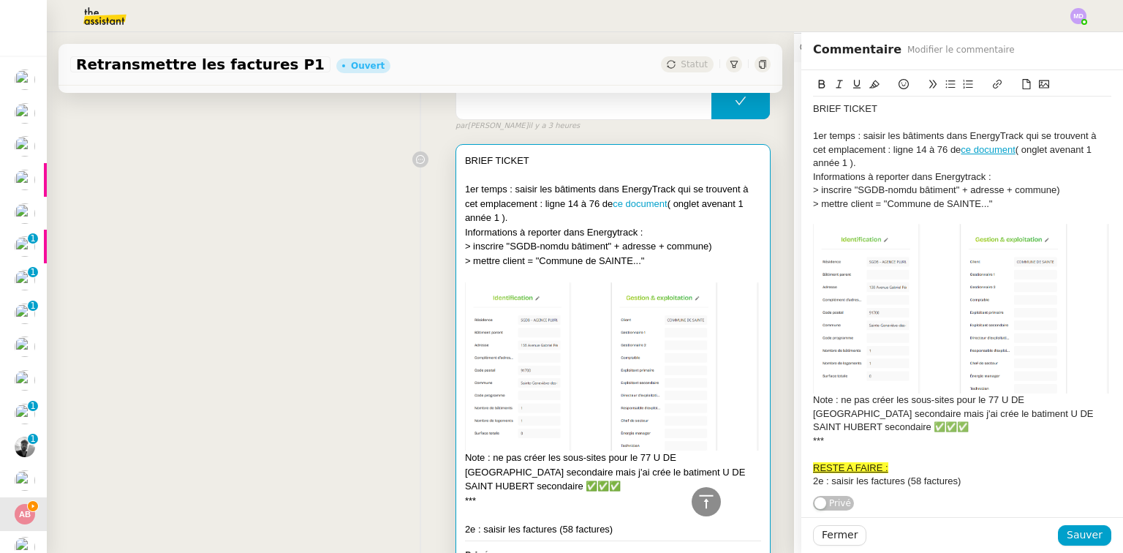
click at [886, 380] on img at bounding box center [962, 309] width 298 height 170
drag, startPoint x: 902, startPoint y: 461, endPoint x: 944, endPoint y: 490, distance: 50.9
click at [902, 461] on div "RESTE A FAIRE :" at bounding box center [962, 467] width 298 height 13
click at [1083, 534] on span "Sauver" at bounding box center [1085, 534] width 36 height 17
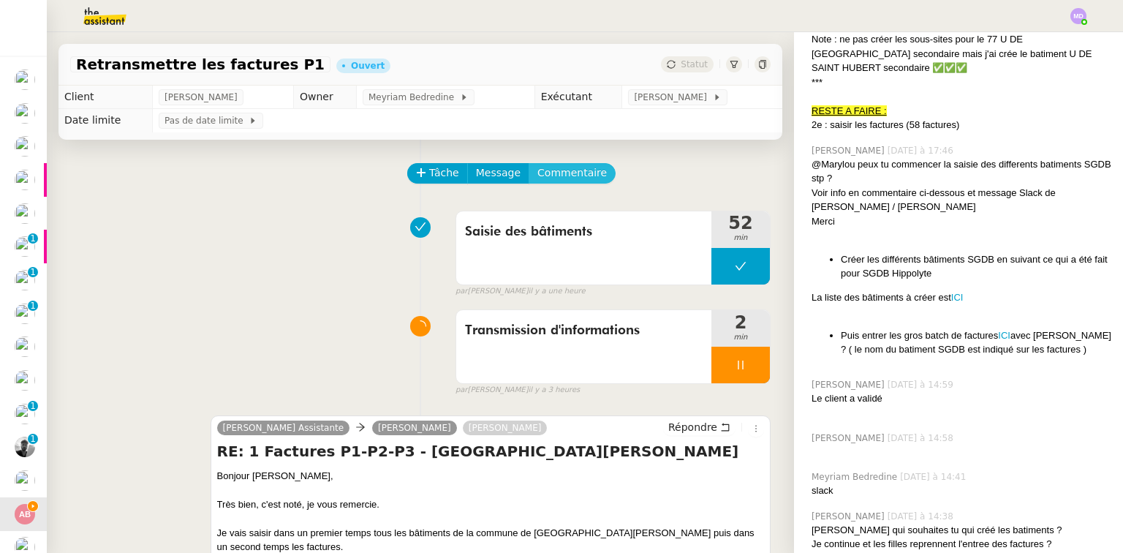
drag, startPoint x: 556, startPoint y: 177, endPoint x: 597, endPoint y: 175, distance: 41.0
click at [556, 175] on span "Commentaire" at bounding box center [571, 173] width 69 height 17
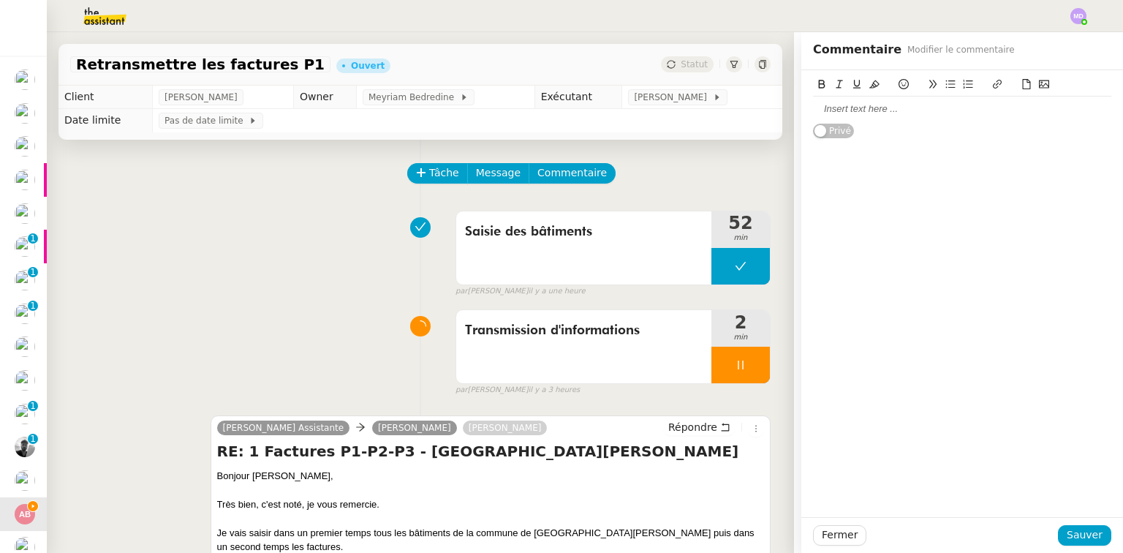
click at [853, 108] on div at bounding box center [962, 108] width 298 height 13
click at [735, 361] on icon at bounding box center [741, 365] width 12 height 12
click at [752, 366] on button at bounding box center [755, 365] width 29 height 37
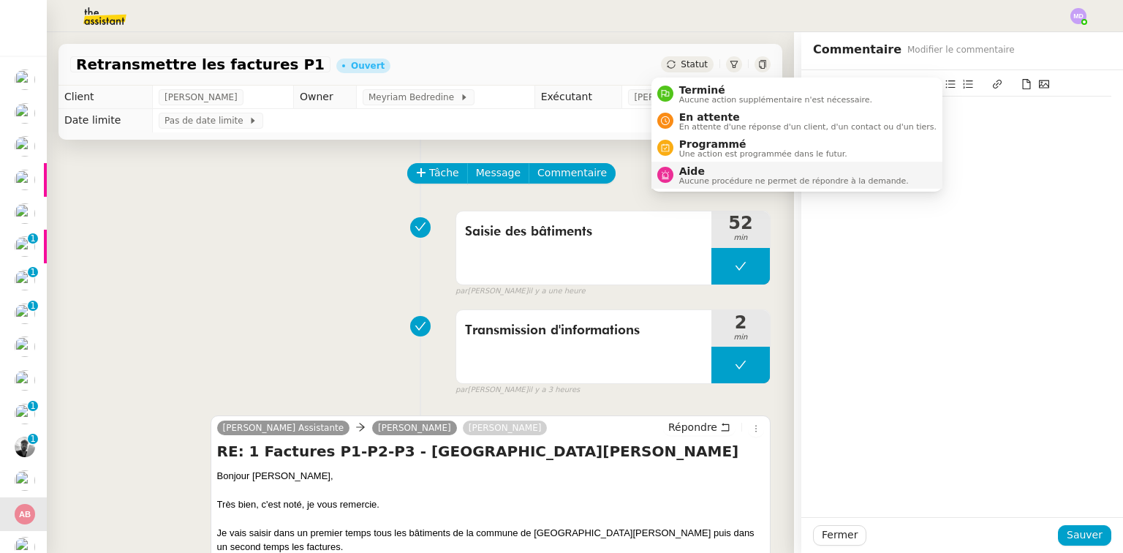
click at [682, 170] on span "Aide" at bounding box center [794, 171] width 230 height 12
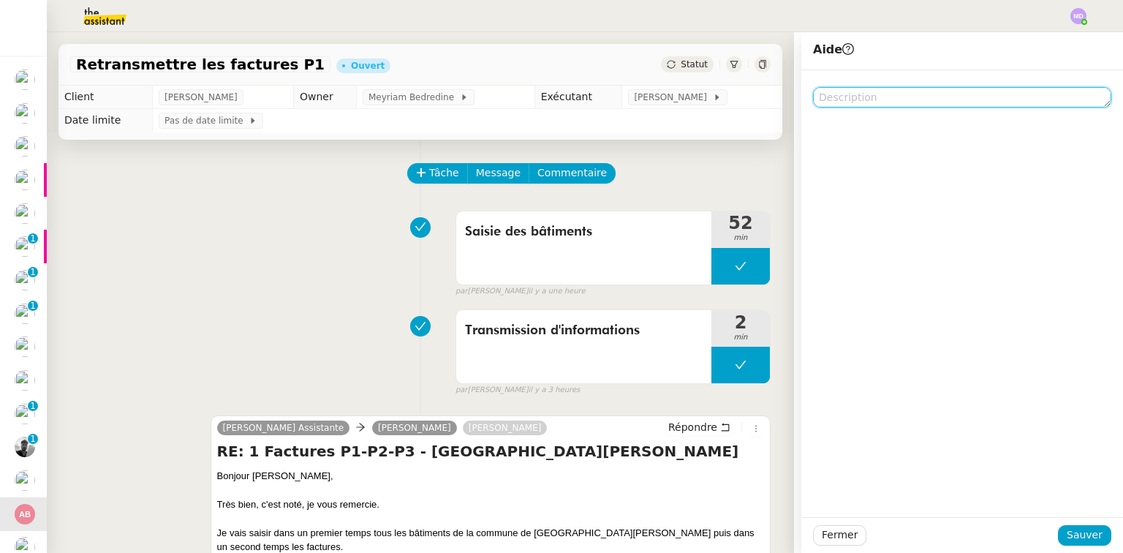
drag, startPoint x: 867, startPoint y: 91, endPoint x: 872, endPoint y: 102, distance: 12.1
click at [867, 92] on textarea at bounding box center [962, 97] width 298 height 20
paste textarea "Voir si [PERSON_NAME] peut commencer à saisir des factures"
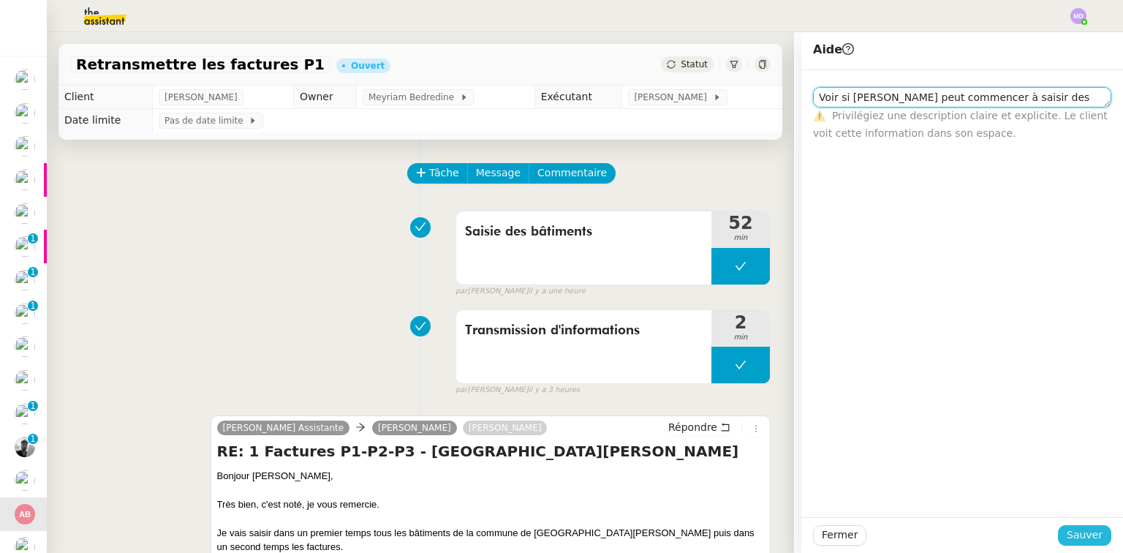
type textarea "Voir si [PERSON_NAME] peut commencer à saisir des factures"
click at [1084, 544] on button "Sauver" at bounding box center [1084, 535] width 53 height 20
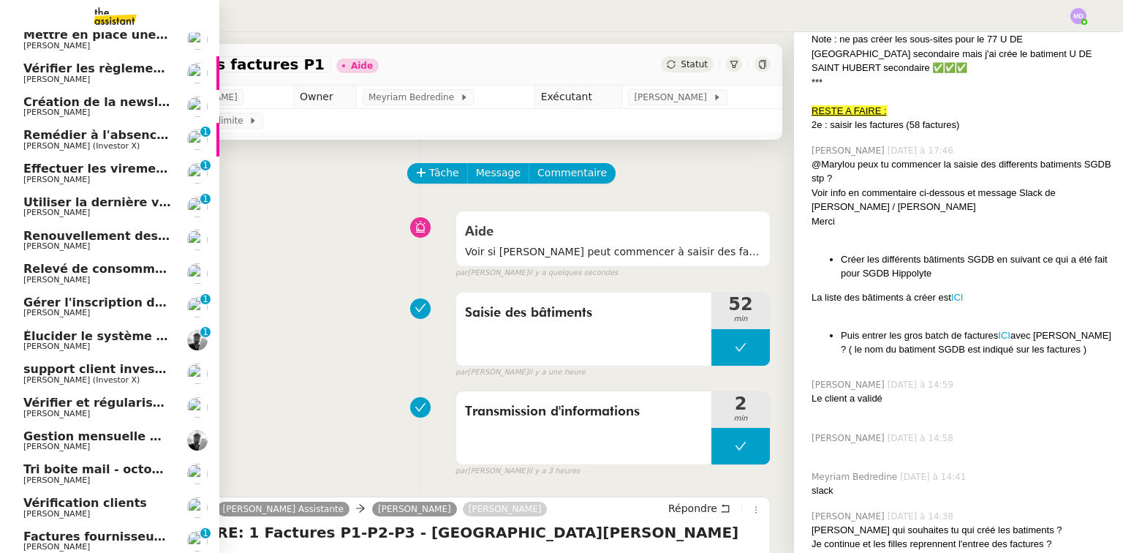
scroll to position [175, 0]
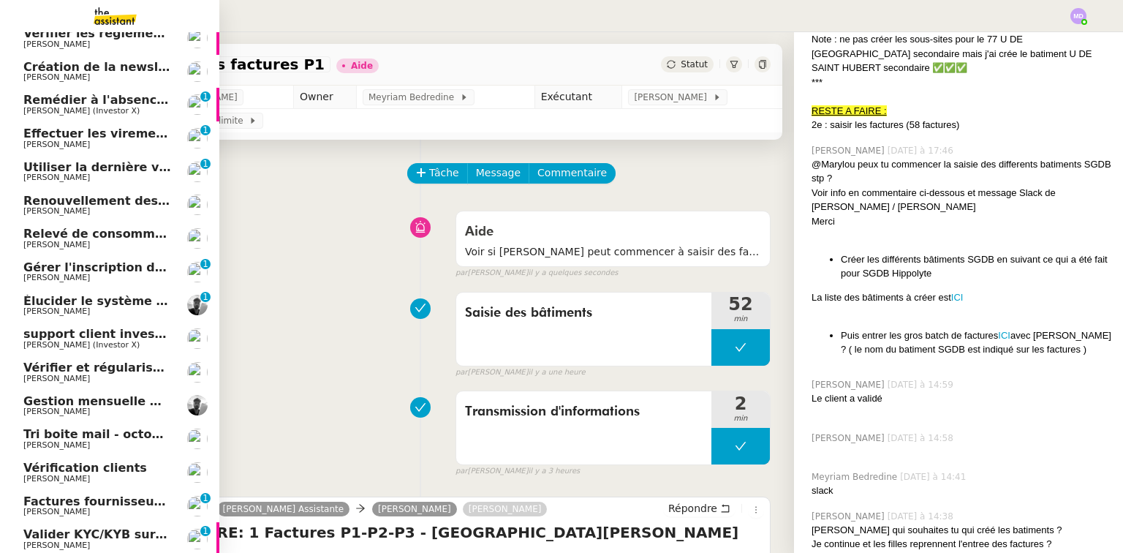
click at [105, 341] on span "[PERSON_NAME] (Investor X)" at bounding box center [81, 345] width 116 height 10
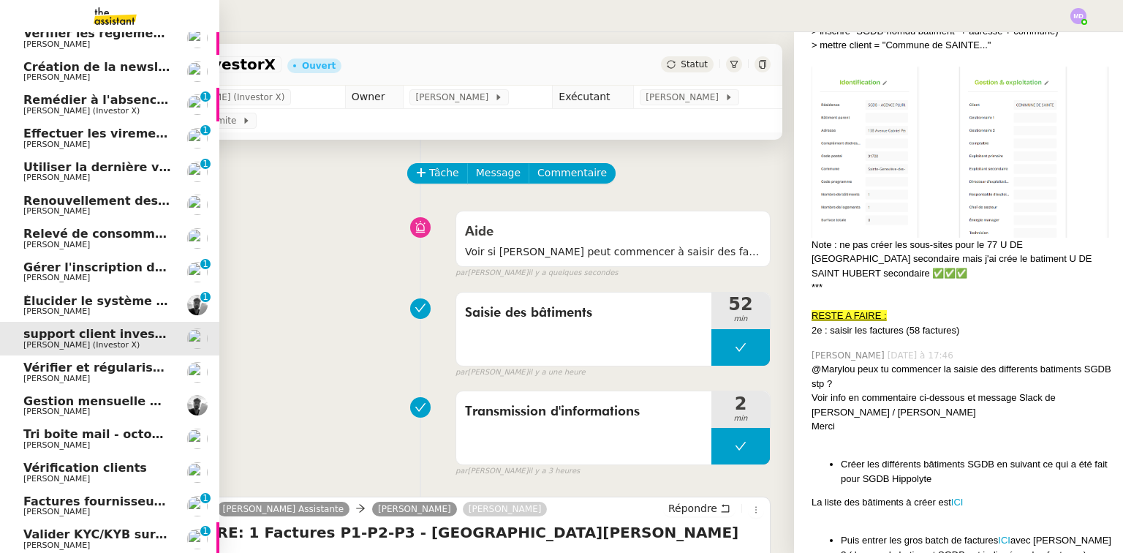
scroll to position [799, 0]
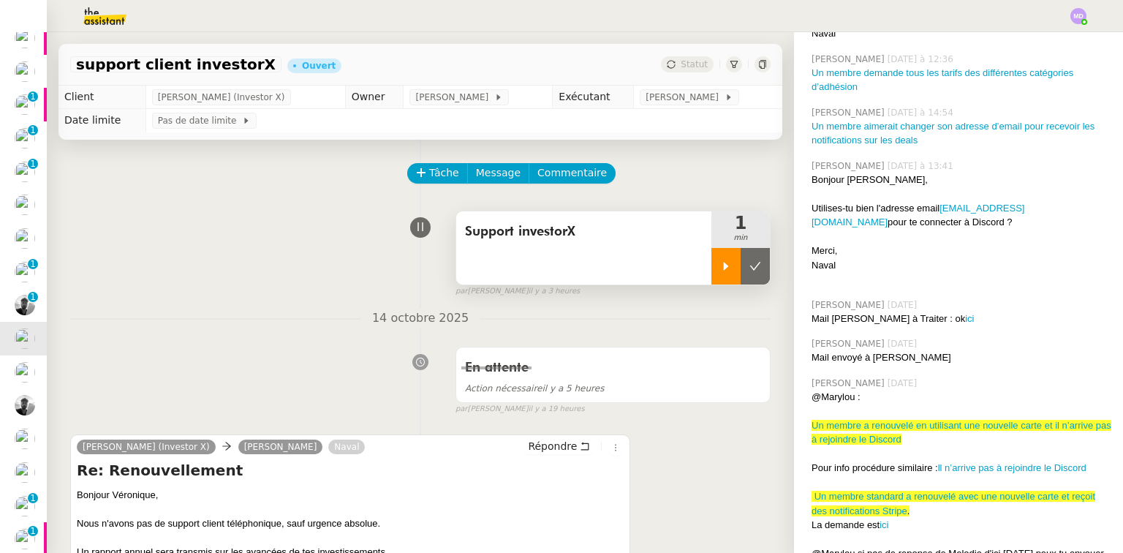
click at [724, 268] on icon at bounding box center [726, 266] width 5 height 8
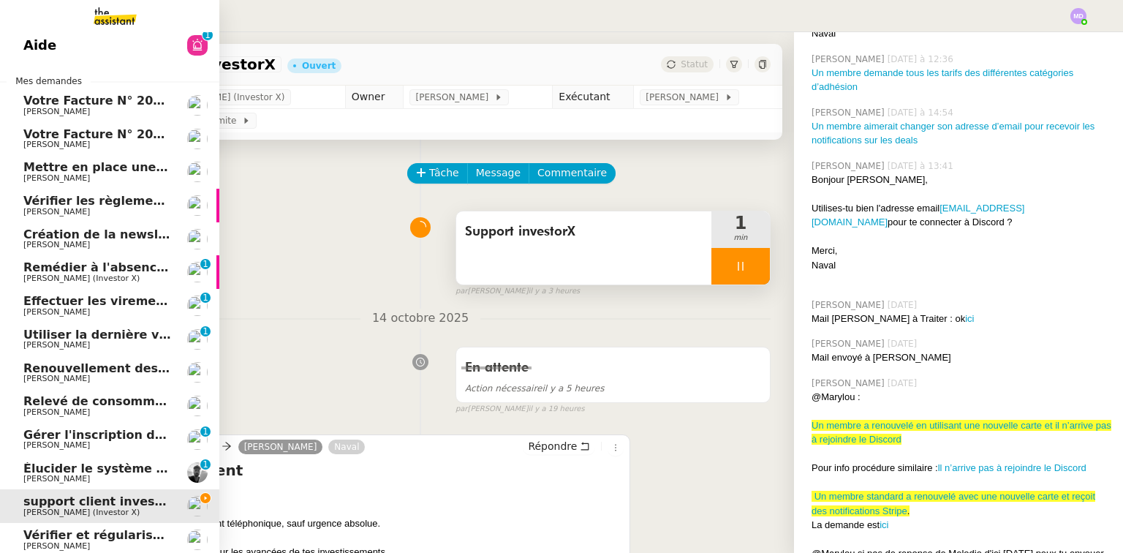
scroll to position [0, 0]
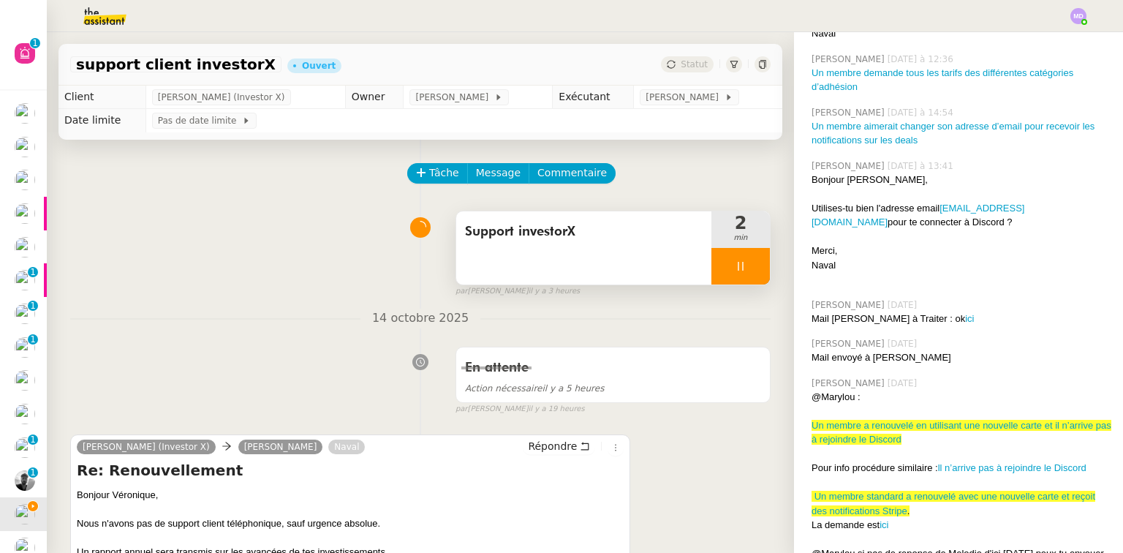
click at [744, 259] on div at bounding box center [740, 266] width 58 height 37
click at [744, 259] on button at bounding box center [755, 266] width 29 height 37
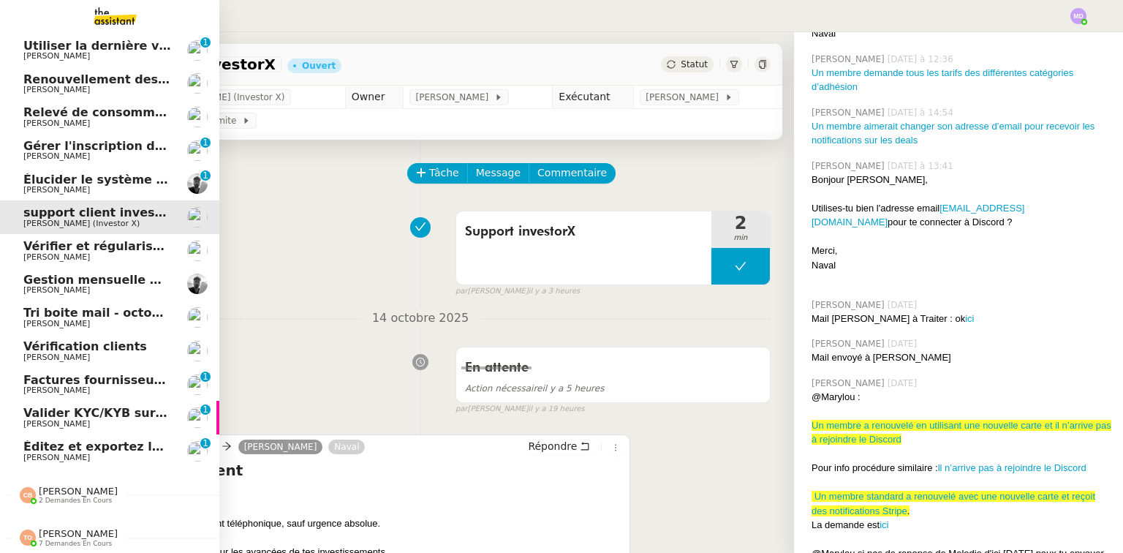
scroll to position [303, 0]
click at [132, 407] on span "Valider KYC/KYB sur Overlord" at bounding box center [120, 412] width 194 height 14
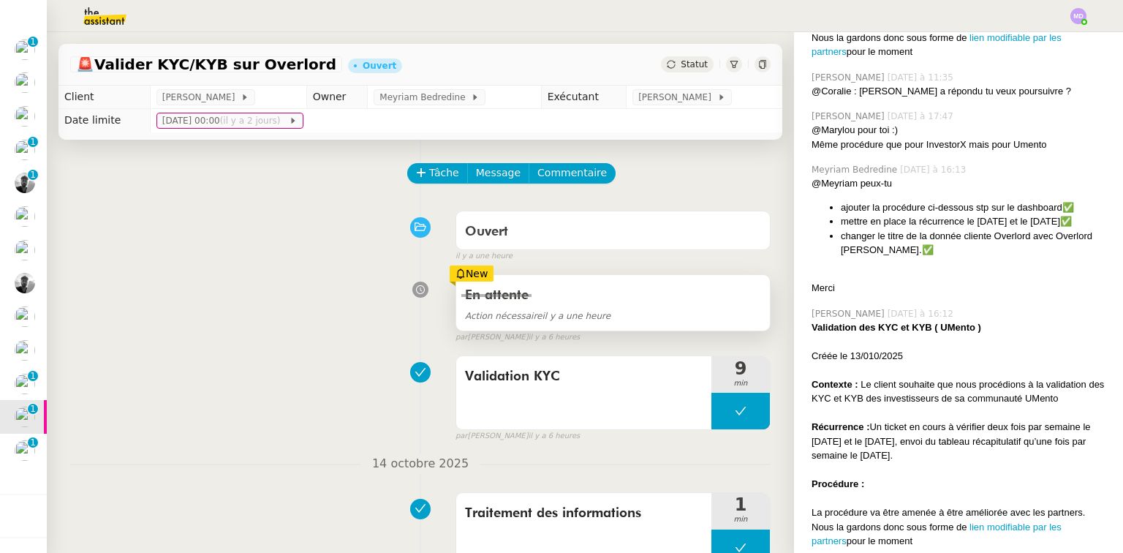
scroll to position [708, 0]
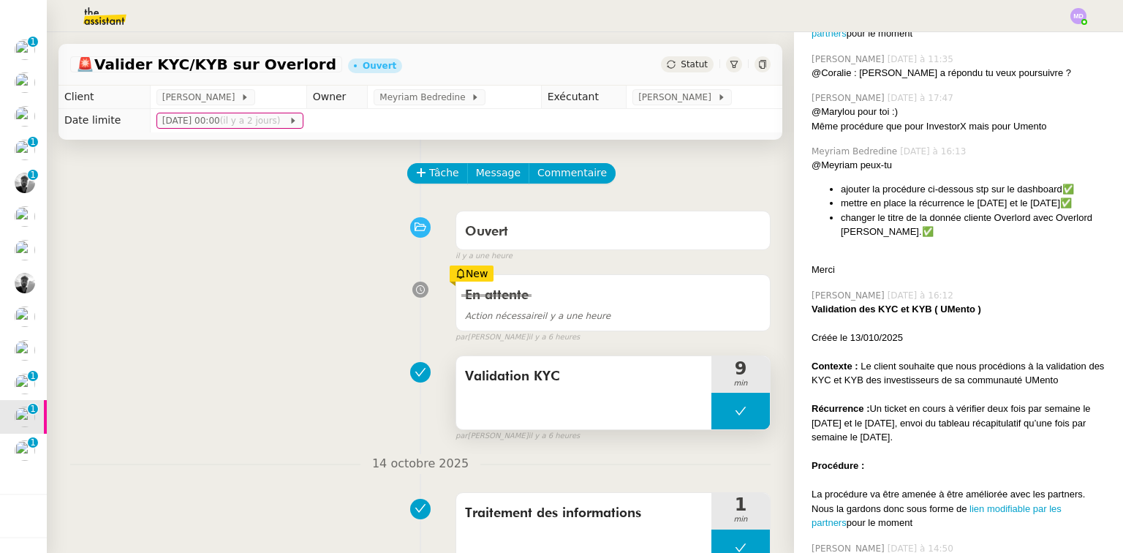
click at [727, 425] on button at bounding box center [740, 411] width 58 height 37
click at [717, 423] on div at bounding box center [725, 411] width 29 height 37
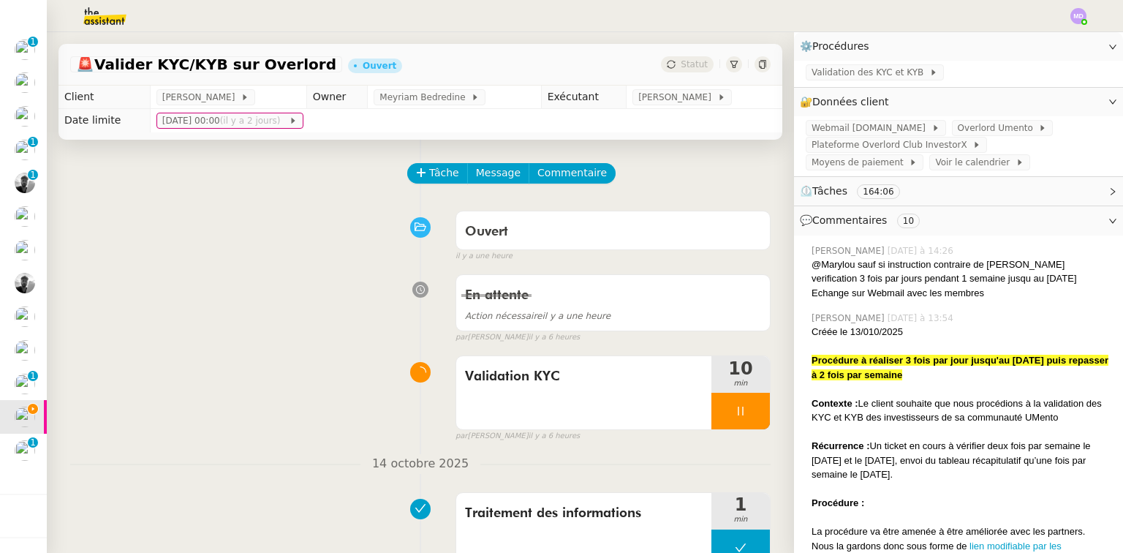
scroll to position [6, 0]
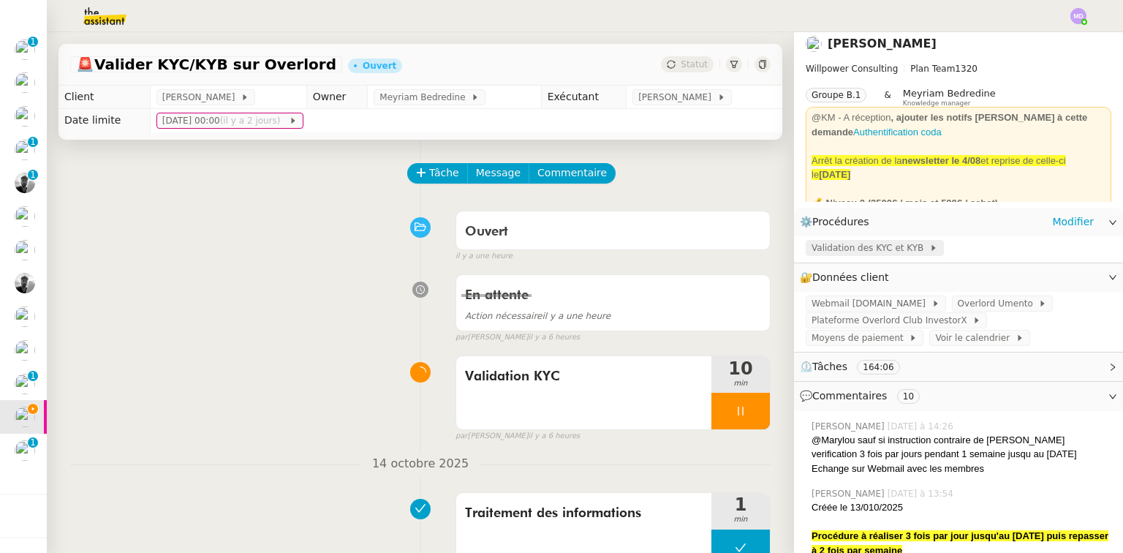
click at [867, 255] on span "Validation des KYC et KYB" at bounding box center [871, 248] width 118 height 15
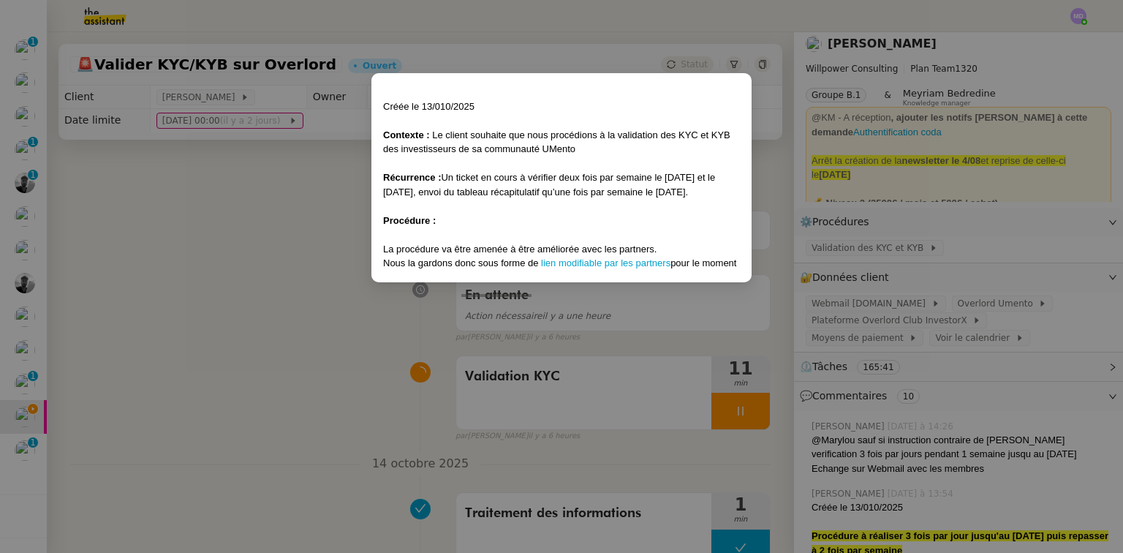
click at [274, 317] on nz-modal-container "Créée le 13/010/2025 Contexte : Le client souhaite que nous procédions à la val…" at bounding box center [561, 276] width 1123 height 553
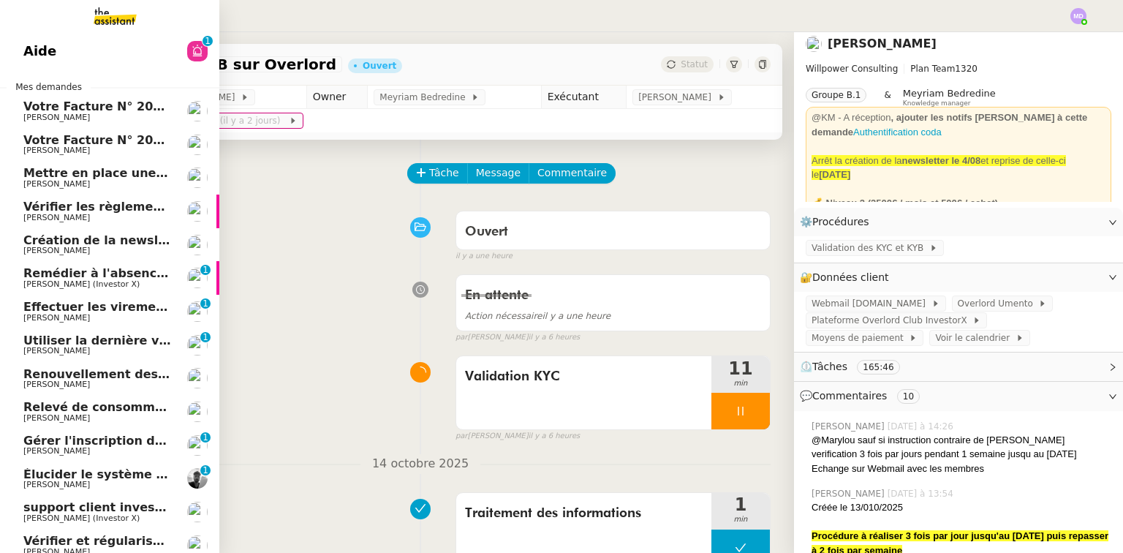
scroll to position [0, 0]
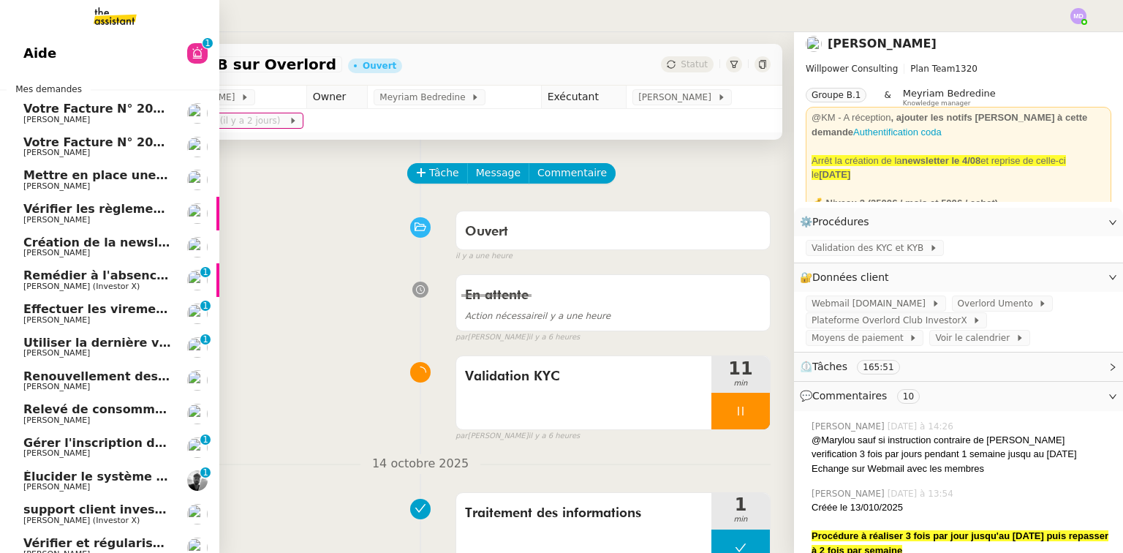
click at [102, 173] on span "Mettre en place une procédure mensuelle" at bounding box center [161, 175] width 276 height 14
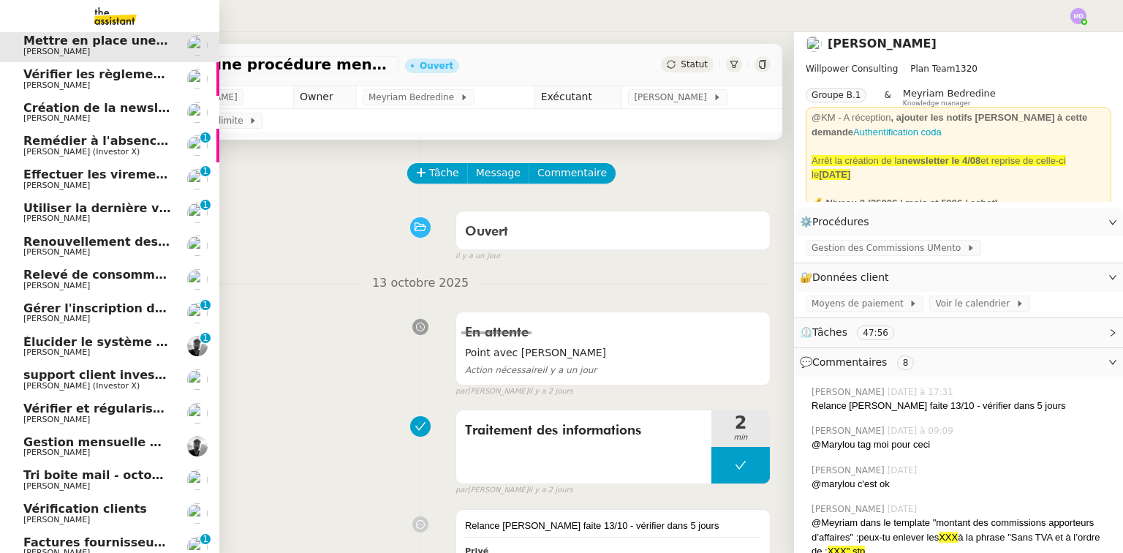
scroll to position [175, 0]
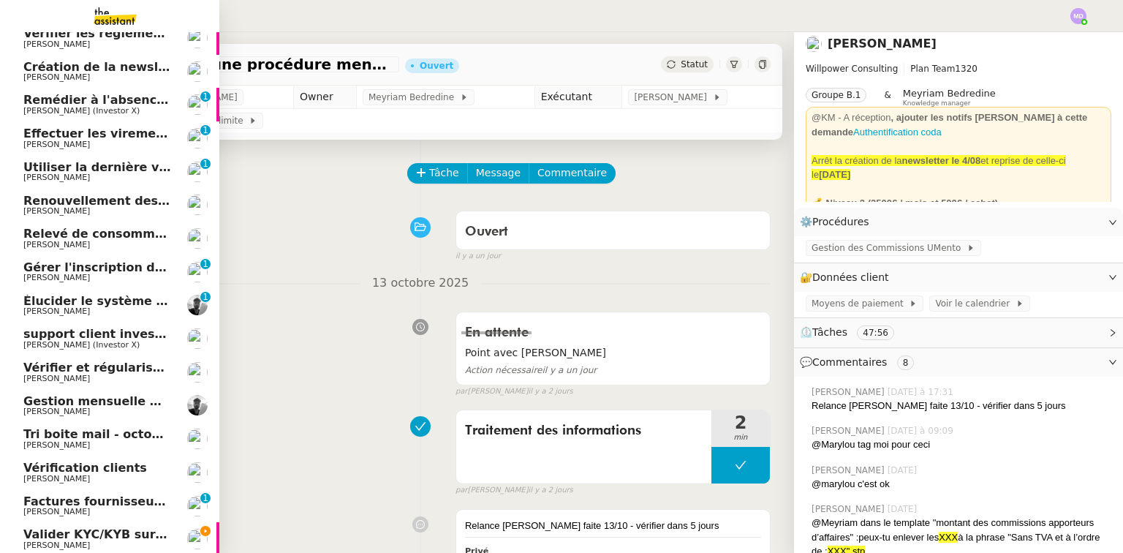
click at [28, 531] on span "Valider KYC/KYB sur Overlord" at bounding box center [120, 534] width 194 height 14
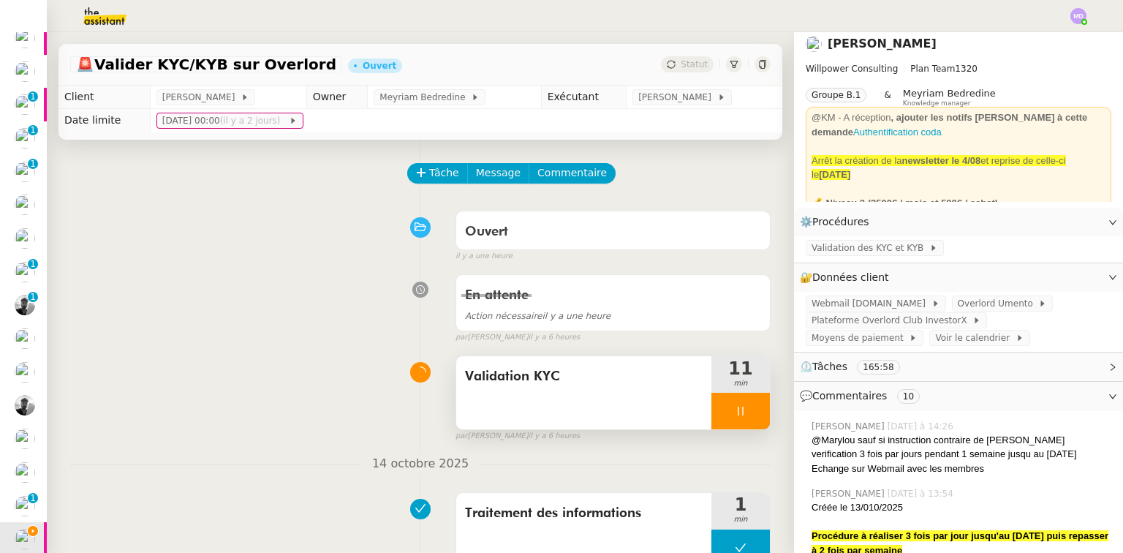
click at [749, 417] on div at bounding box center [740, 411] width 58 height 37
click at [749, 417] on button at bounding box center [755, 411] width 29 height 37
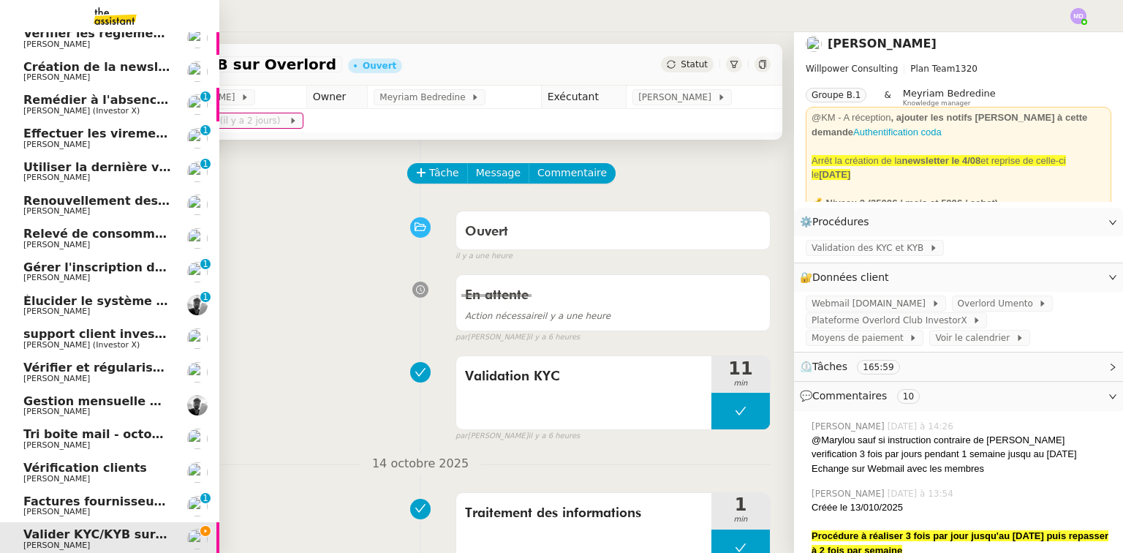
click at [106, 434] on span "Tri boite mail - octobre 2025" at bounding box center [116, 434] width 187 height 14
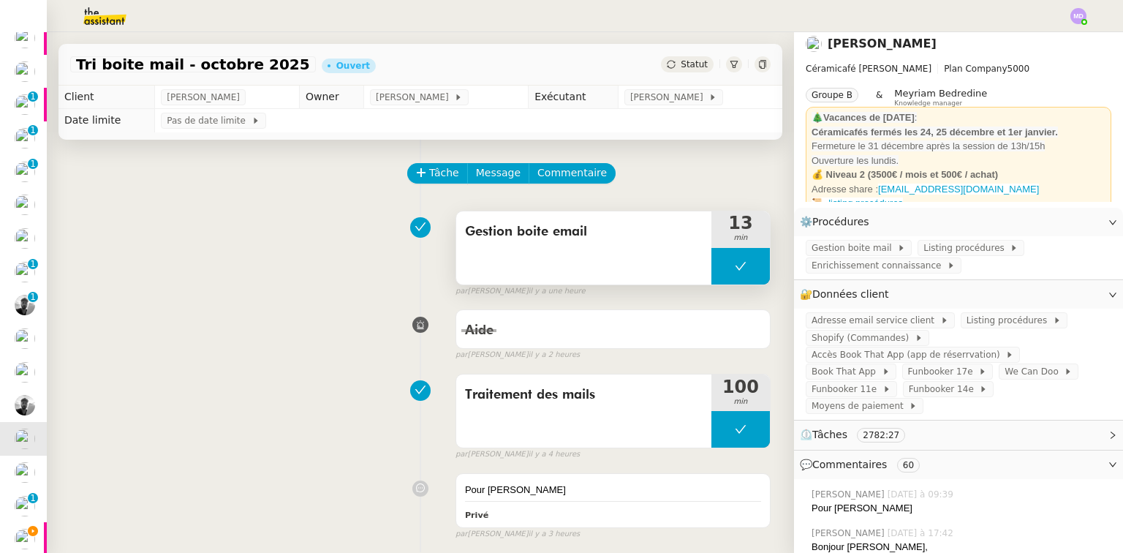
click at [711, 261] on button at bounding box center [740, 266] width 58 height 37
click at [711, 261] on div at bounding box center [725, 266] width 29 height 37
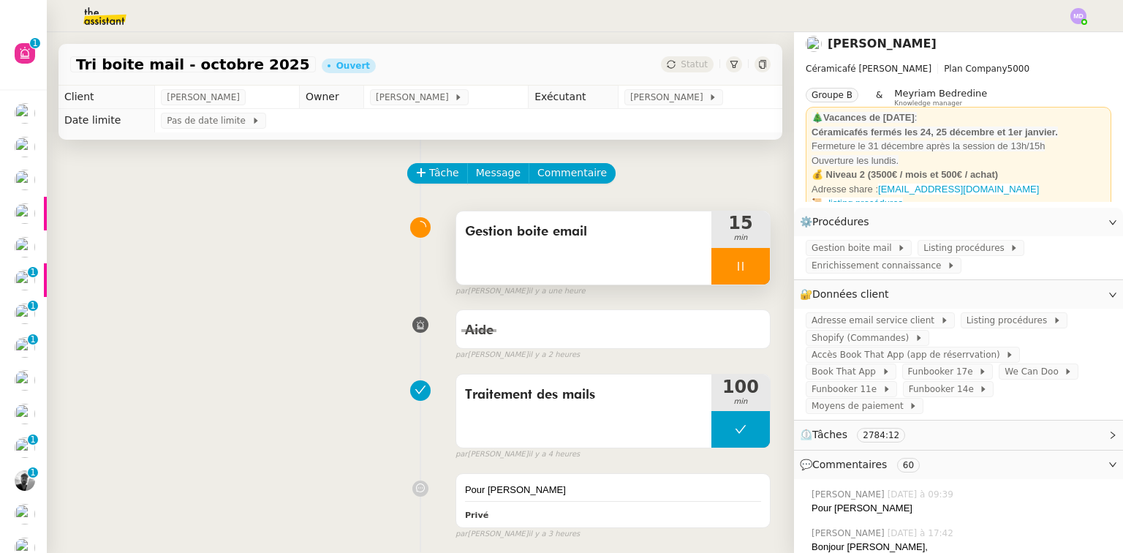
click at [724, 280] on div at bounding box center [740, 266] width 58 height 37
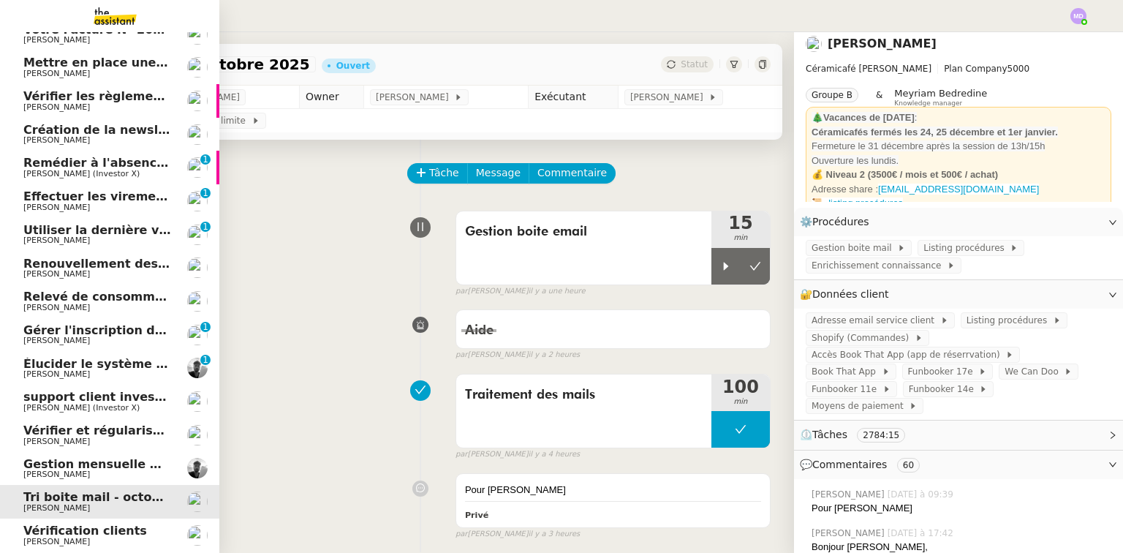
scroll to position [175, 0]
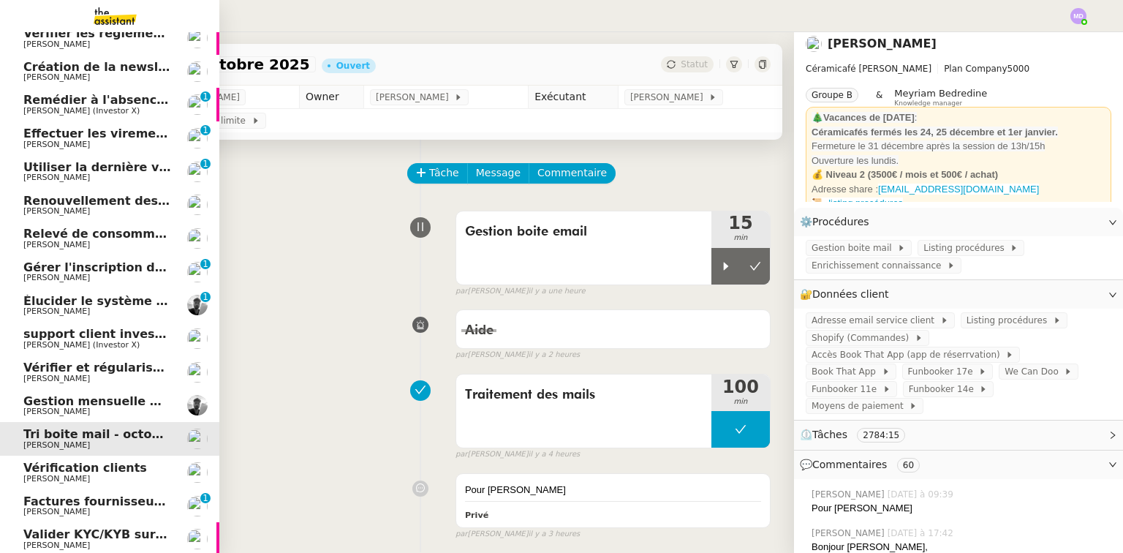
click at [151, 339] on span "support client investorX" at bounding box center [97, 334] width 148 height 13
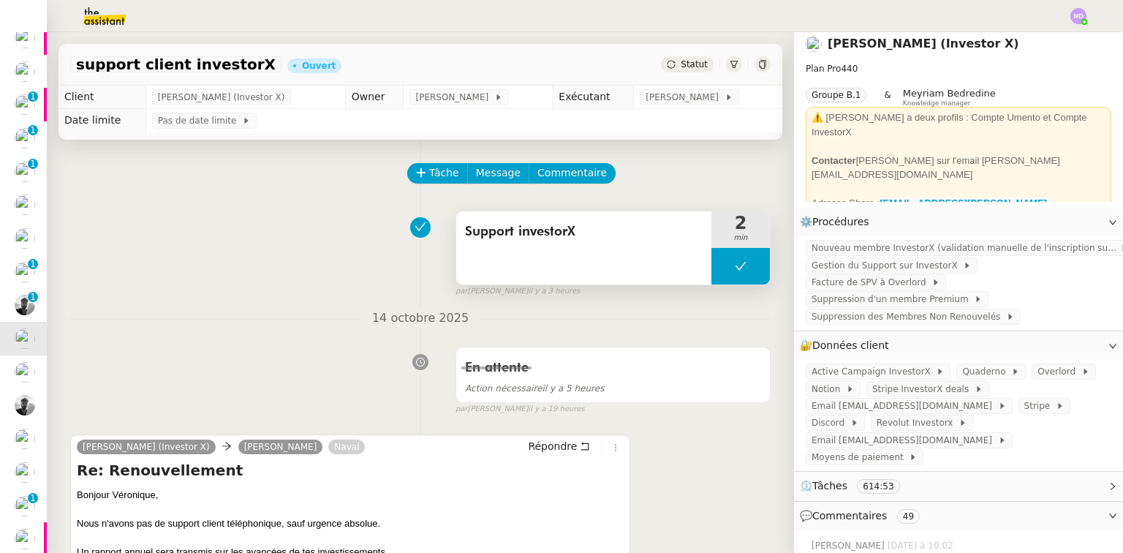
click at [714, 272] on button at bounding box center [740, 266] width 58 height 37
click at [720, 272] on icon at bounding box center [726, 266] width 12 height 12
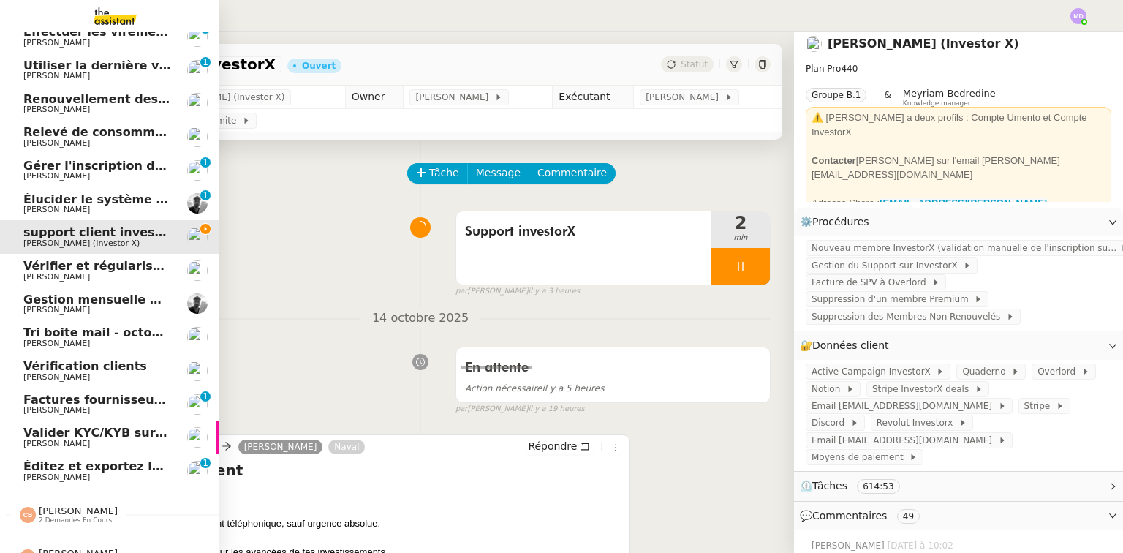
scroll to position [303, 0]
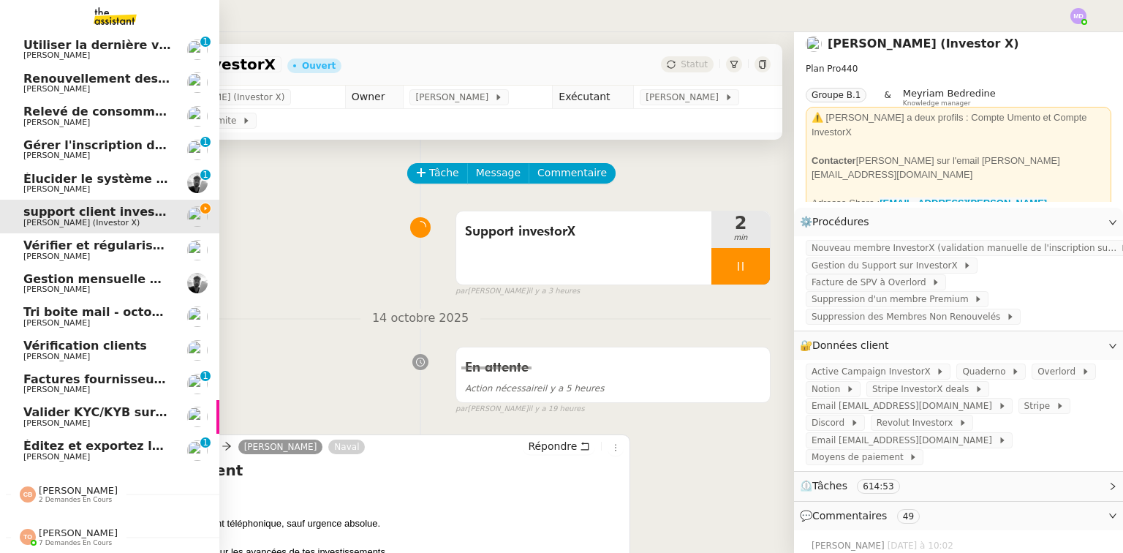
click at [97, 496] on span "2 demandes en cours" at bounding box center [75, 500] width 73 height 8
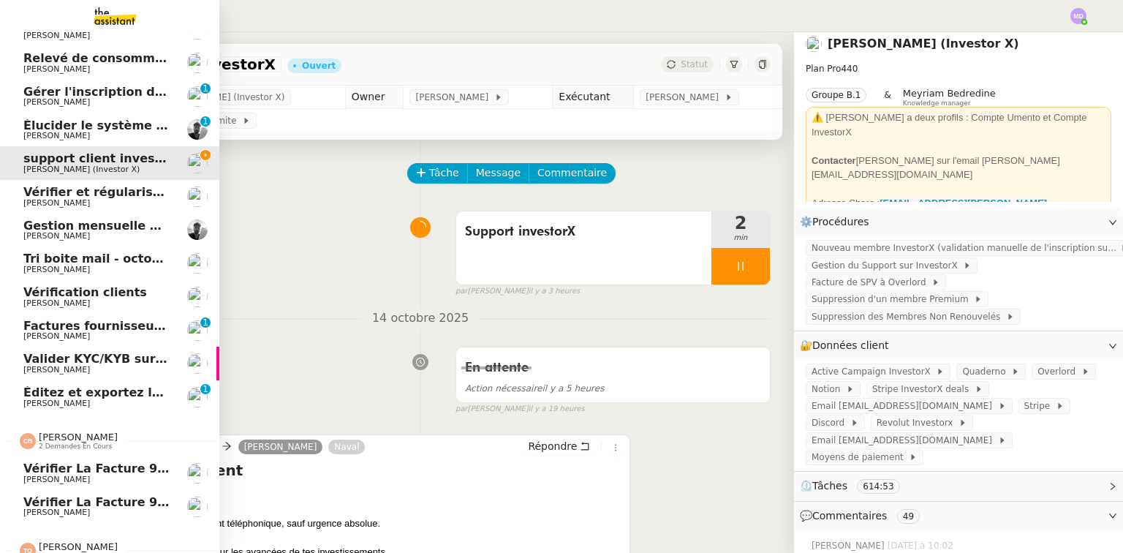
scroll to position [370, 0]
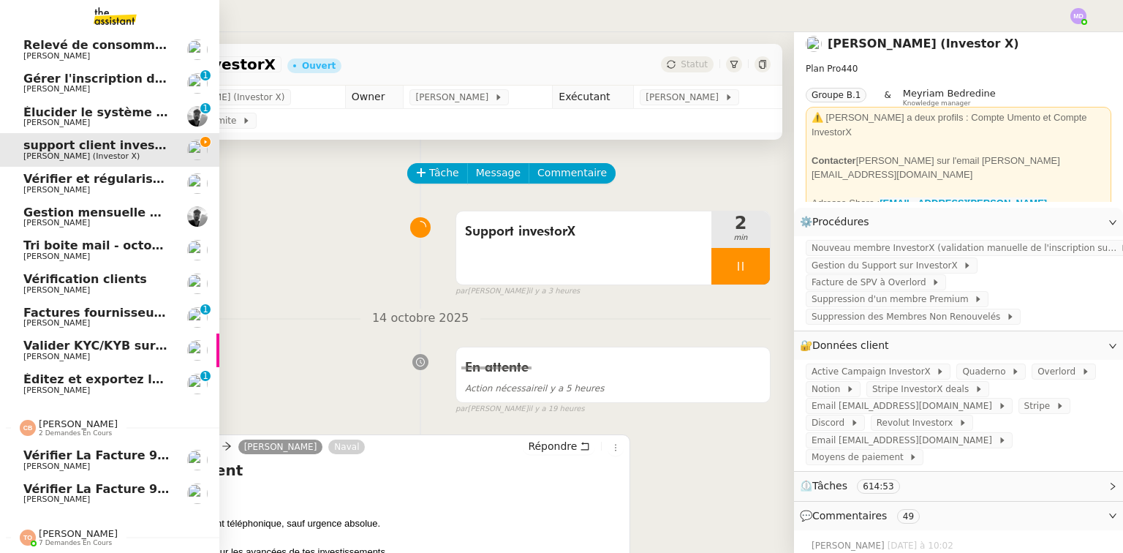
click at [99, 487] on span "Vérifier la facture 93157" at bounding box center [106, 489] width 167 height 14
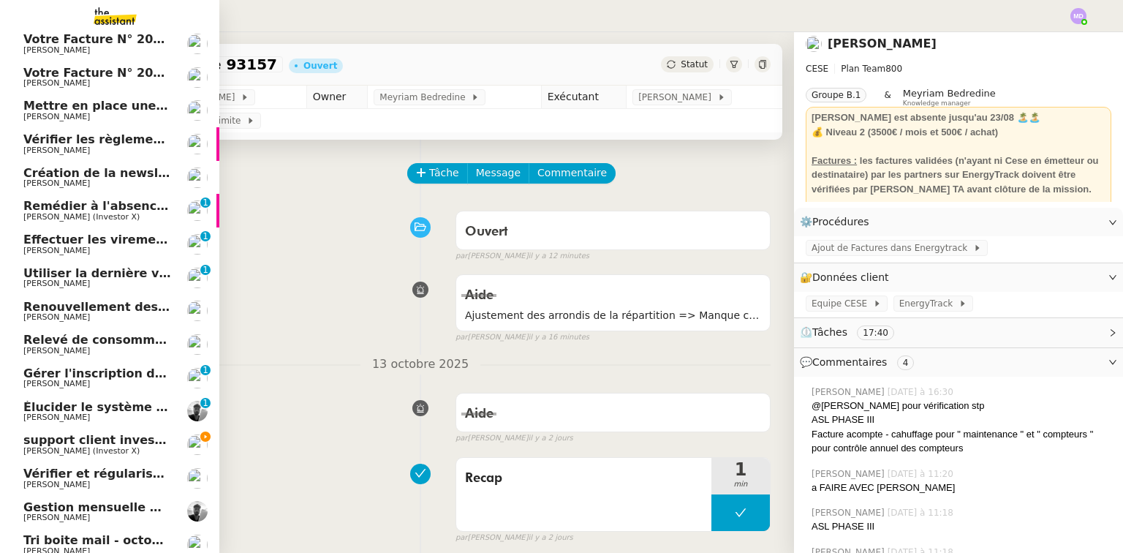
click at [29, 447] on span "[PERSON_NAME] (Investor X)" at bounding box center [81, 451] width 116 height 10
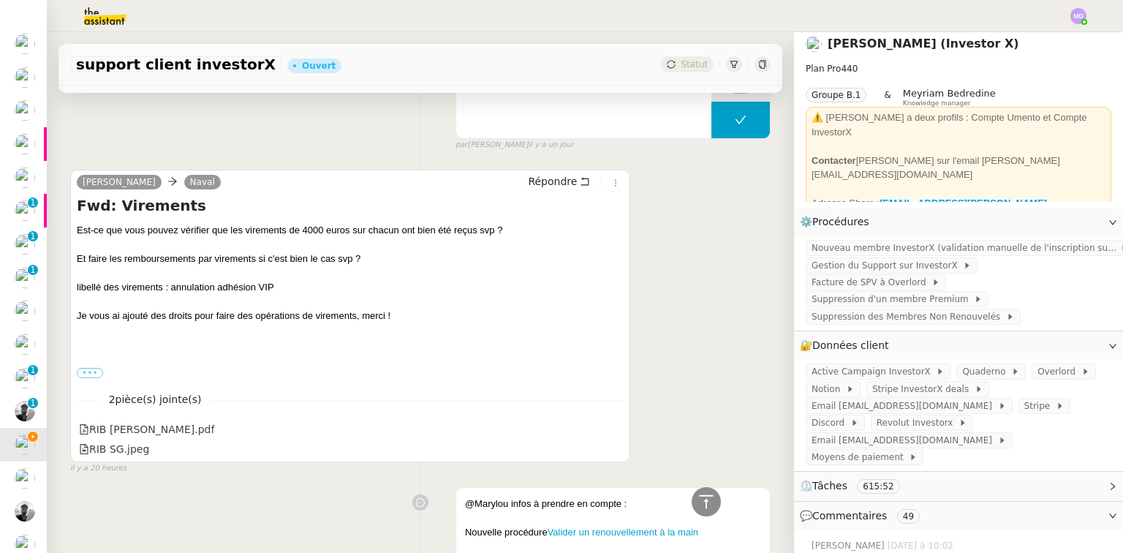
scroll to position [702, 0]
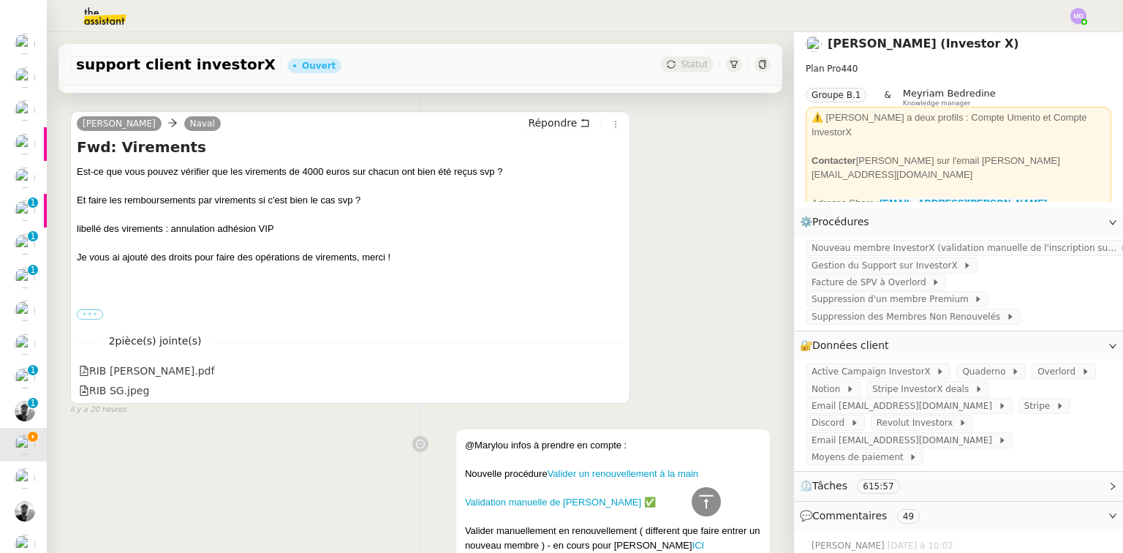
click at [93, 315] on label "•••" at bounding box center [90, 314] width 26 height 10
click at [0, 0] on input "•••" at bounding box center [0, 0] width 0 height 0
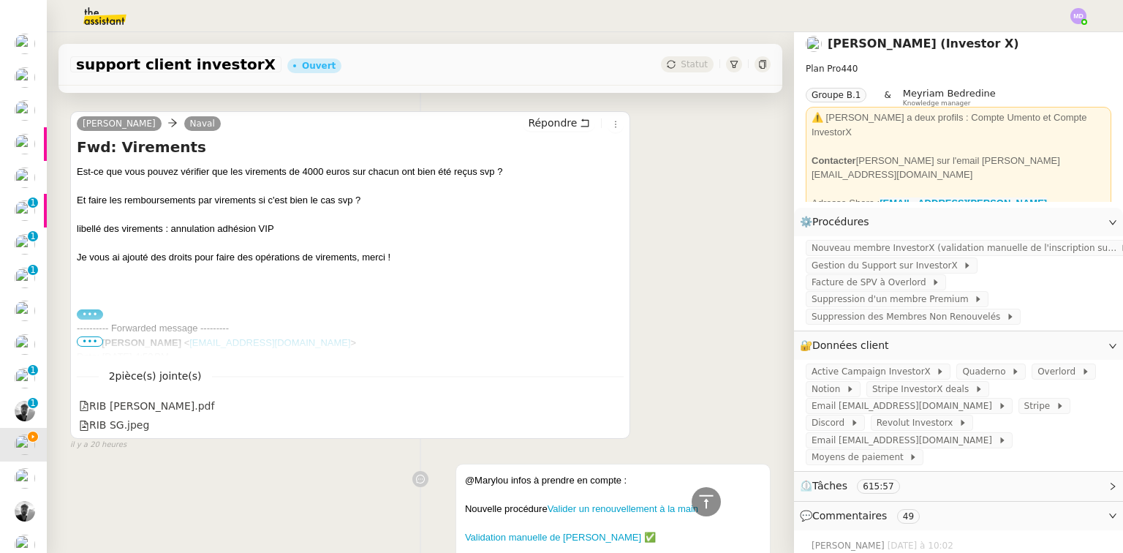
click at [90, 345] on span "•••" at bounding box center [90, 341] width 26 height 10
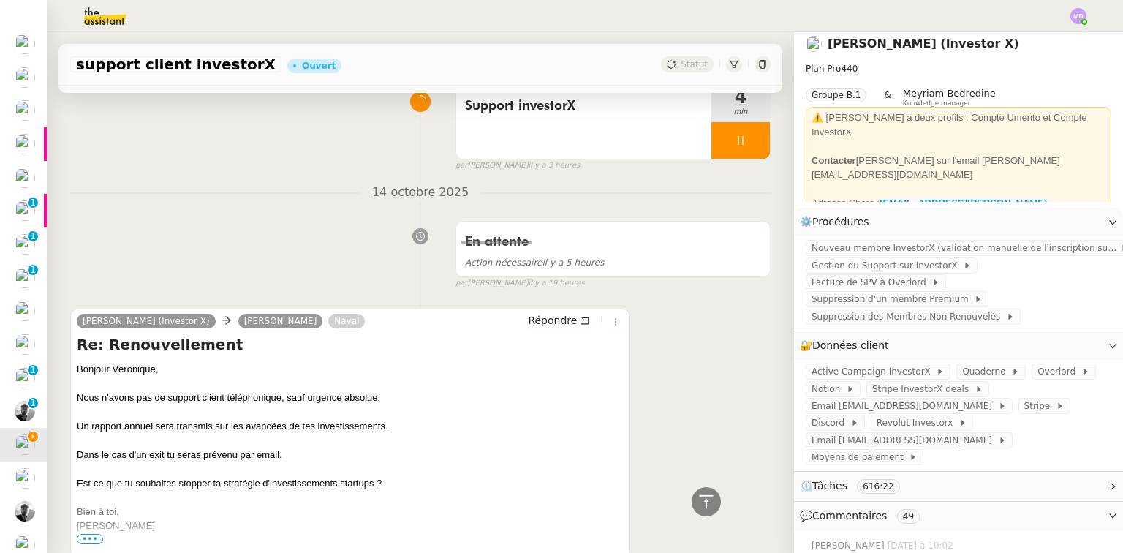
scroll to position [0, 0]
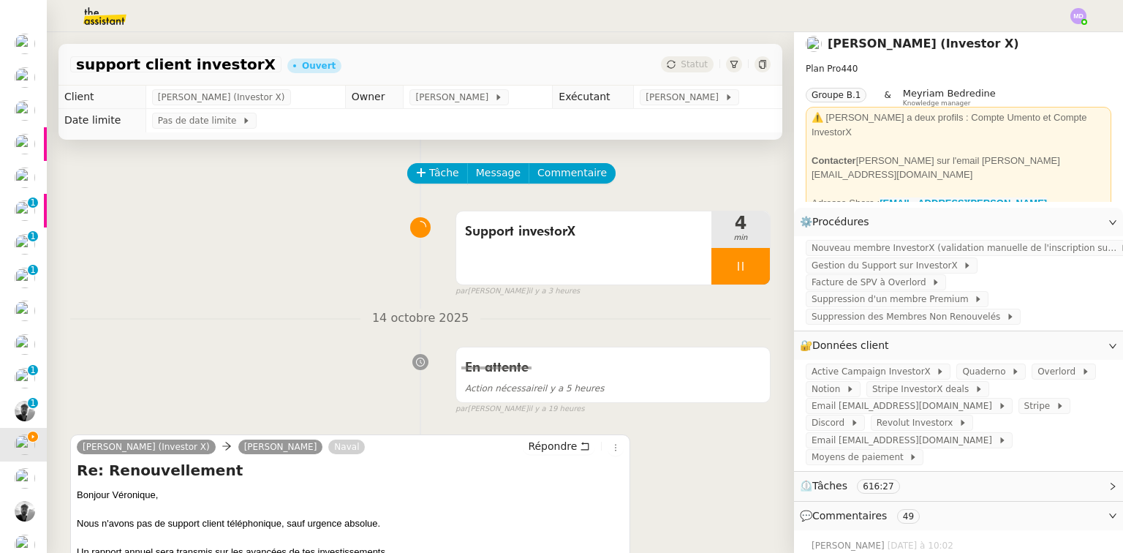
click at [558, 167] on span "Commentaire" at bounding box center [571, 173] width 69 height 17
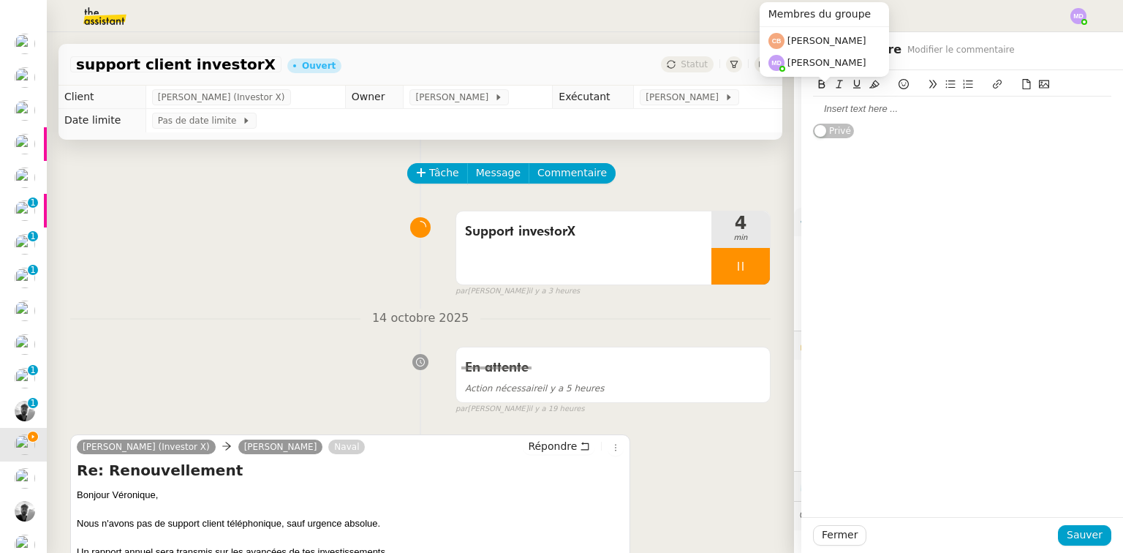
click at [831, 102] on div at bounding box center [962, 109] width 298 height 25
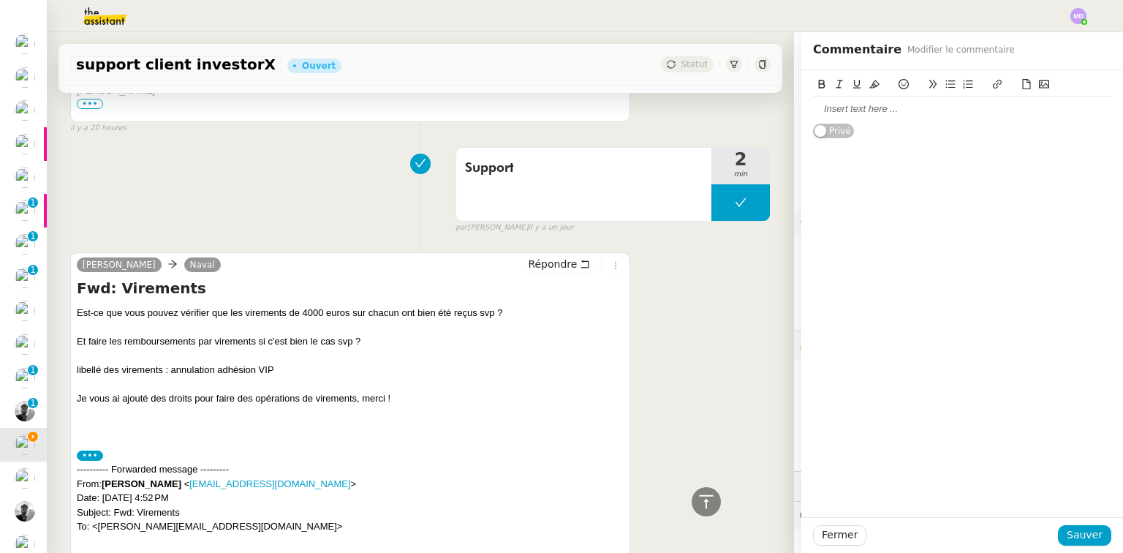
scroll to position [643, 0]
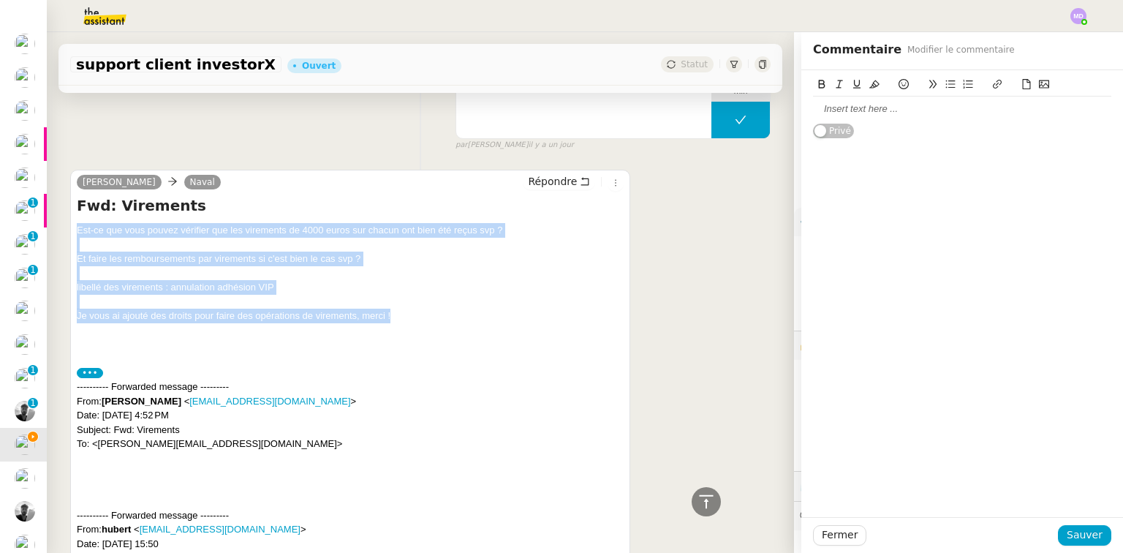
drag, startPoint x: 76, startPoint y: 233, endPoint x: 404, endPoint y: 322, distance: 339.5
click at [404, 322] on div "Est-ce que vous pouvez vérifier que les virements de 4000 euros sur chacun ont …" at bounding box center [350, 515] width 547 height 584
copy div "Est-ce que vous pouvez vérifier que les virements de 4000 euros sur chacun ont …"
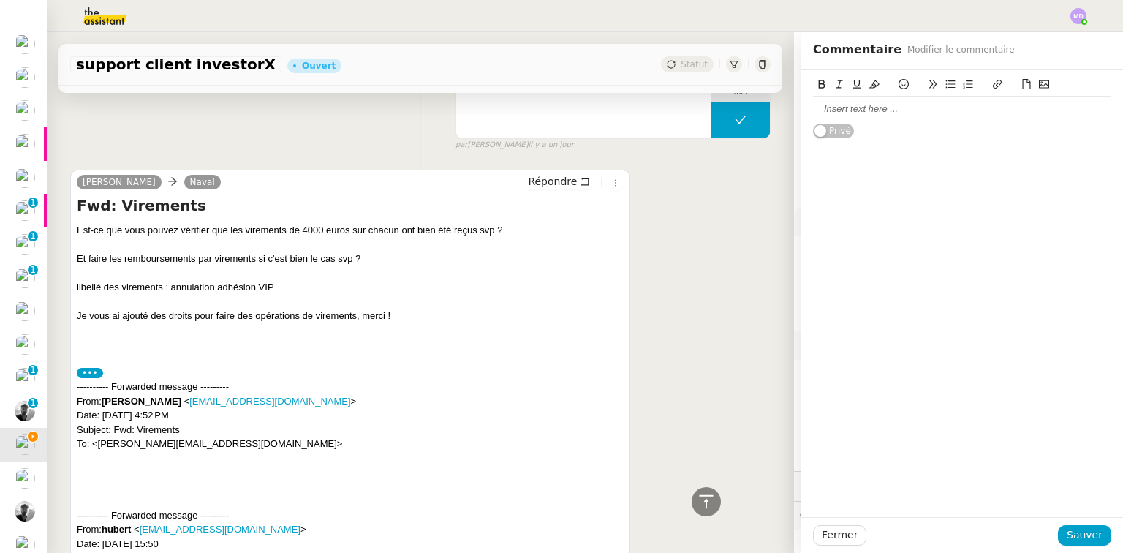
click at [826, 108] on div at bounding box center [962, 108] width 298 height 13
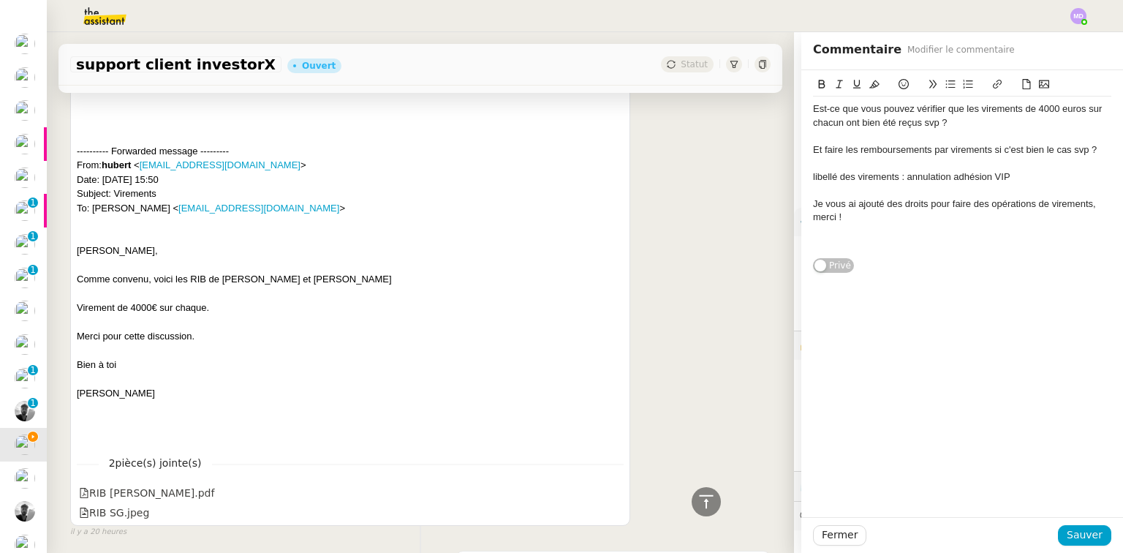
scroll to position [1053, 0]
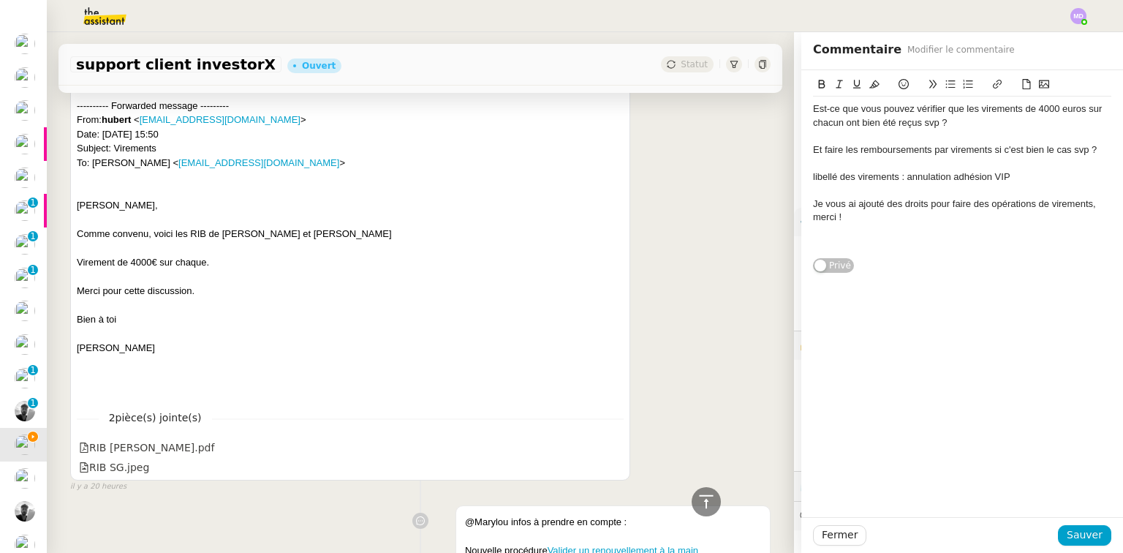
drag, startPoint x: 146, startPoint y: 352, endPoint x: 72, endPoint y: 240, distance: 134.5
click at [72, 240] on div "[PERSON_NAME] Naval Répondre Fwd: Virements Est-ce que vous pouvez vérifier que…" at bounding box center [350, 120] width 560 height 720
copy div "Comme convenu, voici les RIB de [PERSON_NAME] et [PERSON_NAME] Virement de 4000…"
click at [821, 235] on div at bounding box center [962, 230] width 298 height 13
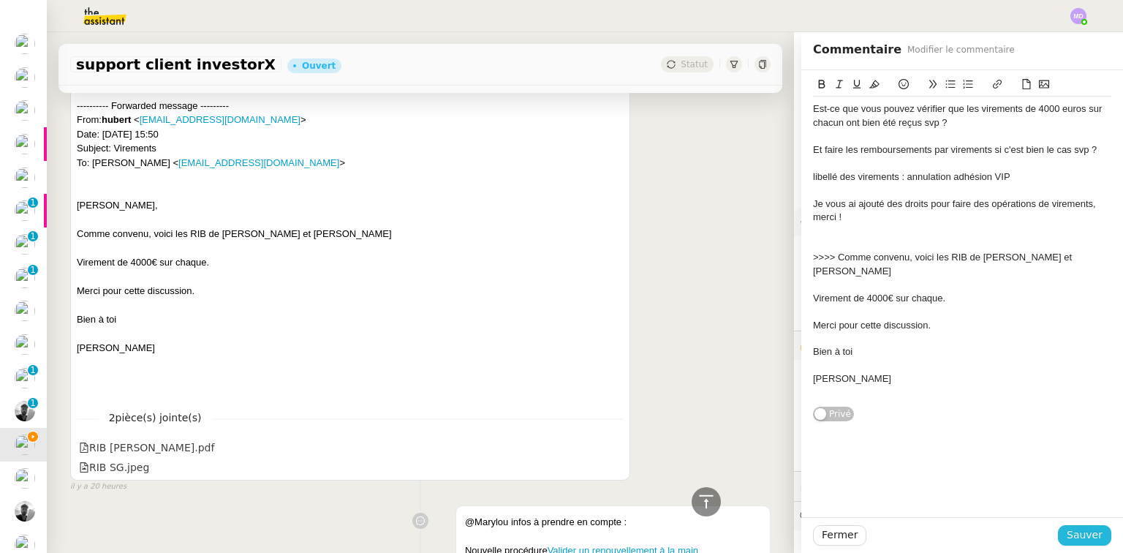
click at [1058, 542] on button "Sauver" at bounding box center [1084, 535] width 53 height 20
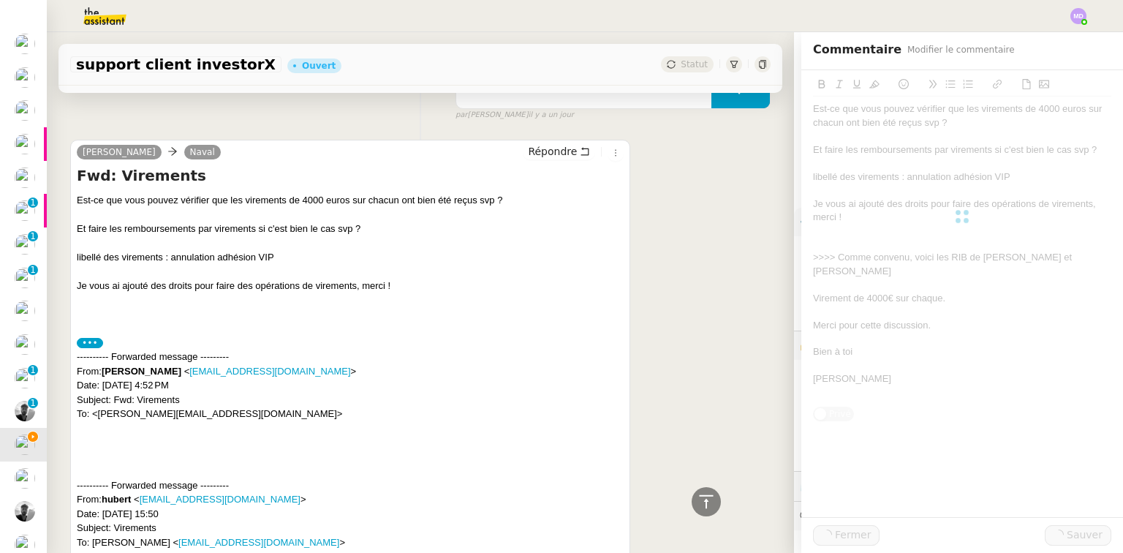
scroll to position [1432, 0]
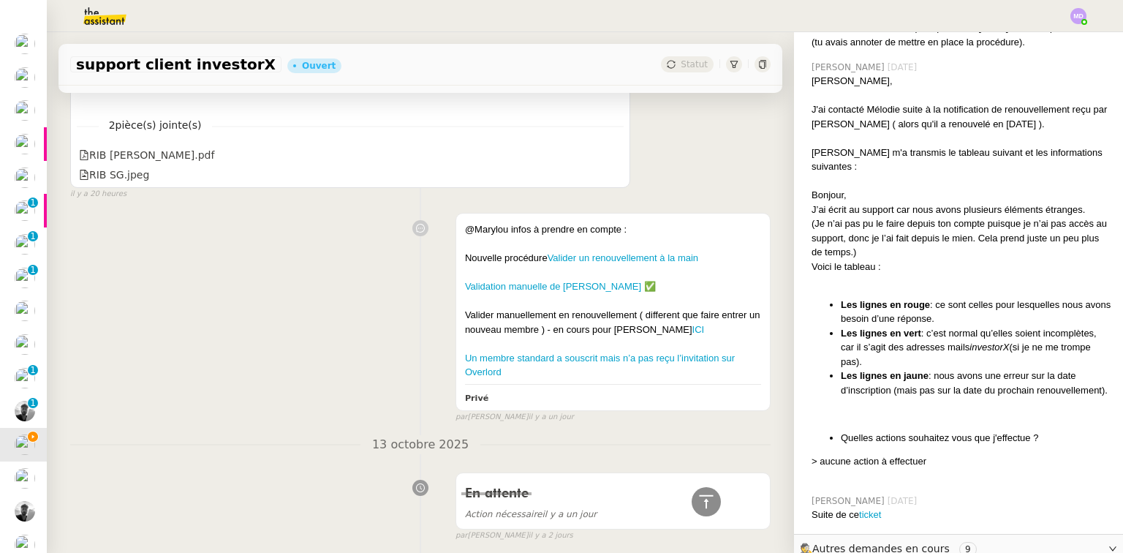
scroll to position [6371, 0]
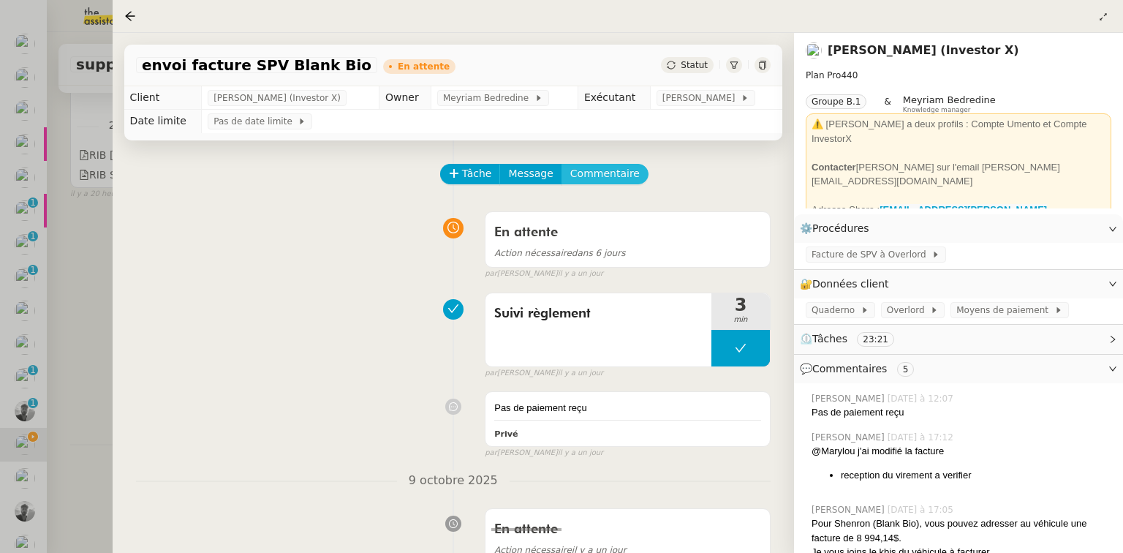
click at [589, 176] on span "Commentaire" at bounding box center [604, 173] width 69 height 17
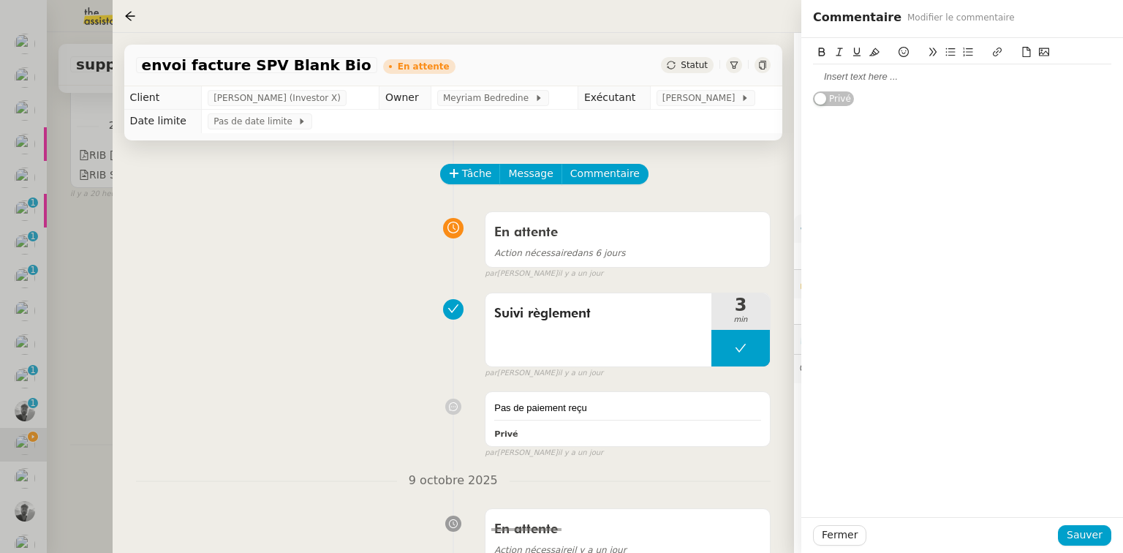
click at [851, 80] on div at bounding box center [962, 76] width 298 height 13
drag, startPoint x: 850, startPoint y: 75, endPoint x: 787, endPoint y: 78, distance: 63.7
click at [787, 78] on app-ticket "envoi facture SPV Blank Bio En attente Statut Client [PERSON_NAME] (Investor X)…" at bounding box center [618, 293] width 1011 height 520
paste div
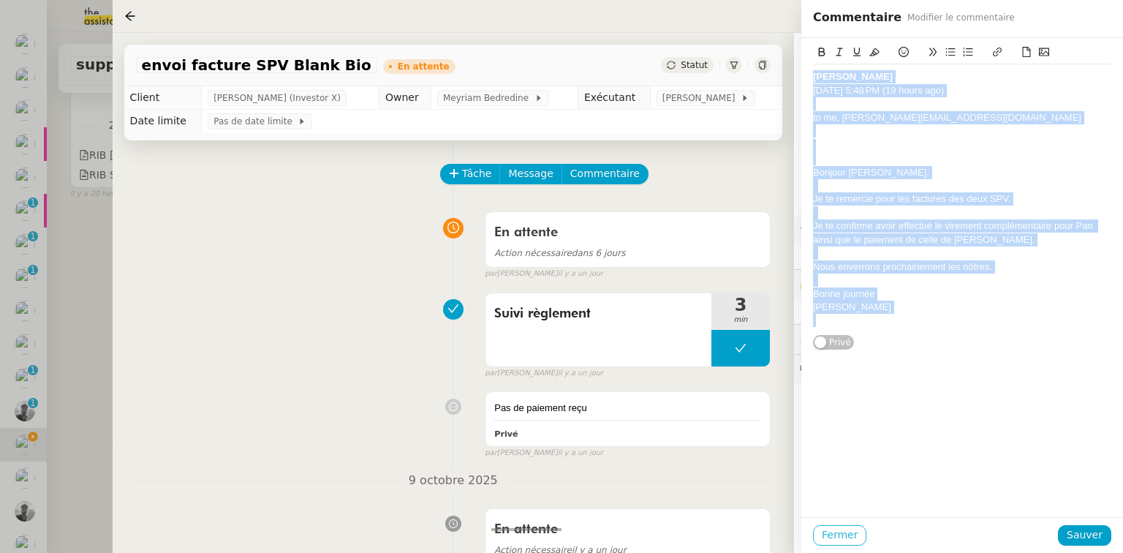
click at [833, 531] on span "Fermer" at bounding box center [840, 534] width 36 height 17
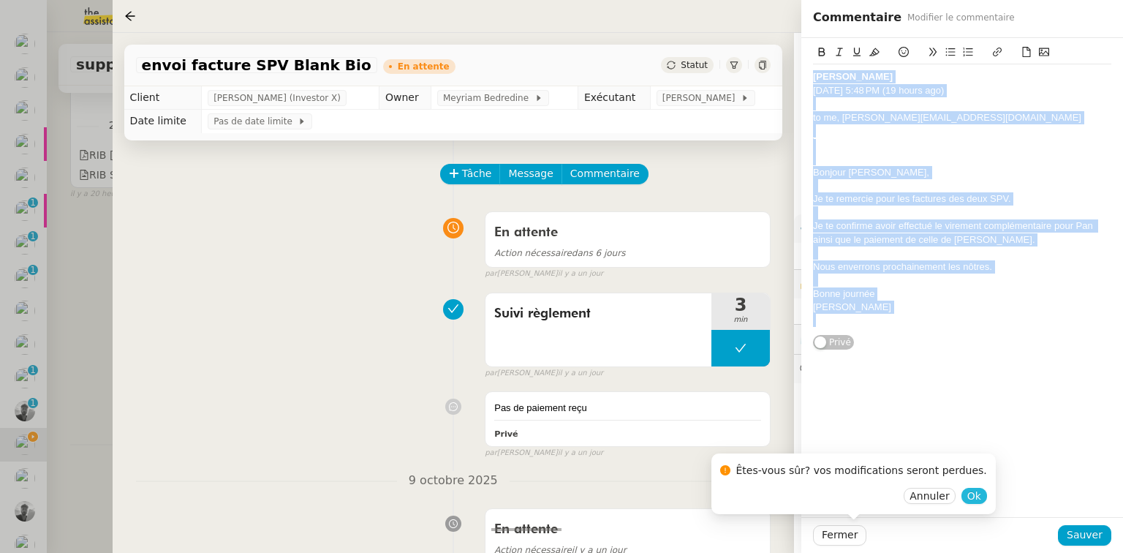
click at [967, 494] on span "Ok" at bounding box center [974, 495] width 14 height 15
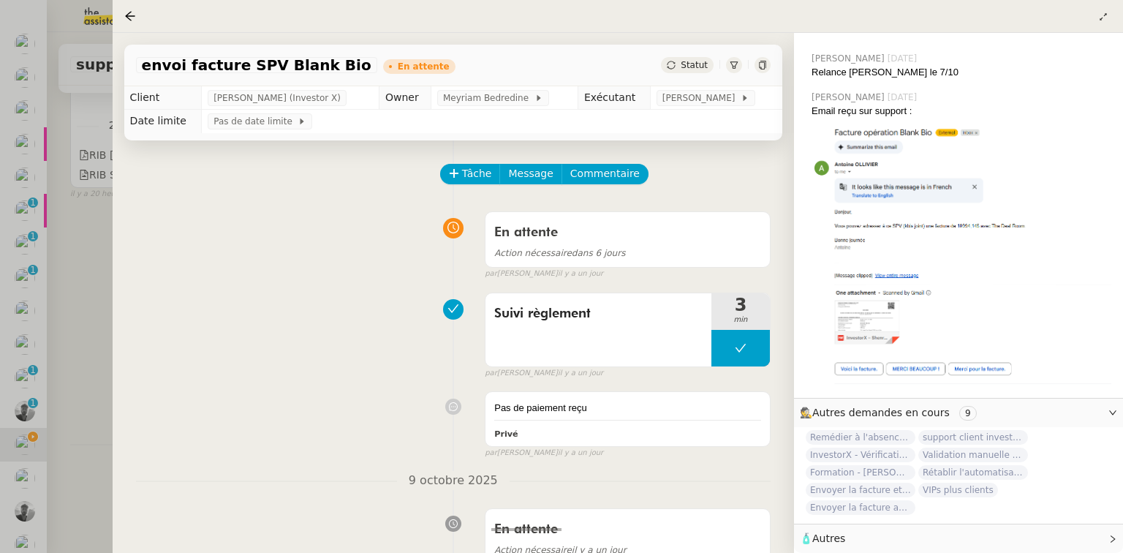
scroll to position [551, 0]
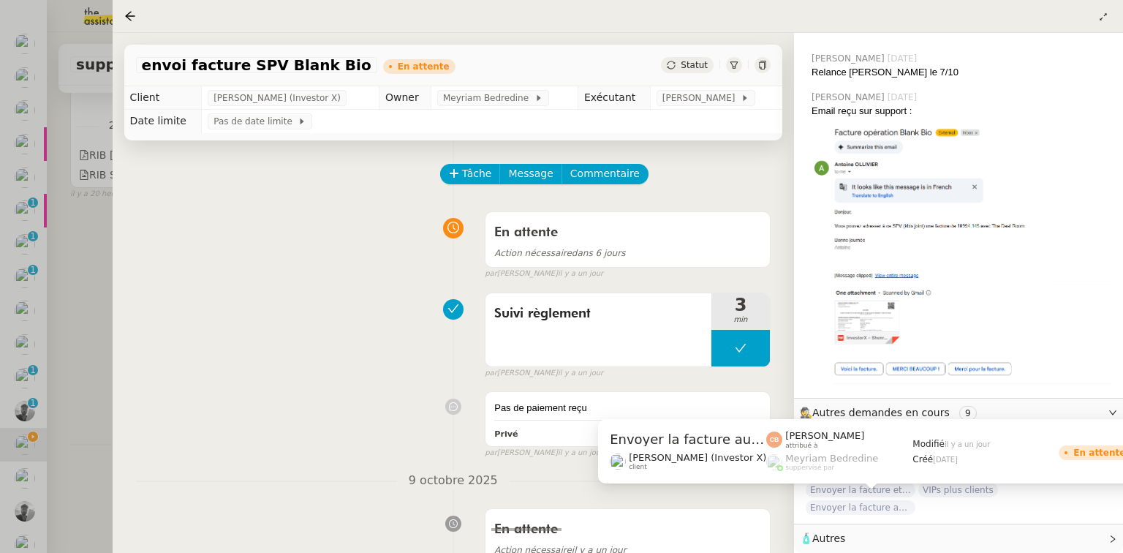
click at [889, 500] on span "Envoyer la facture au SPV" at bounding box center [861, 507] width 110 height 15
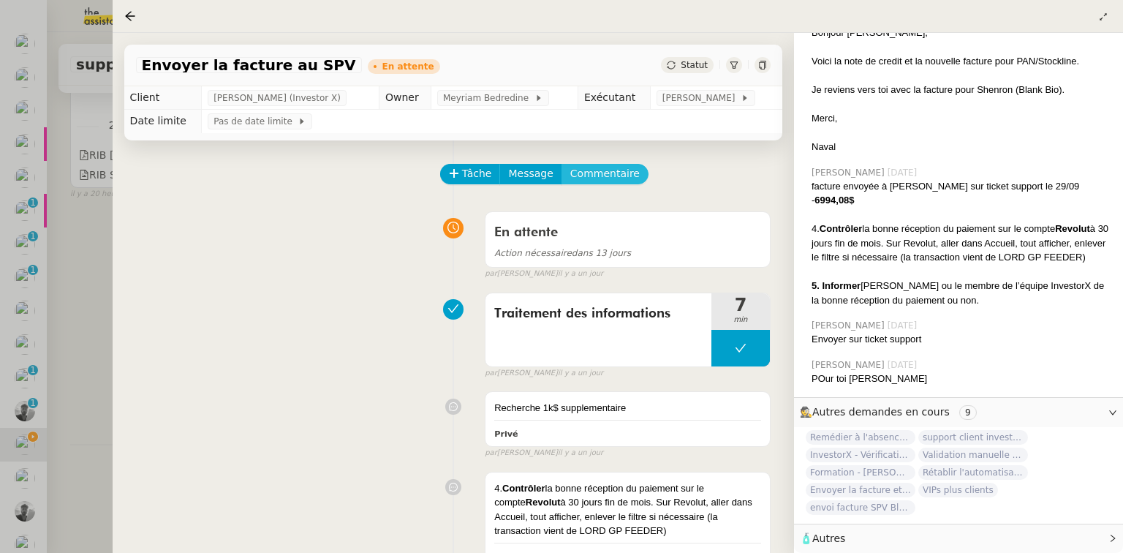
click at [581, 182] on span "Commentaire" at bounding box center [604, 173] width 69 height 17
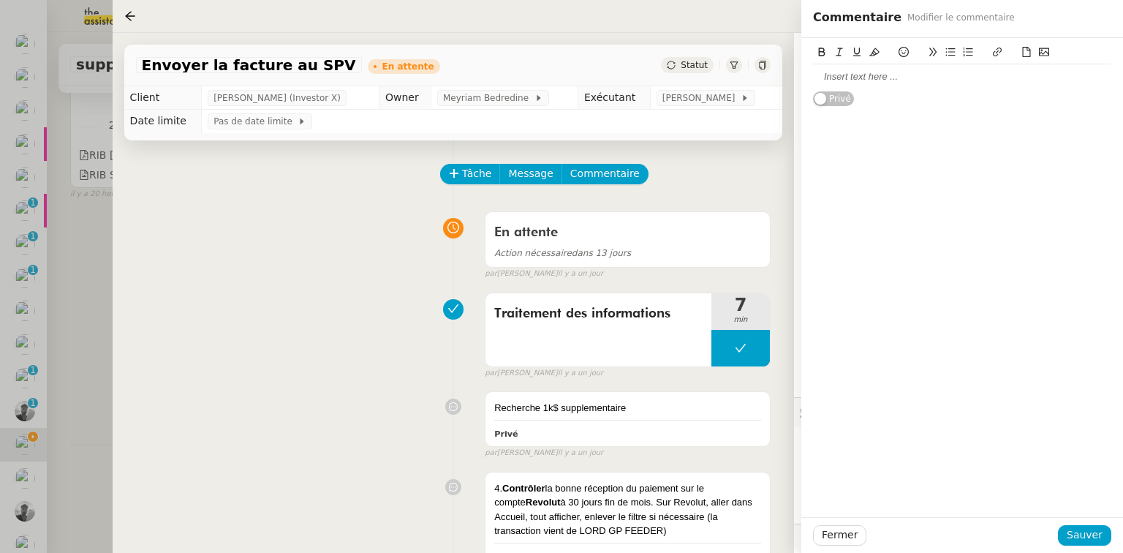
click at [839, 75] on div at bounding box center [962, 76] width 298 height 13
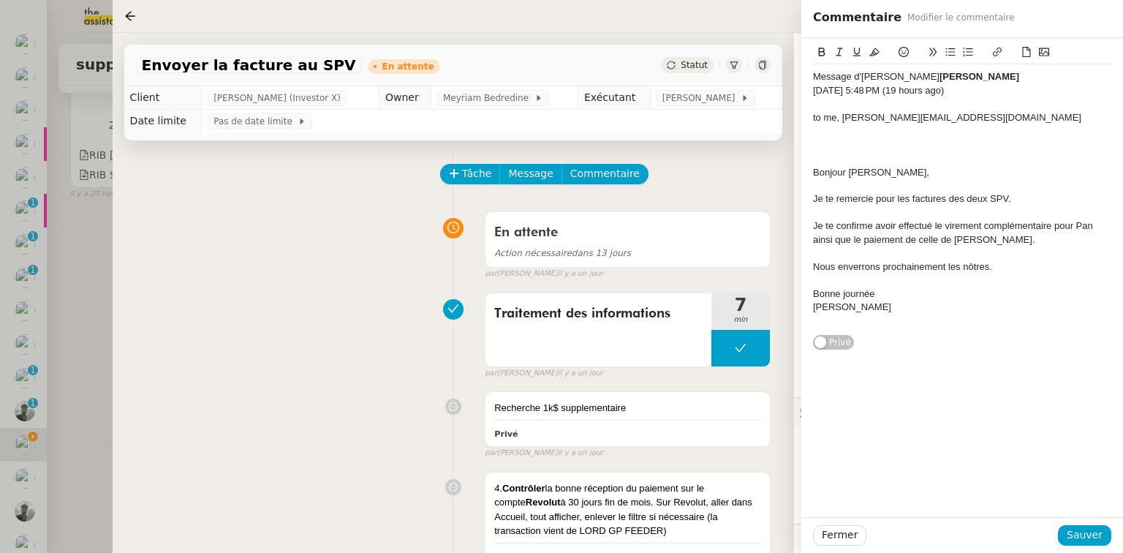
click at [889, 76] on div "Message d'[PERSON_NAME]" at bounding box center [962, 76] width 298 height 13
drag, startPoint x: 866, startPoint y: 105, endPoint x: 901, endPoint y: 151, distance: 58.5
click at [901, 151] on div "Message [PERSON_NAME][DATE] 5:48 PM (19 hours ago) to me, [PERSON_NAME][EMAIL_A…" at bounding box center [962, 198] width 298 height 269
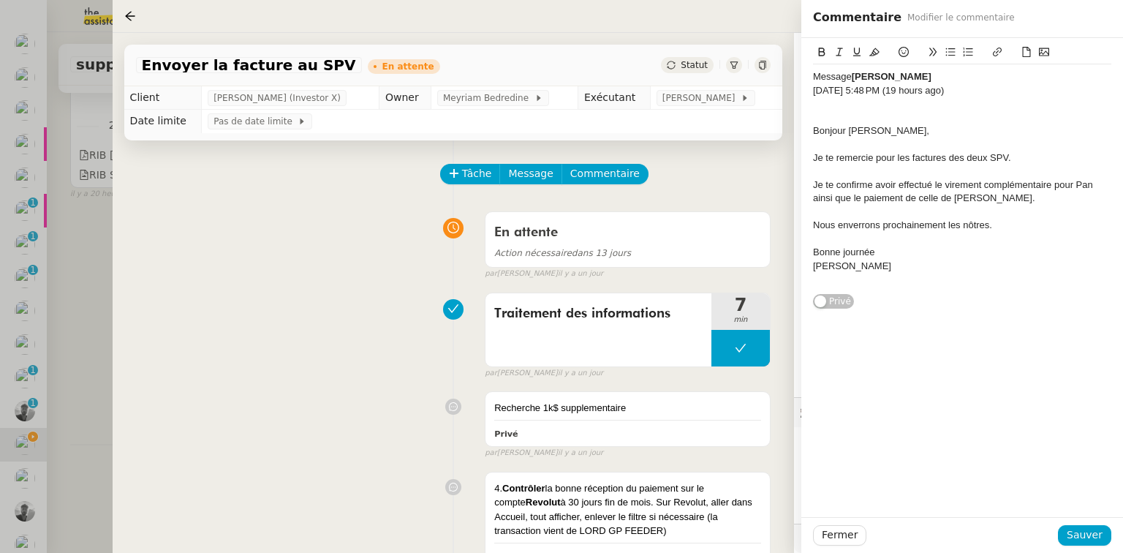
click at [812, 77] on div "Message [PERSON_NAME][DATE] 5:48 PM (19 hours ago) Bonjour [PERSON_NAME], Je te…" at bounding box center [962, 173] width 322 height 271
click at [814, 76] on div "Message [PERSON_NAME]" at bounding box center [962, 76] width 298 height 13
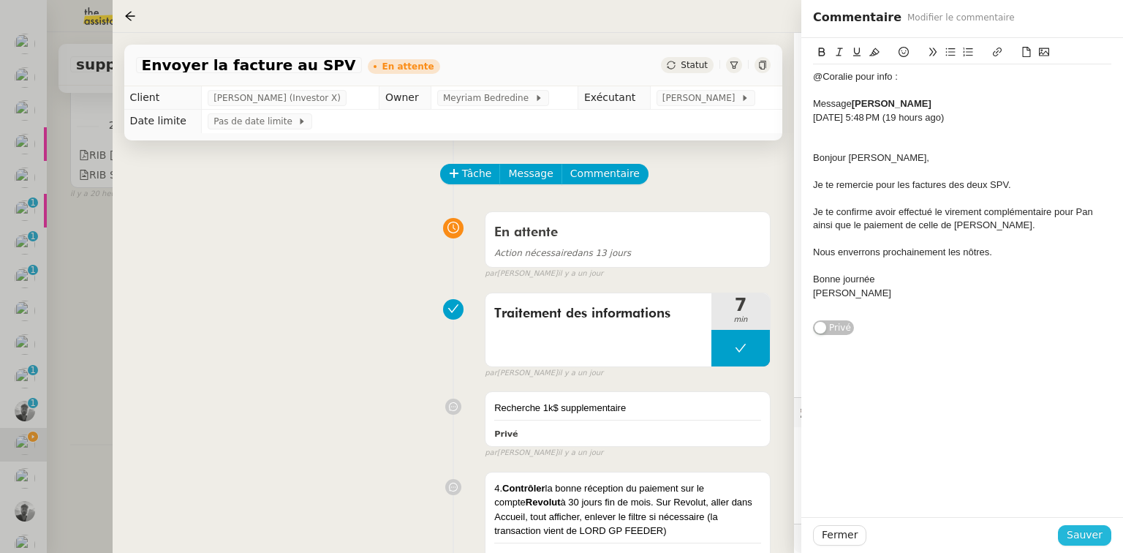
drag, startPoint x: 1085, startPoint y: 540, endPoint x: 1021, endPoint y: 499, distance: 76.3
click at [1085, 540] on span "Sauver" at bounding box center [1085, 534] width 36 height 17
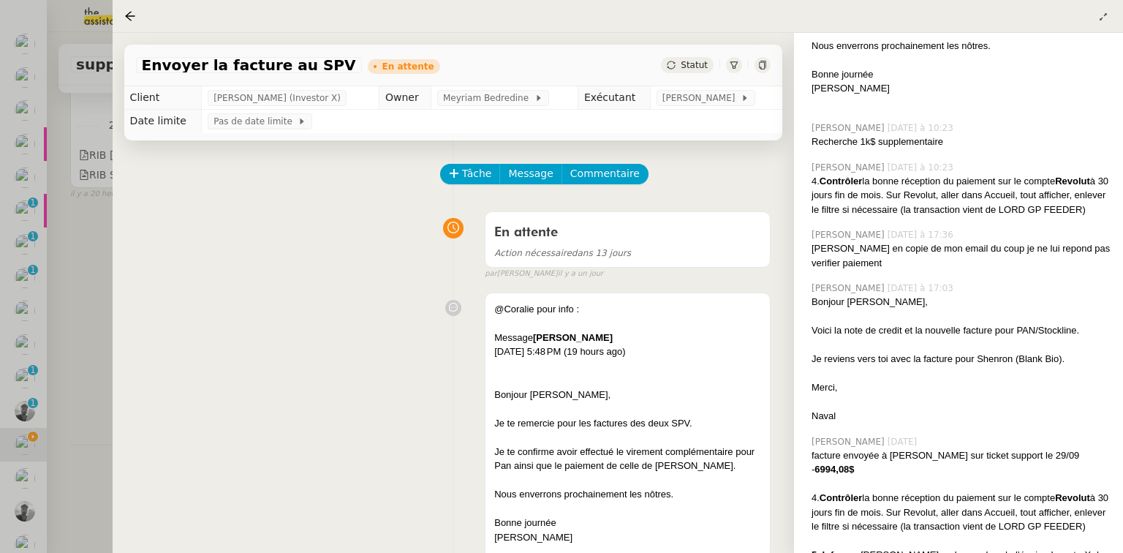
click at [694, 67] on span "Statut" at bounding box center [694, 65] width 27 height 10
click at [609, 233] on div "En attente" at bounding box center [627, 232] width 267 height 23
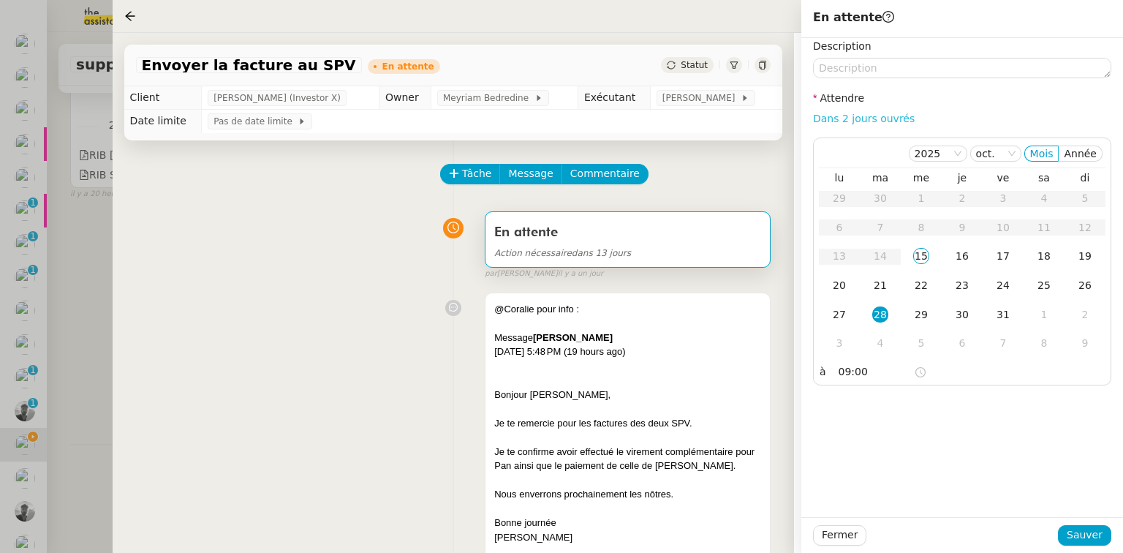
click at [875, 115] on link "Dans 2 jours ouvrés" at bounding box center [864, 119] width 102 height 12
type input "07:00"
click at [961, 253] on div "16" at bounding box center [962, 256] width 16 height 16
click at [1079, 532] on span "Sauver" at bounding box center [1085, 534] width 36 height 17
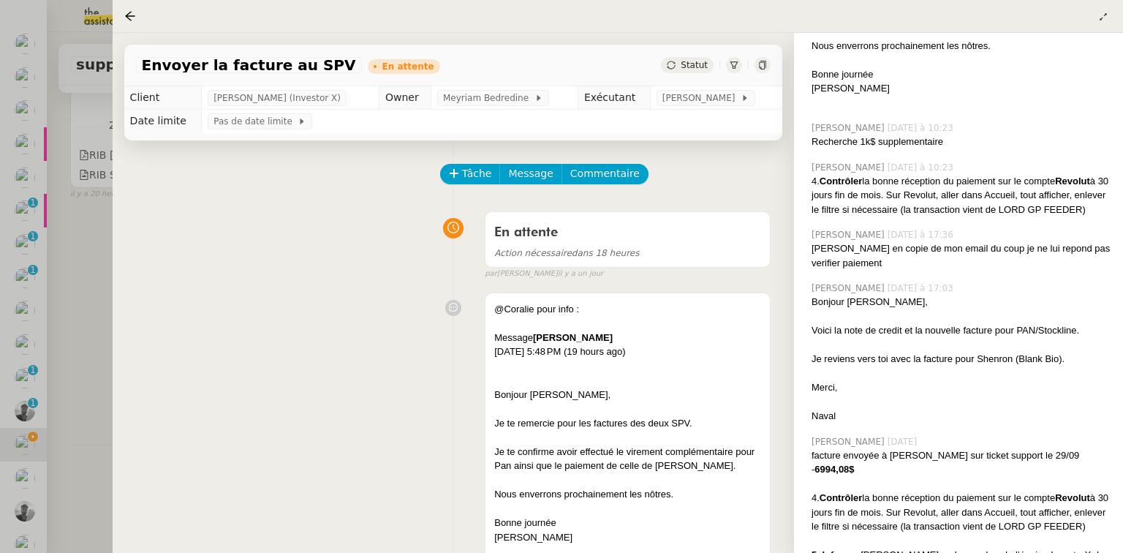
click at [89, 261] on div at bounding box center [561, 276] width 1123 height 553
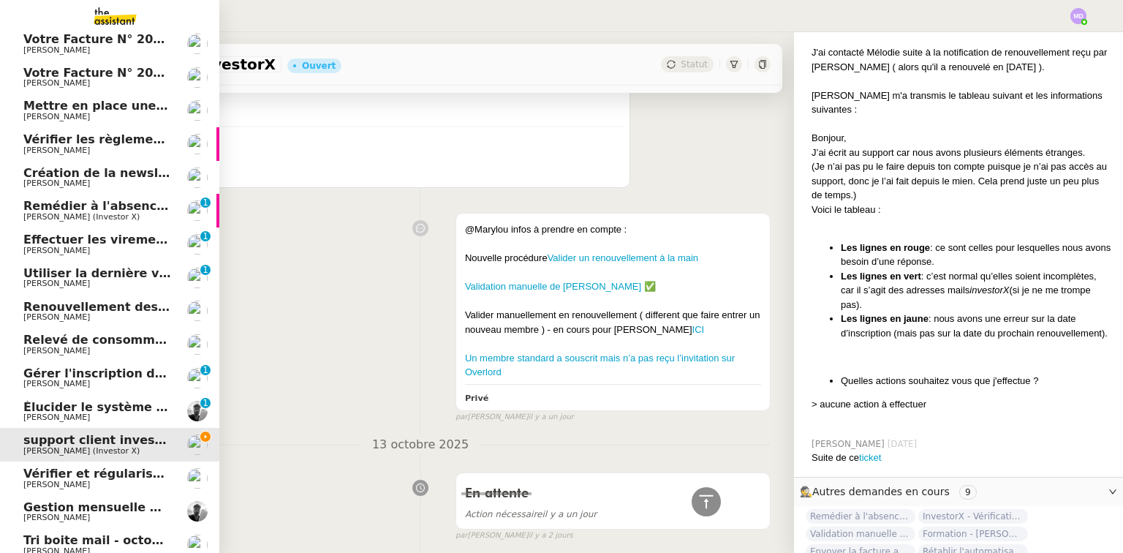
click at [45, 439] on span "support client investorX" at bounding box center [102, 440] width 159 height 14
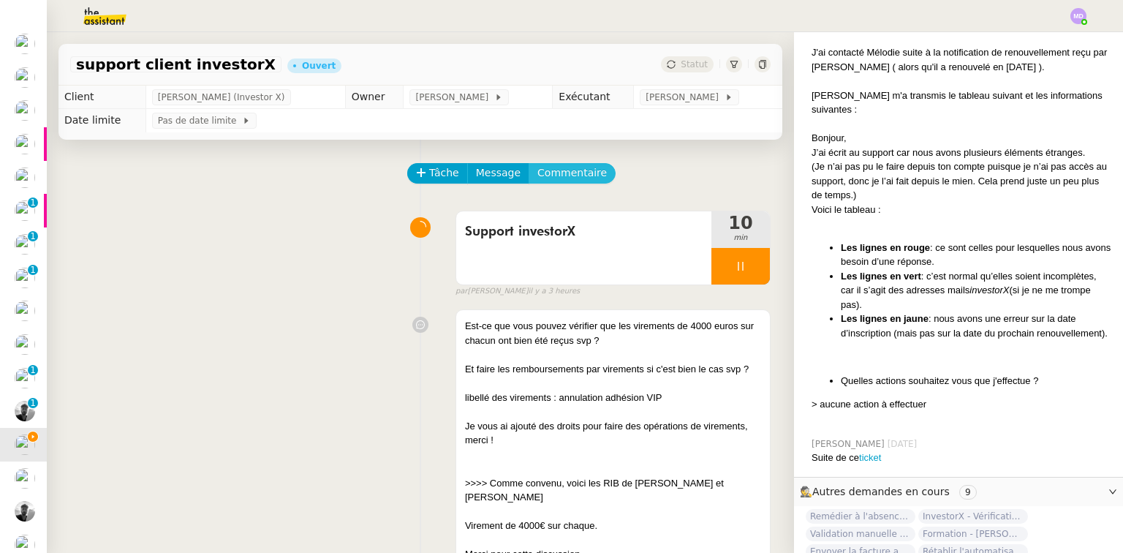
click at [550, 174] on span "Commentaire" at bounding box center [571, 173] width 69 height 17
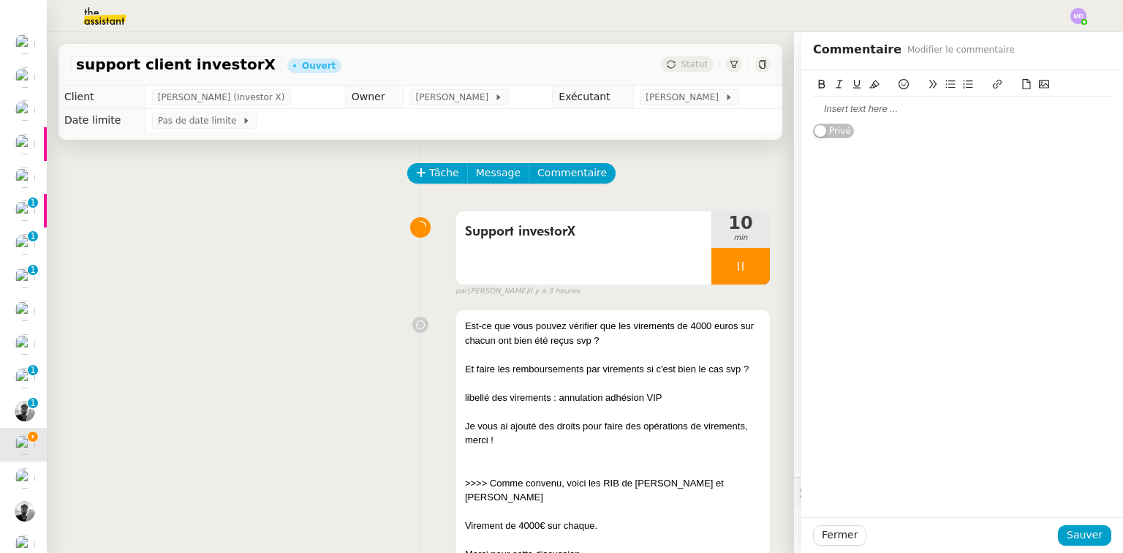
click at [857, 114] on div at bounding box center [962, 108] width 298 height 13
click at [1071, 532] on span "Sauver" at bounding box center [1085, 534] width 36 height 17
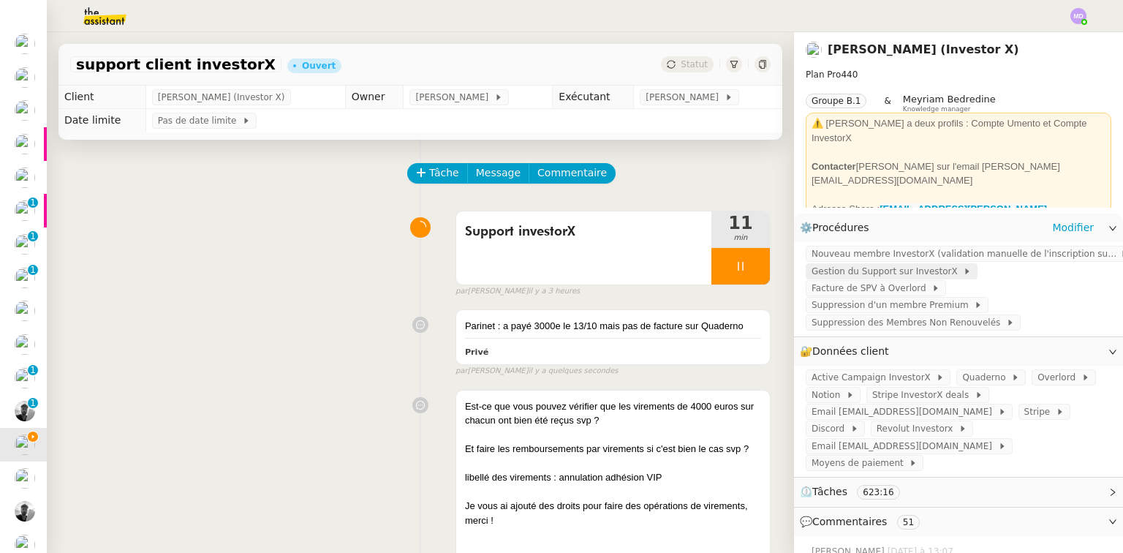
click at [889, 272] on span "Gestion du Support sur InvestorX" at bounding box center [887, 271] width 151 height 15
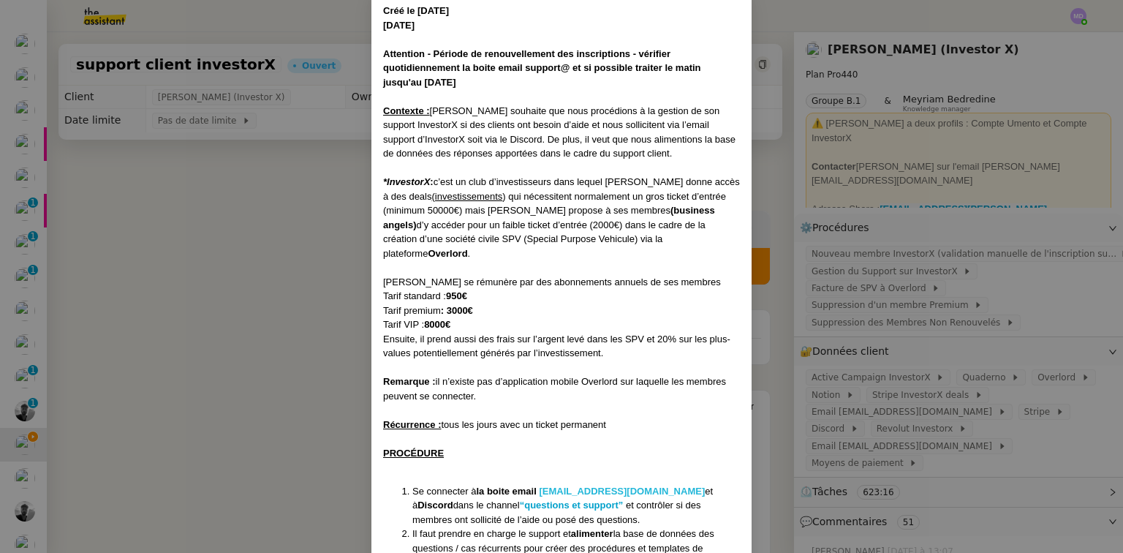
scroll to position [185, 0]
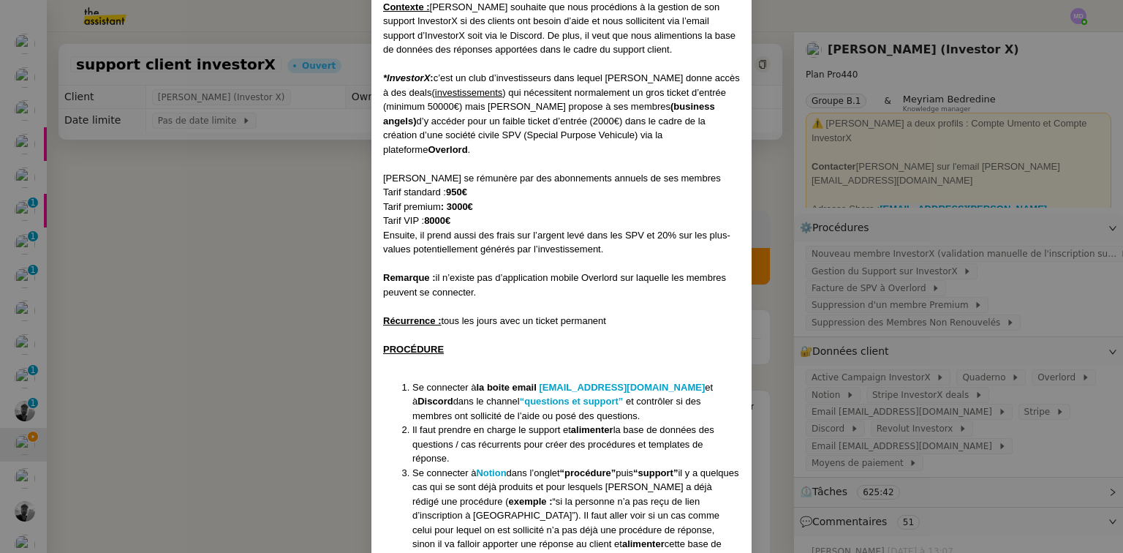
click at [240, 298] on nz-modal-container "Créé le [DATE] [DATE] Attention - Période de renouvellement des inscriptions - …" at bounding box center [561, 276] width 1123 height 553
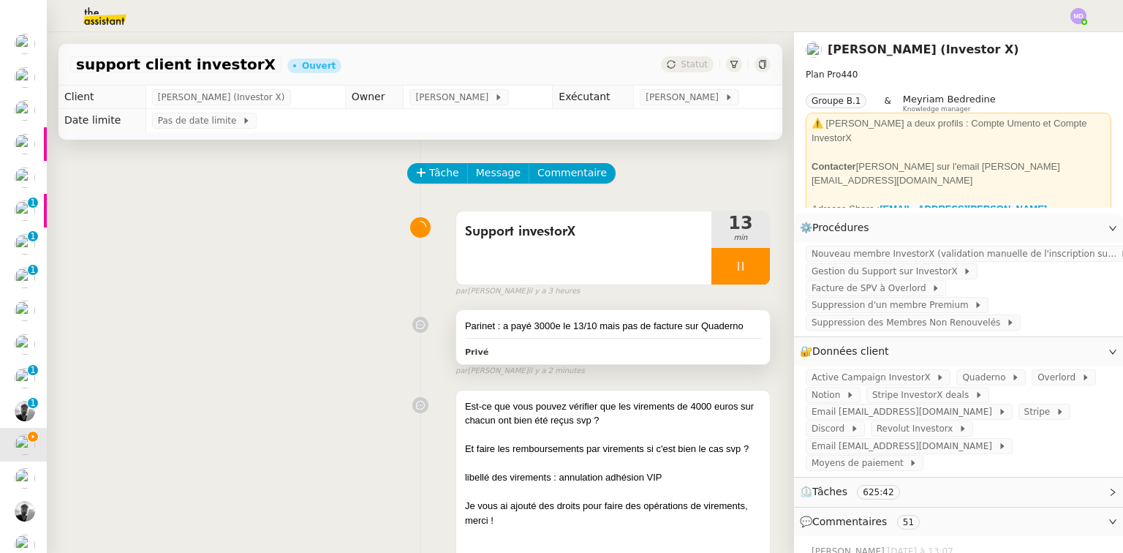
click at [570, 339] on div "Parinet : a payé 3000e le 13/10 mais pas de facture sur Quaderno Privé" at bounding box center [613, 337] width 314 height 54
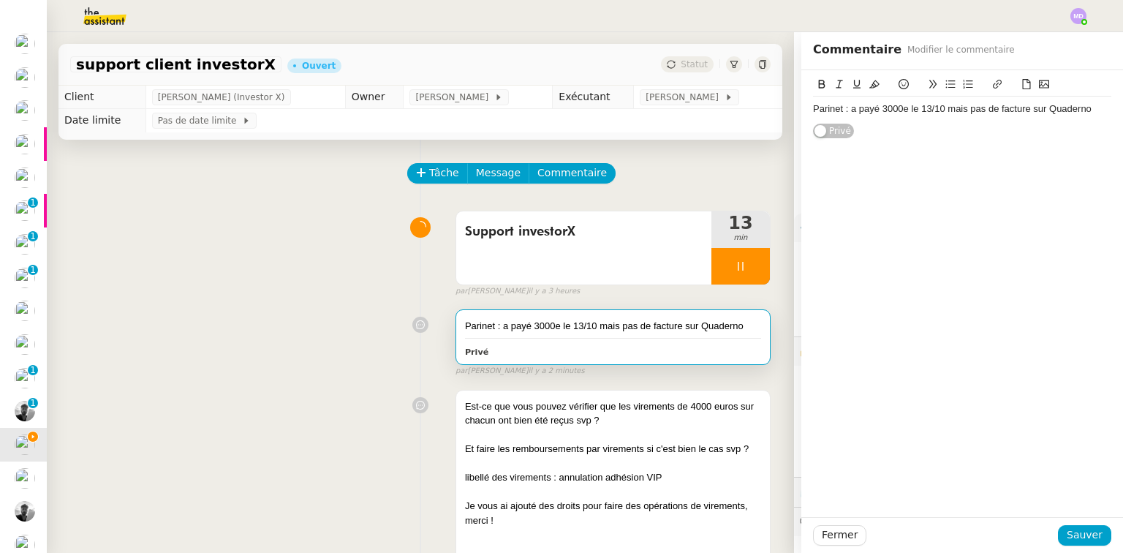
click at [803, 106] on div "Parinet : a payé 3000e le 13/10 mais pas de facture sur Quaderno Privé" at bounding box center [962, 104] width 322 height 69
drag, startPoint x: 804, startPoint y: 107, endPoint x: 861, endPoint y: 104, distance: 56.4
click at [813, 108] on div "Parinet : a payé 3000e le 13/10 mais pas de facture sur Quaderno" at bounding box center [962, 108] width 298 height 13
click at [1081, 112] on div "Parinet : a payé 3000e le 13/10 mais pas de facture sur Quaderno" at bounding box center [962, 108] width 298 height 13
click at [1071, 529] on span "Sauver" at bounding box center [1085, 534] width 36 height 17
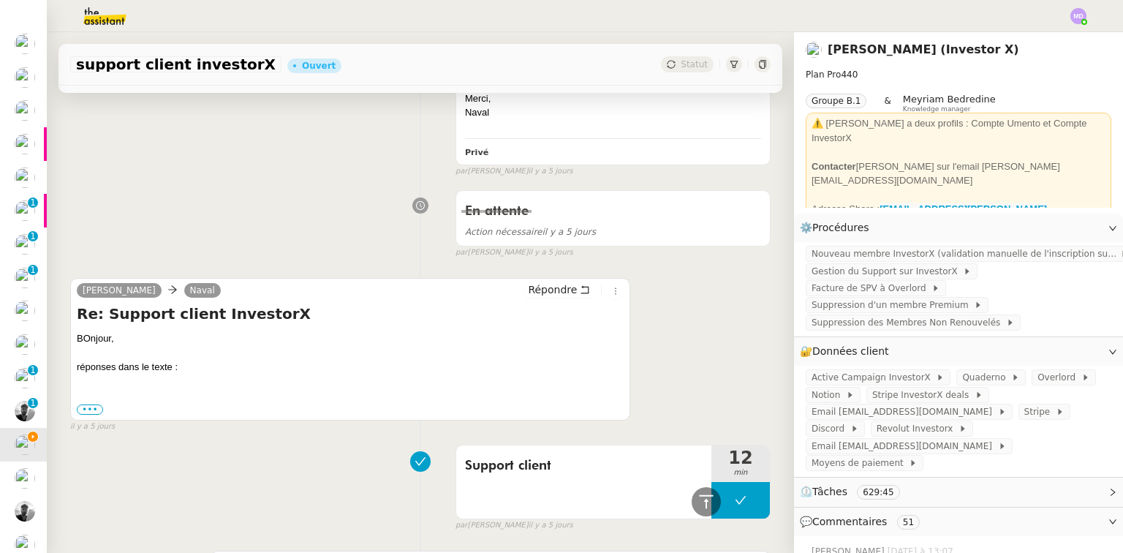
scroll to position [3065, 0]
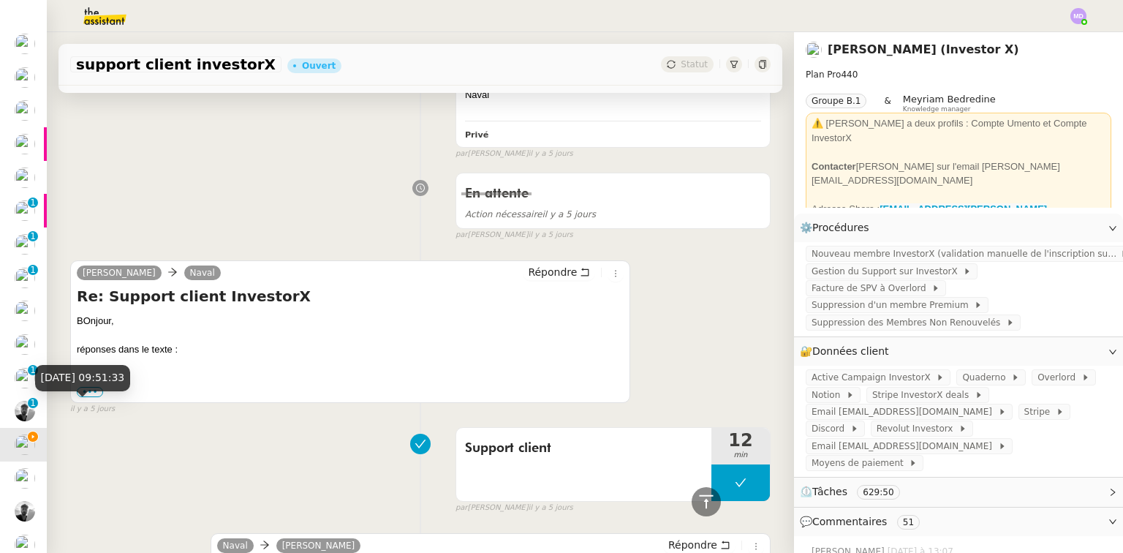
click at [89, 395] on div "[DATE] 09:51:33" at bounding box center [83, 383] width 96 height 37
click at [91, 410] on span "il y a 5 jours" at bounding box center [92, 409] width 45 height 12
click at [91, 391] on label "•••" at bounding box center [90, 392] width 26 height 10
click at [0, 0] on input "•••" at bounding box center [0, 0] width 0 height 0
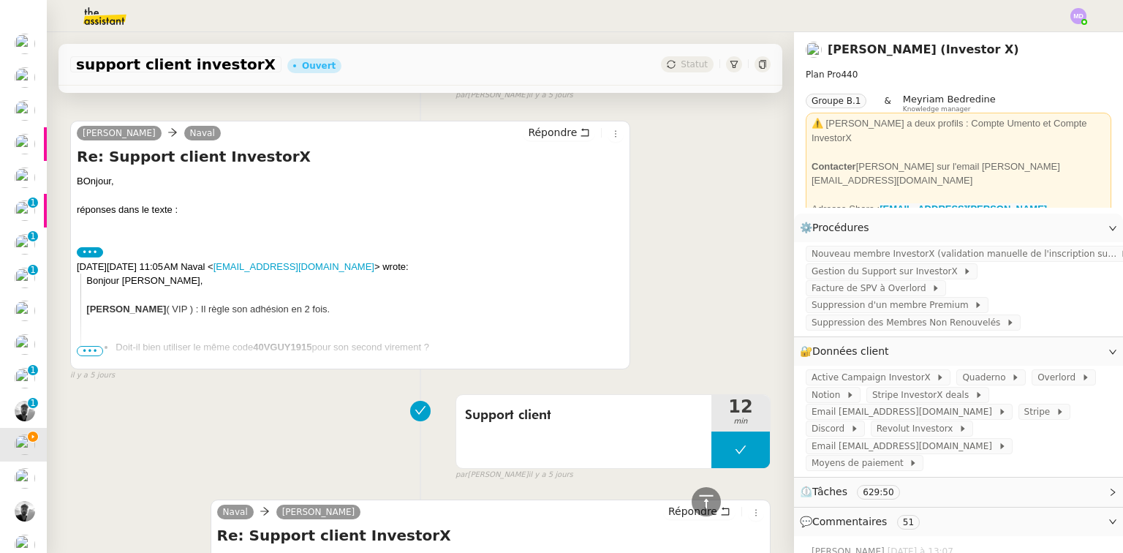
scroll to position [3241, 0]
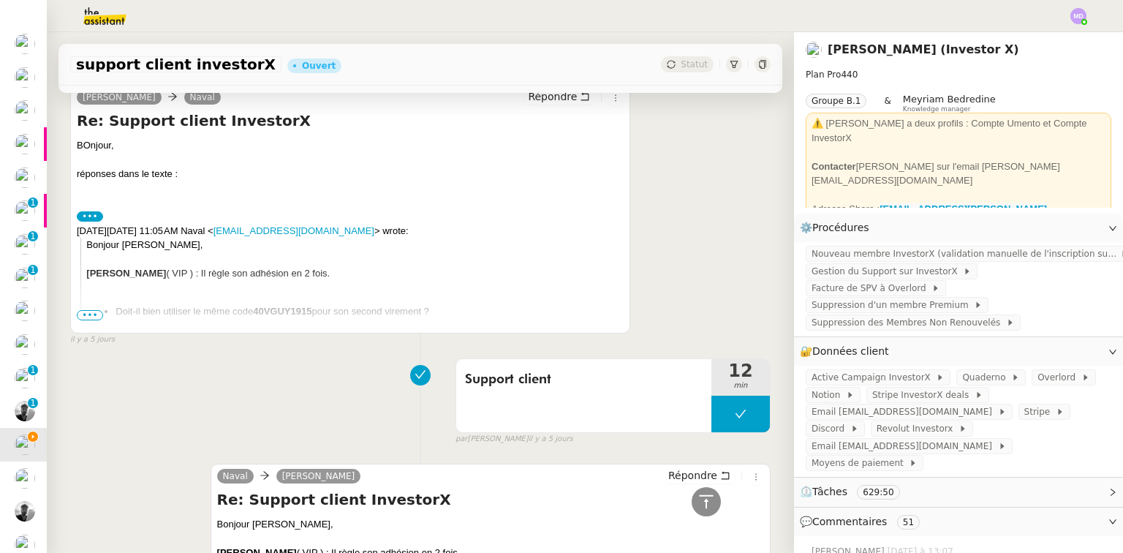
click at [93, 314] on span "•••" at bounding box center [90, 315] width 26 height 10
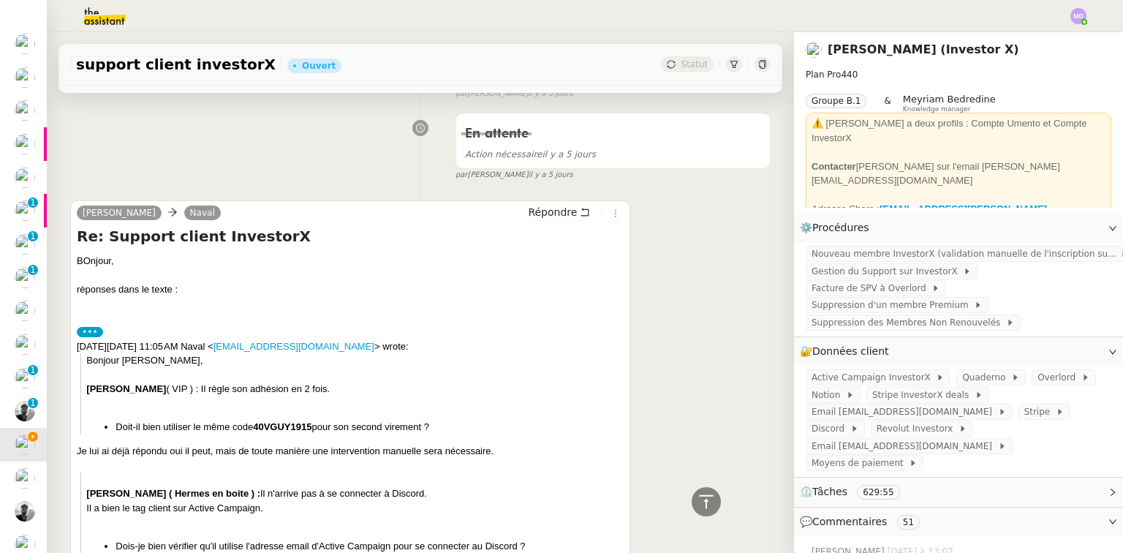
scroll to position [3007, 0]
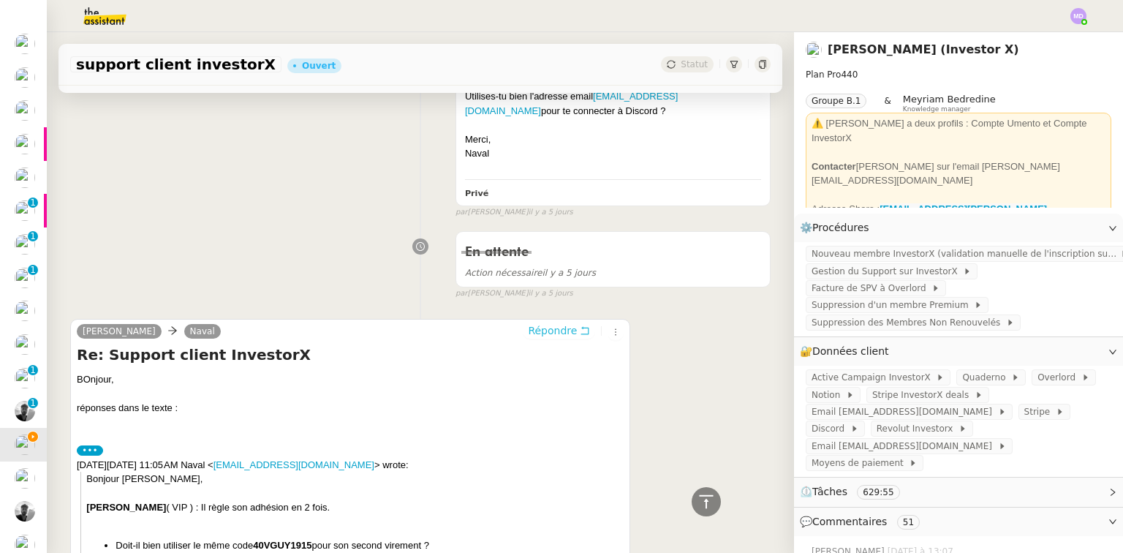
click at [540, 330] on span "Répondre" at bounding box center [552, 330] width 49 height 15
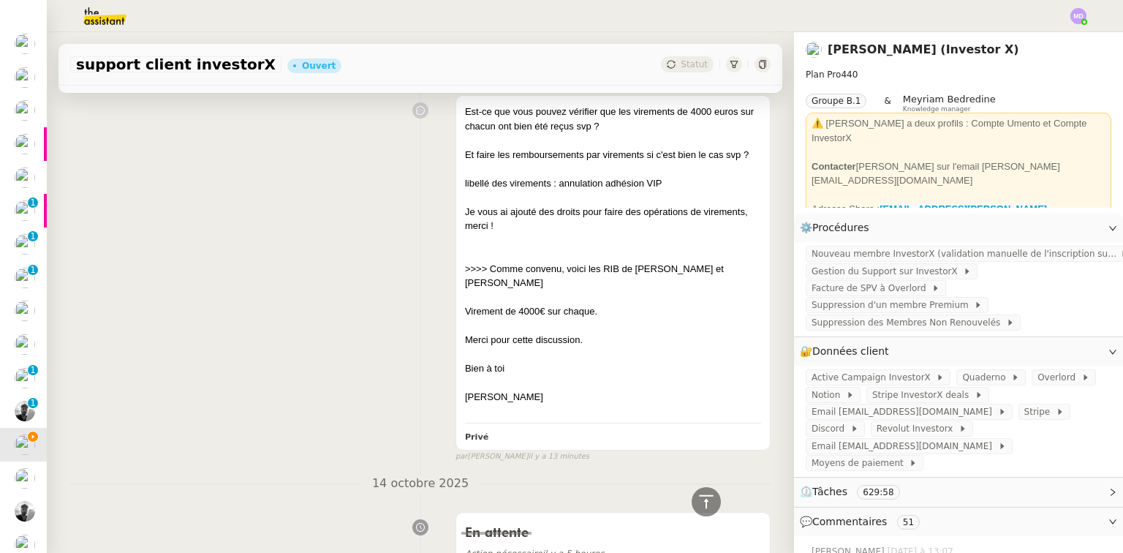
scroll to position [20, 0]
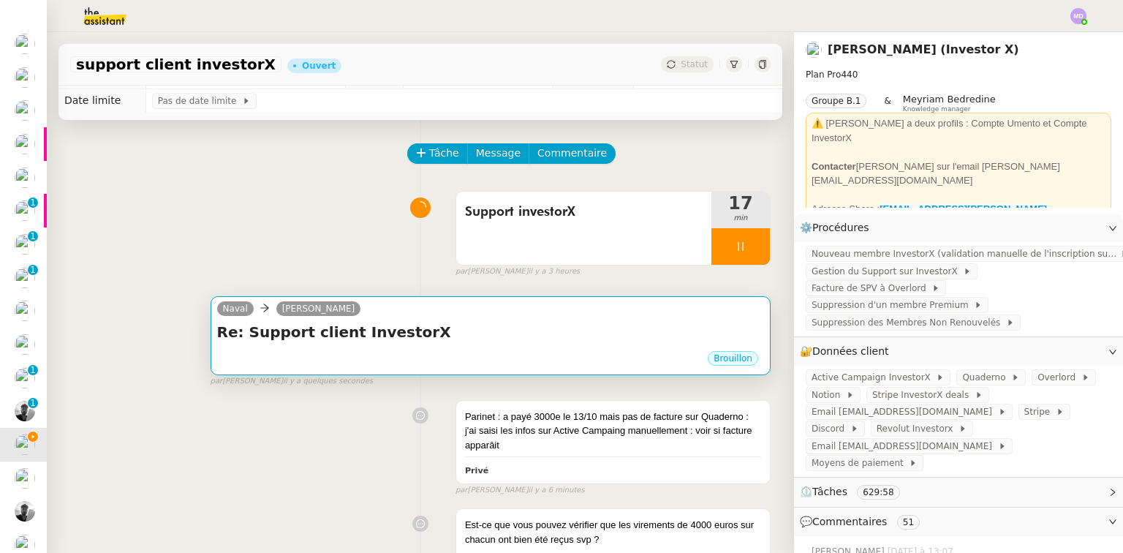
click at [456, 305] on div "Naval [PERSON_NAME] Re: Support client InvestorX ••• [GEOGRAPHIC_DATA]" at bounding box center [491, 335] width 560 height 79
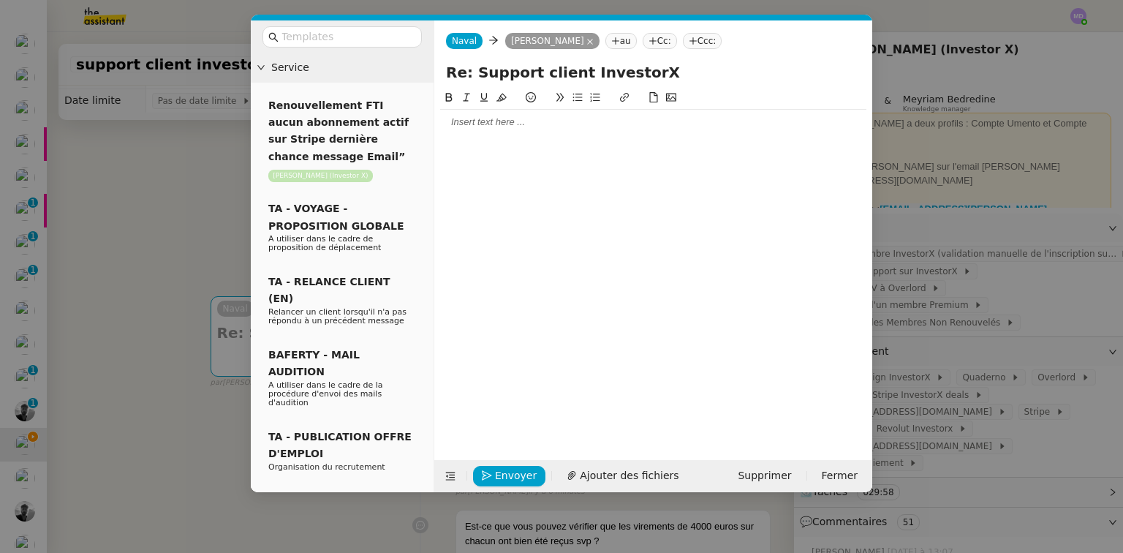
drag, startPoint x: 486, startPoint y: 132, endPoint x: 493, endPoint y: 126, distance: 9.8
click at [488, 129] on div at bounding box center [653, 122] width 426 height 25
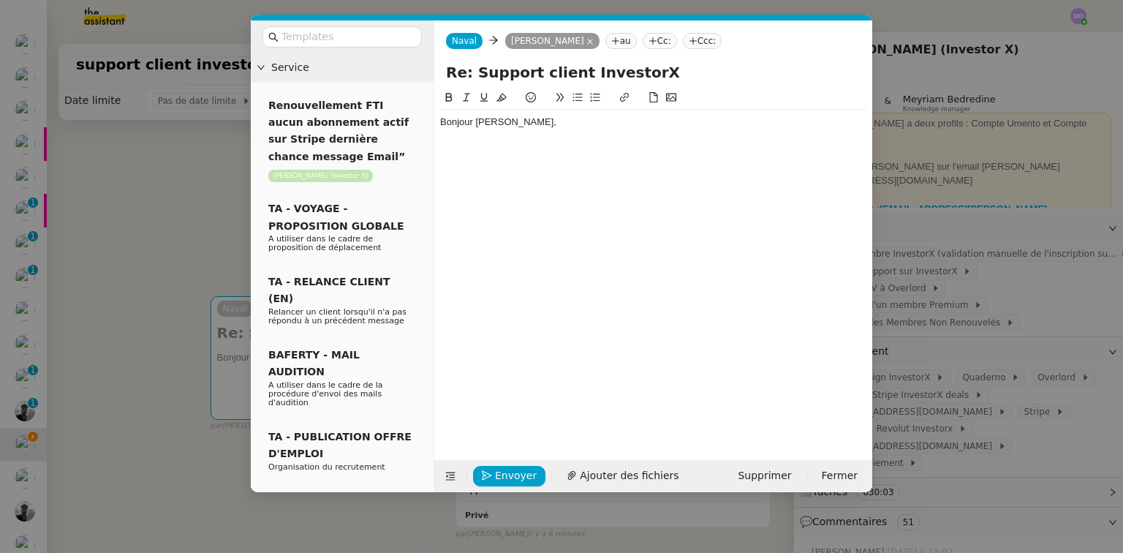
scroll to position [0, 0]
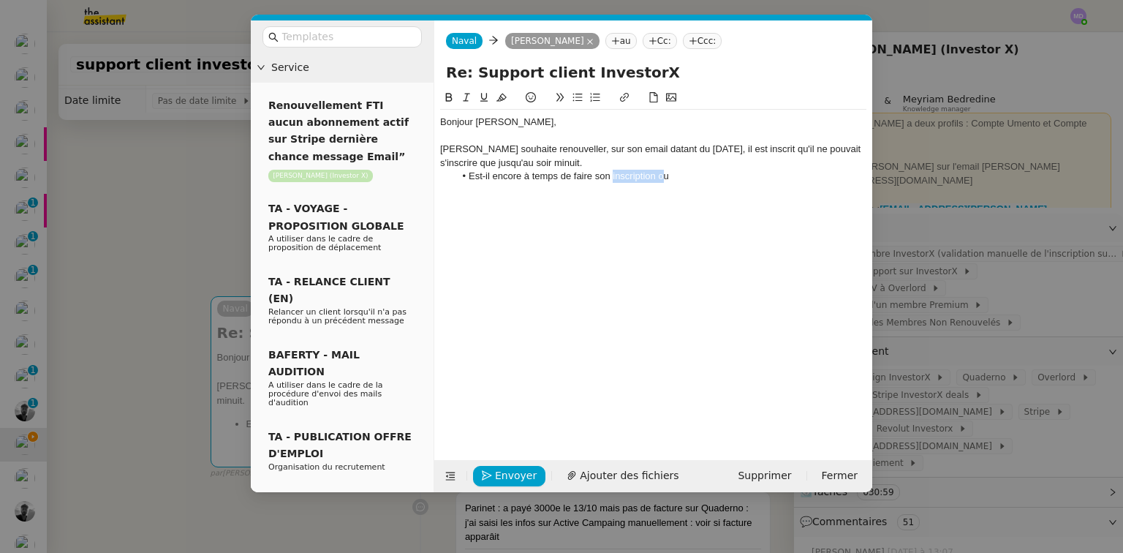
drag, startPoint x: 613, startPoint y: 176, endPoint x: 642, endPoint y: 185, distance: 30.5
click at [660, 178] on li "Est-il encore à temps de faire son inscription ou" at bounding box center [661, 176] width 412 height 13
click at [614, 175] on li "Est-il encore à temps de faire son inscription ou" at bounding box center [661, 176] width 412 height 13
drag, startPoint x: 611, startPoint y: 175, endPoint x: 669, endPoint y: 173, distance: 57.8
click at [669, 173] on li "Est-il encore à temps de faire son inscription ou" at bounding box center [661, 176] width 412 height 13
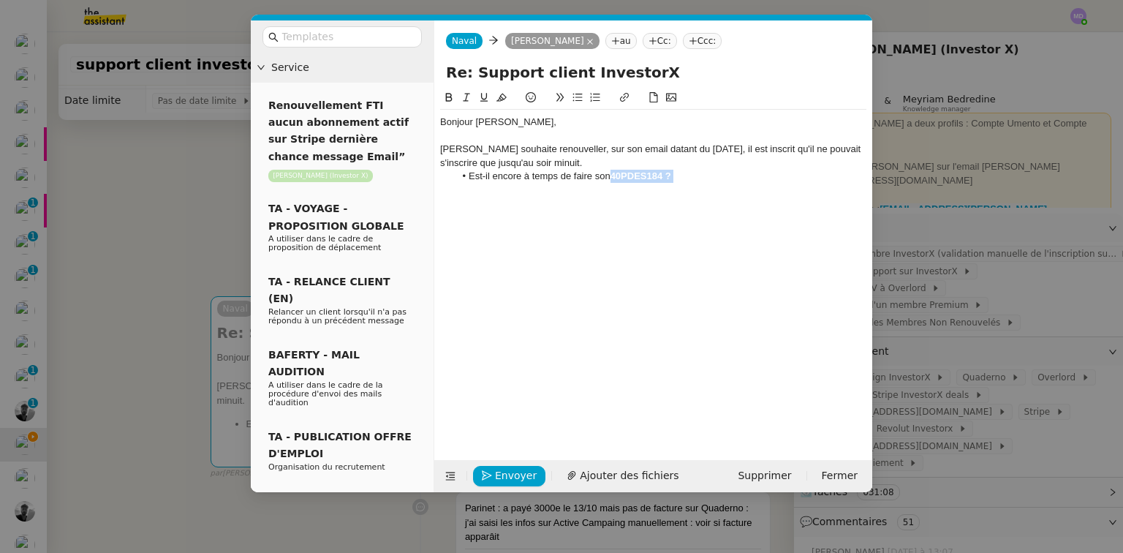
drag, startPoint x: 675, startPoint y: 174, endPoint x: 614, endPoint y: 177, distance: 60.8
click at [614, 177] on li "Est-il encore à temps de faire son 40PDES184 ?" at bounding box center [661, 176] width 412 height 13
click at [448, 97] on icon at bounding box center [449, 97] width 10 height 10
click at [641, 181] on li "Est-il encore à temps de faire son 40PDES184 ?" at bounding box center [661, 176] width 412 height 13
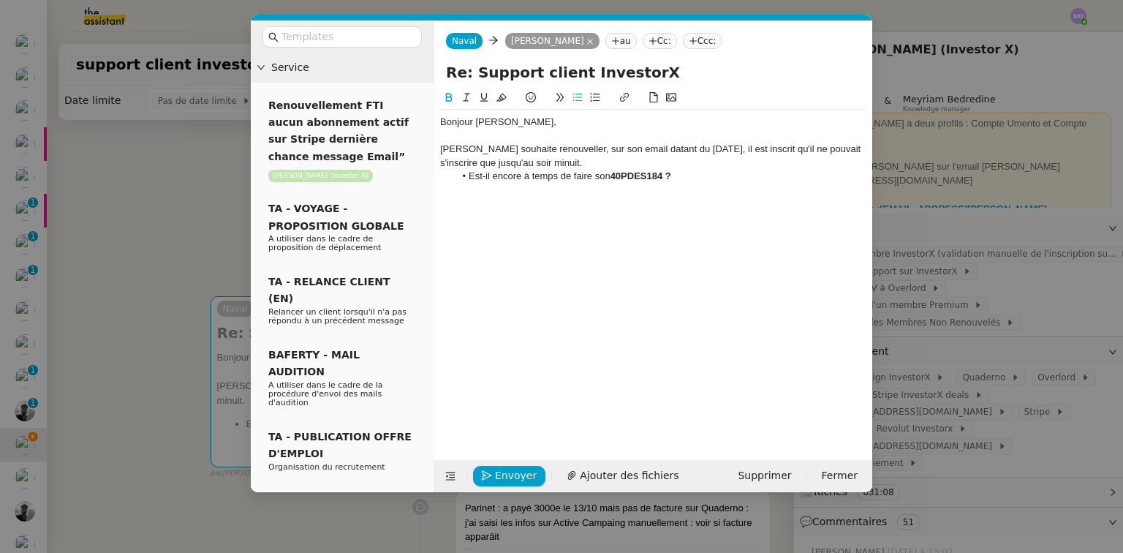
click at [616, 180] on strong "40PDES184 ?" at bounding box center [641, 175] width 61 height 11
drag, startPoint x: 614, startPoint y: 175, endPoint x: 683, endPoint y: 175, distance: 69.5
click at [683, 175] on li "Est-il encore à temps de faire son 40PDES184 ?" at bounding box center [661, 176] width 412 height 13
click at [444, 102] on icon at bounding box center [449, 97] width 10 height 10
click at [614, 172] on li "Est-il encore à temps de faire son 40PDES184 ?" at bounding box center [661, 176] width 412 height 13
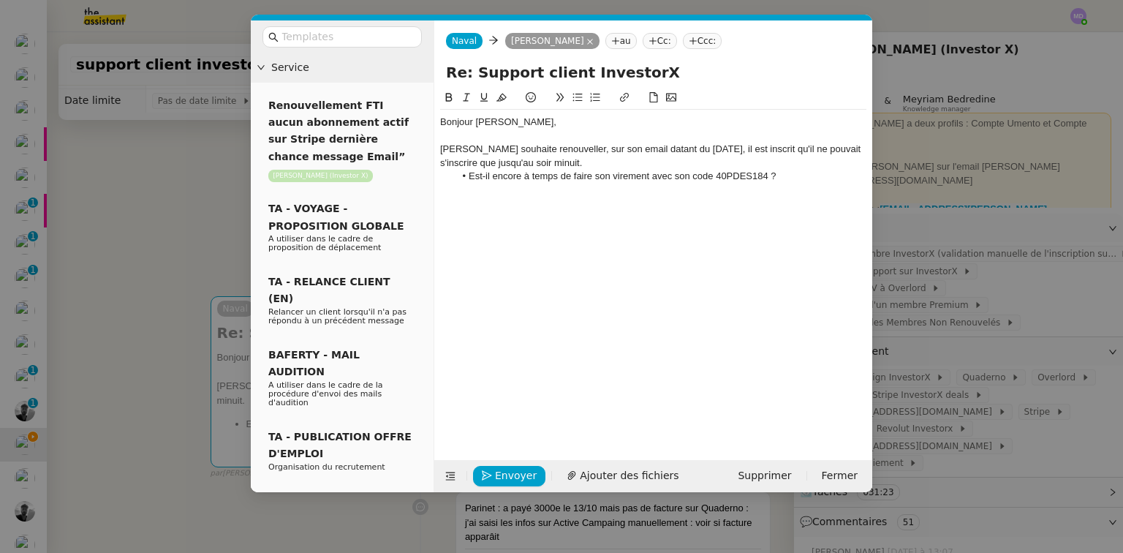
click at [781, 175] on li "Est-il encore à temps de faire son virement avec son code 40PDES184 ?" at bounding box center [661, 176] width 412 height 13
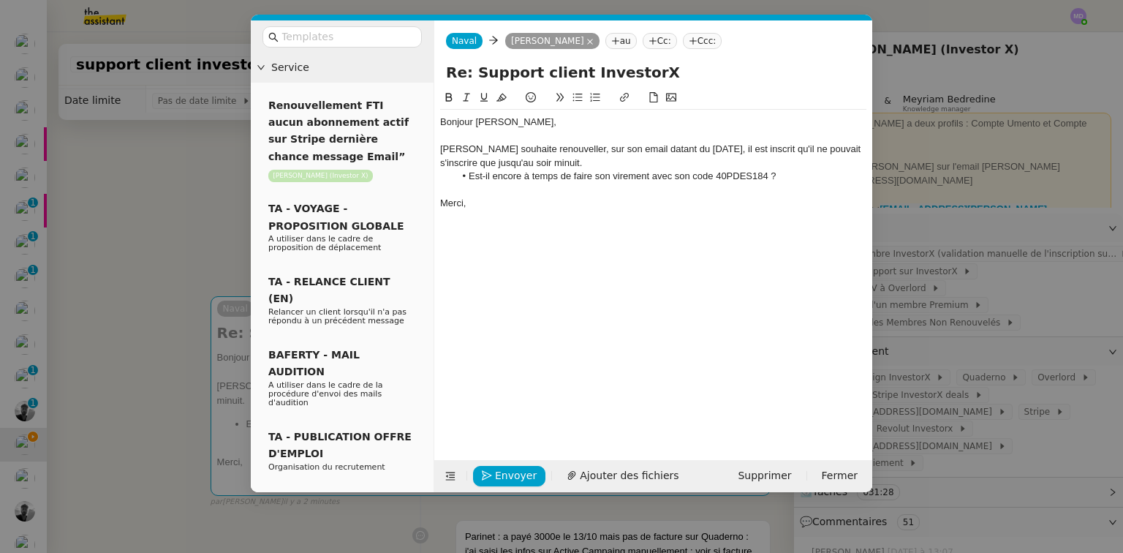
drag, startPoint x: 603, startPoint y: 151, endPoint x: 579, endPoint y: 146, distance: 24.0
click at [579, 146] on div "[PERSON_NAME] souhaite renouveller, sur son email datant du [DATE], il est insc…" at bounding box center [653, 156] width 426 height 27
click at [0, 0] on lt-span "renouveler" at bounding box center [0, 0] width 0 height 0
click at [522, 476] on span "Envoyer" at bounding box center [516, 475] width 42 height 17
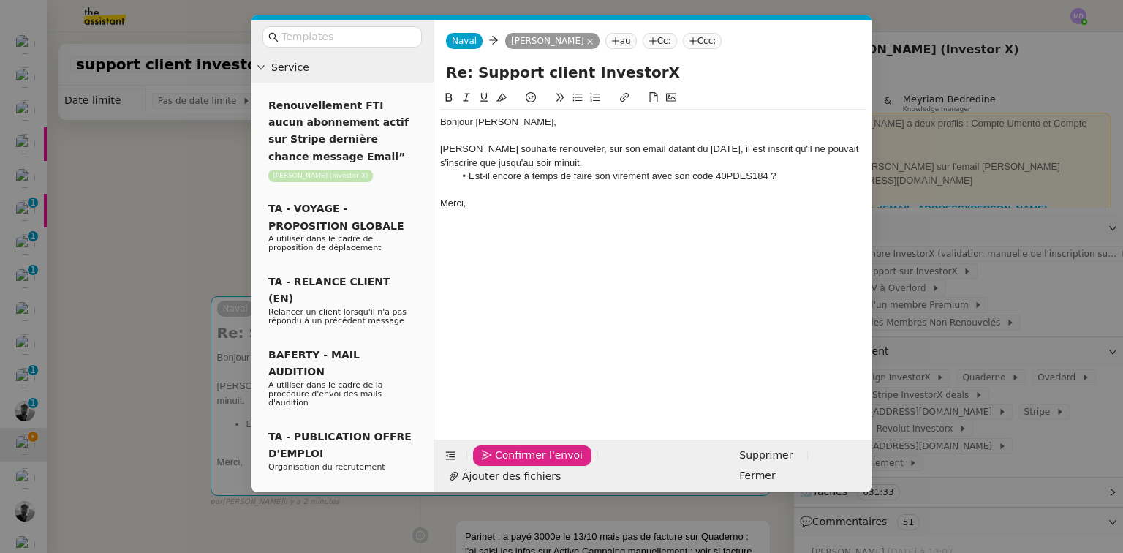
drag, startPoint x: 519, startPoint y: 474, endPoint x: 661, endPoint y: 535, distance: 154.6
click at [521, 464] on span "Confirmer l'envoi" at bounding box center [539, 455] width 88 height 17
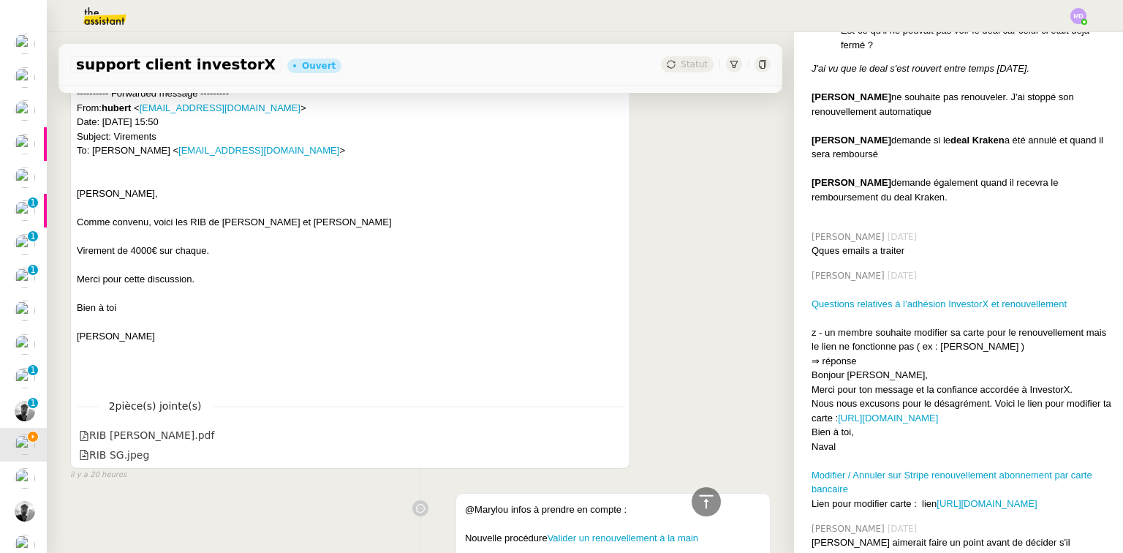
scroll to position [6438, 0]
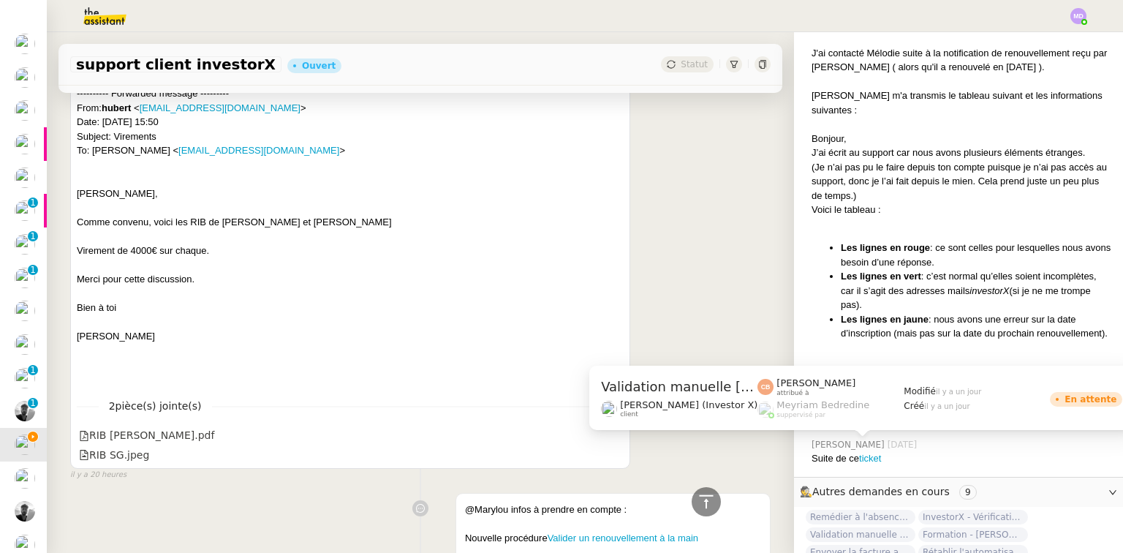
click at [864, 527] on span "Validation manuelle [PERSON_NAME]" at bounding box center [861, 534] width 110 height 15
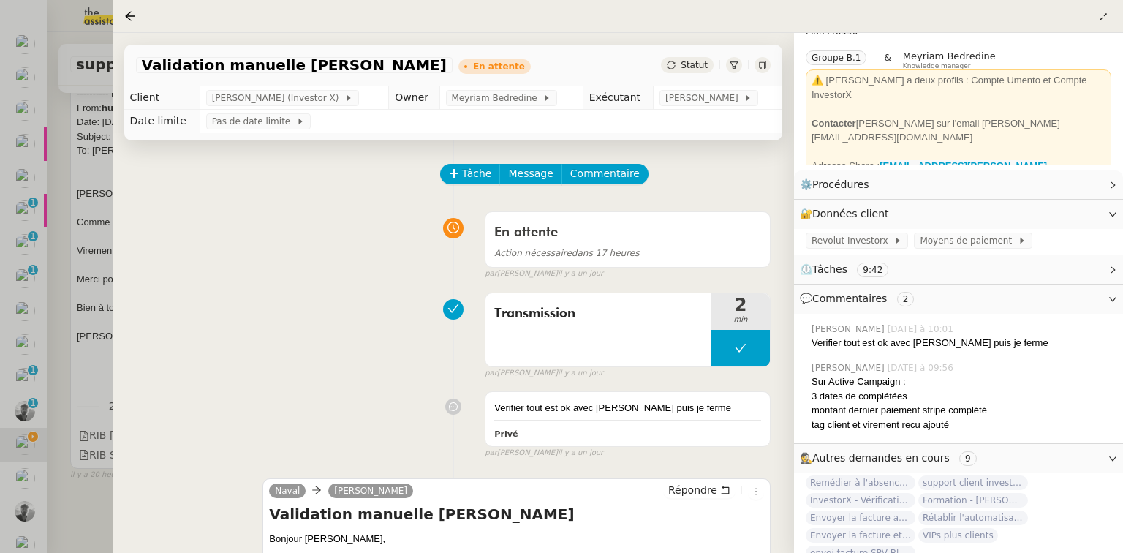
scroll to position [97, 0]
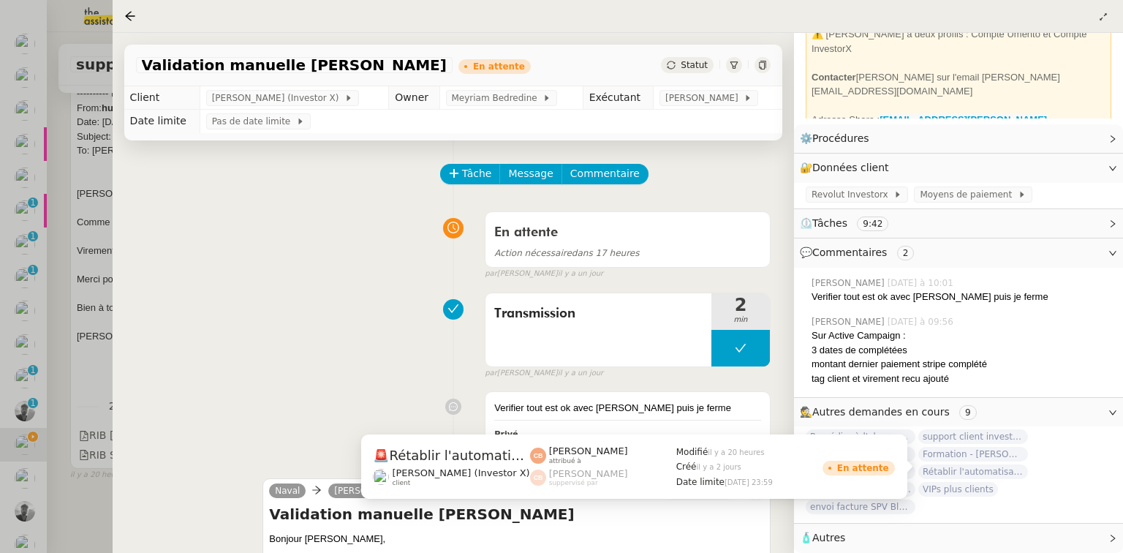
click at [981, 468] on span "Rétablir l'automatisation des renouvellements" at bounding box center [973, 471] width 110 height 15
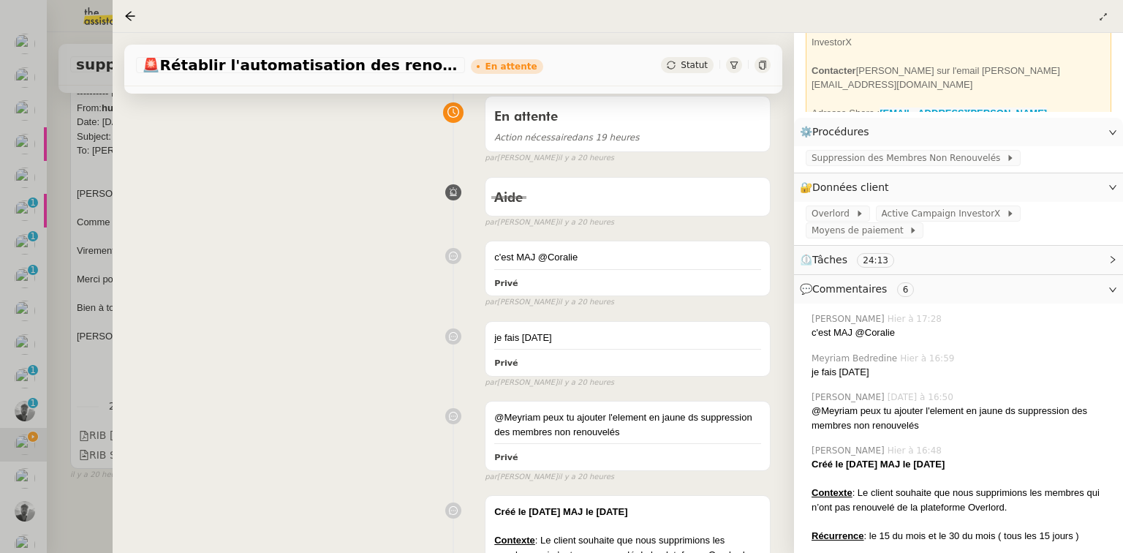
scroll to position [234, 0]
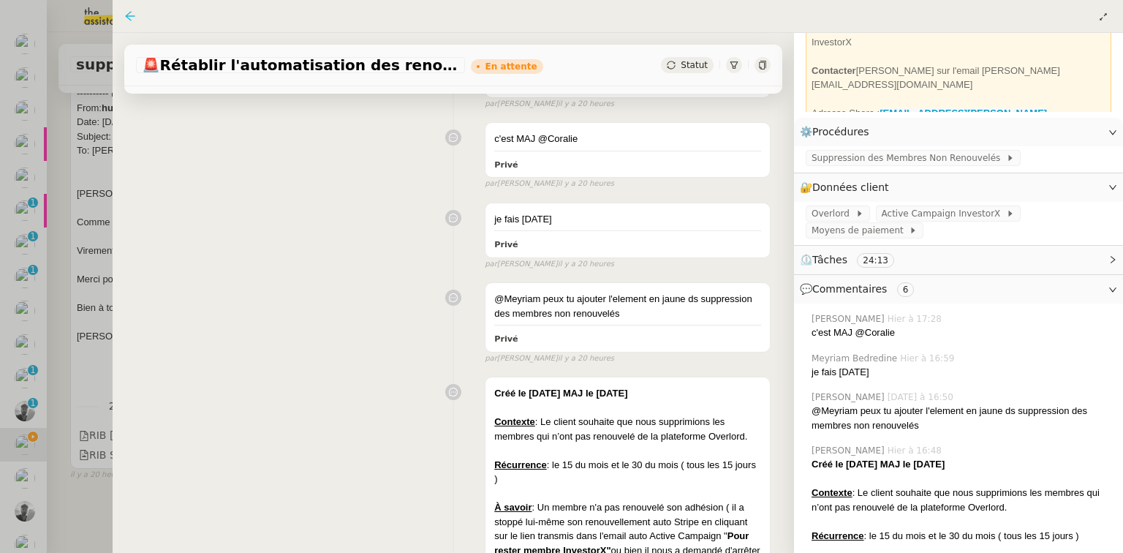
click at [125, 17] on icon at bounding box center [130, 16] width 10 height 10
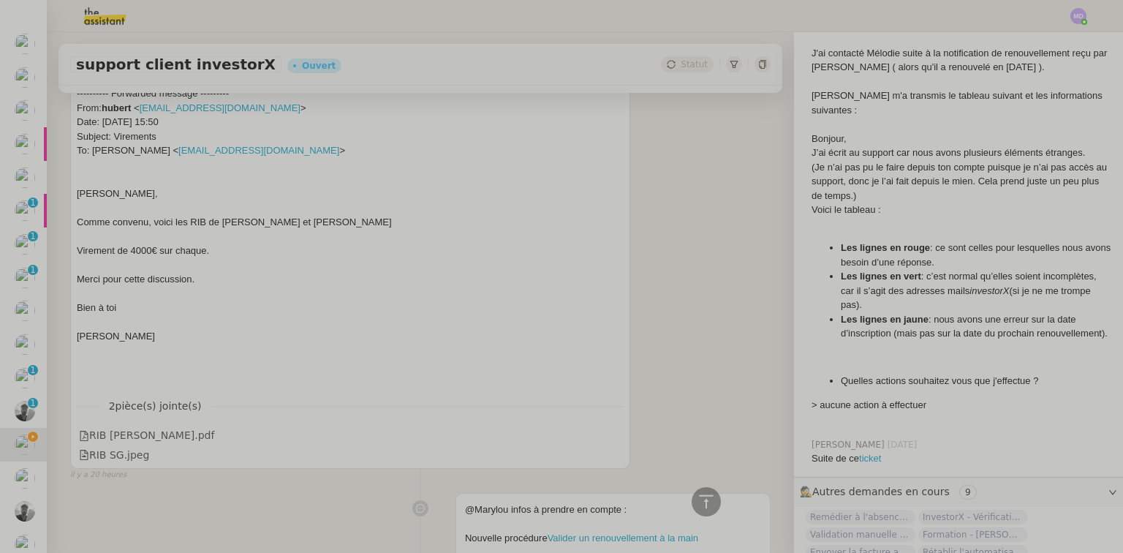
drag, startPoint x: 97, startPoint y: 12, endPoint x: 94, endPoint y: 20, distance: 8.3
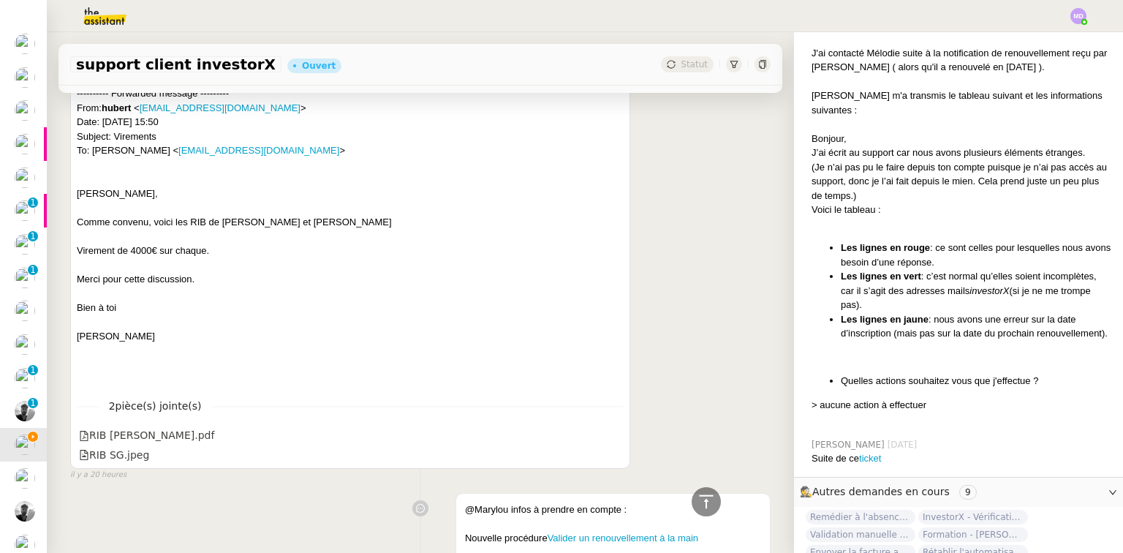
click at [102, 15] on img at bounding box center [93, 16] width 113 height 32
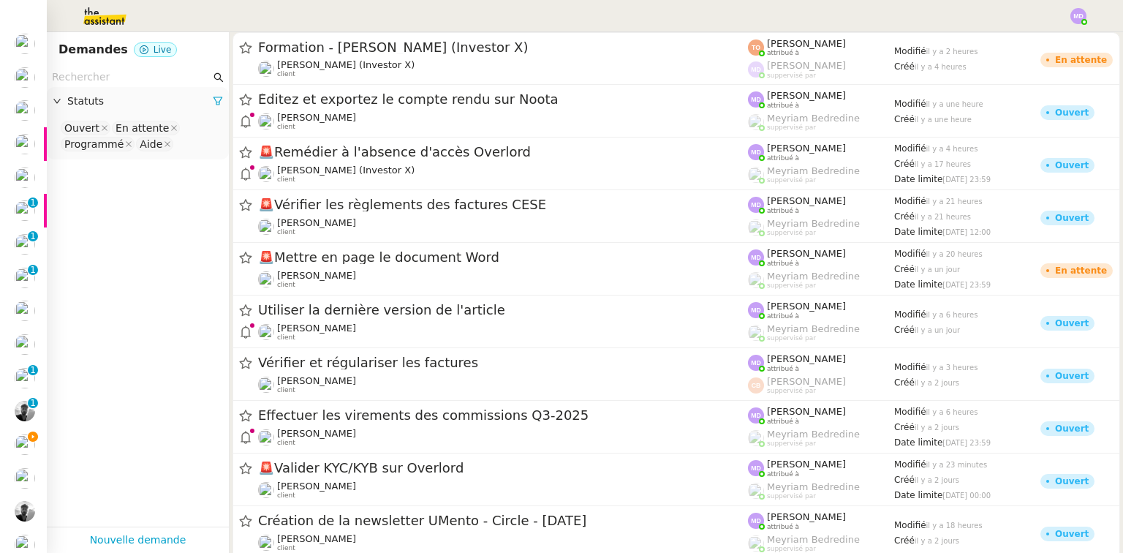
click at [83, 78] on input "text" at bounding box center [131, 77] width 159 height 17
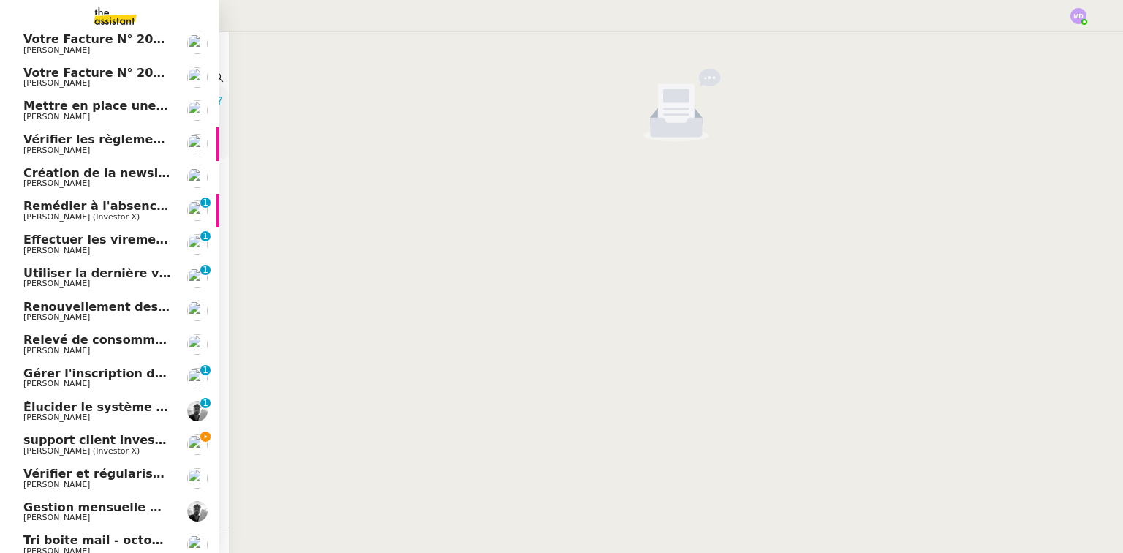
type input "lecourt"
click at [58, 445] on span "support client investorX" at bounding box center [102, 440] width 159 height 14
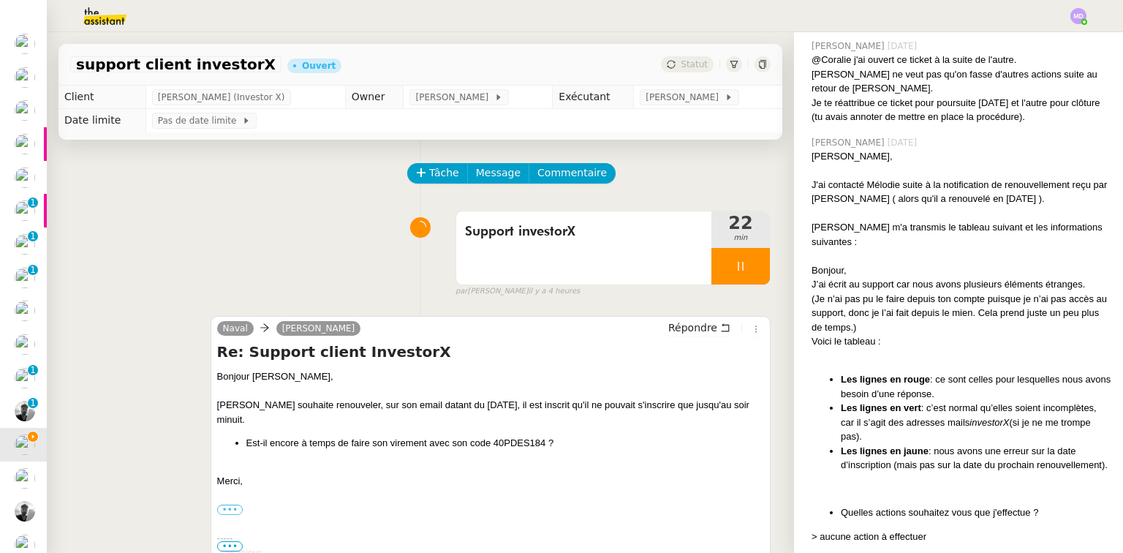
scroll to position [6438, 0]
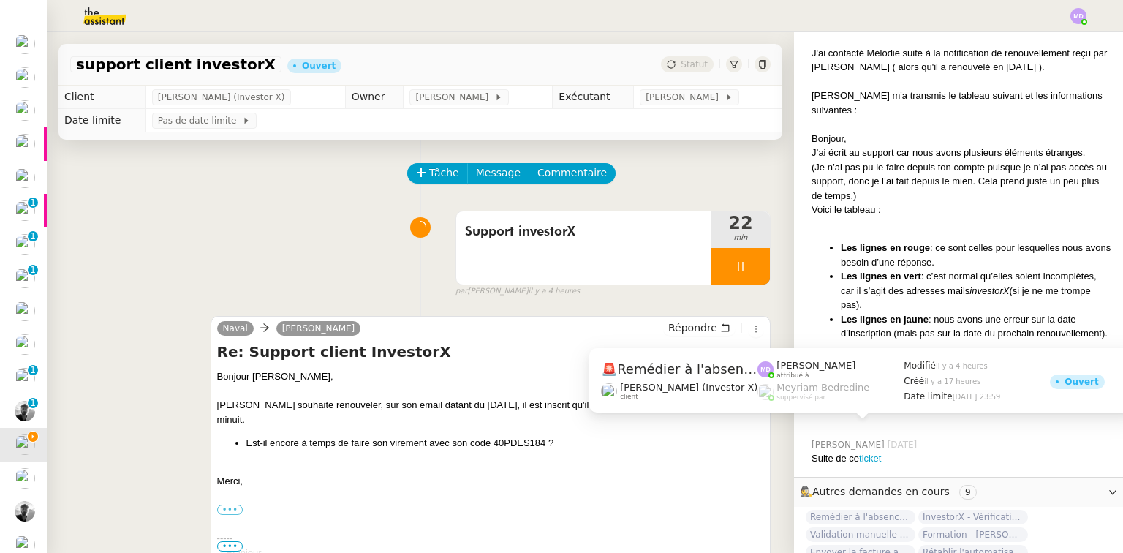
click at [879, 510] on span "Remédier à l'absence d'accès Overlord" at bounding box center [861, 517] width 110 height 15
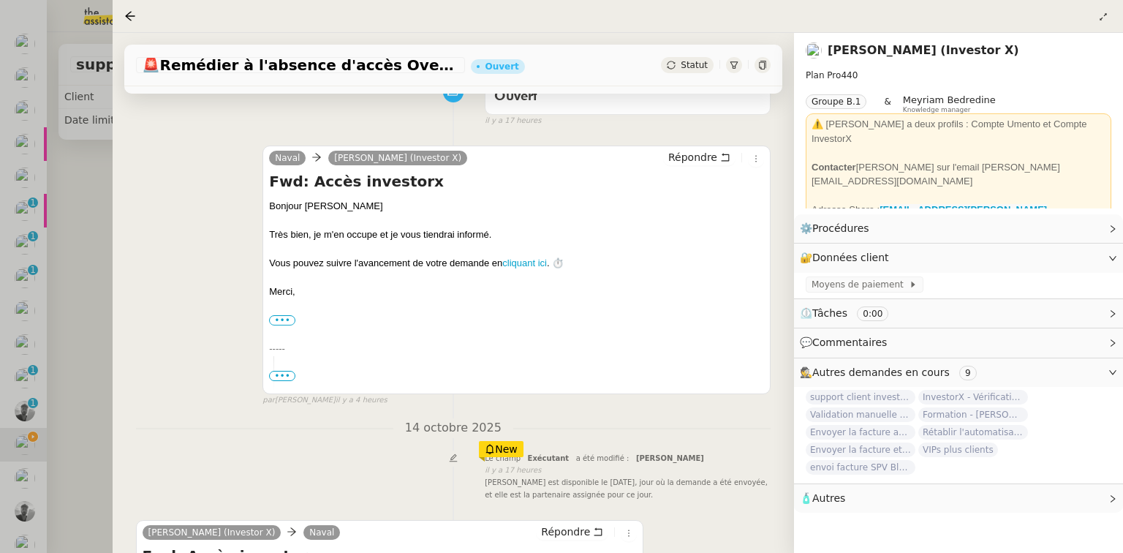
scroll to position [309, 0]
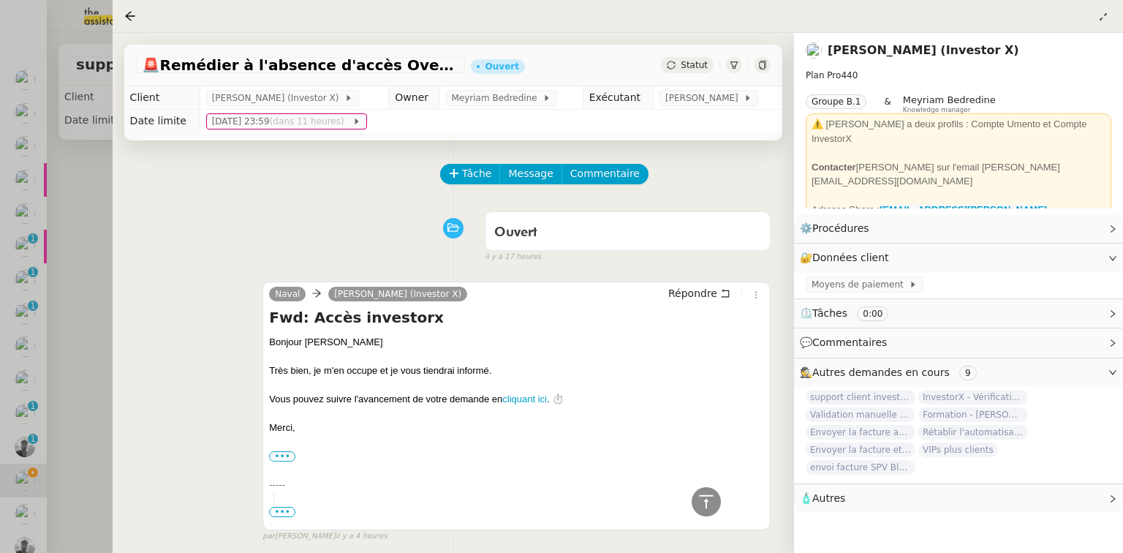
click at [0, 0] on input "•••" at bounding box center [0, 0] width 0 height 0
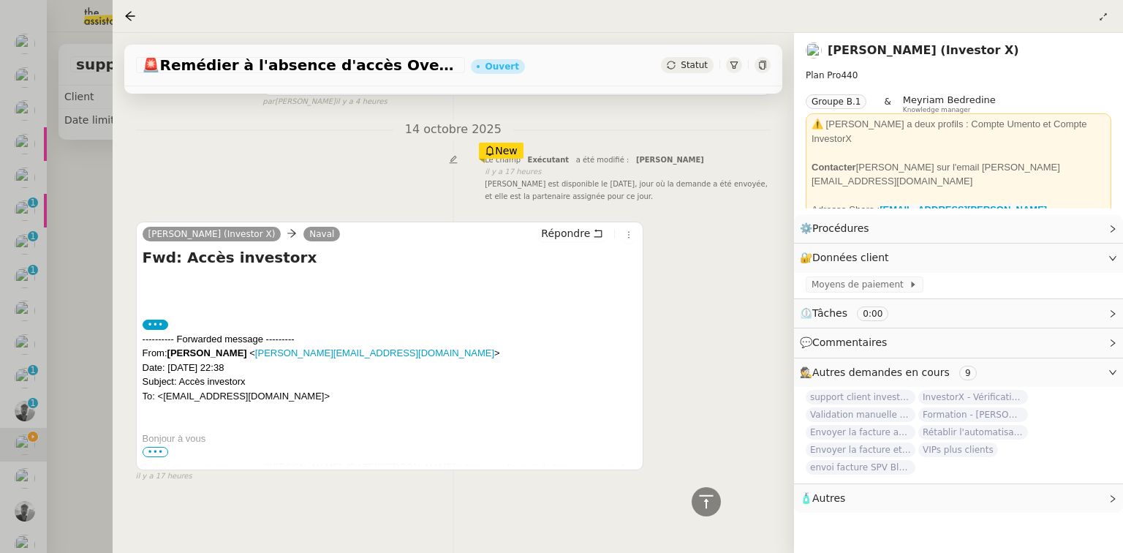
scroll to position [443, 0]
click at [156, 447] on span "•••" at bounding box center [156, 452] width 26 height 10
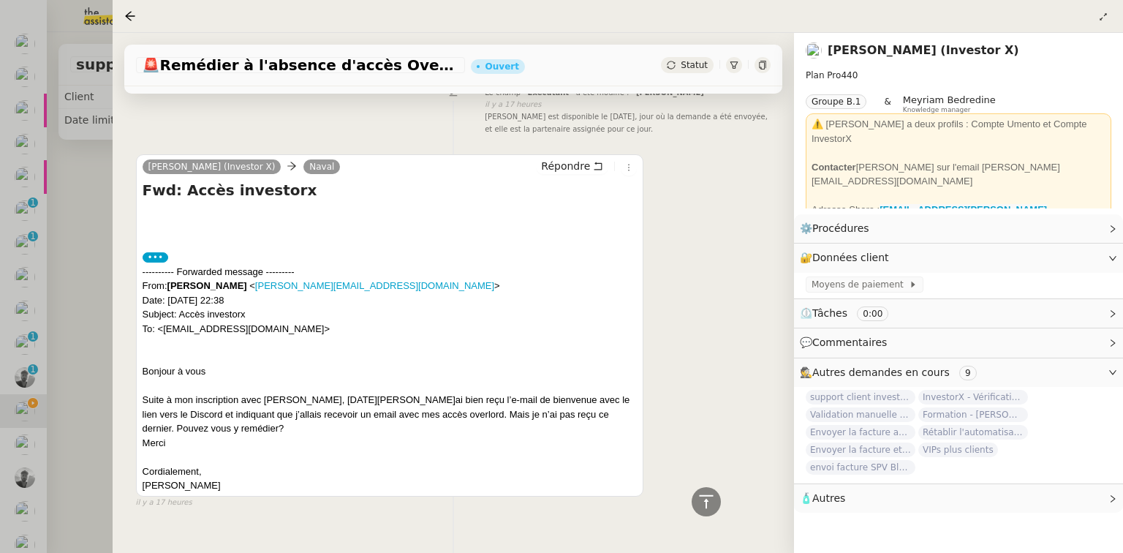
scroll to position [36, 0]
drag, startPoint x: 81, startPoint y: 429, endPoint x: 41, endPoint y: 437, distance: 41.2
click at [80, 429] on div at bounding box center [561, 276] width 1123 height 553
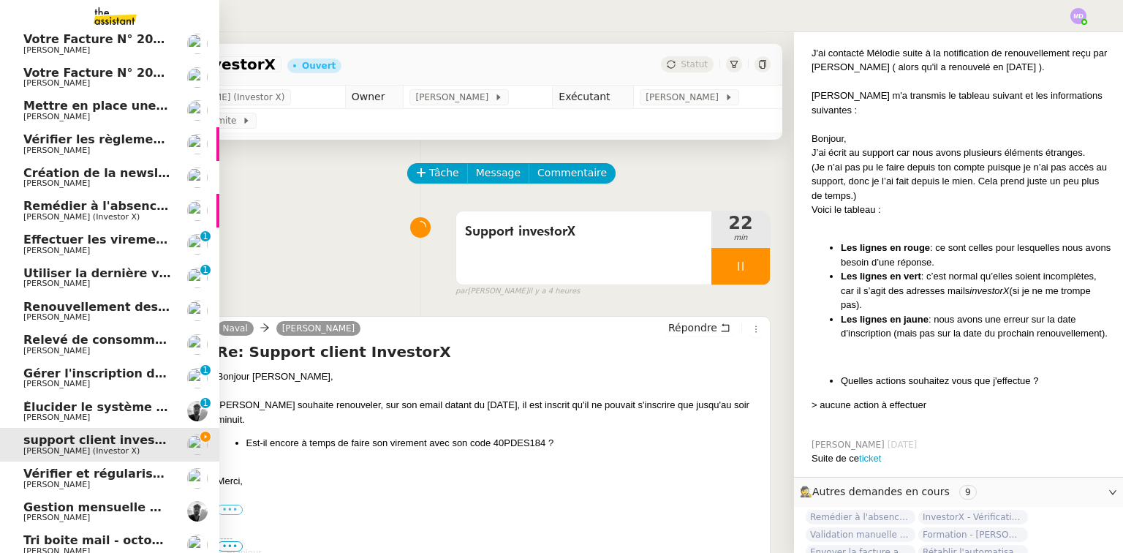
click at [24, 442] on span "support client investorX" at bounding box center [102, 440] width 159 height 14
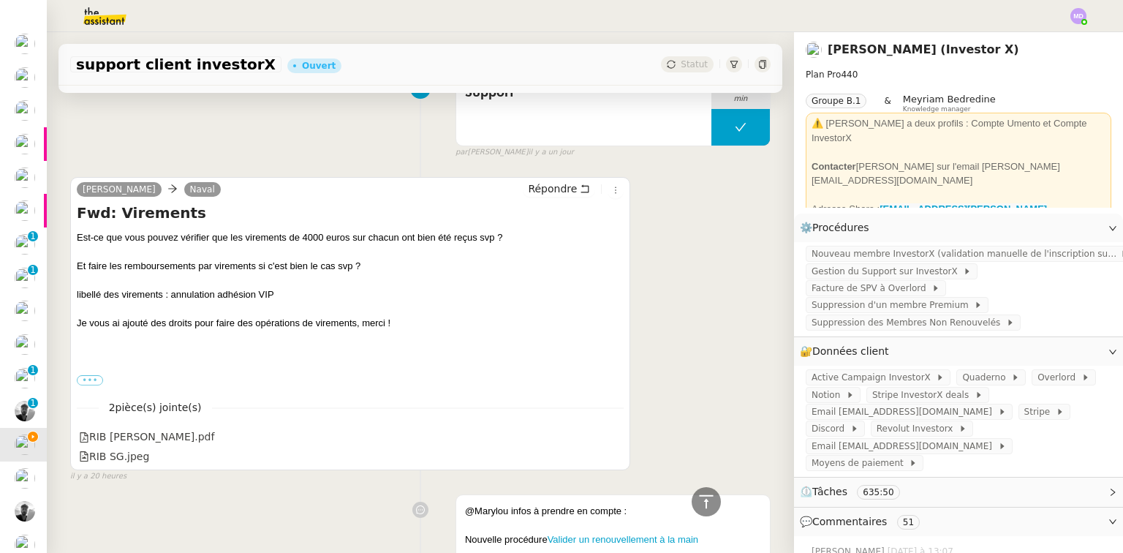
scroll to position [1404, 0]
click at [96, 382] on label "•••" at bounding box center [90, 380] width 26 height 10
click at [0, 0] on input "•••" at bounding box center [0, 0] width 0 height 0
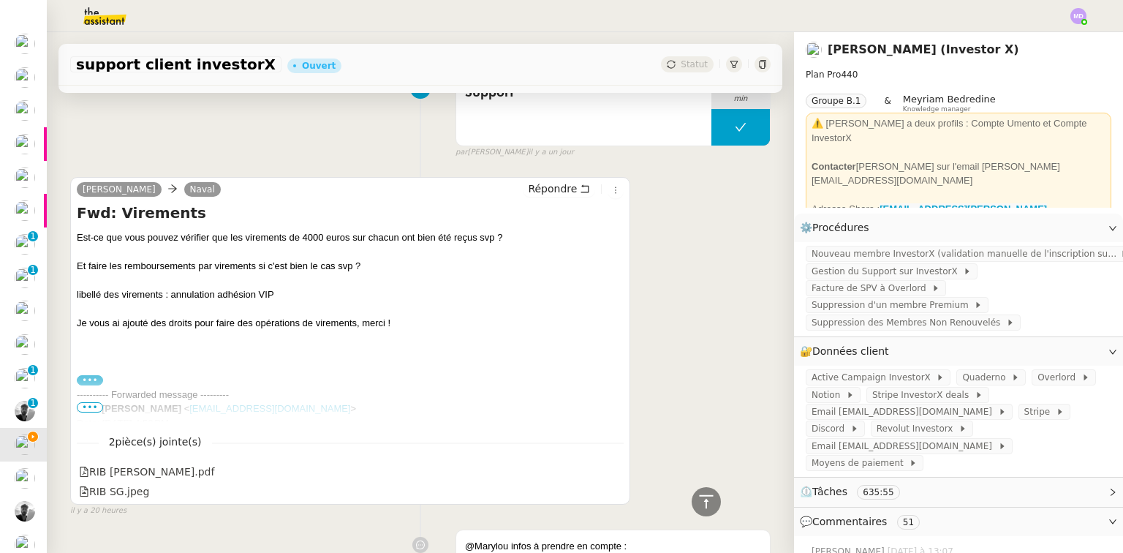
click at [91, 409] on span "•••" at bounding box center [90, 407] width 26 height 10
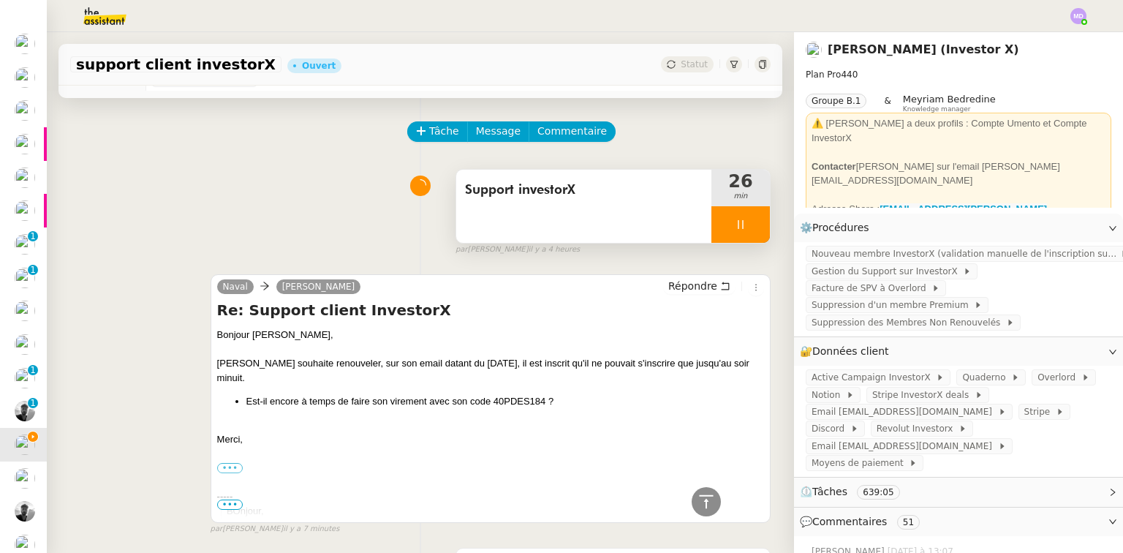
scroll to position [0, 0]
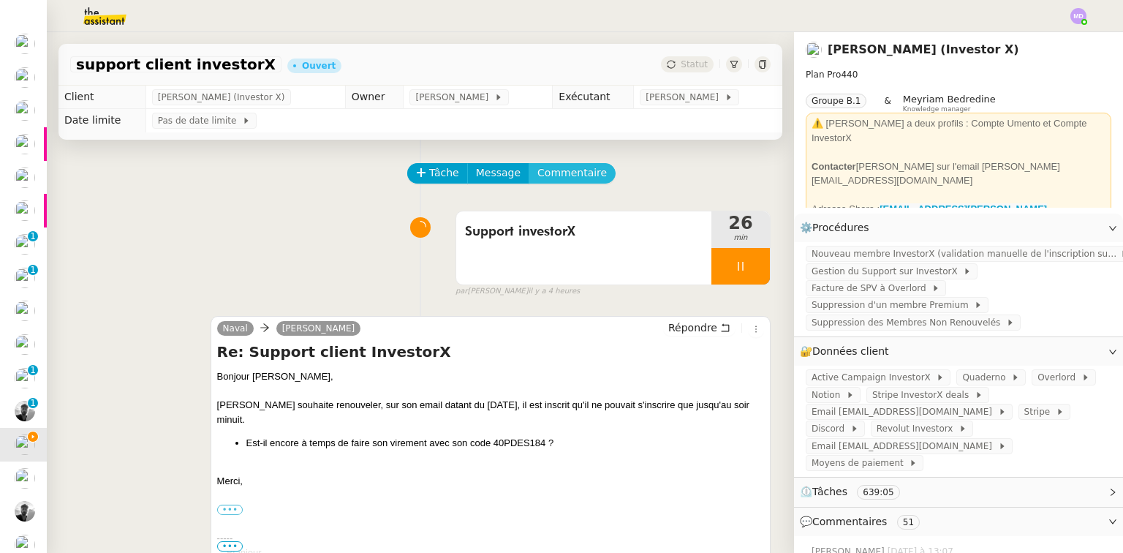
click at [540, 171] on span "Commentaire" at bounding box center [571, 173] width 69 height 17
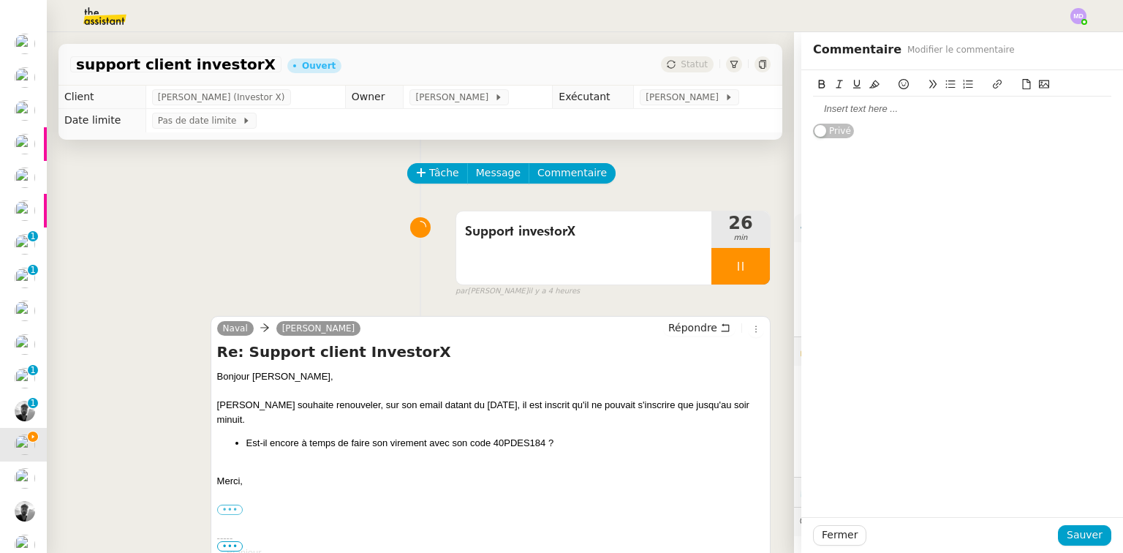
click at [831, 110] on div at bounding box center [962, 108] width 298 height 13
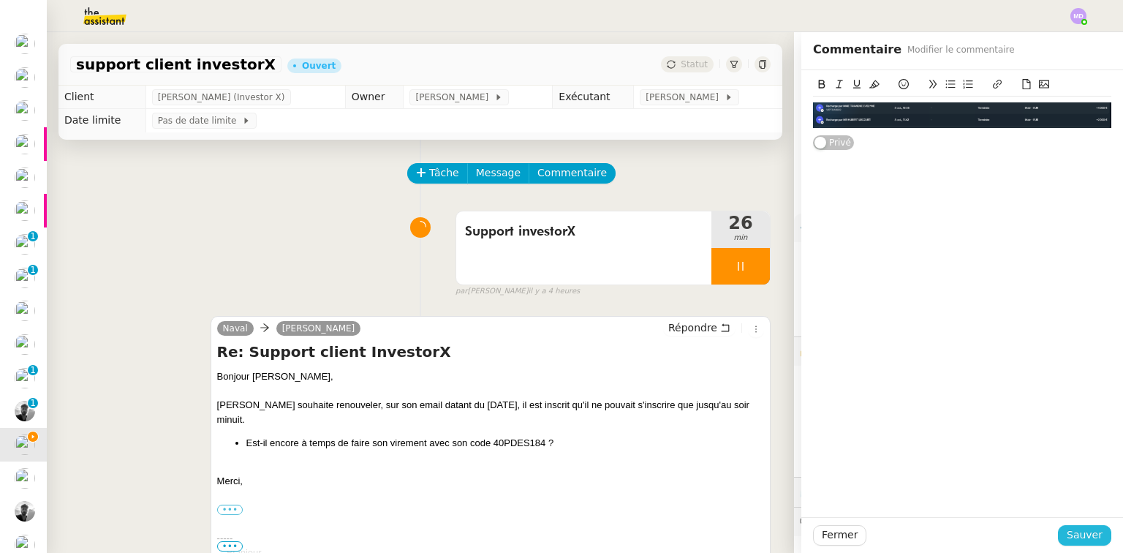
click at [1085, 532] on span "Sauver" at bounding box center [1085, 534] width 36 height 17
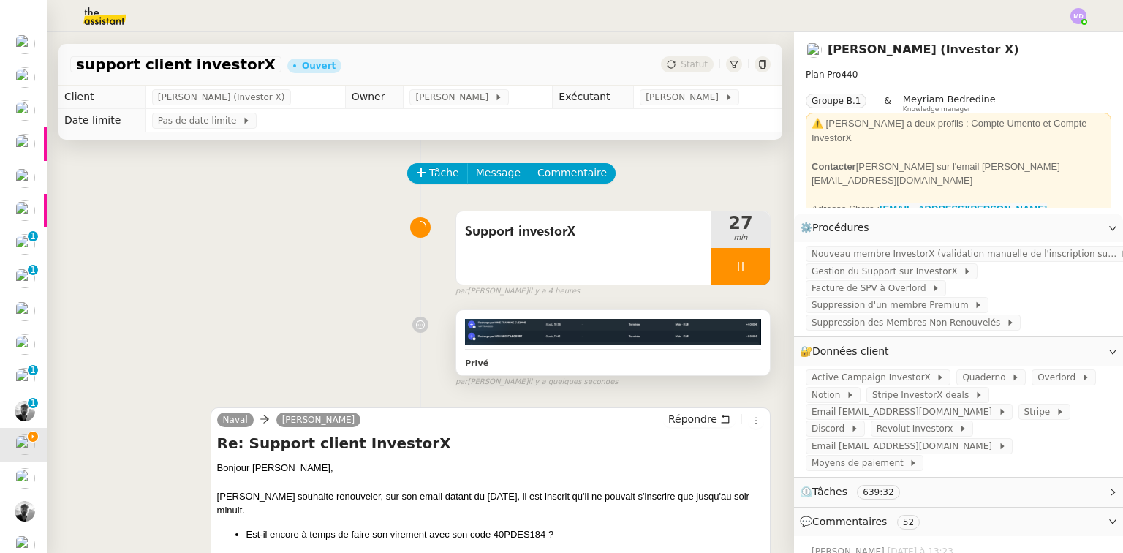
click at [577, 319] on div "Privé" at bounding box center [613, 342] width 314 height 65
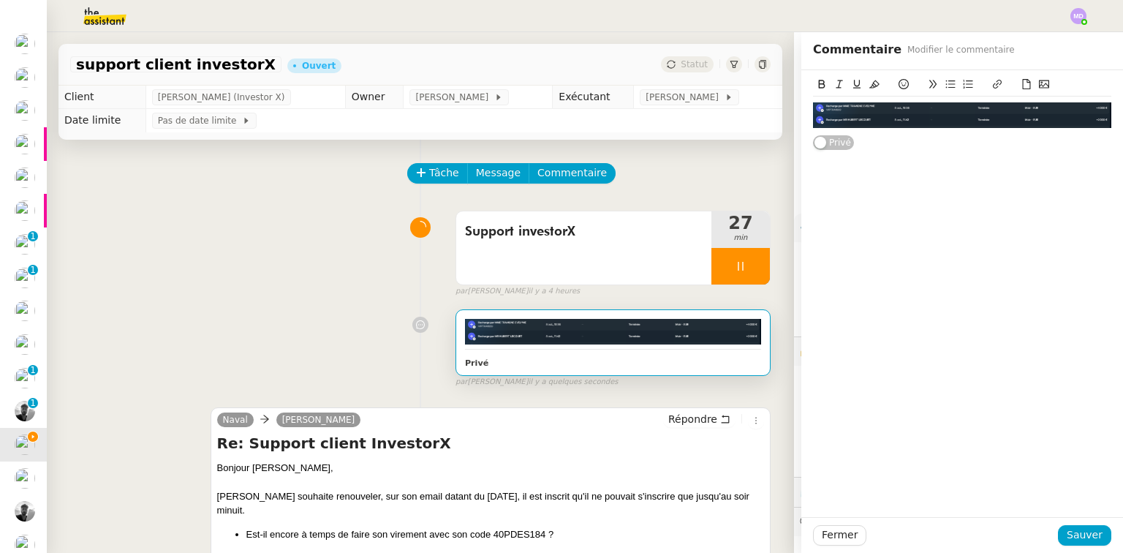
click at [1107, 111] on div "Privé" at bounding box center [962, 110] width 322 height 80
click at [872, 116] on img at bounding box center [962, 115] width 298 height 26
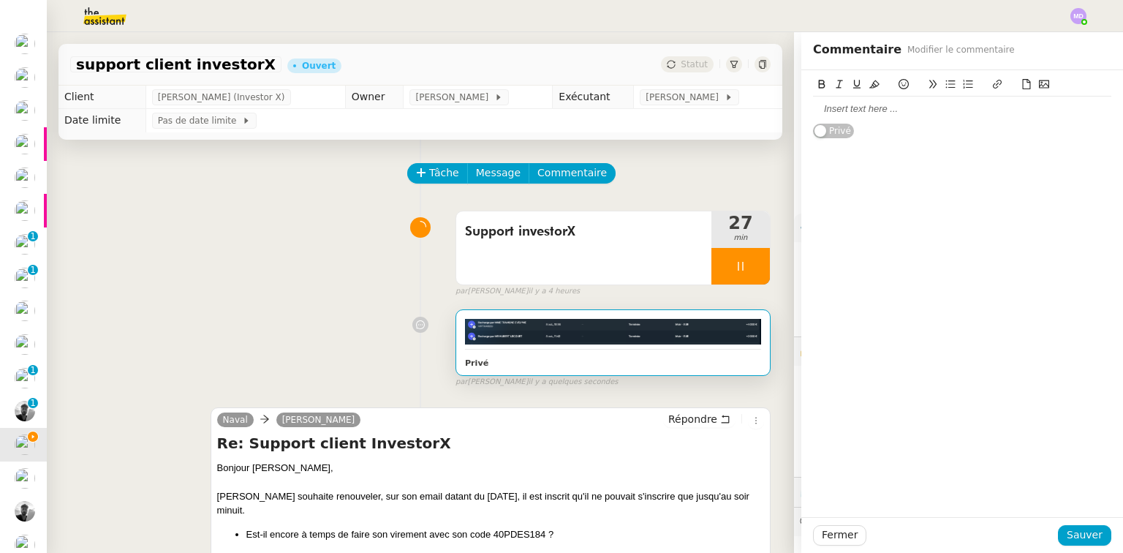
drag, startPoint x: 910, startPoint y: 99, endPoint x: 904, endPoint y: 112, distance: 14.4
click at [907, 105] on div at bounding box center [962, 109] width 298 height 25
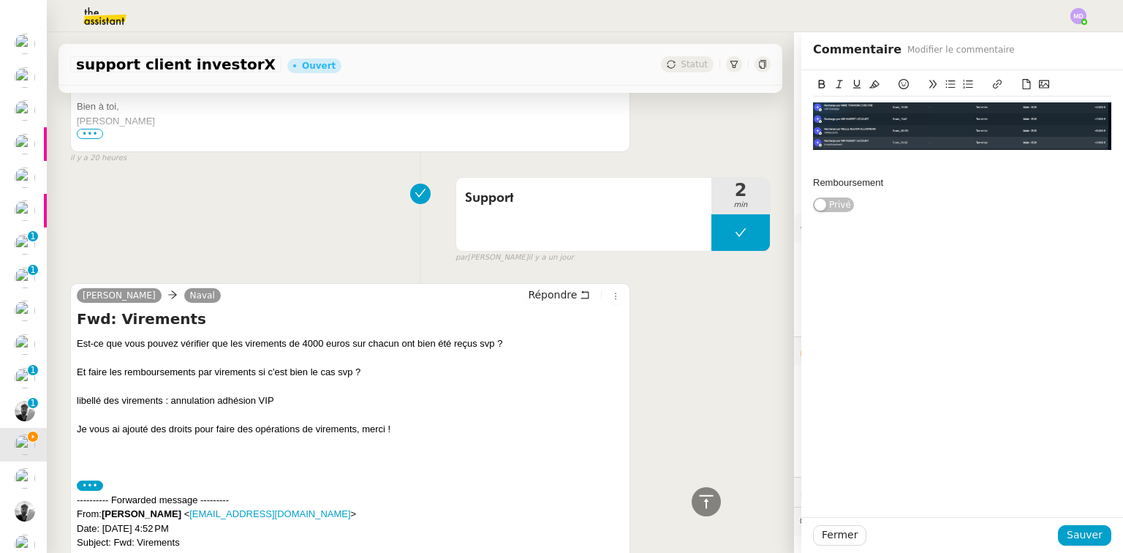
scroll to position [1579, 0]
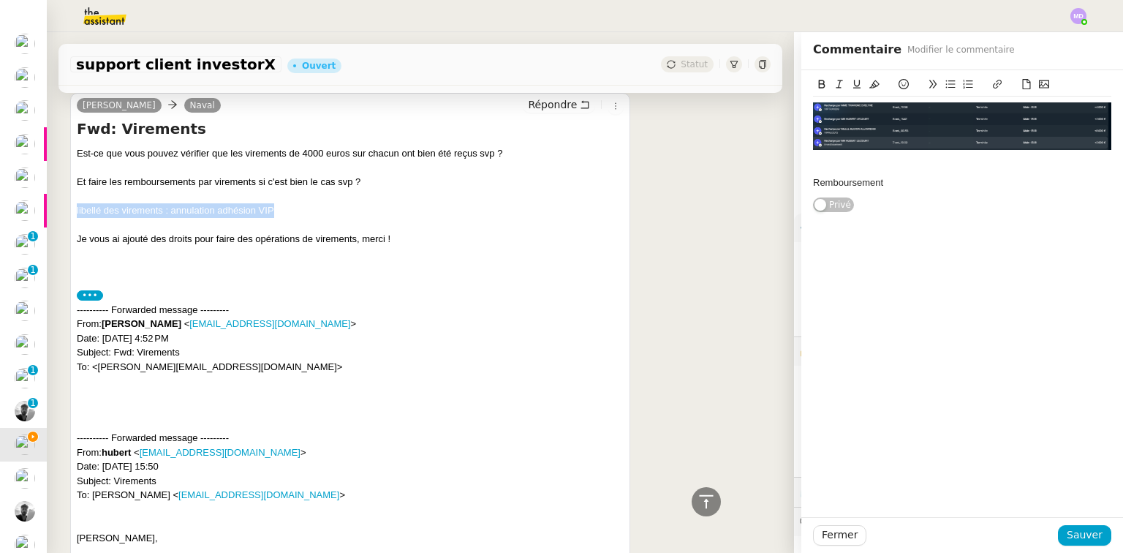
drag, startPoint x: 278, startPoint y: 212, endPoint x: 74, endPoint y: 213, distance: 204.0
click at [74, 213] on div "[PERSON_NAME] Naval Répondre Fwd: Virements Est-ce que vous pouvez vérifier que…" at bounding box center [350, 453] width 560 height 720
copy div "libellé des virements : annulation adhésion VIP"
drag, startPoint x: 814, startPoint y: 181, endPoint x: 793, endPoint y: 181, distance: 21.2
click at [801, 181] on div "Remboursement Privé" at bounding box center [962, 141] width 322 height 143
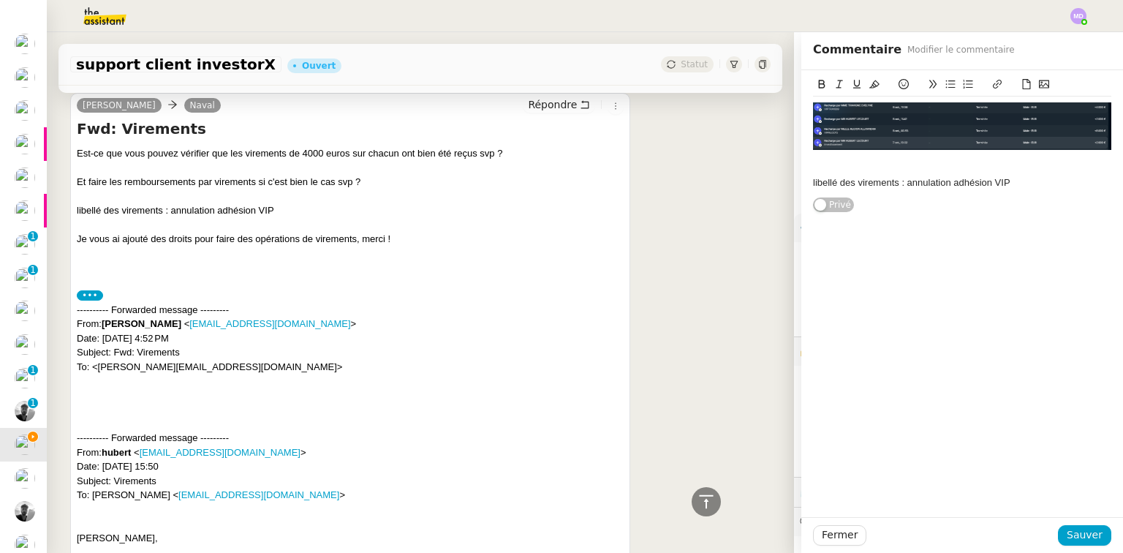
scroll to position [0, 0]
click at [1081, 526] on button "Sauver" at bounding box center [1084, 535] width 53 height 20
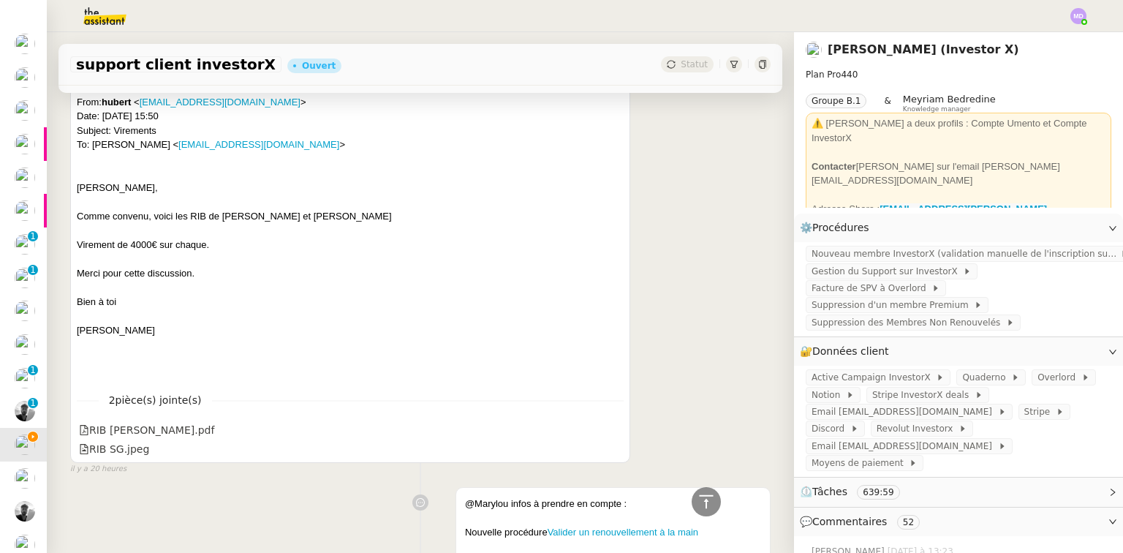
scroll to position [2053, 0]
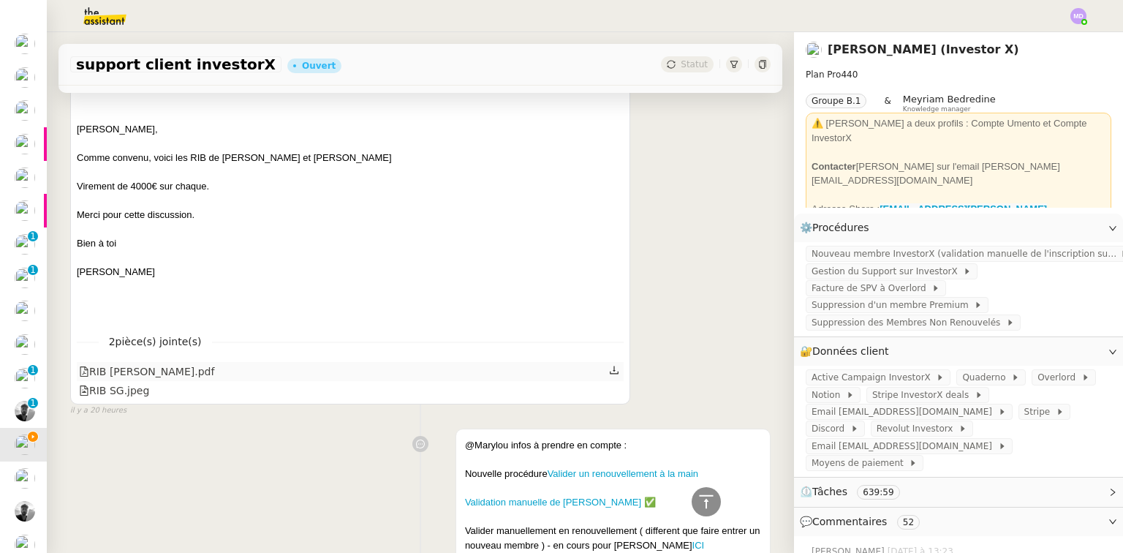
click at [609, 372] on icon at bounding box center [614, 370] width 10 height 10
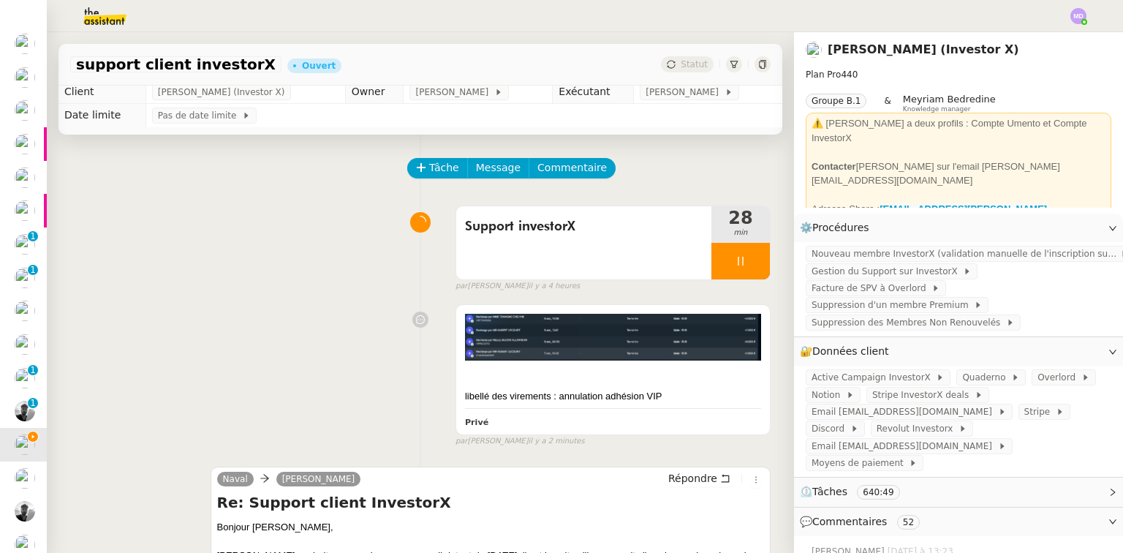
scroll to position [0, 0]
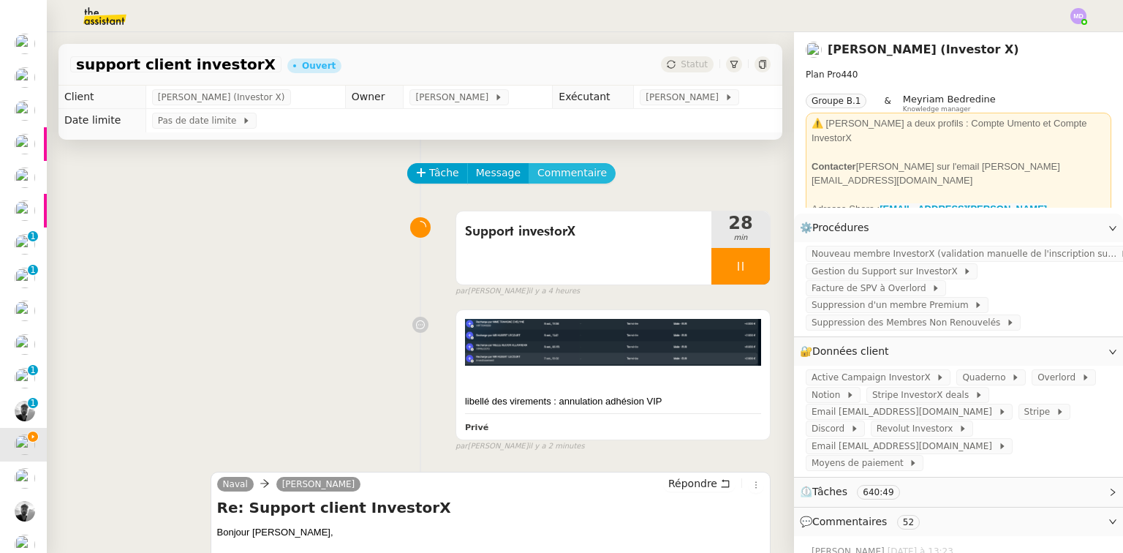
click at [548, 173] on span "Commentaire" at bounding box center [571, 173] width 69 height 17
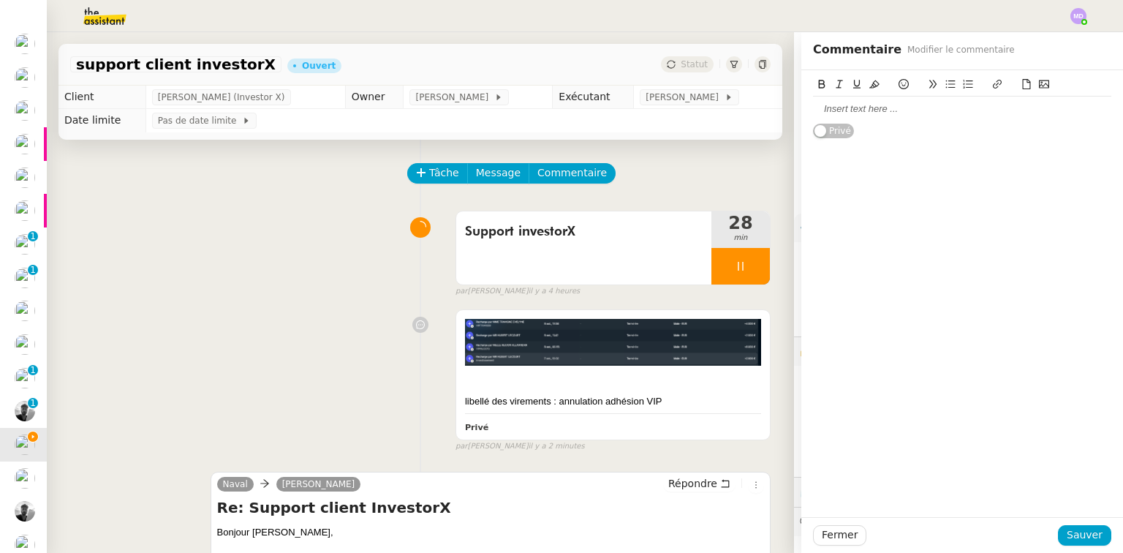
click at [879, 107] on div at bounding box center [962, 108] width 298 height 13
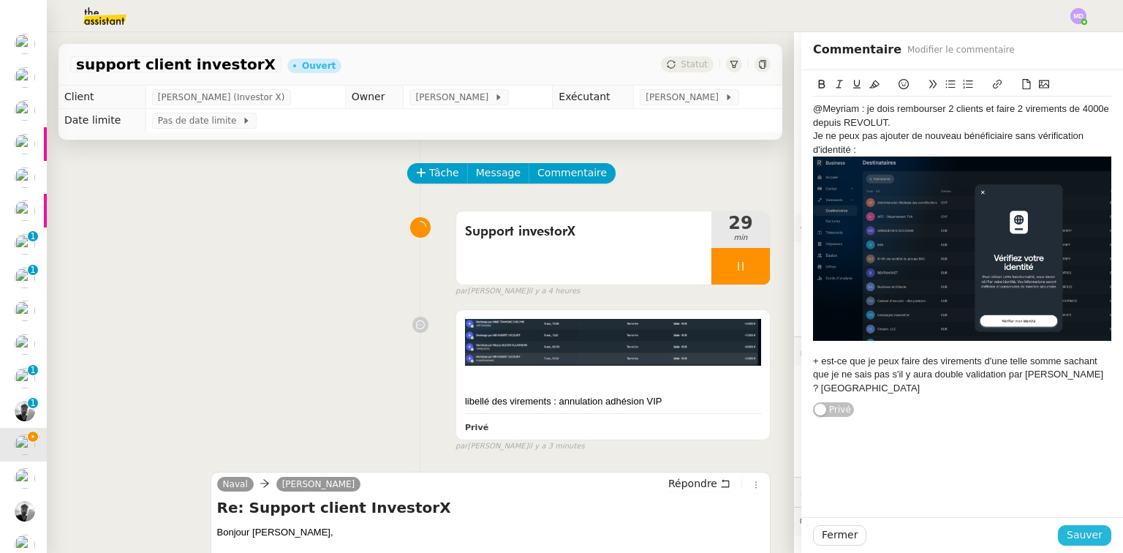
drag, startPoint x: 1082, startPoint y: 535, endPoint x: 1026, endPoint y: 507, distance: 63.1
click at [1082, 535] on span "Sauver" at bounding box center [1085, 534] width 36 height 17
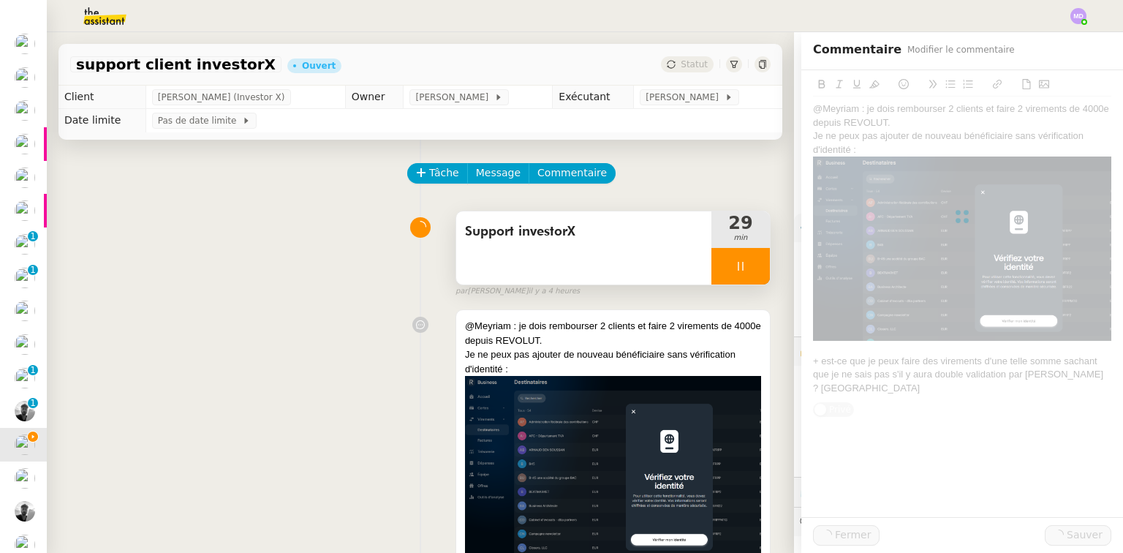
click at [723, 258] on div at bounding box center [740, 266] width 58 height 37
click at [750, 262] on icon at bounding box center [756, 266] width 12 height 12
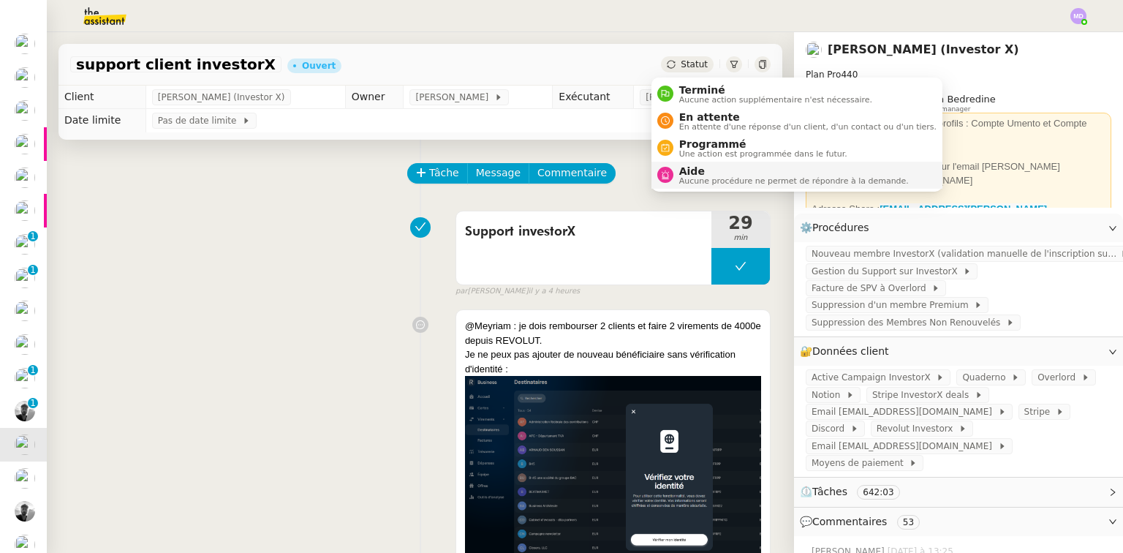
click at [700, 167] on span "Aide" at bounding box center [794, 171] width 230 height 12
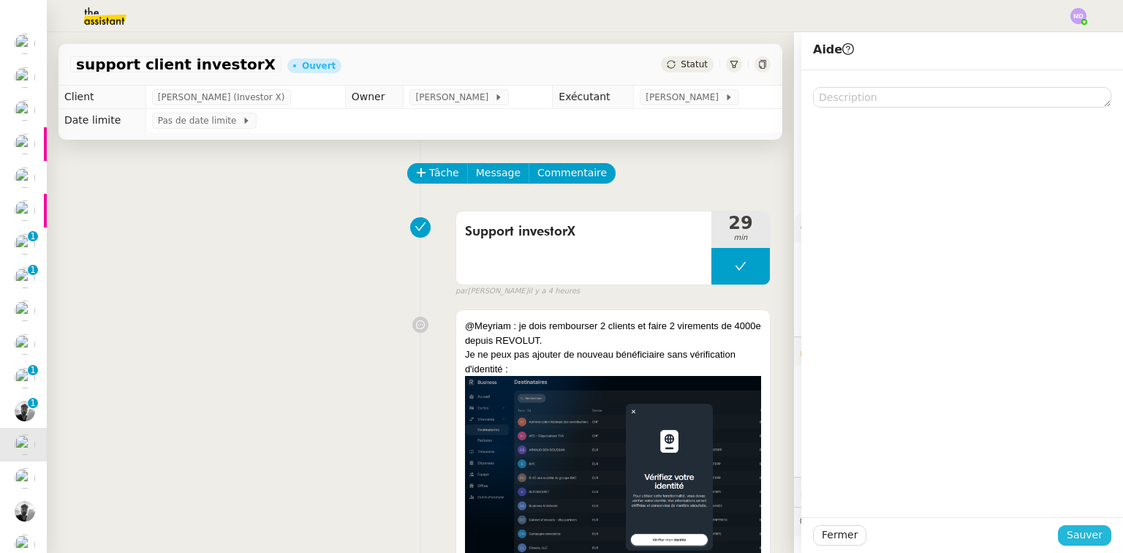
drag, startPoint x: 1096, startPoint y: 531, endPoint x: 992, endPoint y: 529, distance: 103.8
click at [1095, 531] on button "Sauver" at bounding box center [1084, 535] width 53 height 20
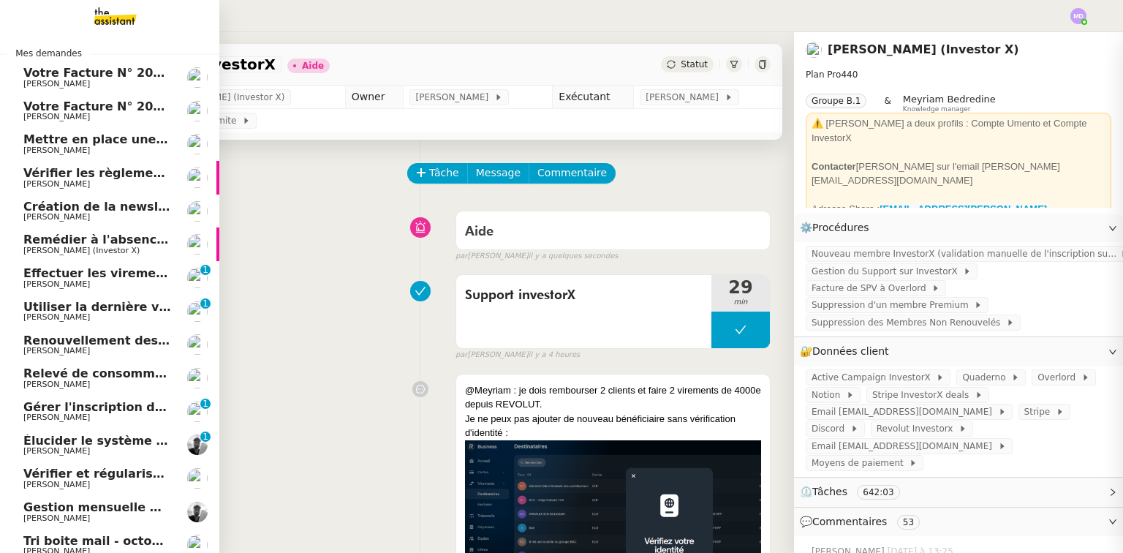
scroll to position [69, 0]
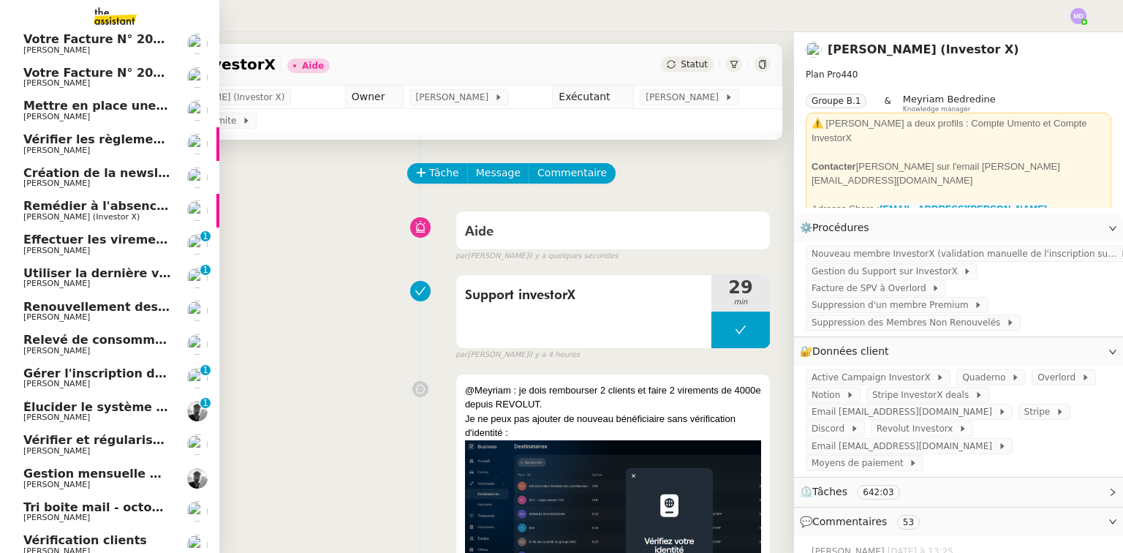
click at [113, 383] on span "[PERSON_NAME]" at bounding box center [97, 384] width 148 height 9
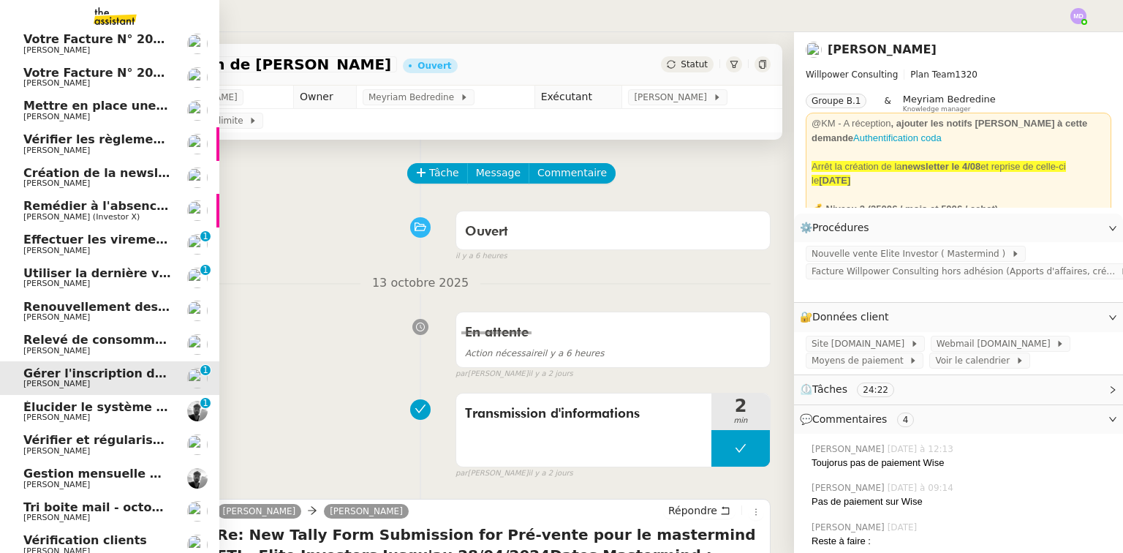
click at [109, 438] on span "Vérifier et régulariser les factures" at bounding box center [135, 440] width 224 height 14
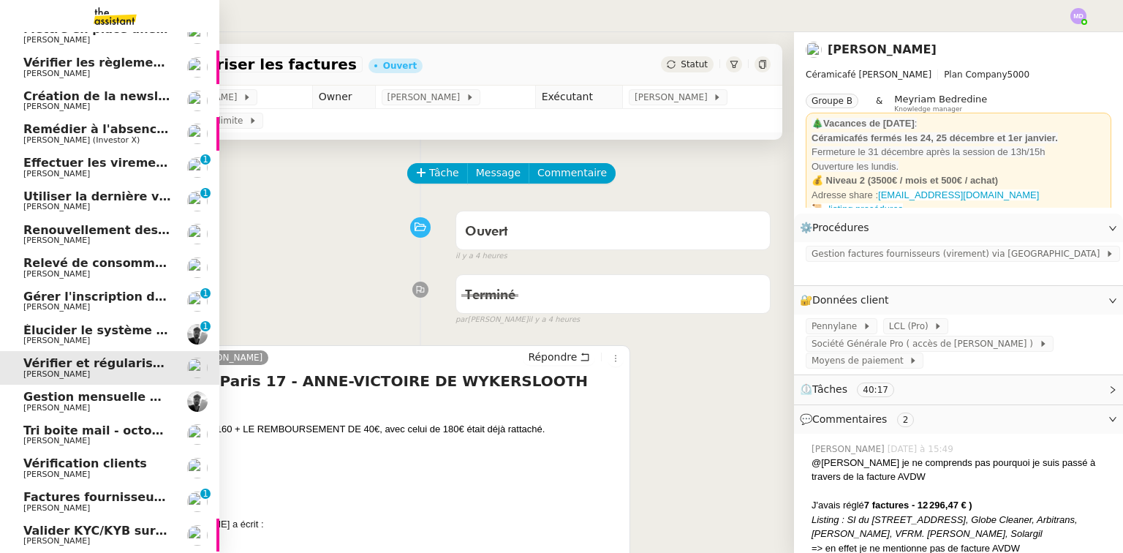
scroll to position [303, 0]
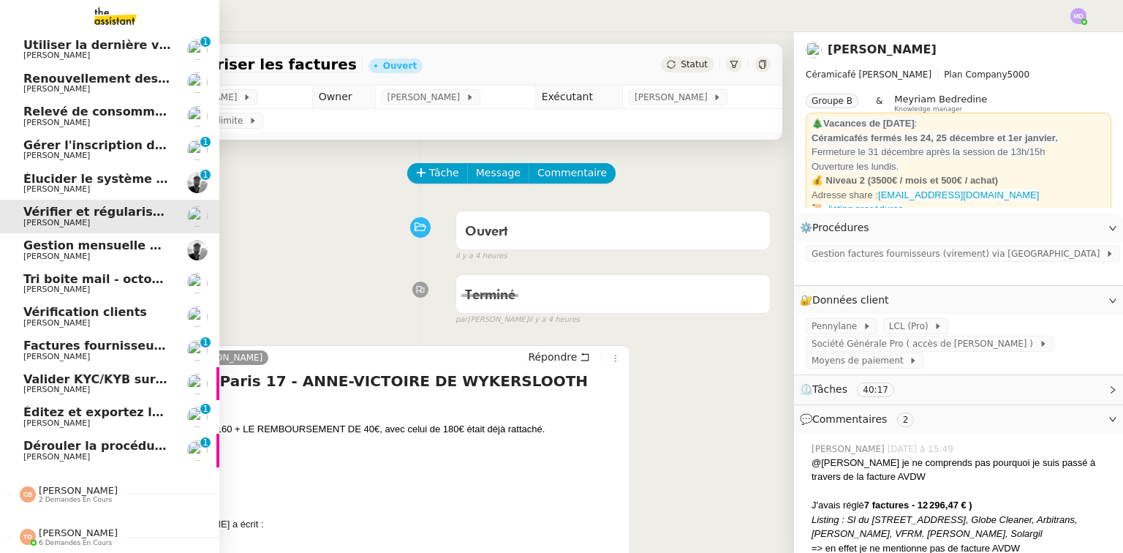
click at [130, 453] on span "[PERSON_NAME]" at bounding box center [97, 457] width 148 height 9
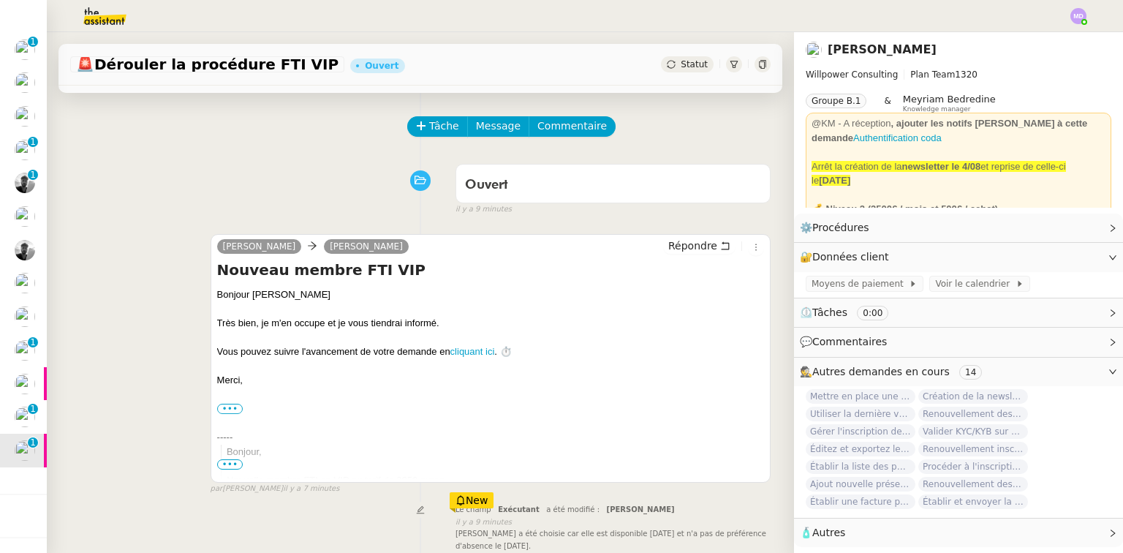
scroll to position [234, 0]
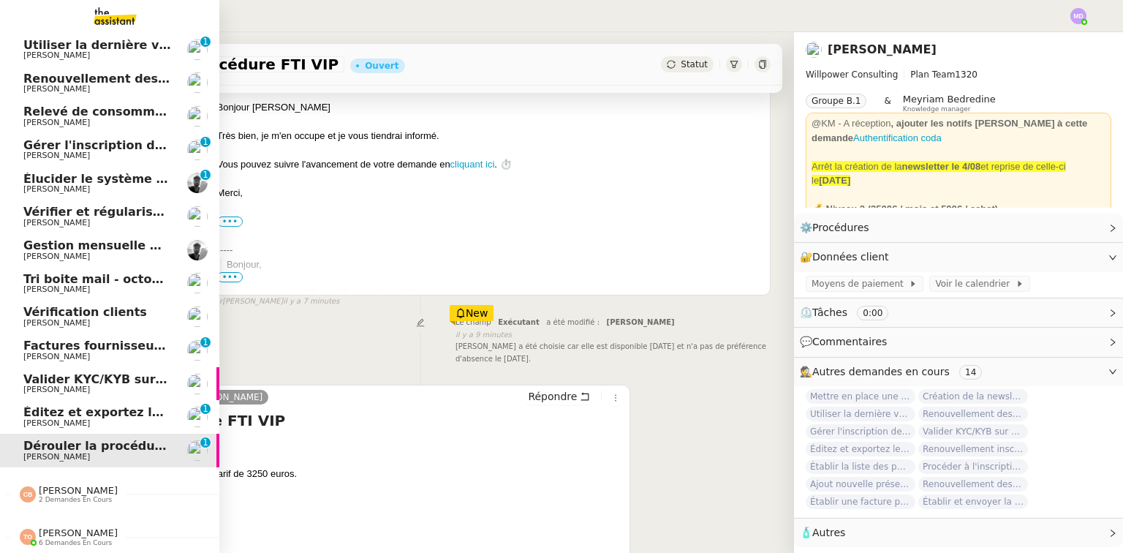
click at [92, 419] on span "[PERSON_NAME]" at bounding box center [97, 423] width 148 height 9
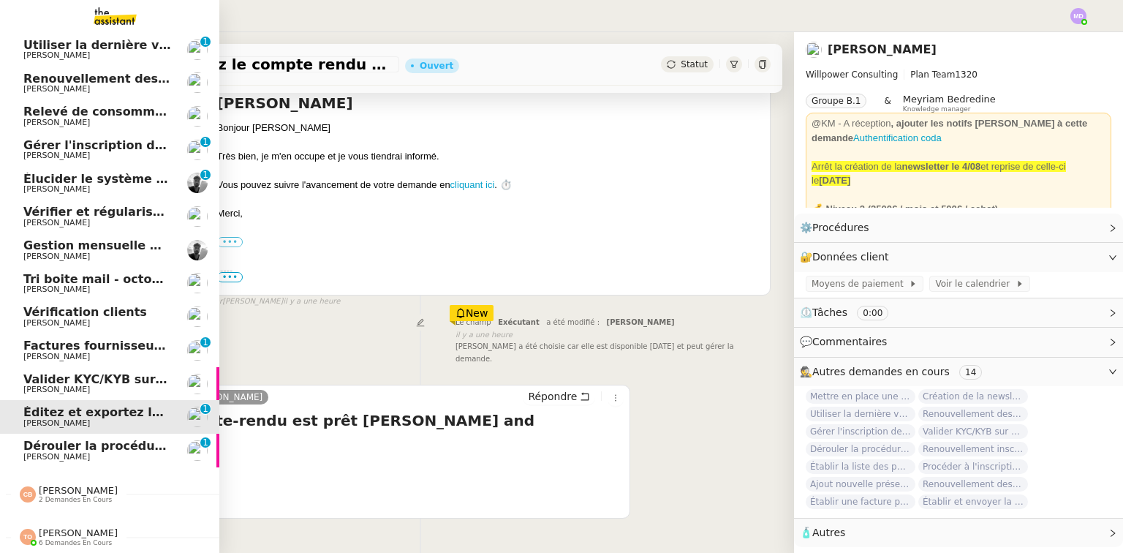
click at [97, 385] on span "[PERSON_NAME]" at bounding box center [97, 389] width 148 height 9
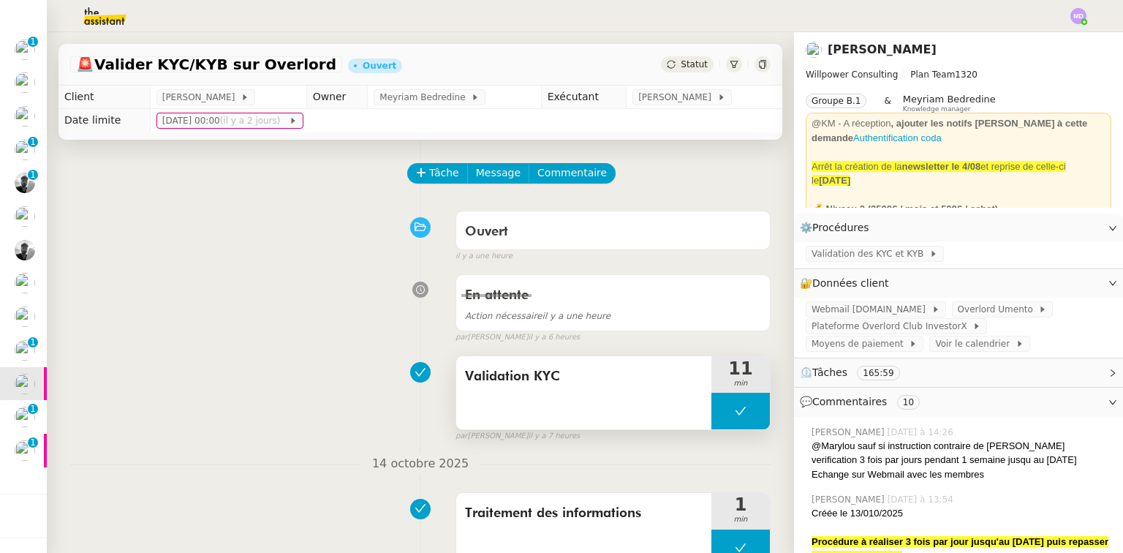
click at [737, 401] on button at bounding box center [740, 411] width 58 height 37
click at [720, 415] on icon at bounding box center [726, 411] width 12 height 12
click at [877, 259] on span "Validation des KYC et KYB" at bounding box center [871, 253] width 118 height 15
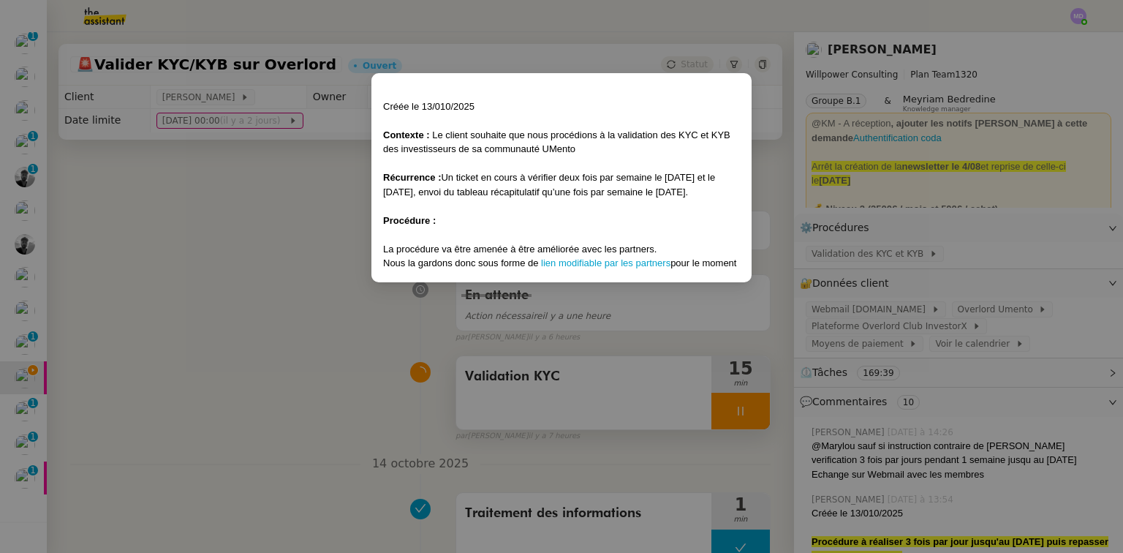
drag, startPoint x: 459, startPoint y: 420, endPoint x: 601, endPoint y: 420, distance: 141.9
click at [474, 420] on nz-modal-container "Créée le 13/010/2025 Contexte : Le client souhaite que nous procédions à la val…" at bounding box center [561, 276] width 1123 height 553
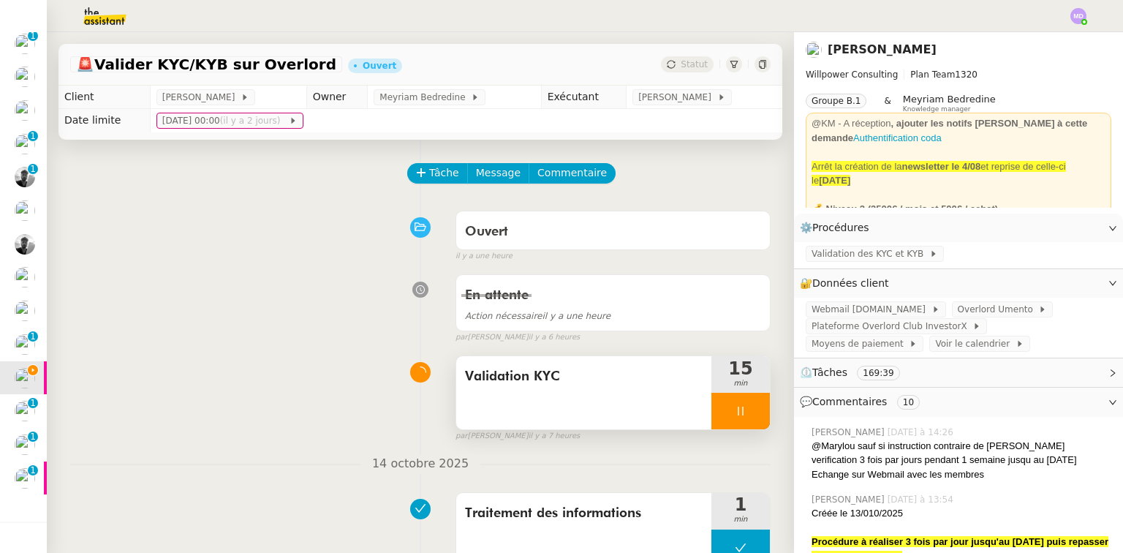
click at [737, 421] on div at bounding box center [740, 411] width 58 height 37
click at [743, 418] on button at bounding box center [755, 411] width 29 height 37
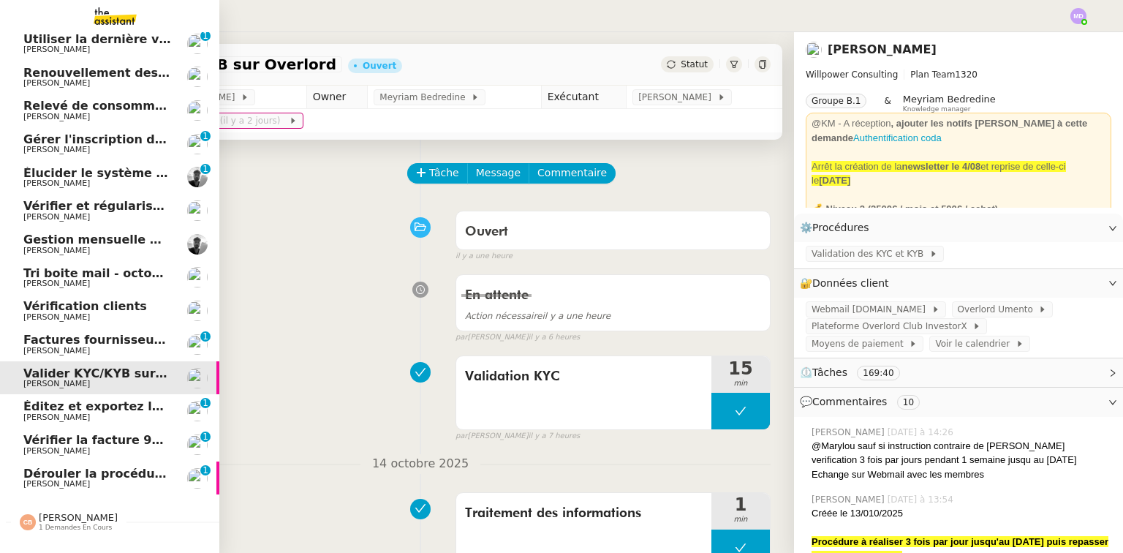
click at [81, 296] on link "Vérification clients Genevieve Landsmann" at bounding box center [109, 311] width 219 height 34
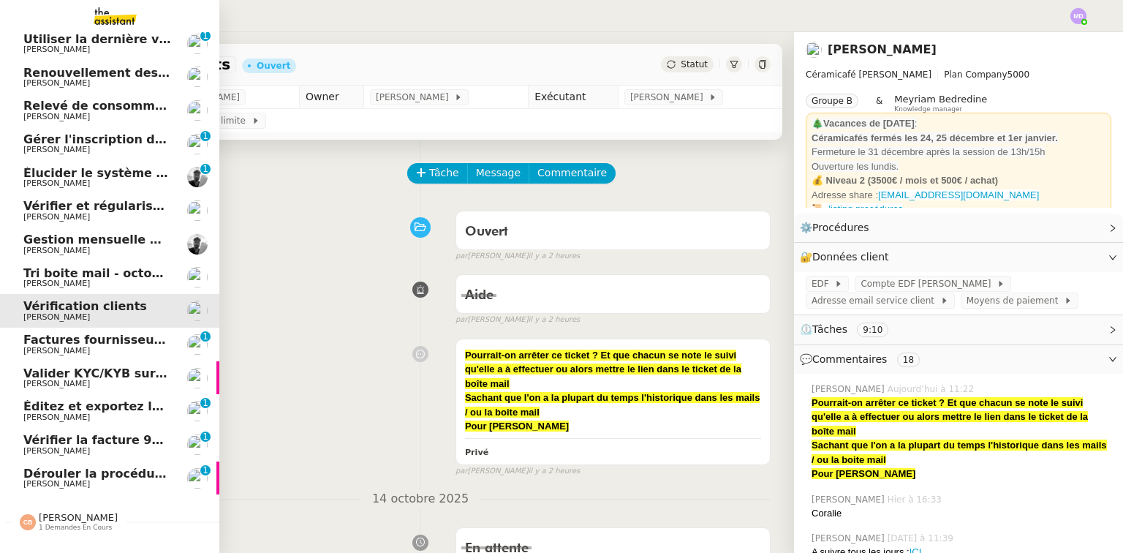
click at [85, 268] on span "Tri boite mail - octobre 2025" at bounding box center [116, 273] width 187 height 14
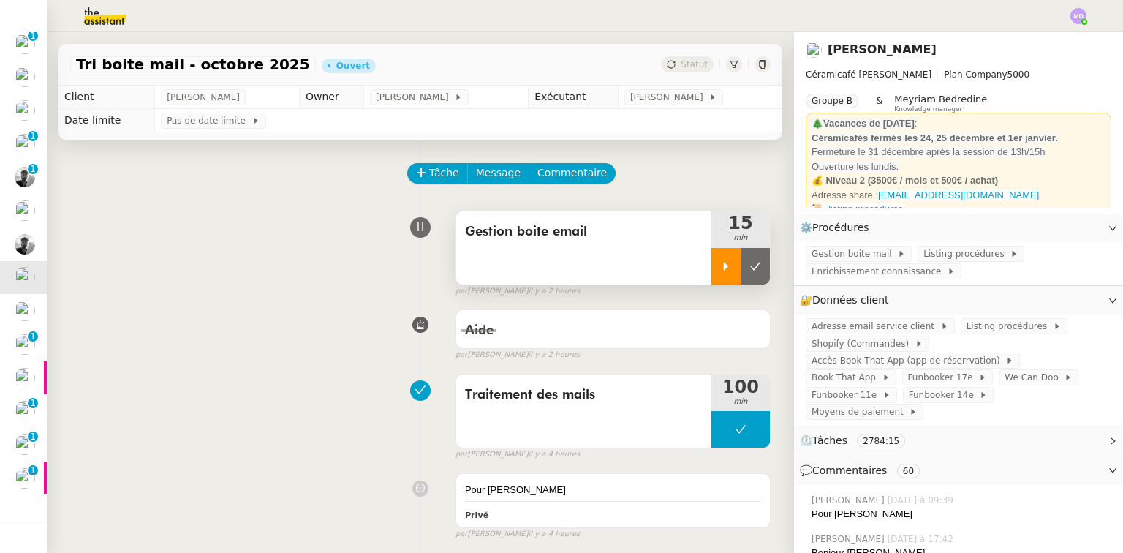
click at [711, 256] on div at bounding box center [725, 266] width 29 height 37
